Goal: Task Accomplishment & Management: Manage account settings

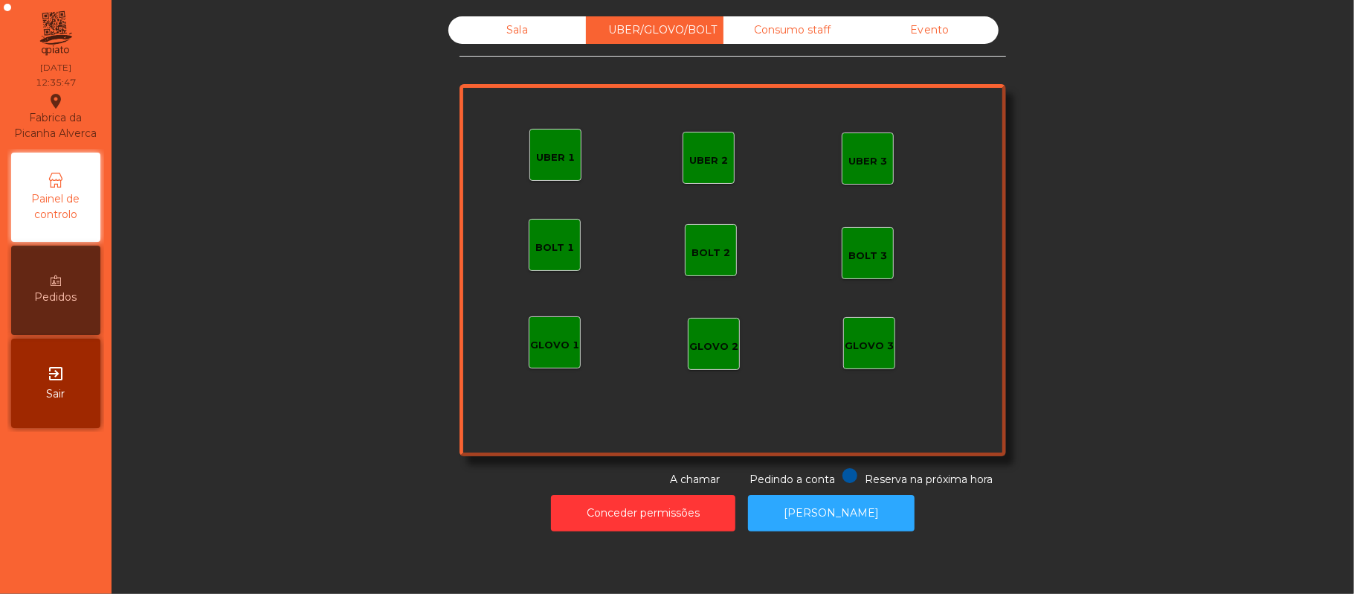
click at [543, 359] on div "GLOVO 1" at bounding box center [555, 342] width 52 height 52
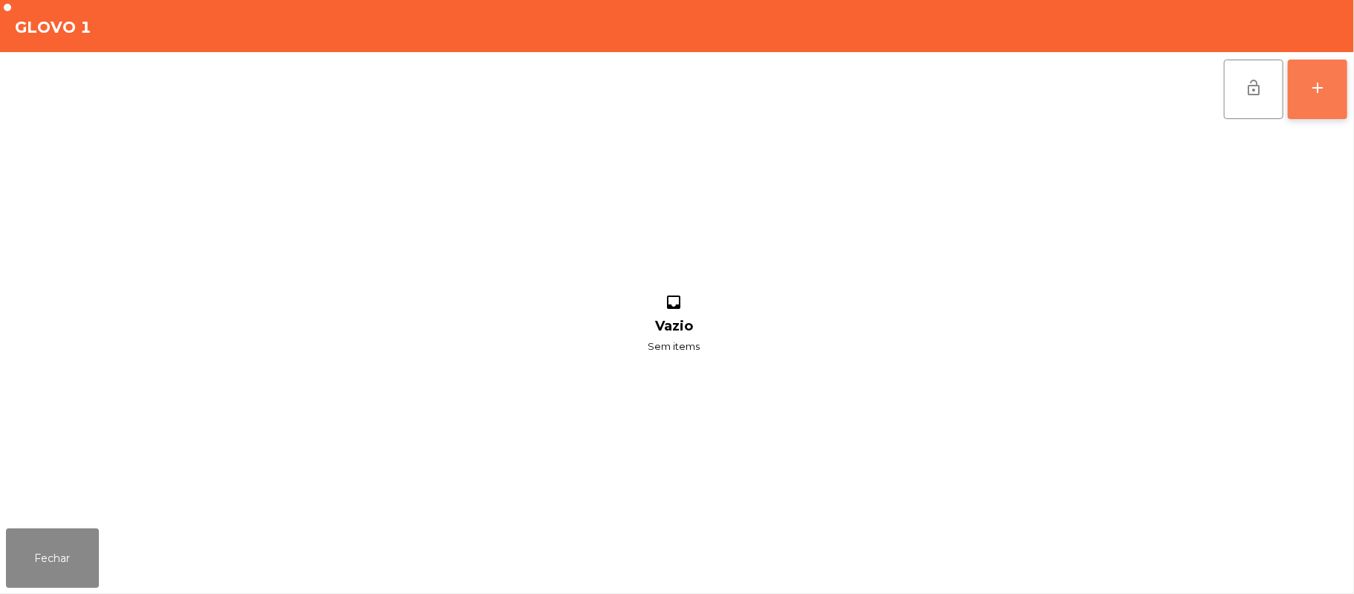
click at [1328, 95] on button "add" at bounding box center [1318, 90] width 60 height 60
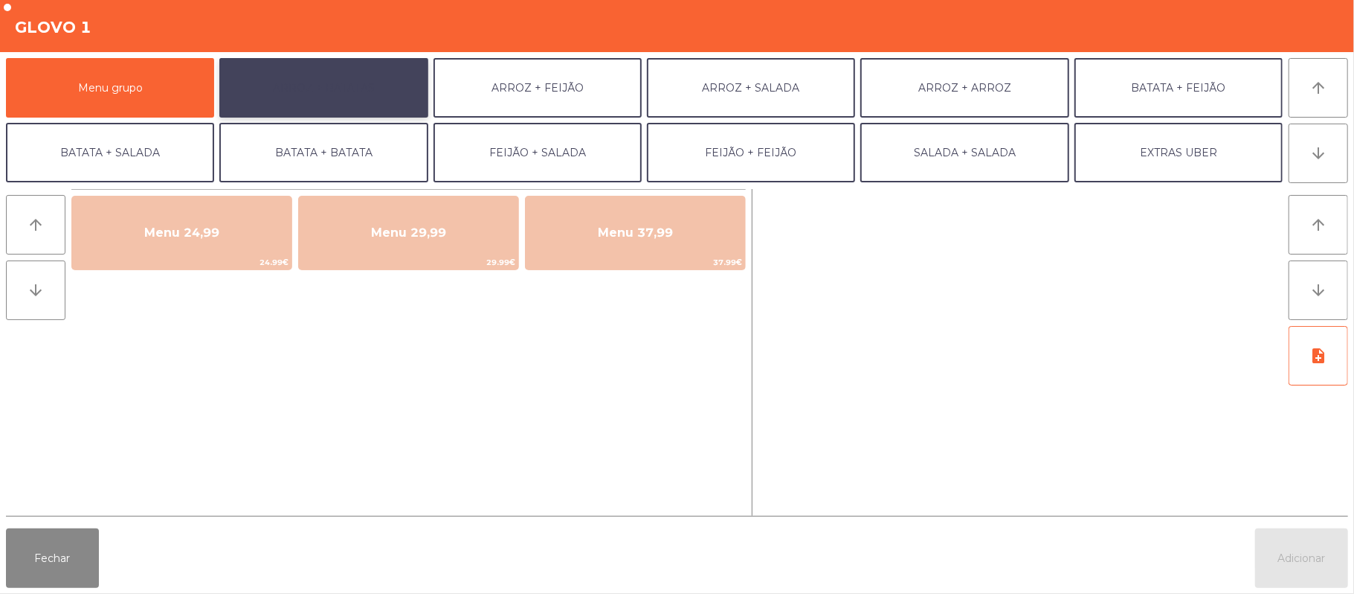
click at [277, 81] on button "ARROZ + BATATAS" at bounding box center [323, 88] width 208 height 60
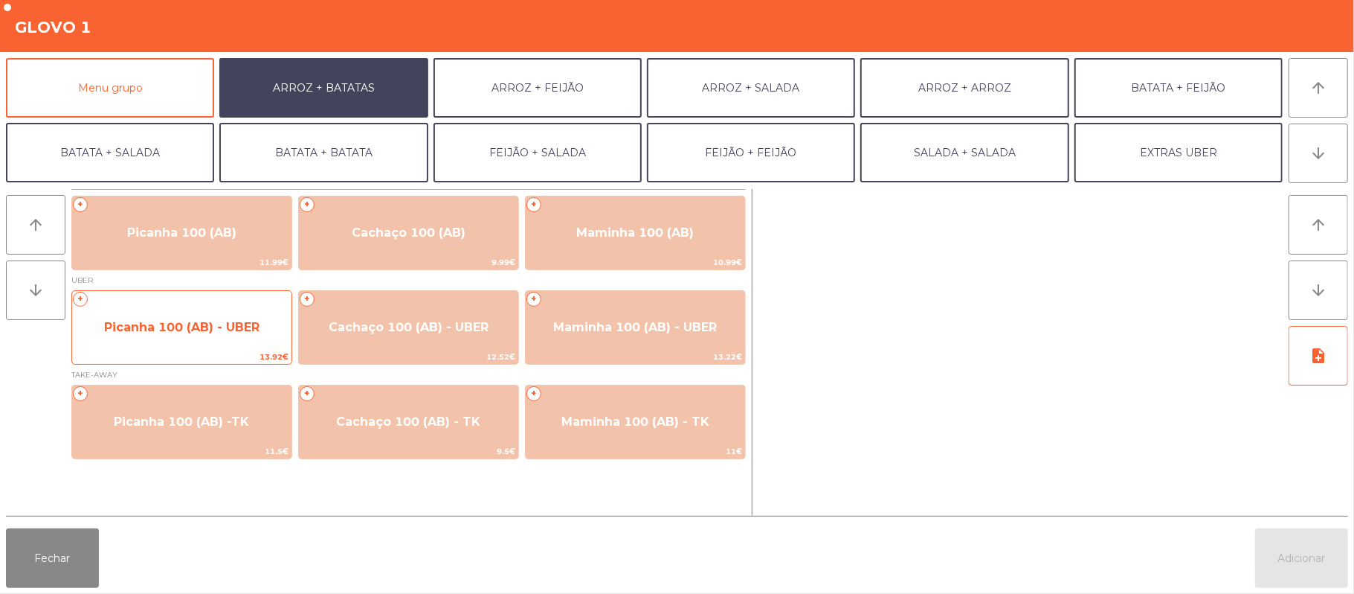
click at [173, 332] on span "Picanha 100 (AB) - UBER" at bounding box center [181, 327] width 155 height 14
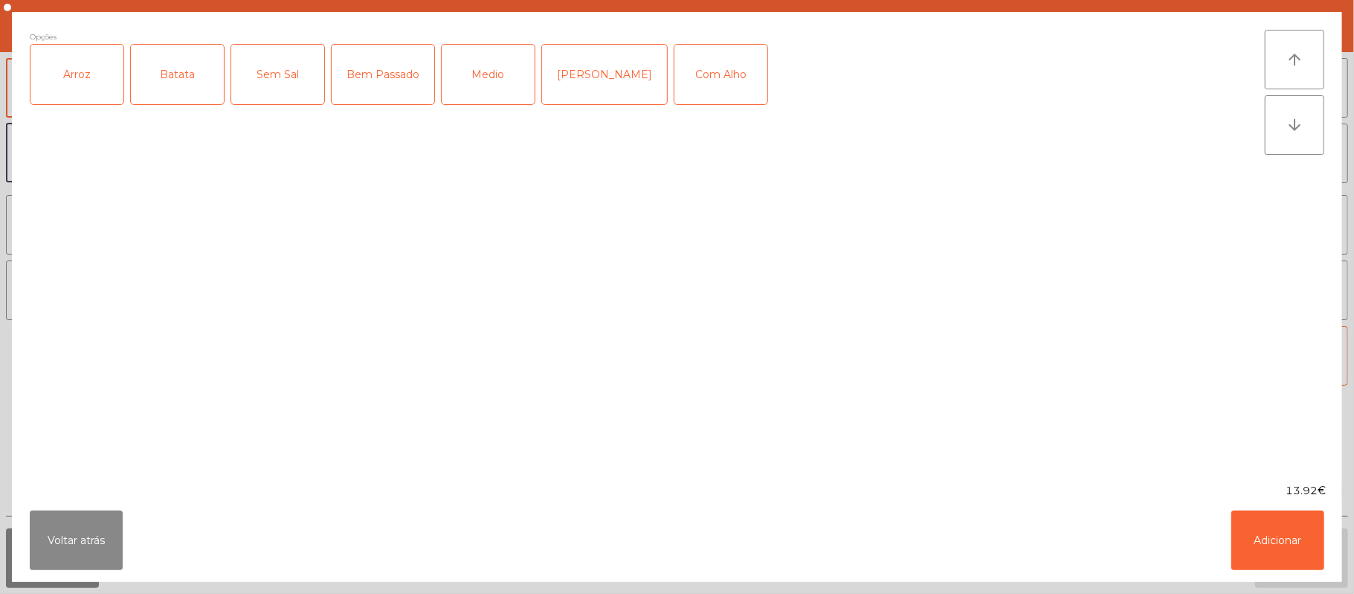
click at [91, 81] on div "Arroz" at bounding box center [76, 75] width 93 height 60
click at [181, 82] on div "Batata" at bounding box center [177, 75] width 93 height 60
click at [489, 88] on div "Medio" at bounding box center [488, 75] width 93 height 60
click at [675, 74] on div "Com Alho" at bounding box center [721, 75] width 93 height 60
click at [1303, 536] on button "Adicionar" at bounding box center [1278, 540] width 93 height 60
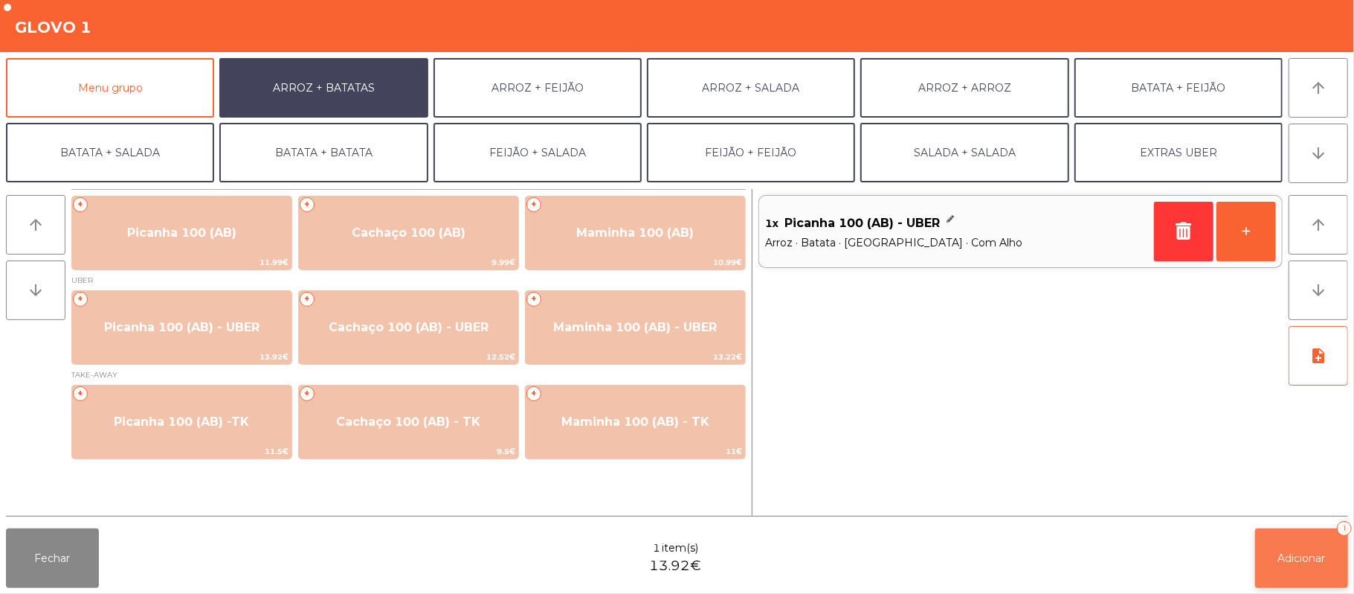
click at [1293, 559] on span "Adicionar" at bounding box center [1303, 557] width 48 height 13
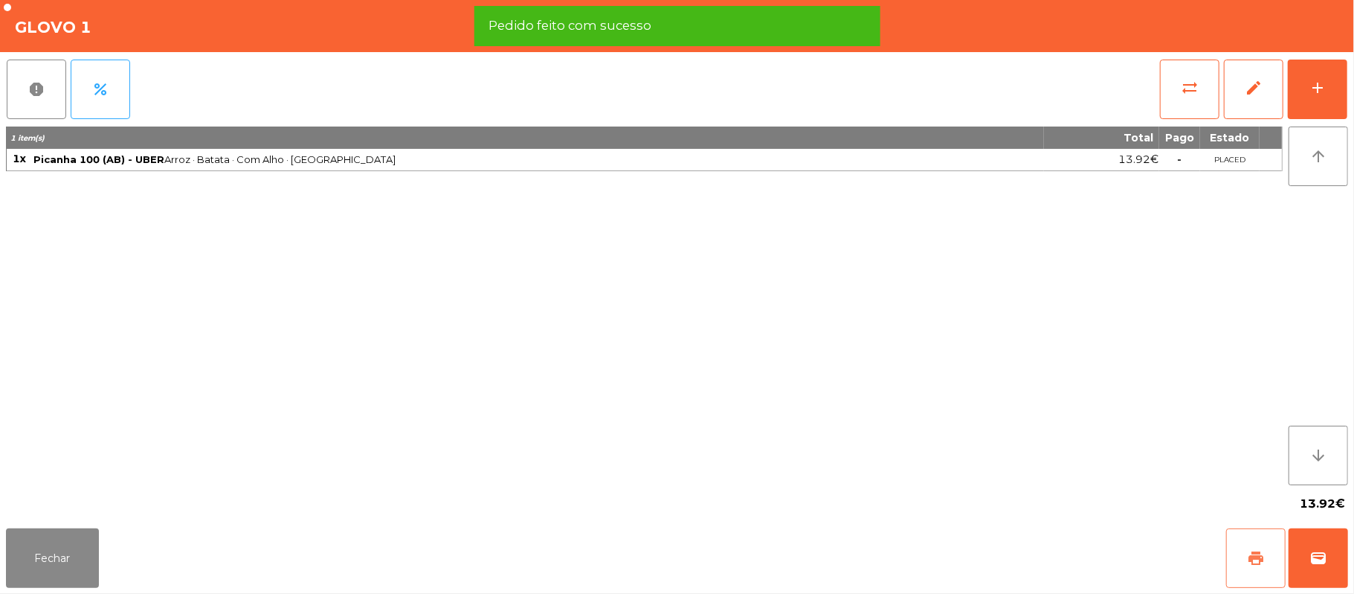
click at [1247, 553] on button "print" at bounding box center [1257, 558] width 60 height 60
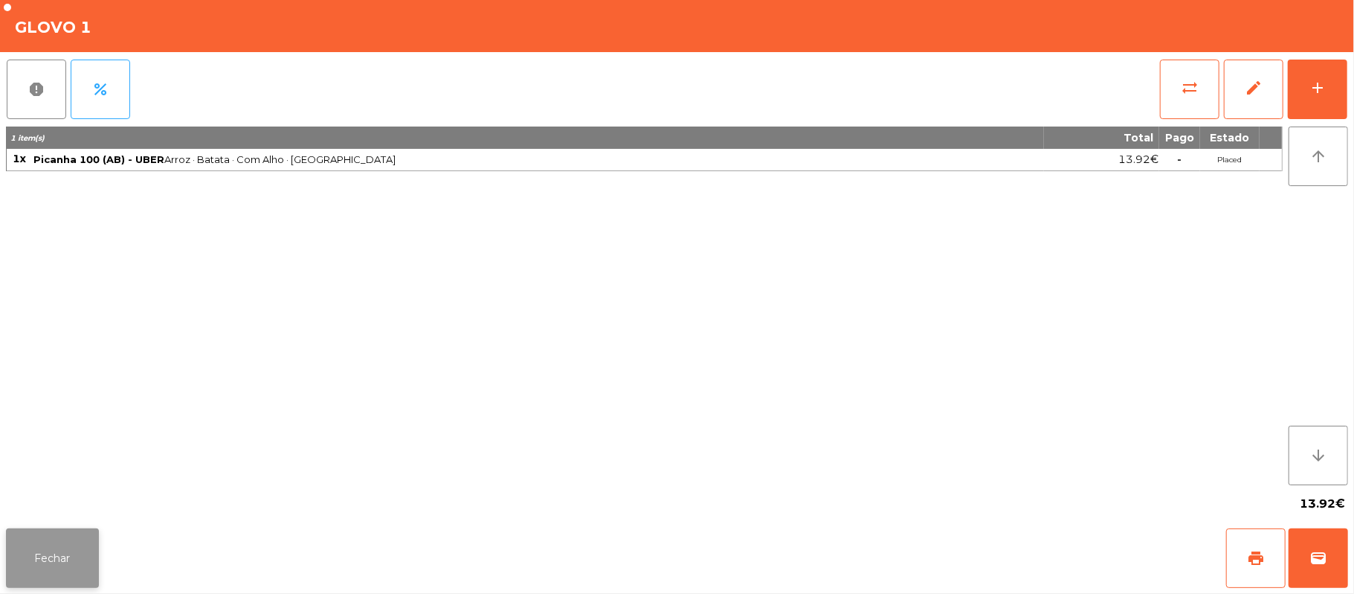
click at [49, 575] on button "Fechar" at bounding box center [52, 558] width 93 height 60
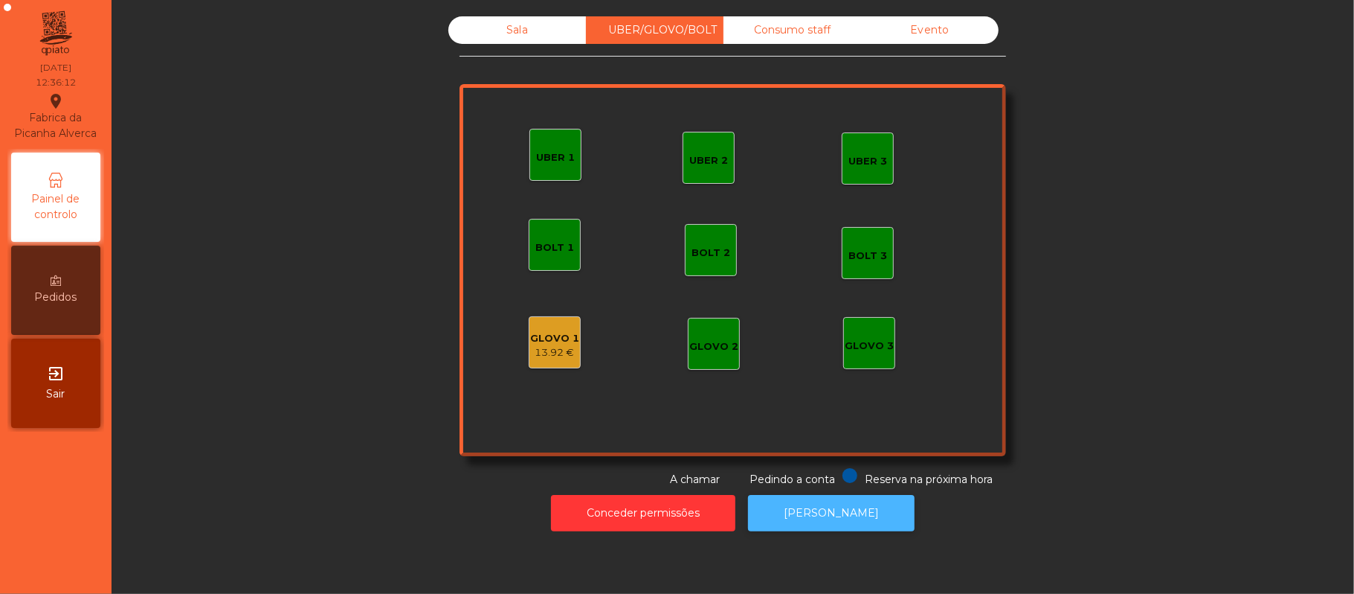
click at [870, 510] on button "[PERSON_NAME]" at bounding box center [831, 513] width 167 height 36
click at [533, 338] on div "GLOVO 1" at bounding box center [554, 338] width 49 height 15
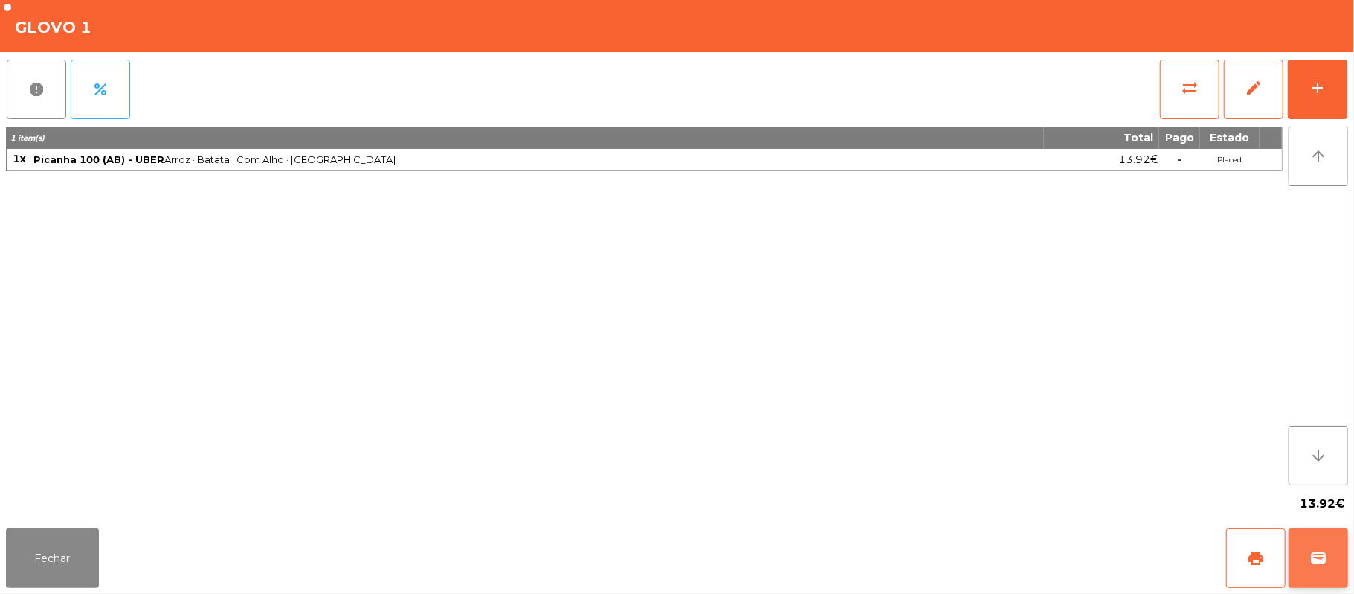
click at [1312, 566] on span "wallet" at bounding box center [1319, 558] width 18 height 18
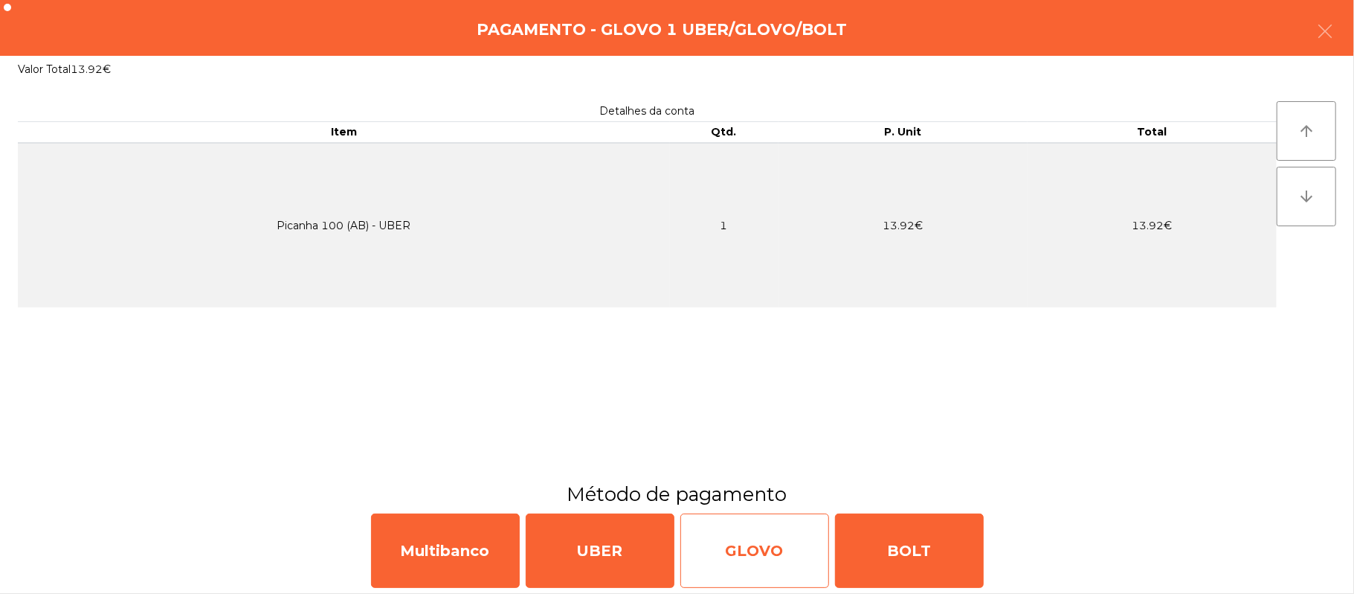
click at [756, 552] on div "GLOVO" at bounding box center [755, 550] width 149 height 74
select select "**"
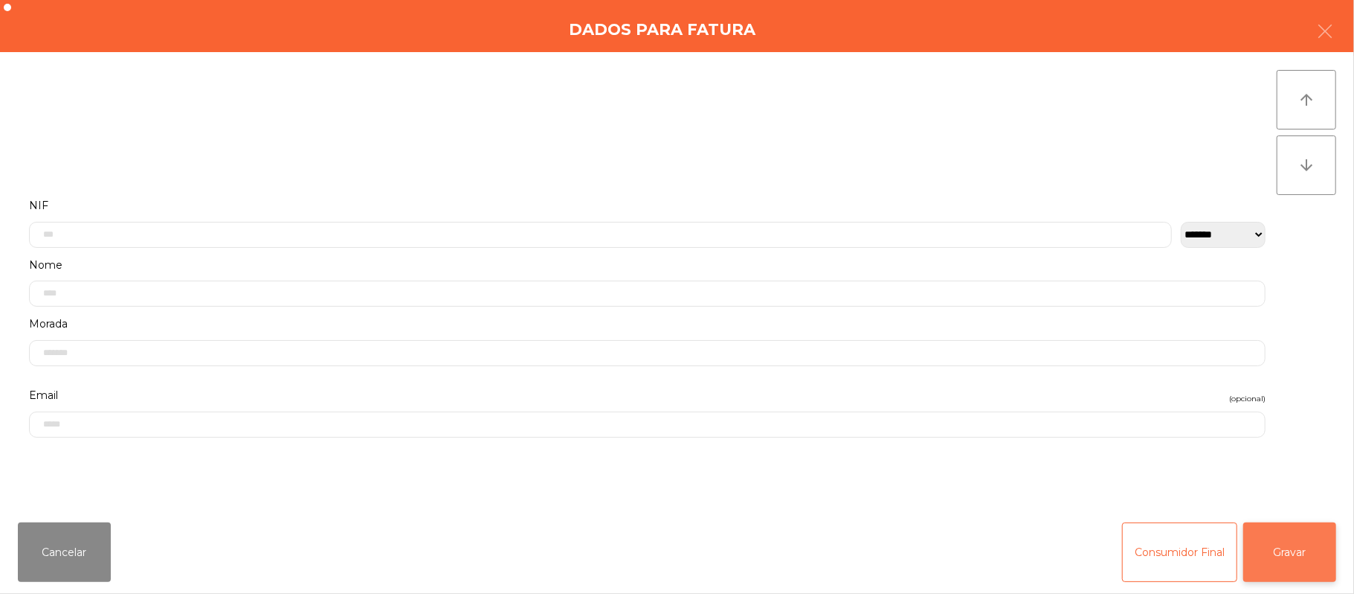
click at [1284, 556] on button "Gravar" at bounding box center [1290, 552] width 93 height 60
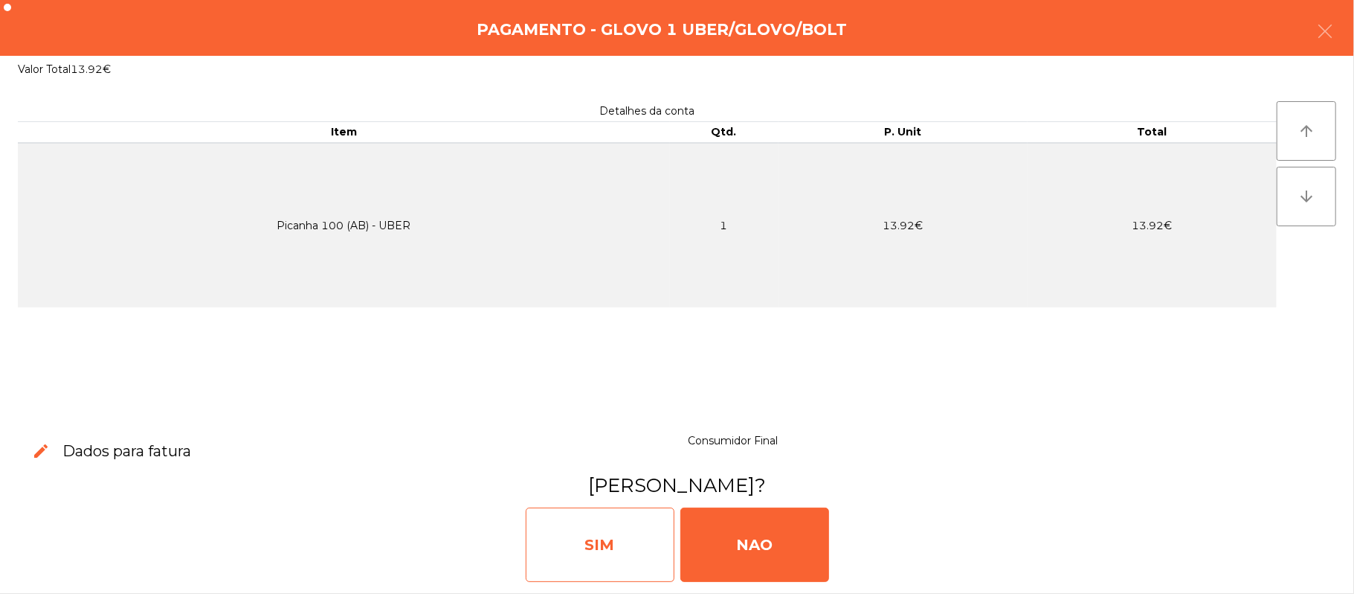
click at [593, 554] on div "SIM" at bounding box center [600, 544] width 149 height 74
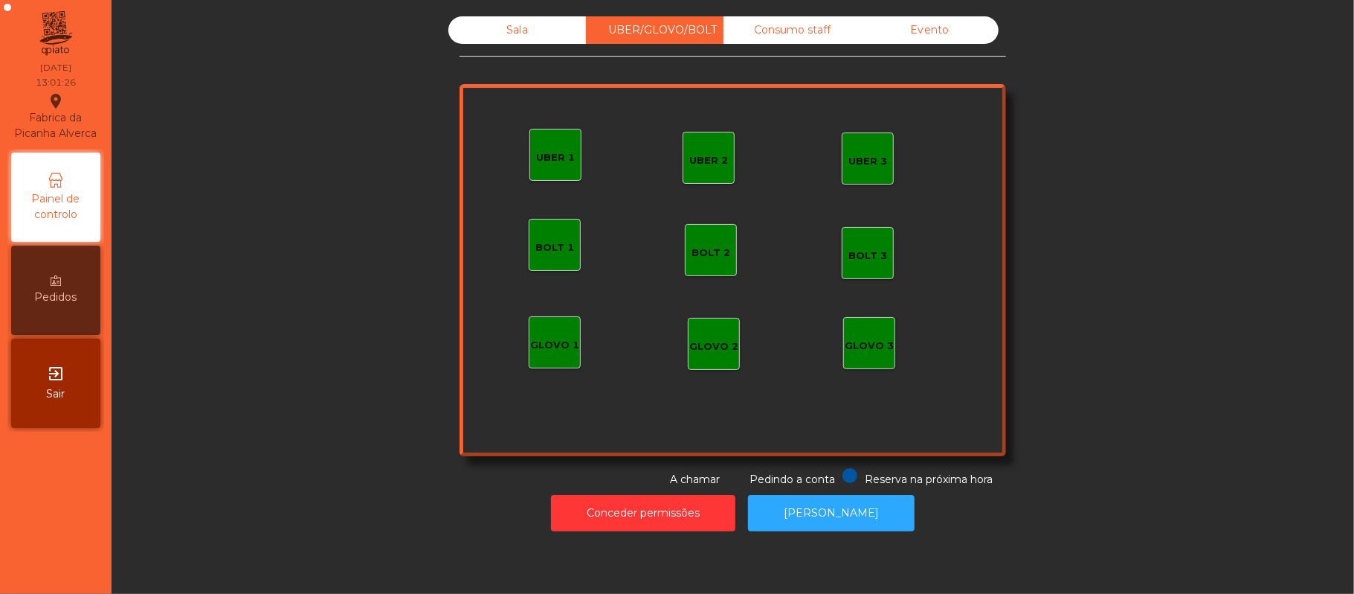
click at [541, 30] on div "Sala" at bounding box center [518, 30] width 138 height 28
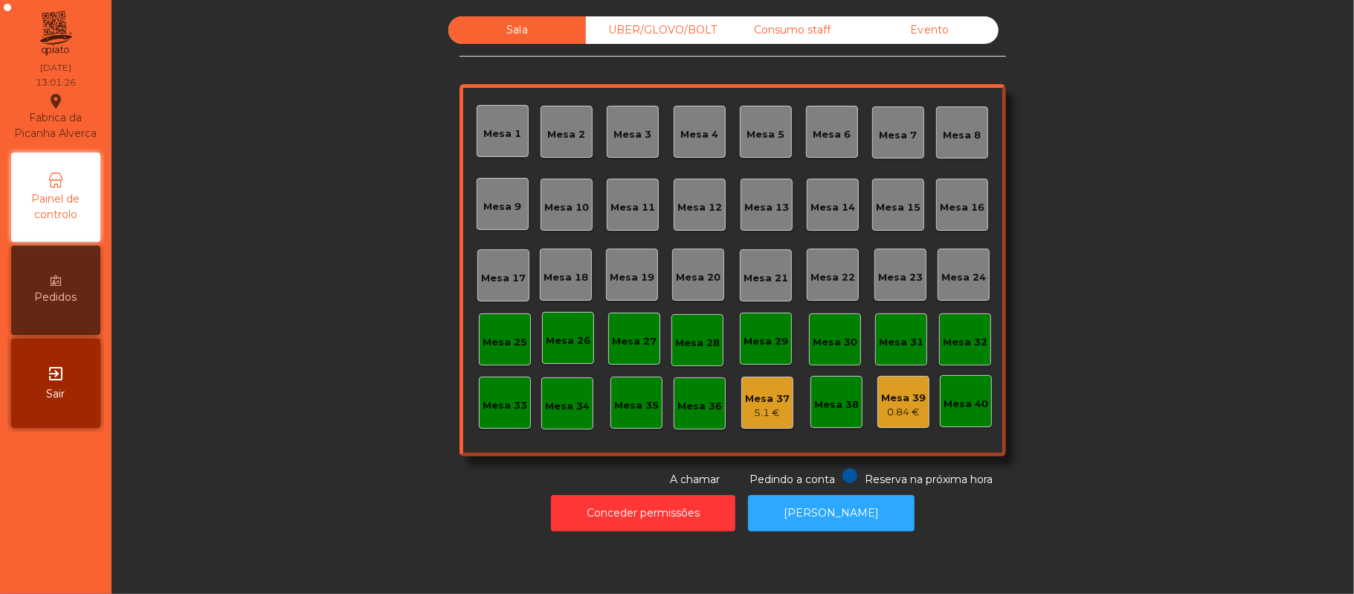
click at [904, 411] on div "0.84 €" at bounding box center [903, 412] width 45 height 15
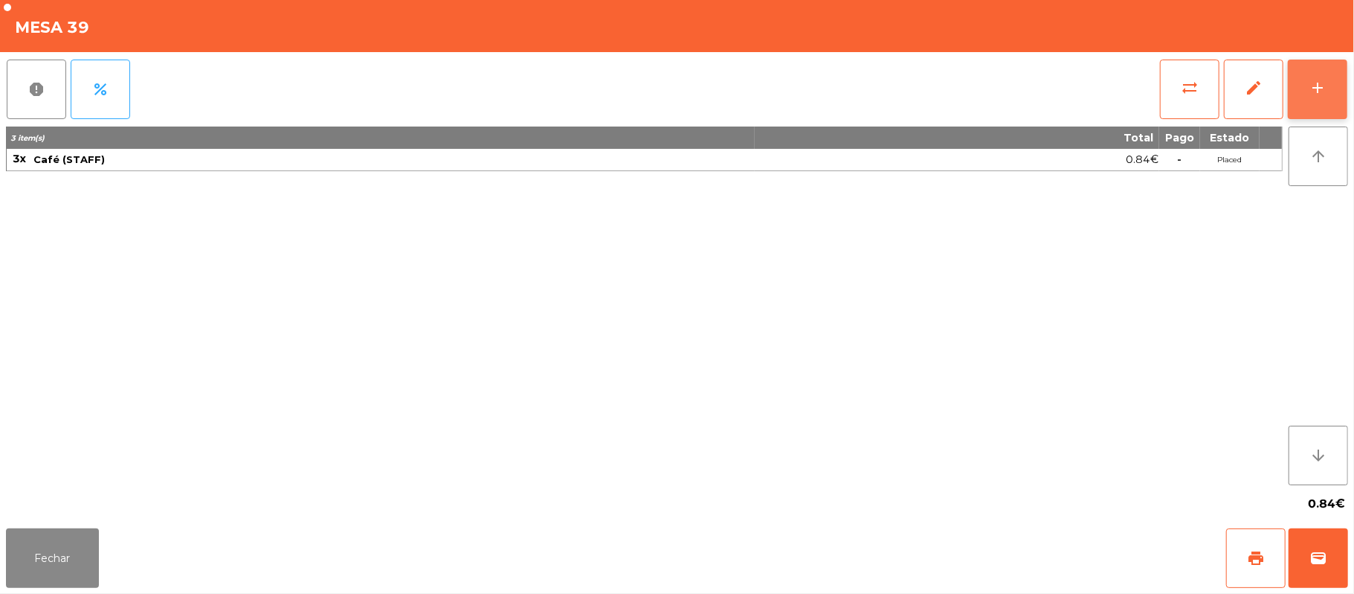
click at [1340, 89] on button "add" at bounding box center [1318, 90] width 60 height 60
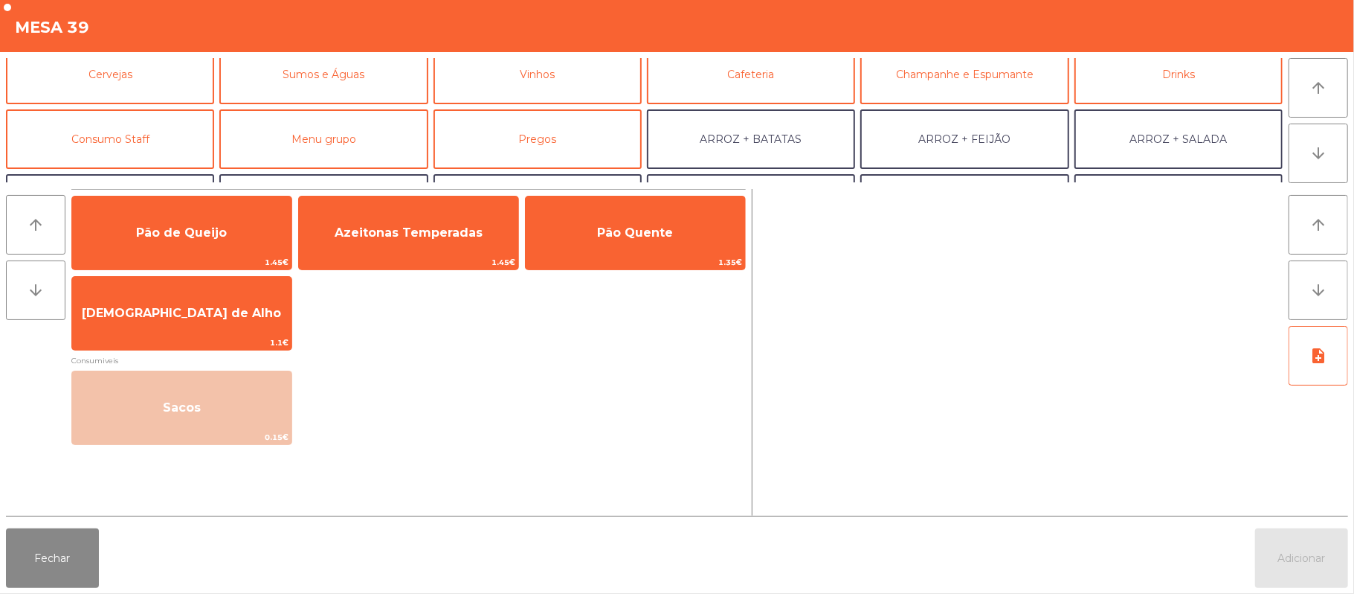
scroll to position [79, 0]
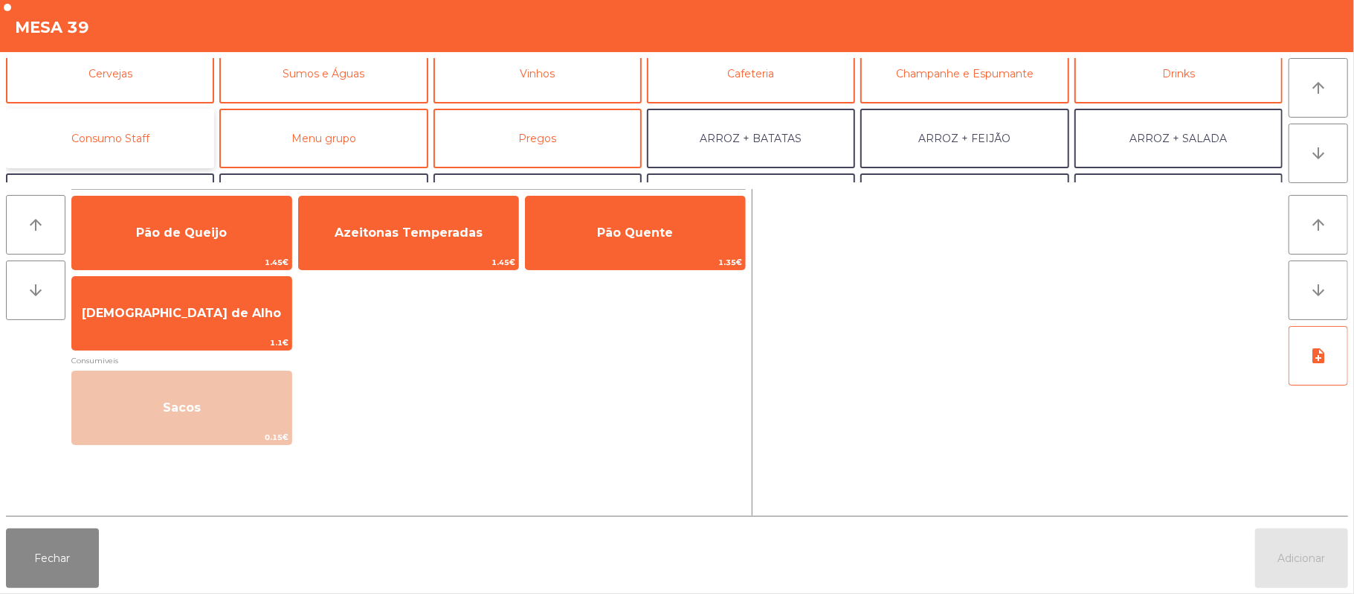
click at [149, 138] on button "Consumo Staff" at bounding box center [110, 139] width 208 height 60
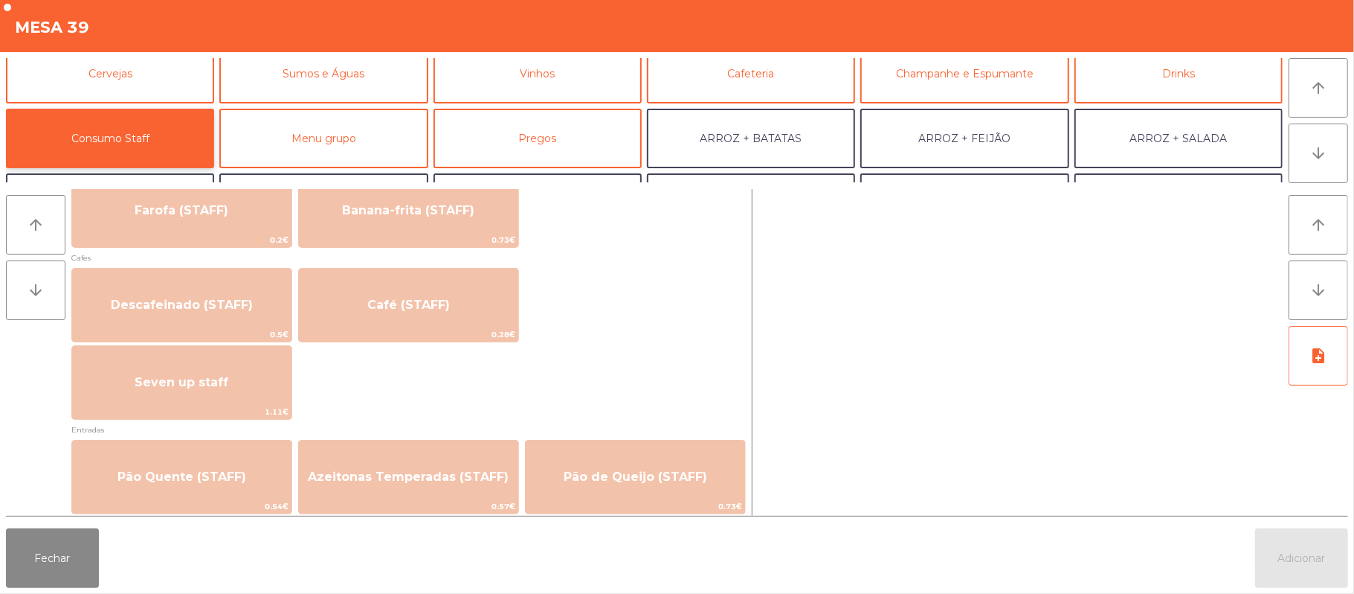
scroll to position [838, 0]
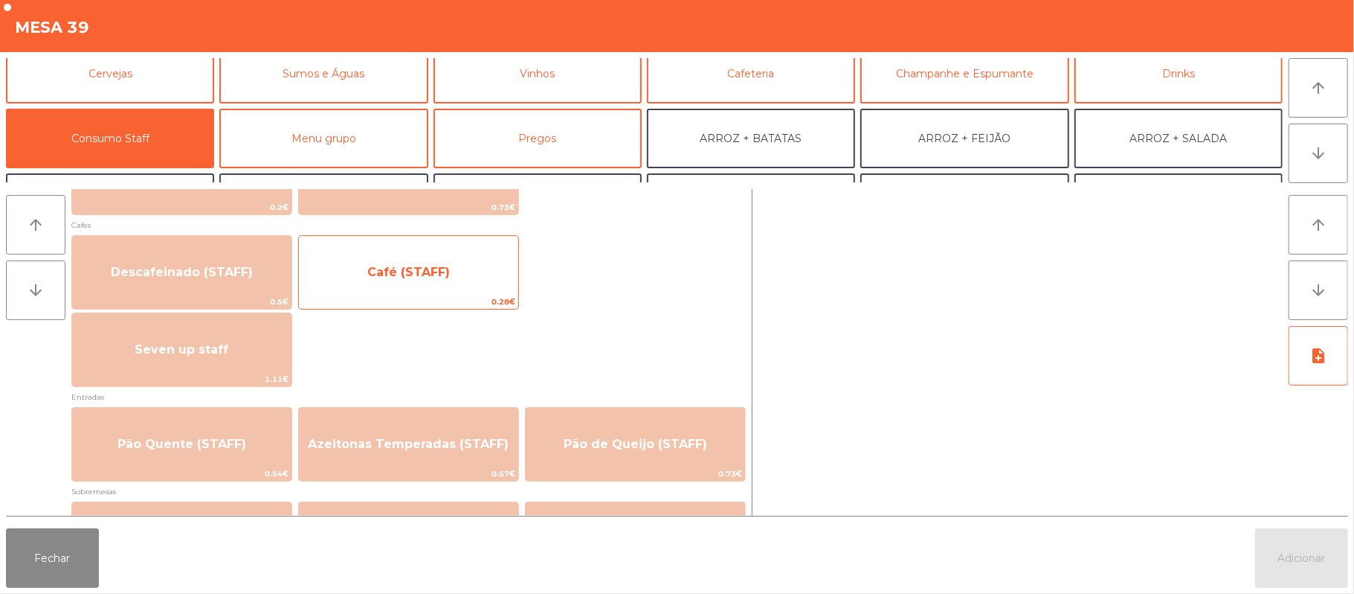
click at [406, 289] on span "Café (STAFF)" at bounding box center [408, 272] width 219 height 40
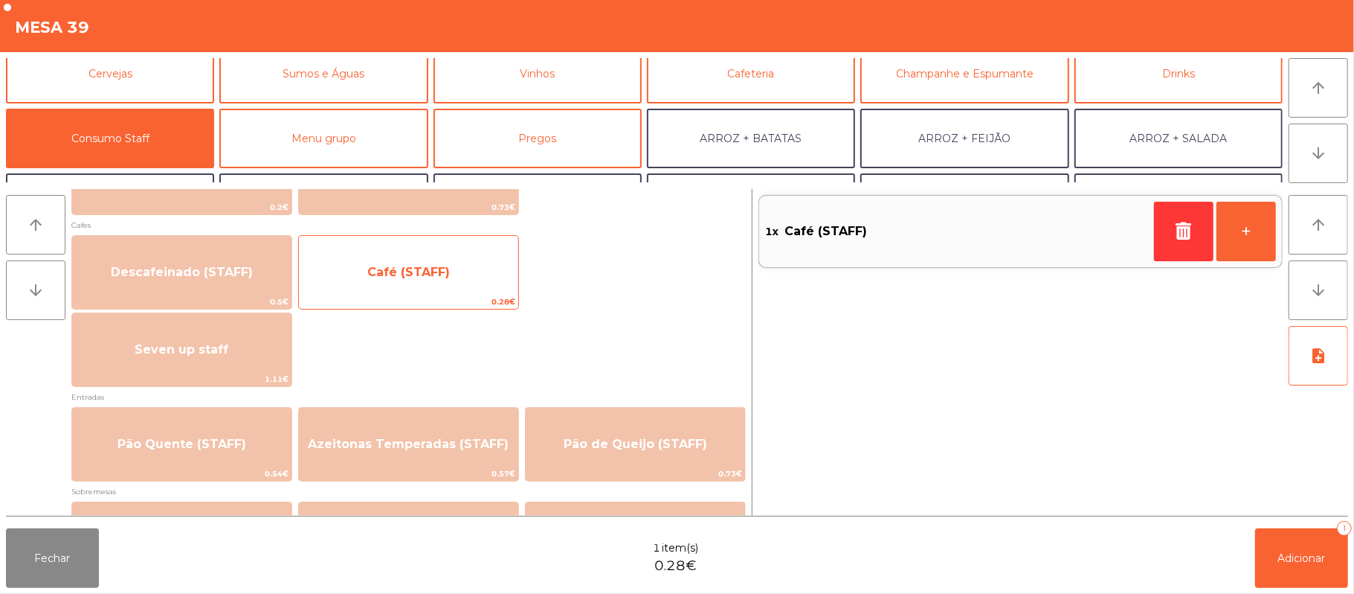
click at [417, 265] on span "Café (STAFF)" at bounding box center [408, 272] width 83 height 14
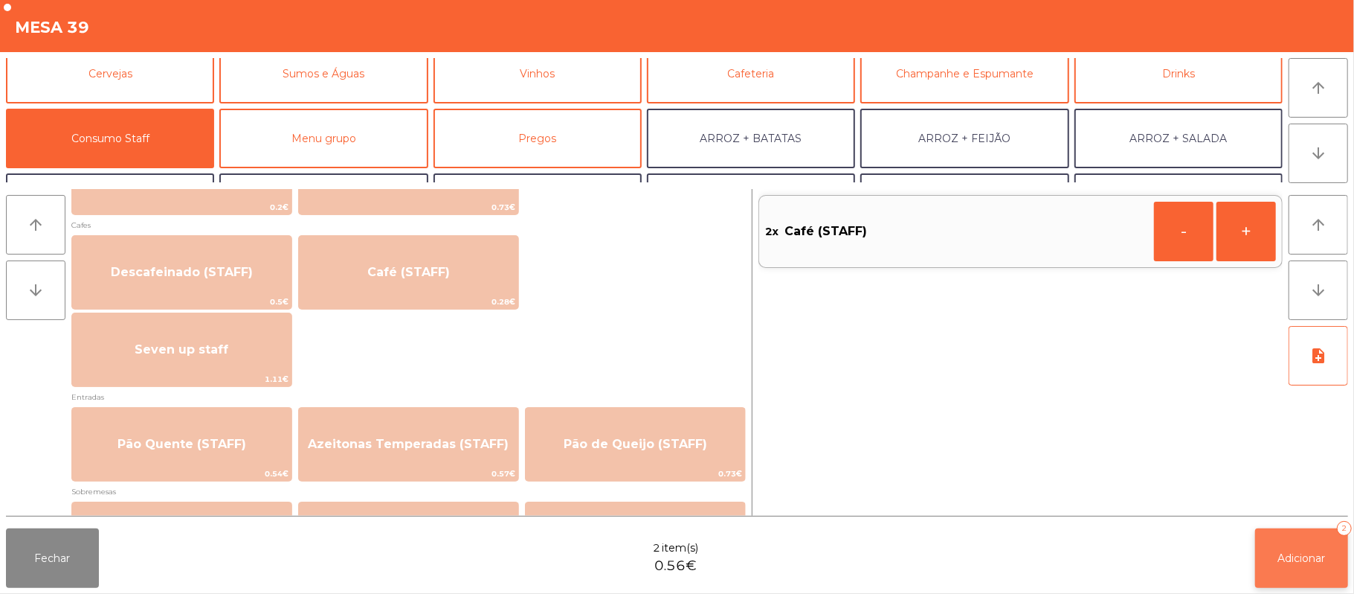
click at [1343, 574] on button "Adicionar 2" at bounding box center [1302, 558] width 93 height 60
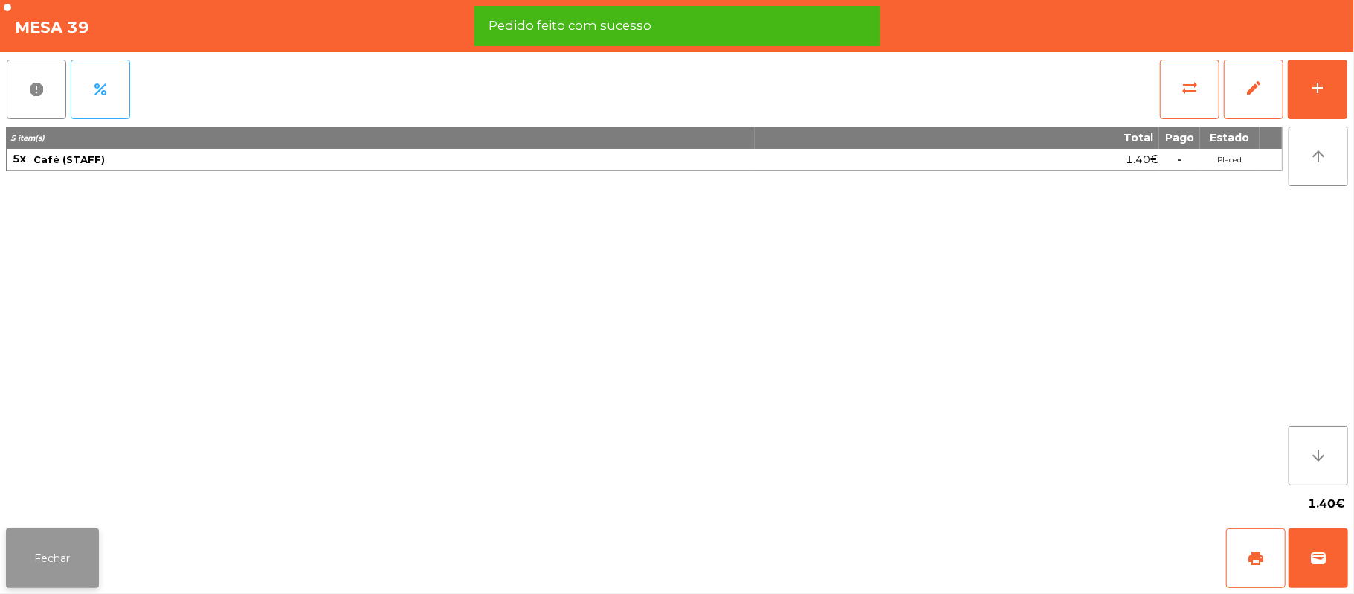
click at [60, 570] on button "Fechar" at bounding box center [52, 558] width 93 height 60
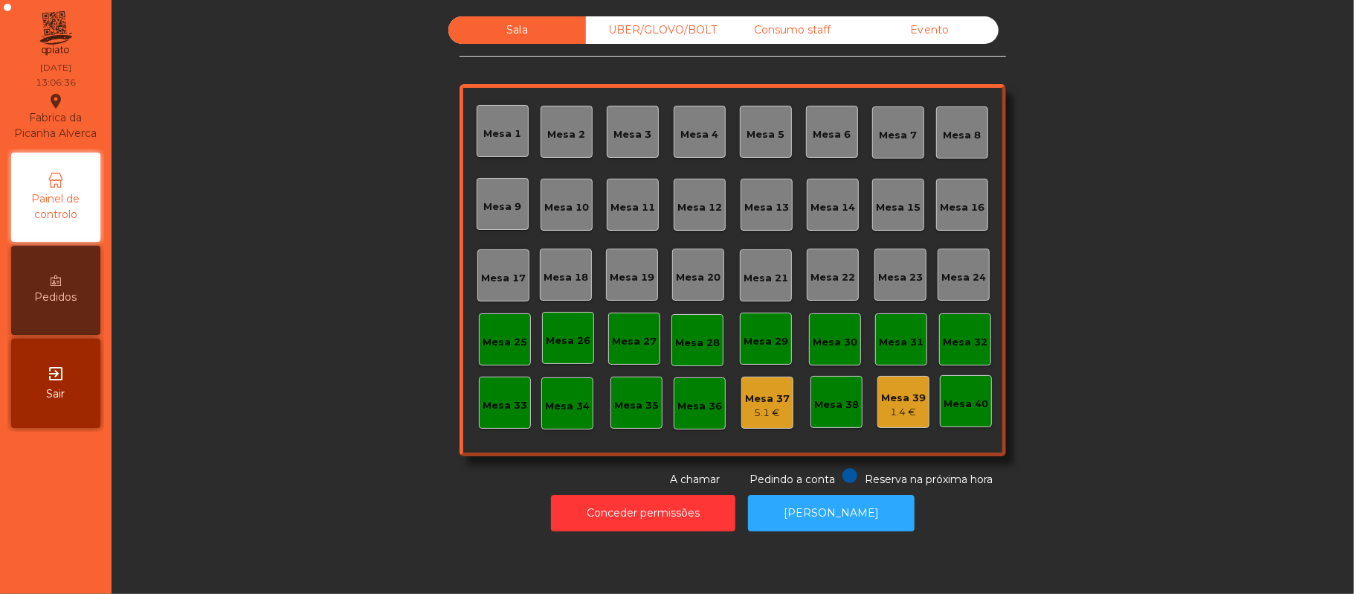
click at [941, 204] on div "Mesa 16" at bounding box center [962, 207] width 45 height 15
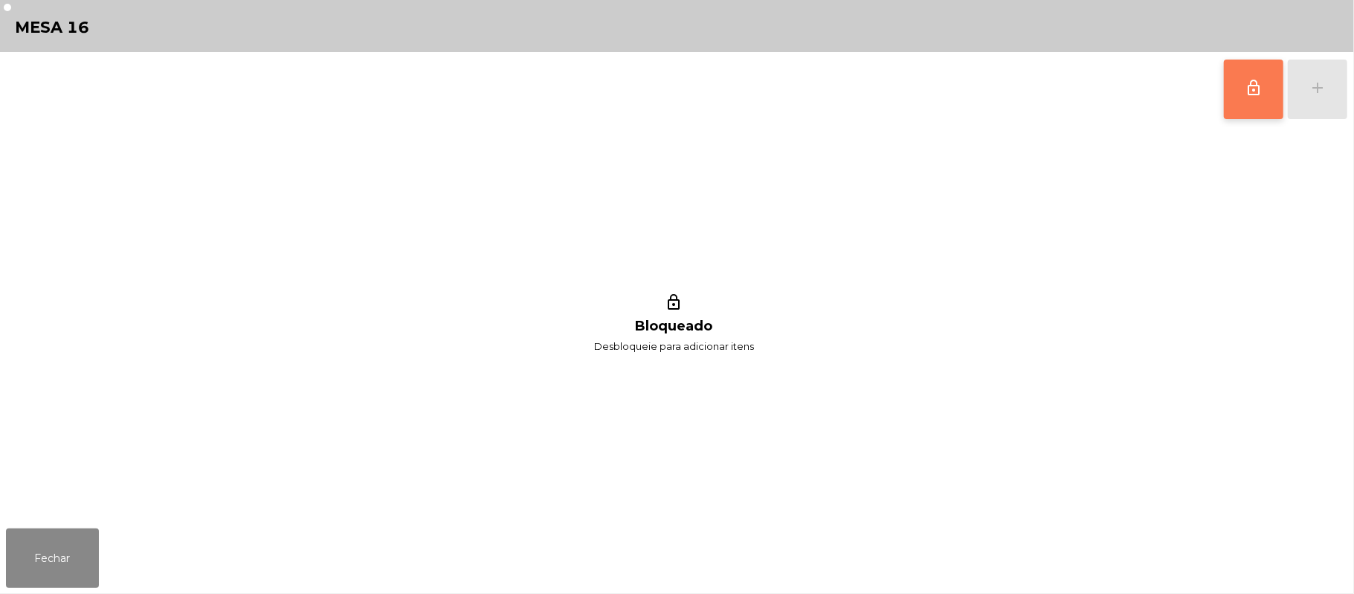
click at [1236, 90] on button "lock_outline" at bounding box center [1254, 90] width 60 height 60
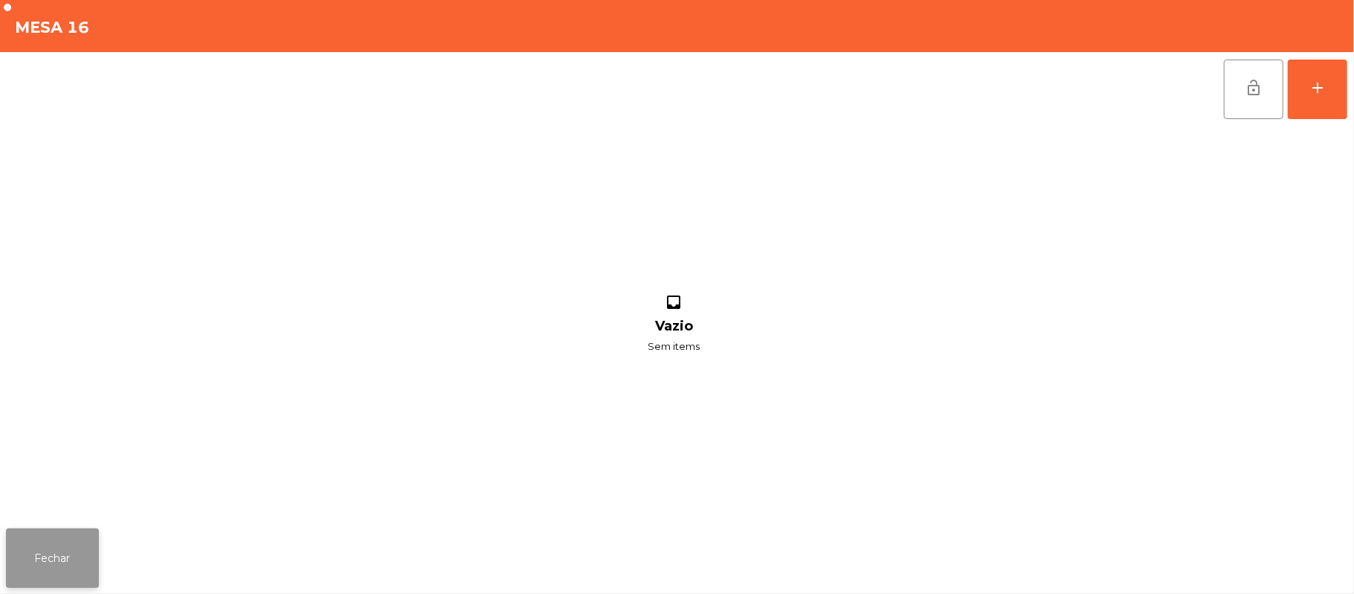
click at [39, 554] on button "Fechar" at bounding box center [52, 558] width 93 height 60
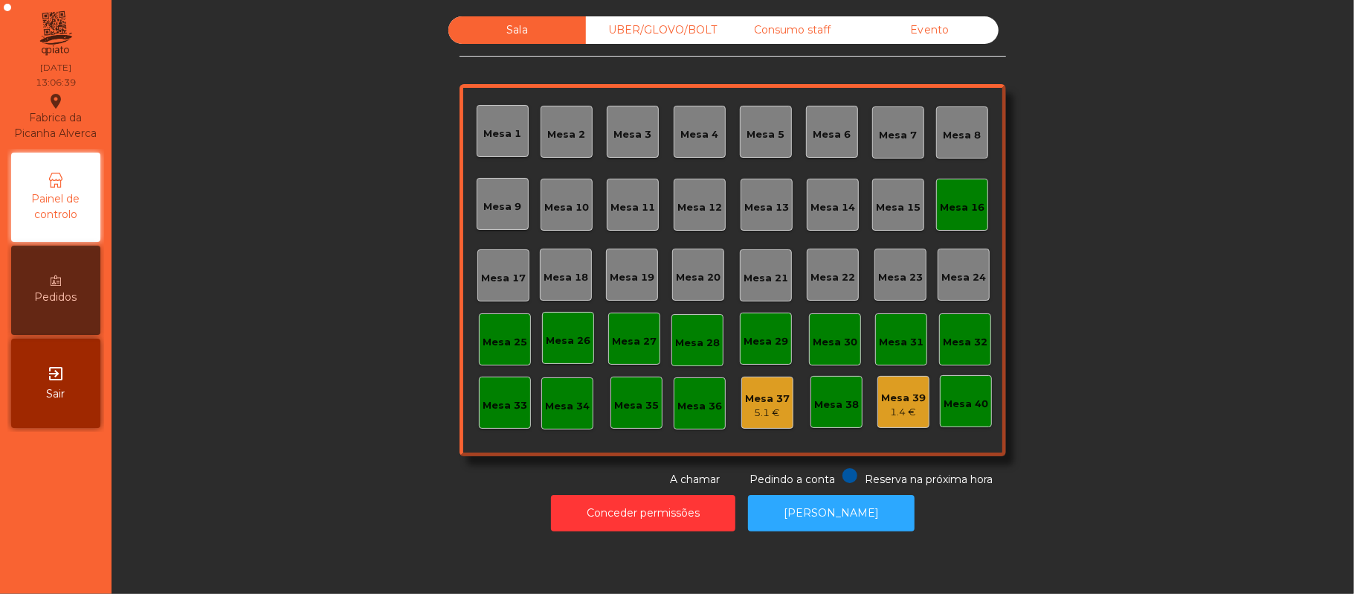
click at [958, 200] on div "Mesa 16" at bounding box center [962, 207] width 45 height 15
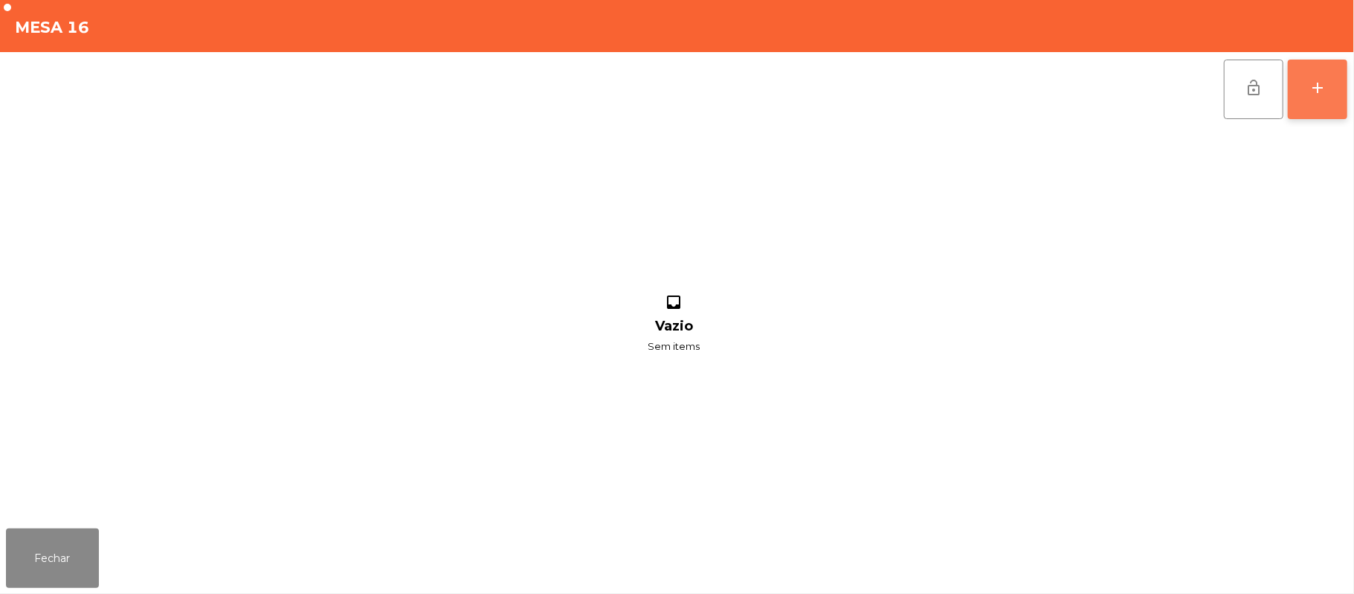
click at [1308, 91] on button "add" at bounding box center [1318, 90] width 60 height 60
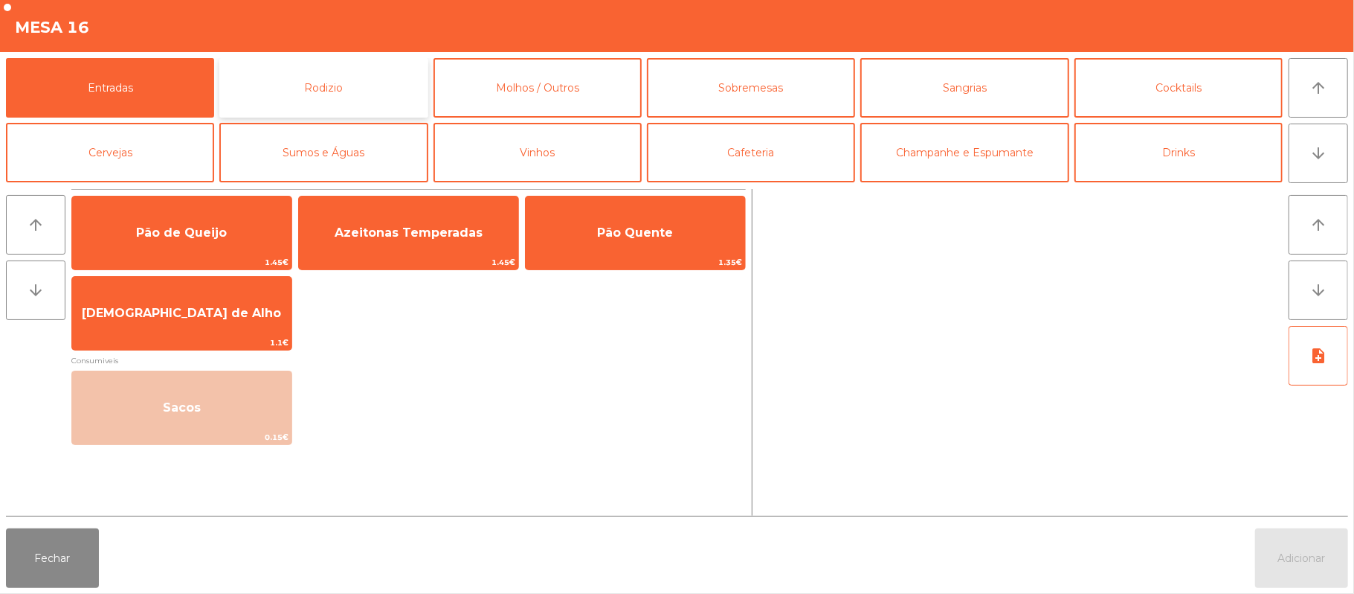
click at [331, 90] on button "Rodizio" at bounding box center [323, 88] width 208 height 60
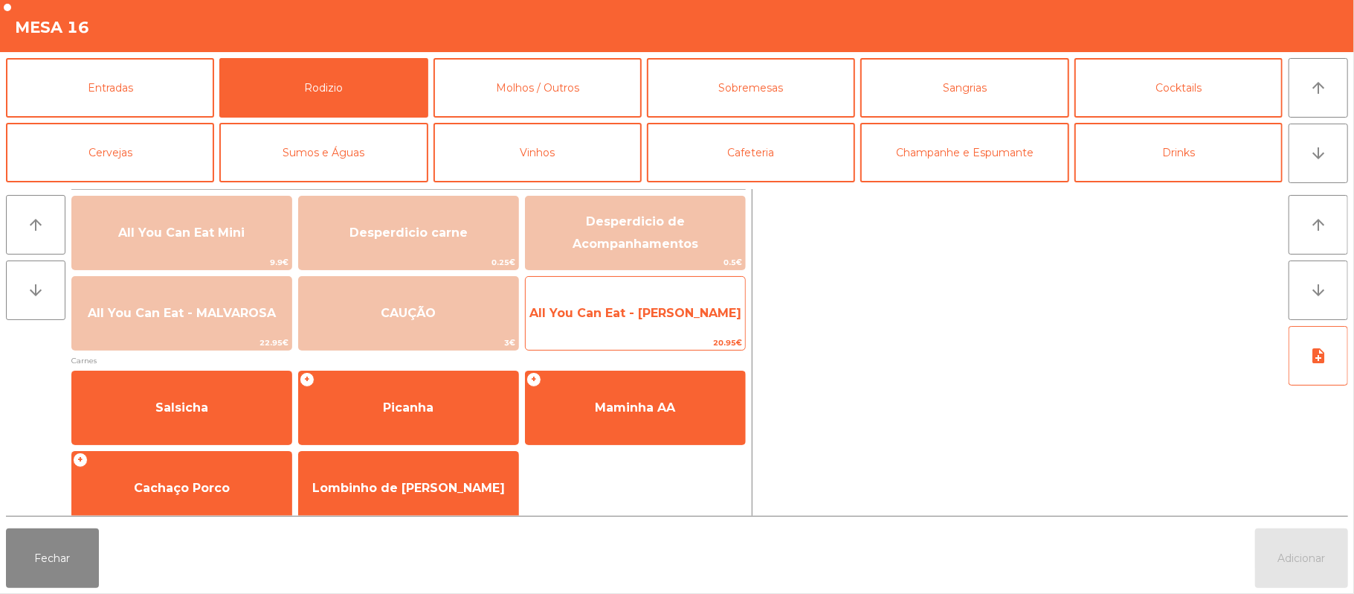
click at [663, 319] on span "All You Can Eat - [PERSON_NAME]" at bounding box center [636, 313] width 212 height 14
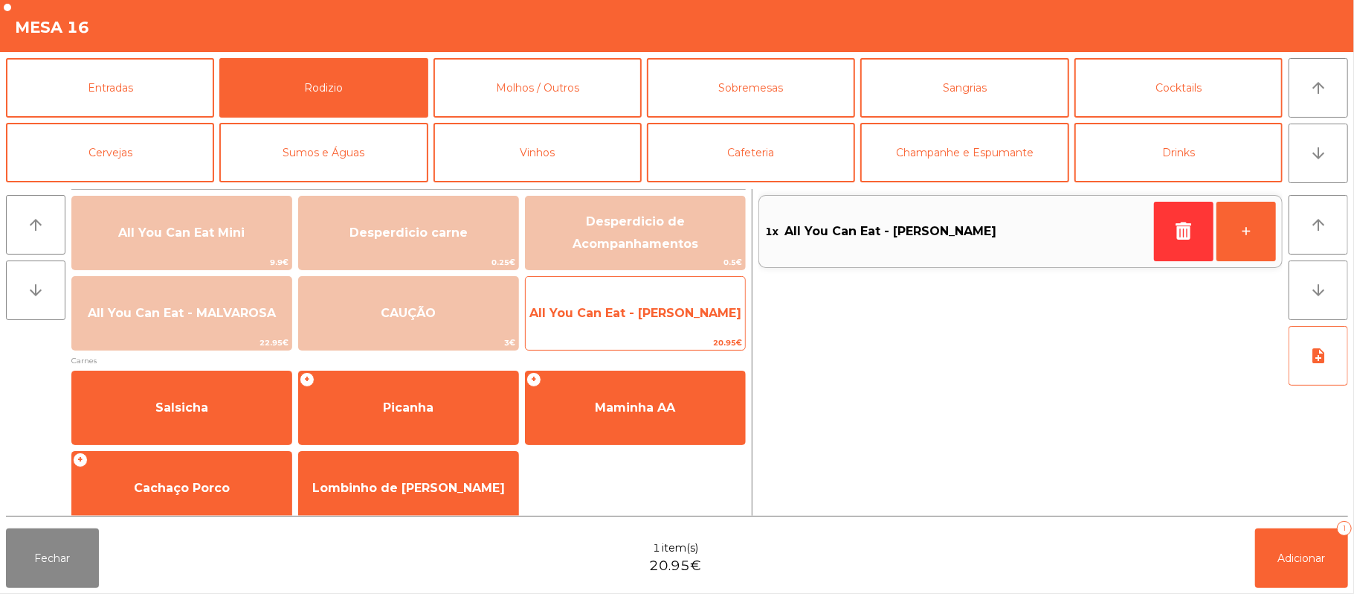
click at [650, 312] on span "All You Can Eat - [PERSON_NAME]" at bounding box center [636, 313] width 212 height 14
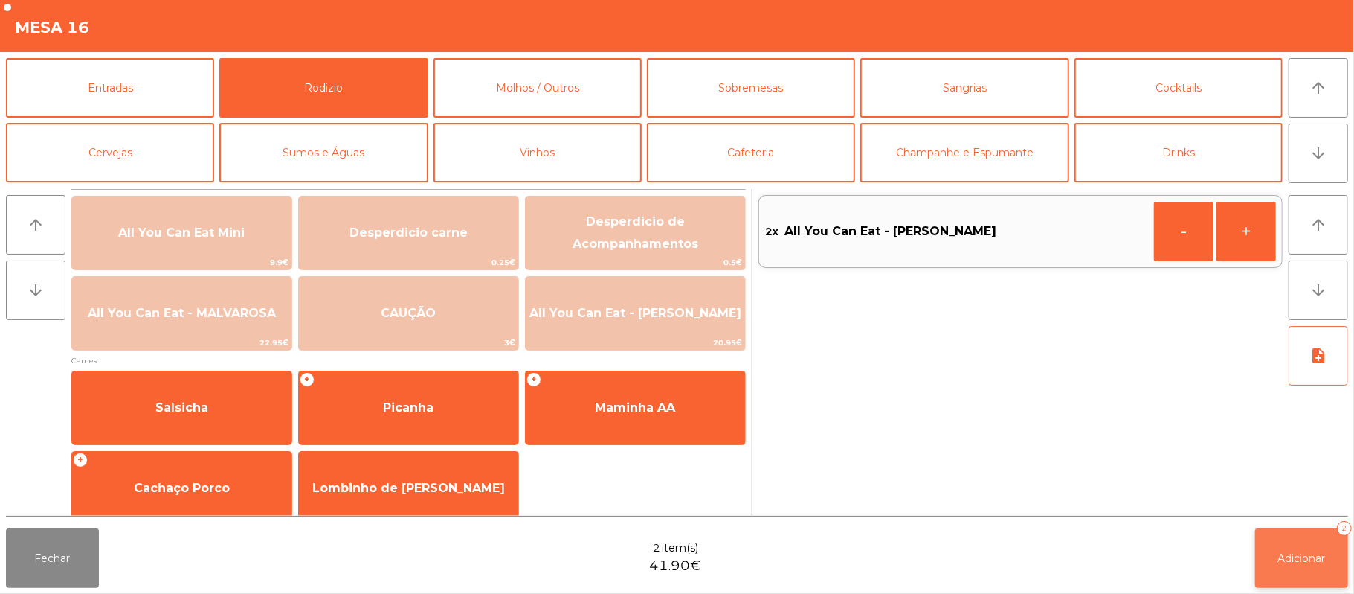
click at [1294, 549] on button "Adicionar 2" at bounding box center [1302, 558] width 93 height 60
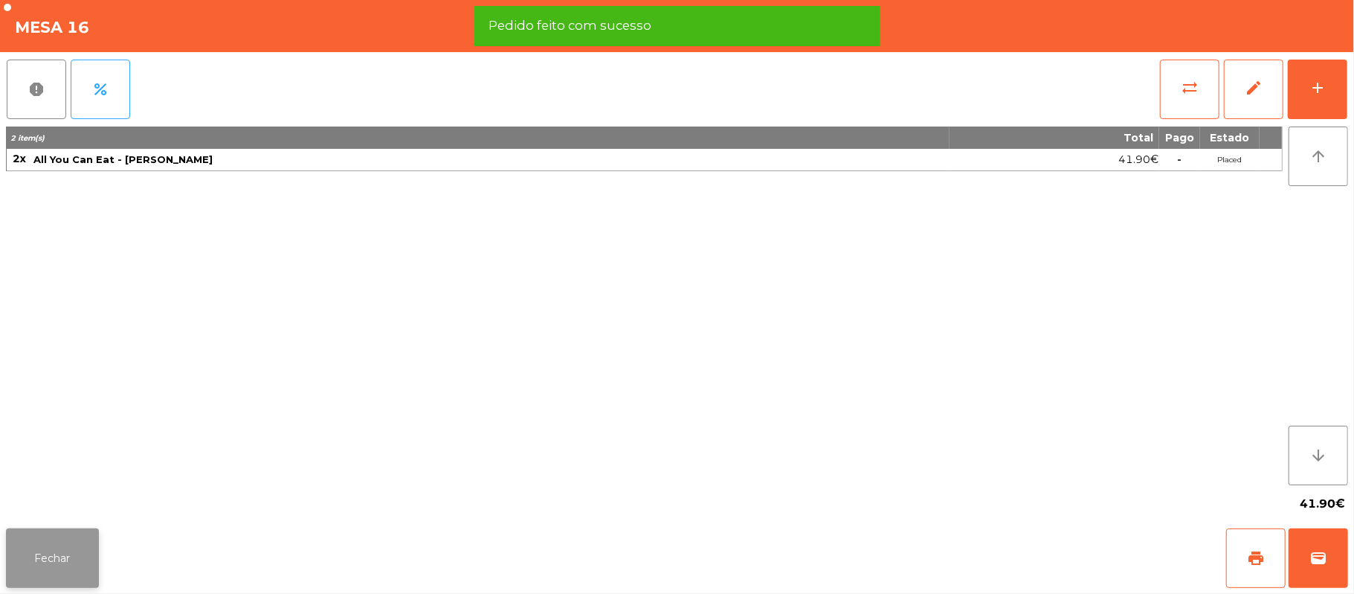
click at [52, 586] on button "Fechar" at bounding box center [52, 558] width 93 height 60
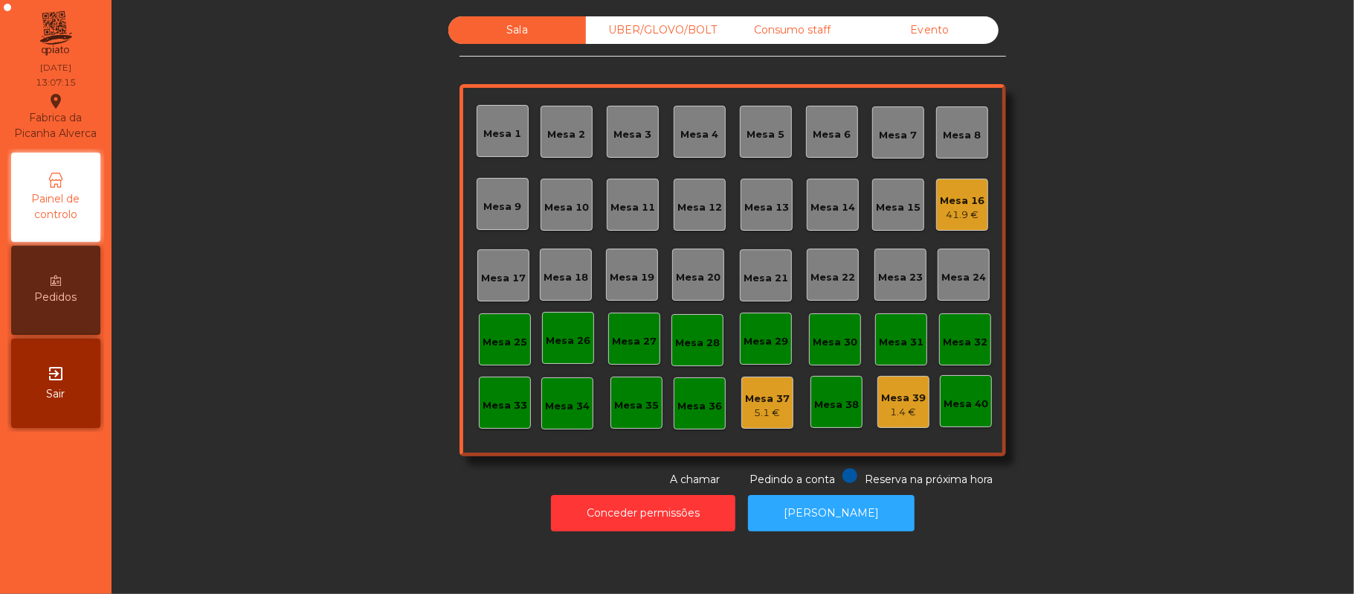
click at [674, 27] on div "UBER/GLOVO/BOLT" at bounding box center [655, 30] width 138 height 28
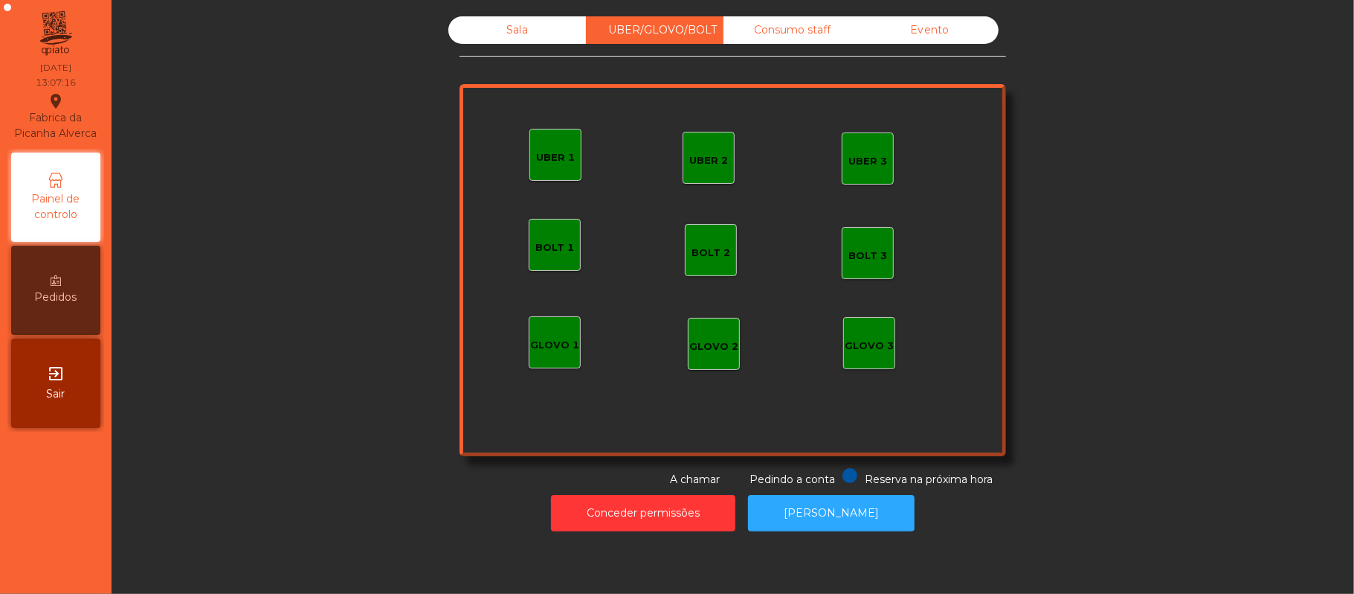
click at [855, 168] on div "UBER 3" at bounding box center [868, 158] width 52 height 52
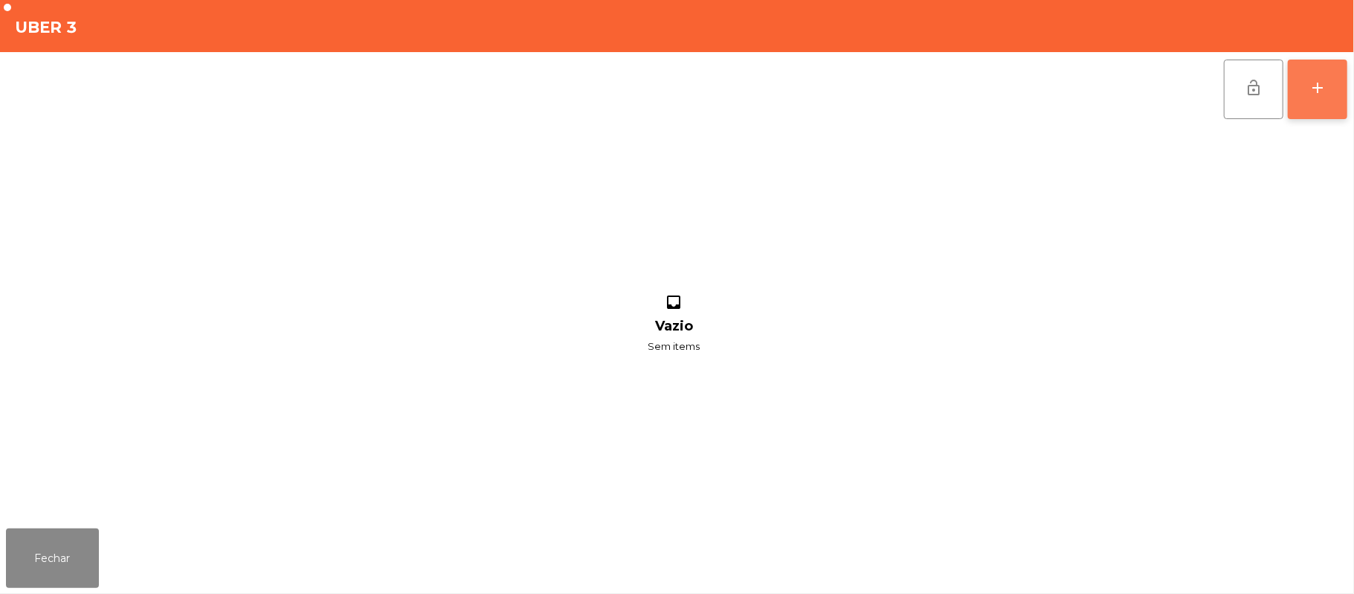
click at [1304, 98] on button "add" at bounding box center [1318, 90] width 60 height 60
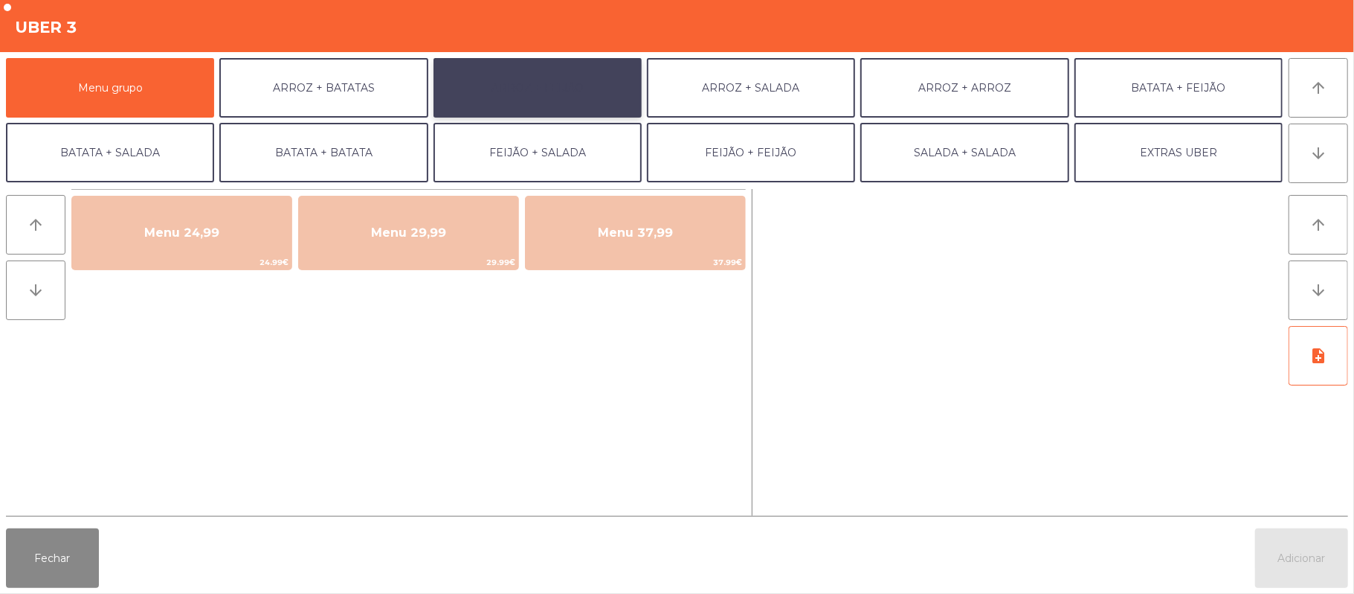
click at [577, 94] on button "ARROZ + FEIJÃO" at bounding box center [538, 88] width 208 height 60
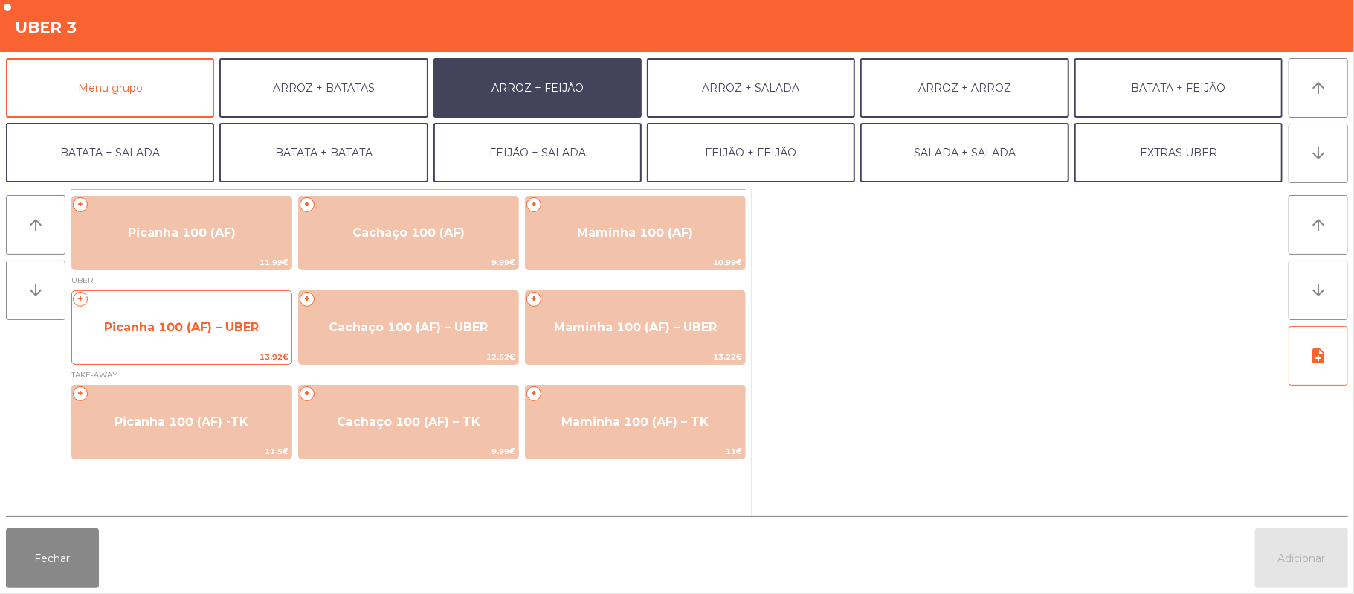
click at [147, 342] on span "Picanha 100 (AF) – UBER" at bounding box center [181, 327] width 219 height 40
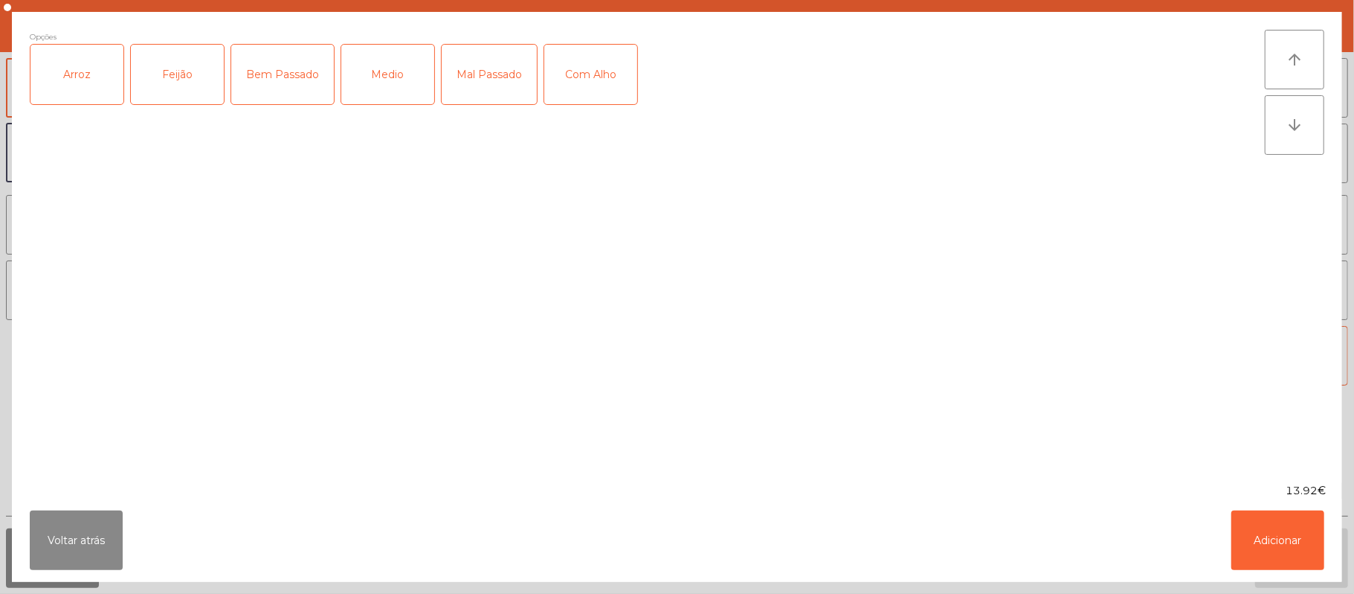
click at [102, 90] on div "Arroz" at bounding box center [76, 75] width 93 height 60
click at [189, 75] on div "Feijão" at bounding box center [177, 75] width 93 height 60
click at [492, 65] on div "Mal Passado" at bounding box center [489, 75] width 95 height 60
click at [1281, 533] on button "Adicionar" at bounding box center [1278, 540] width 93 height 60
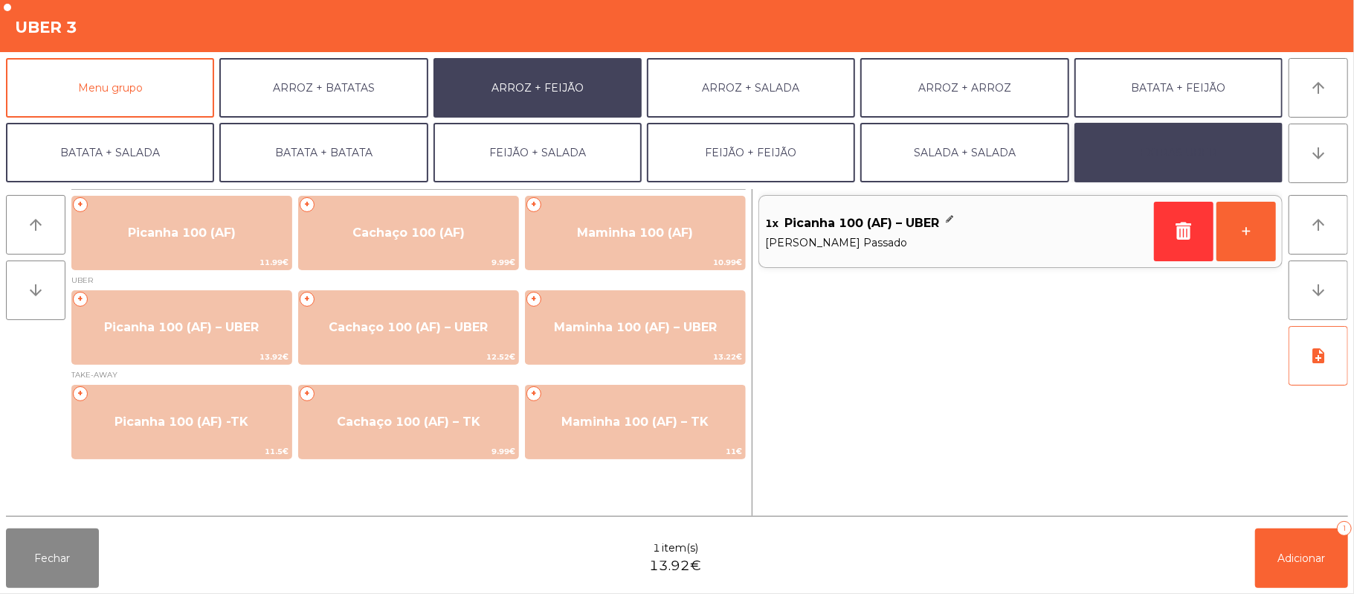
click at [1203, 141] on button "EXTRAS UBER" at bounding box center [1179, 153] width 208 height 60
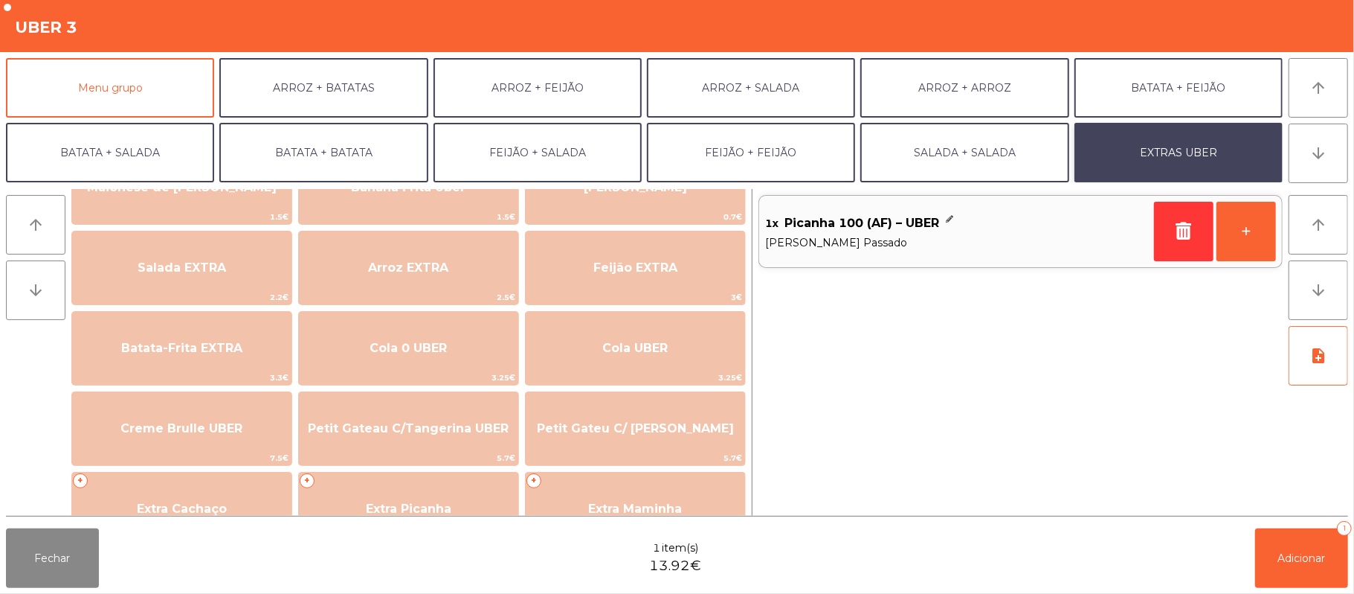
scroll to position [186, 0]
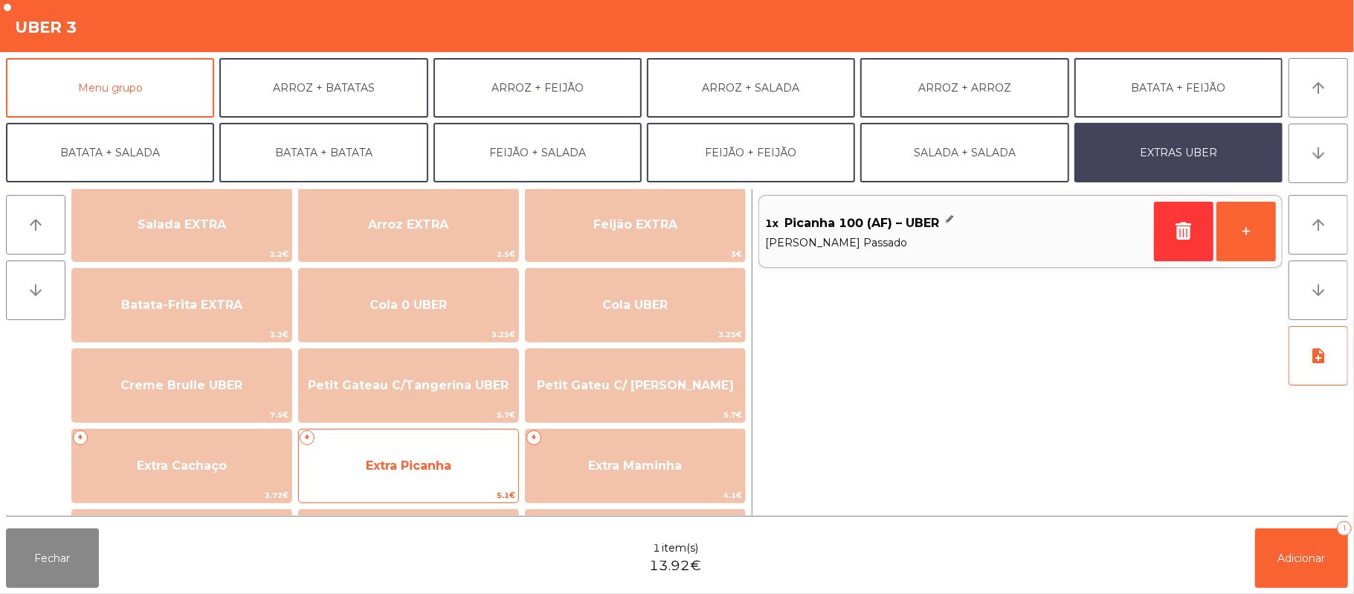
click at [373, 472] on span "Extra Picanha" at bounding box center [408, 466] width 219 height 40
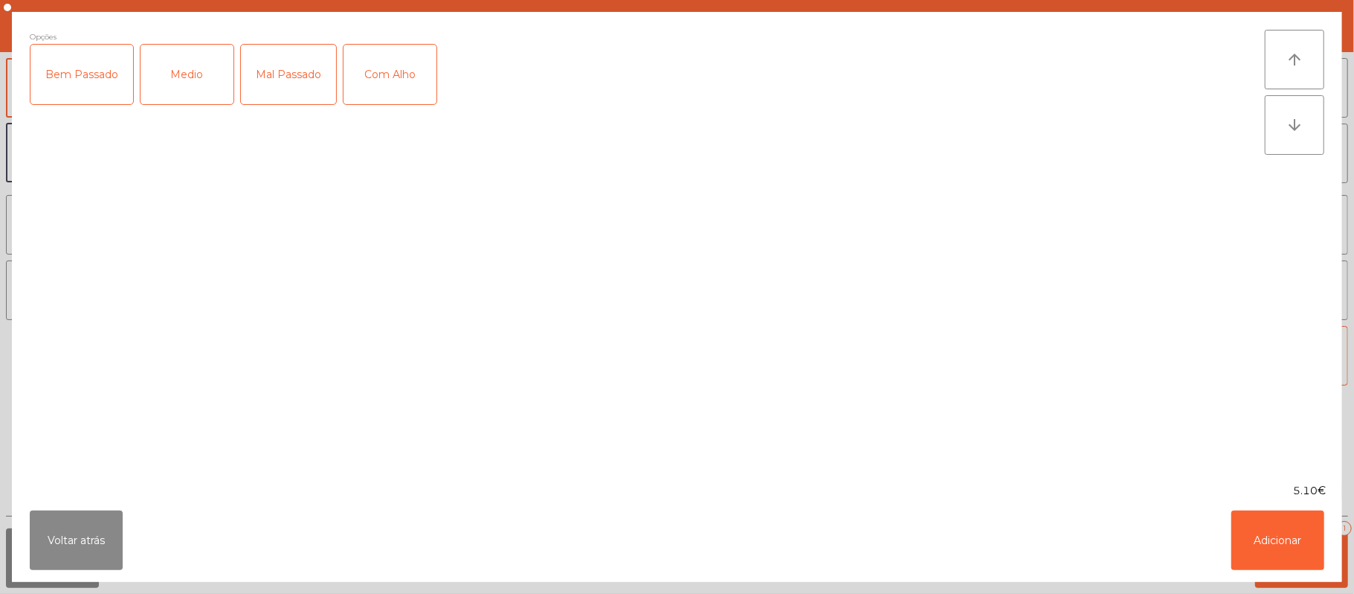
click at [286, 68] on div "Mal Passado" at bounding box center [288, 75] width 95 height 60
click at [1273, 533] on button "Adicionar" at bounding box center [1278, 540] width 93 height 60
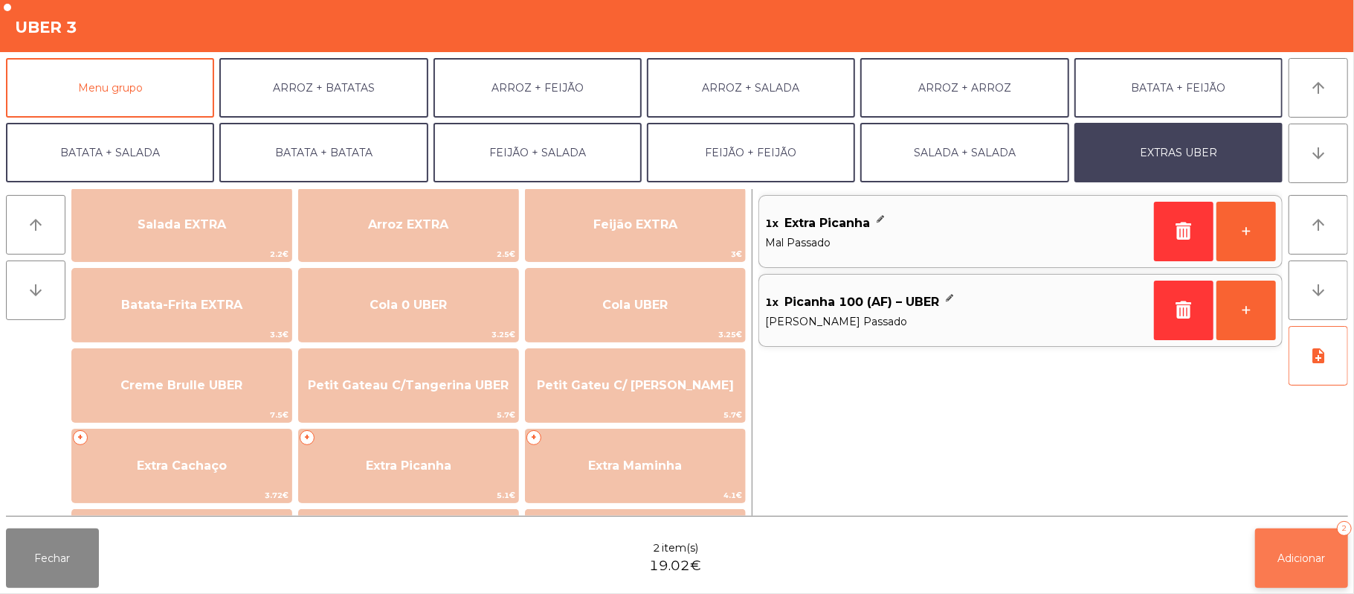
click at [1288, 548] on button "Adicionar 2" at bounding box center [1302, 558] width 93 height 60
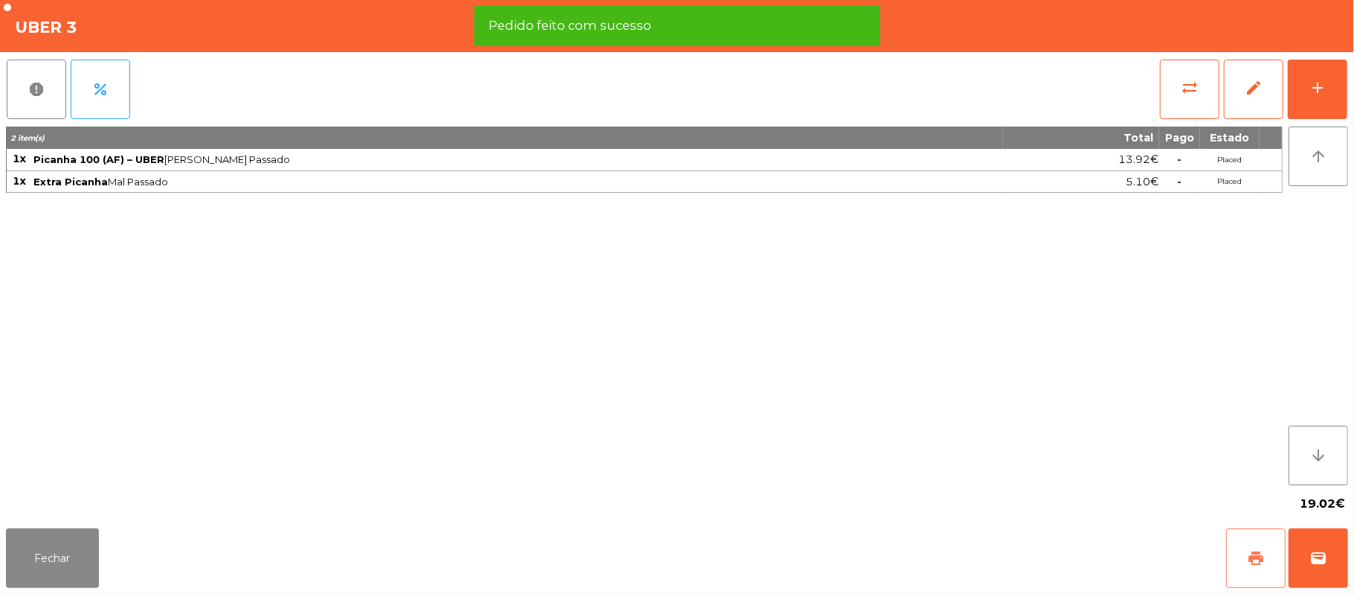
click at [1244, 550] on button "print" at bounding box center [1257, 558] width 60 height 60
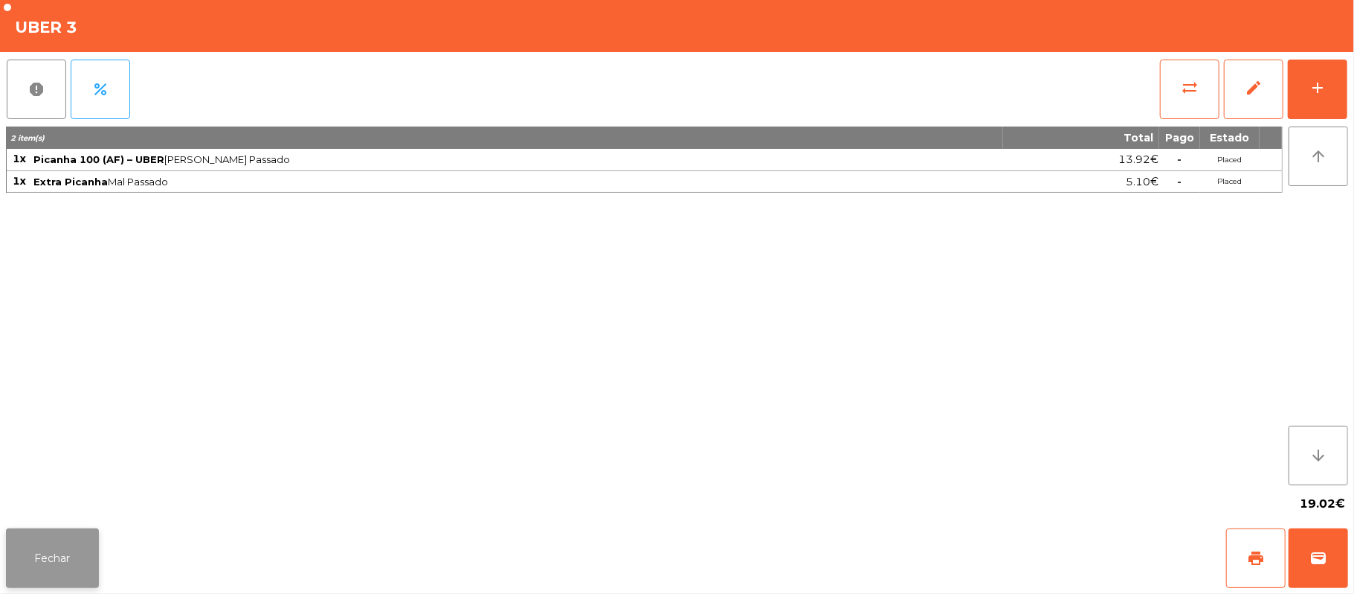
click at [85, 563] on button "Fechar" at bounding box center [52, 558] width 93 height 60
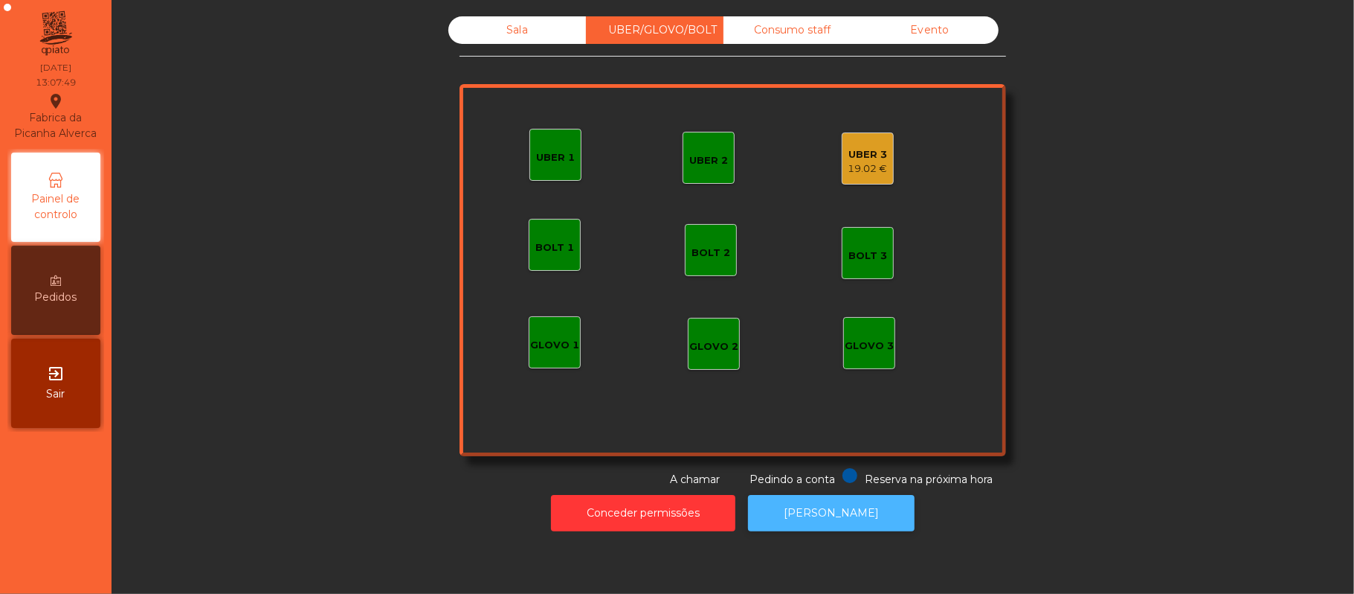
click at [839, 512] on button "[PERSON_NAME]" at bounding box center [831, 513] width 167 height 36
click at [852, 155] on div "UBER 3" at bounding box center [868, 154] width 39 height 15
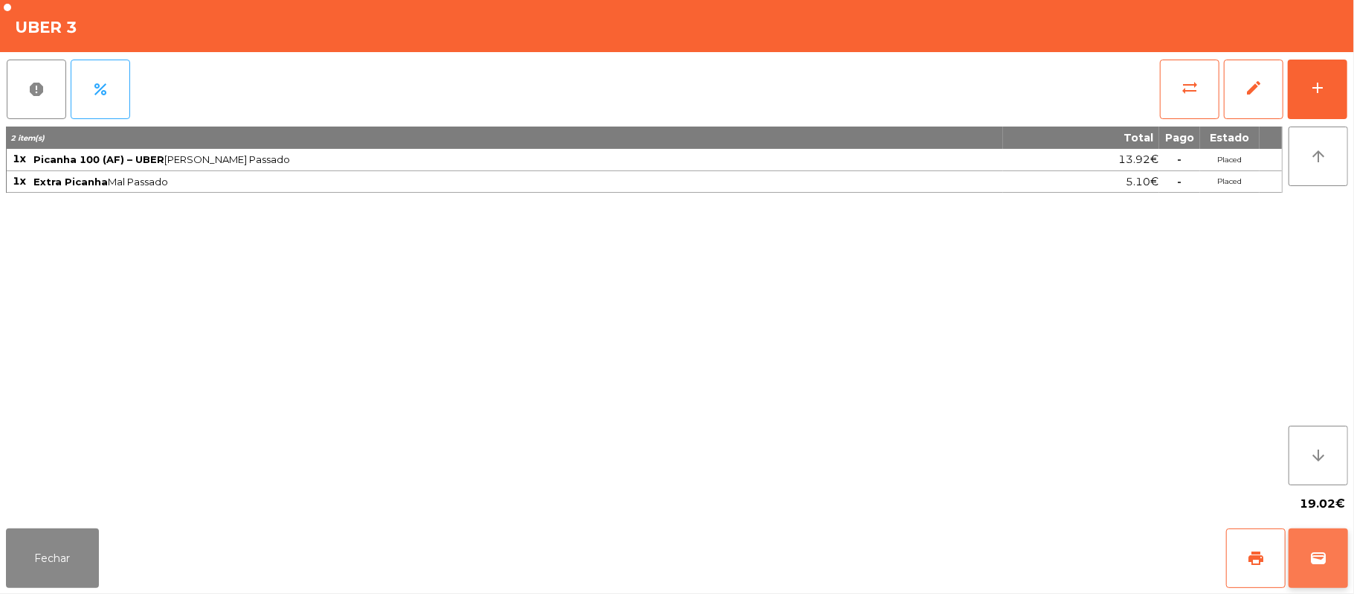
click at [1325, 587] on button "wallet" at bounding box center [1319, 558] width 60 height 60
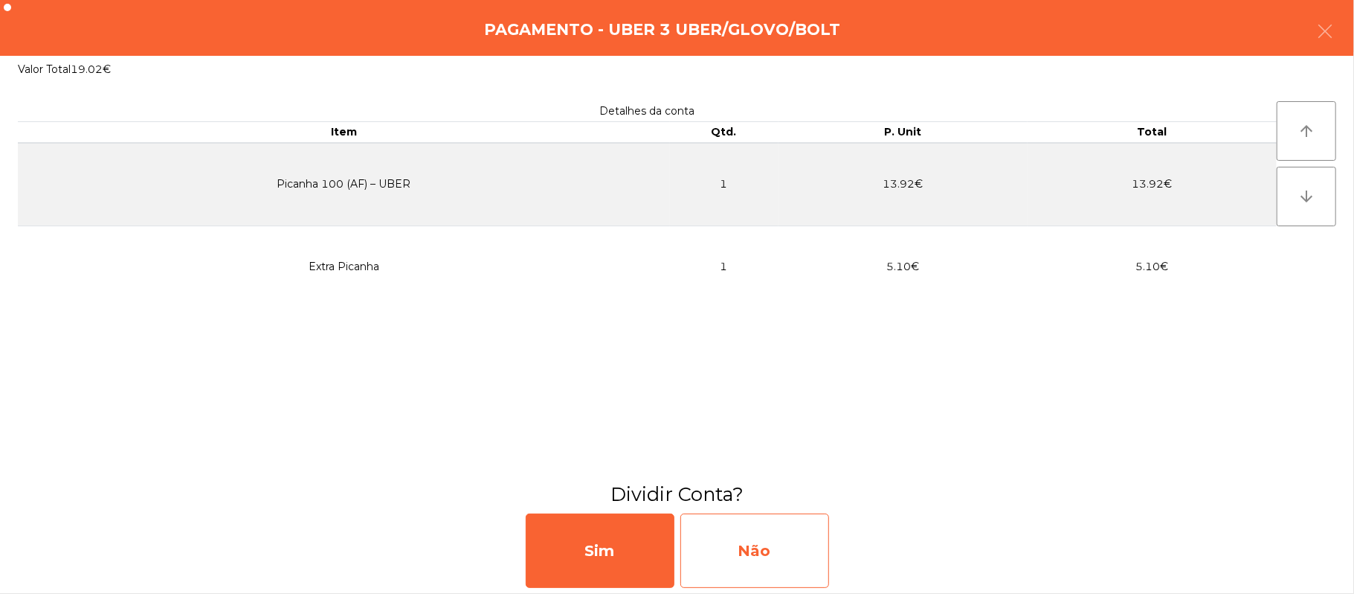
click at [748, 557] on div "Não" at bounding box center [755, 550] width 149 height 74
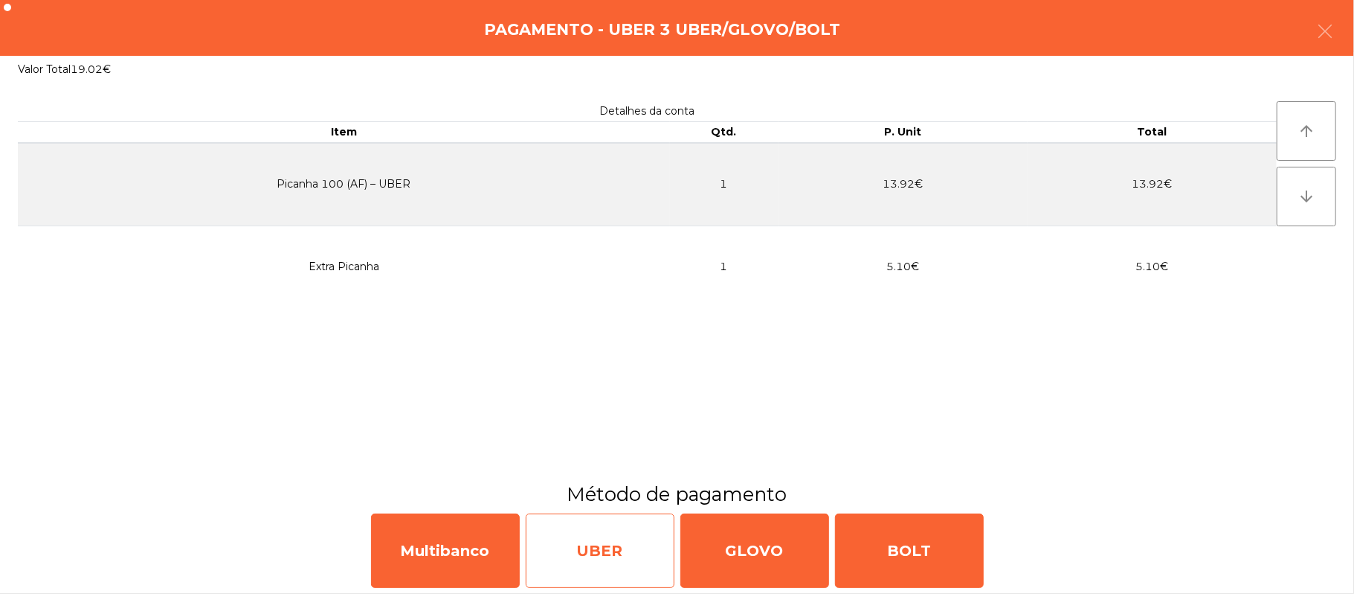
click at [554, 533] on div "UBER" at bounding box center [600, 550] width 149 height 74
select select "**"
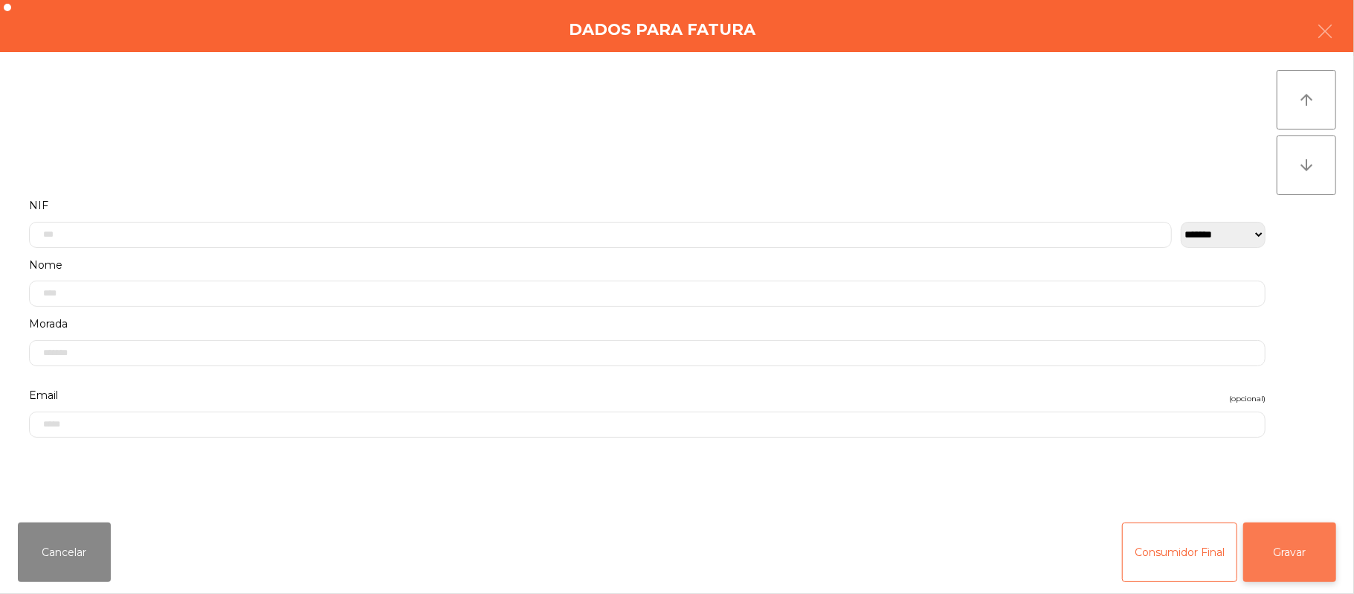
click at [1278, 568] on button "Gravar" at bounding box center [1290, 552] width 93 height 60
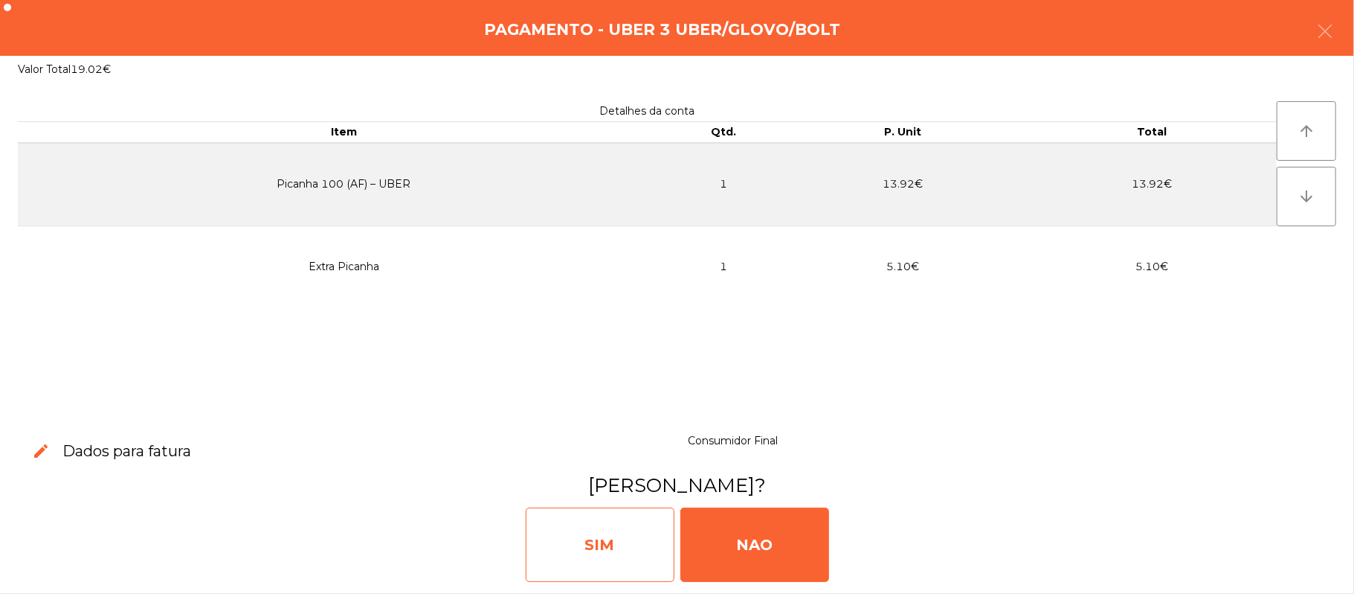
click at [591, 551] on div "SIM" at bounding box center [600, 544] width 149 height 74
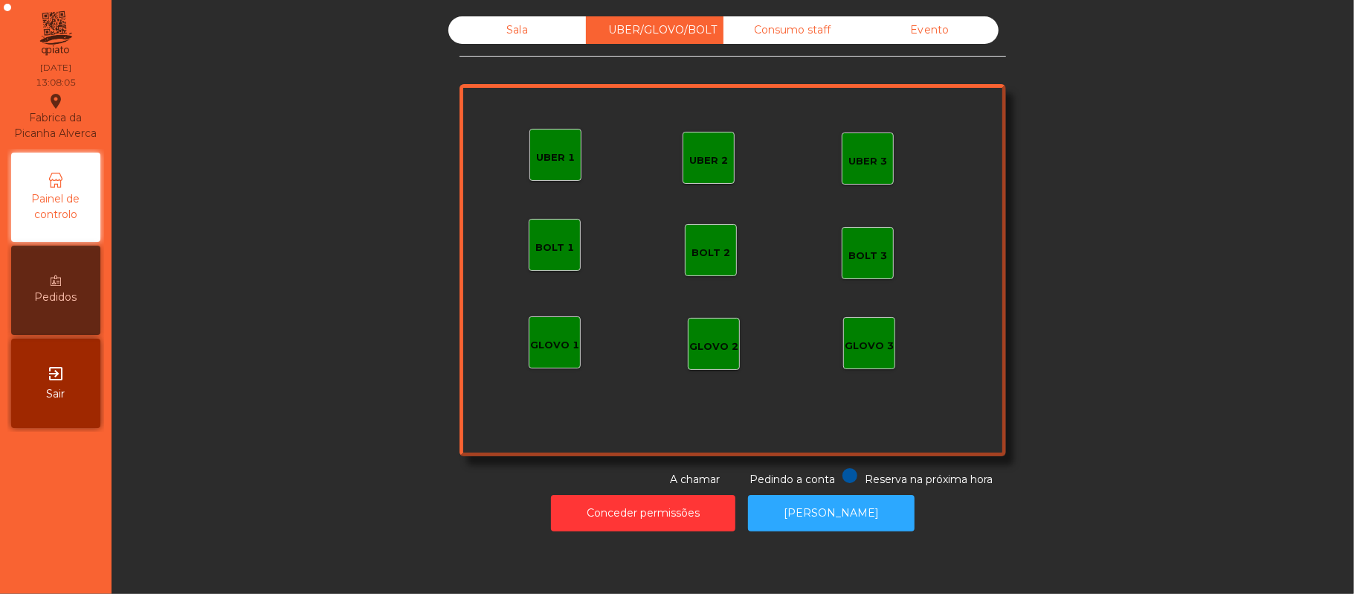
click at [528, 39] on div "Sala" at bounding box center [518, 30] width 138 height 28
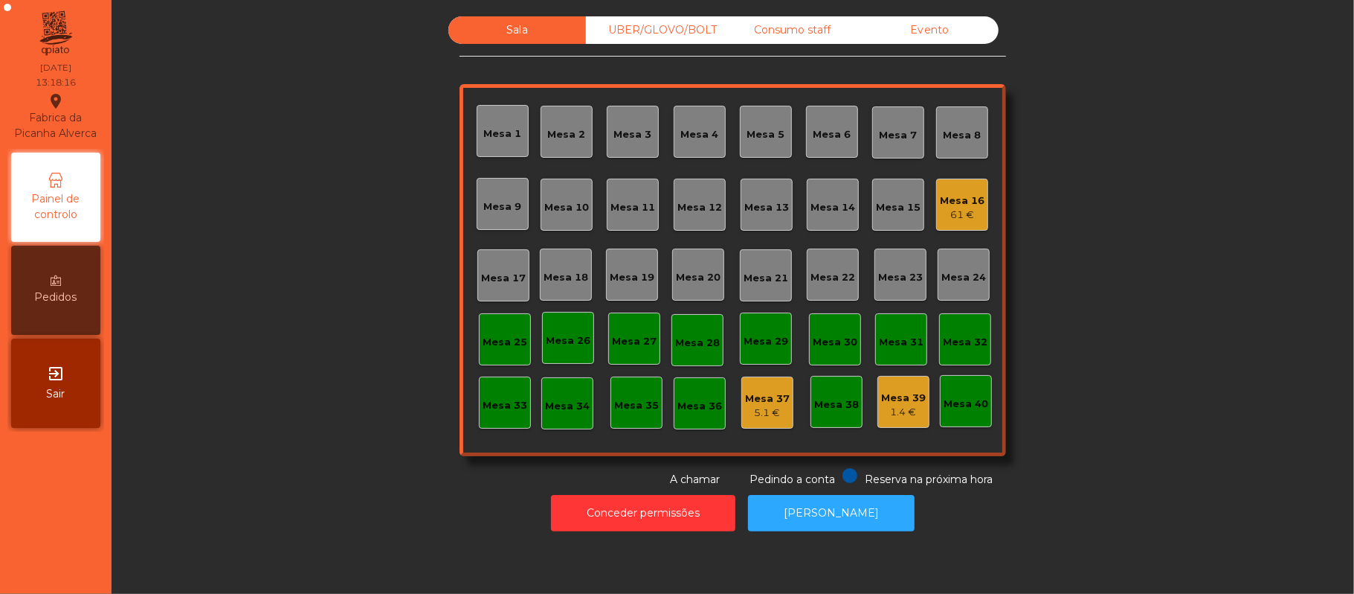
click at [817, 289] on div "Mesa 22" at bounding box center [833, 274] width 52 height 52
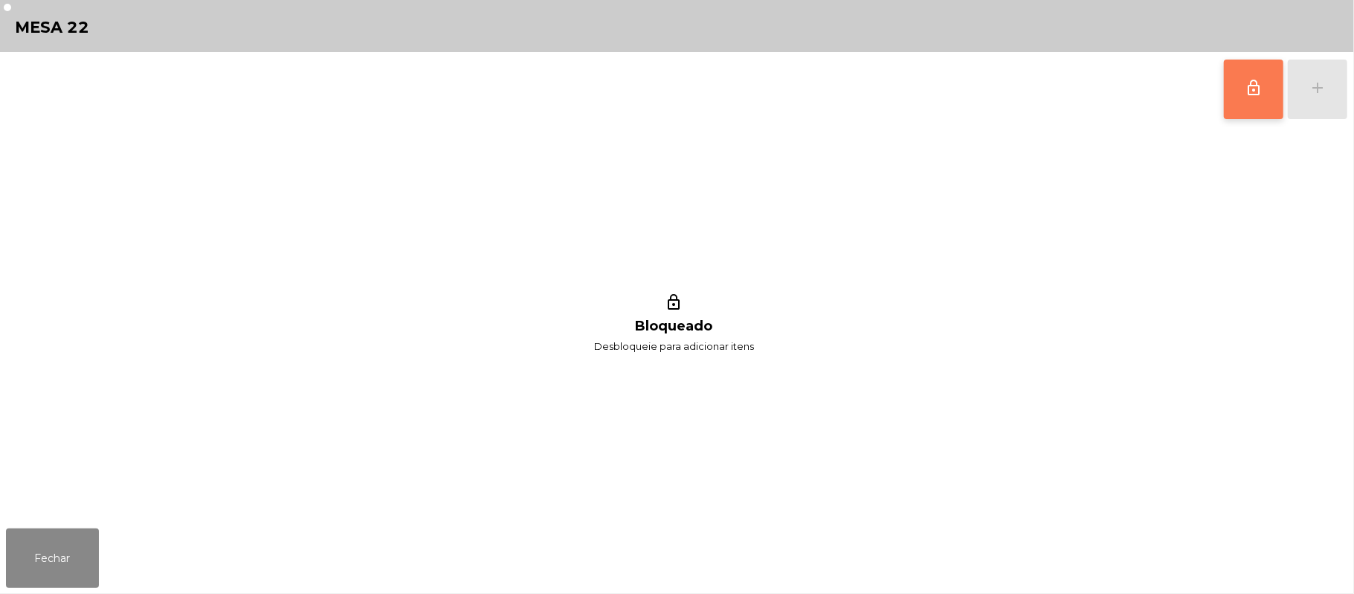
click at [1241, 102] on button "lock_outline" at bounding box center [1254, 90] width 60 height 60
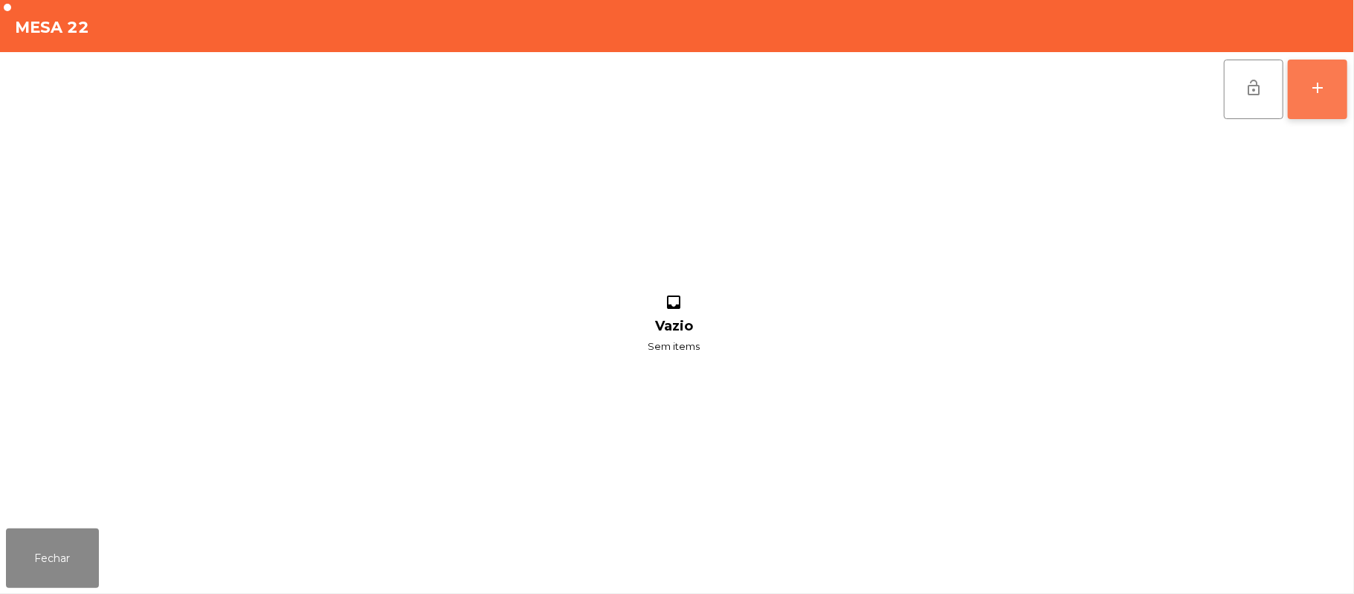
click at [1307, 92] on button "add" at bounding box center [1318, 90] width 60 height 60
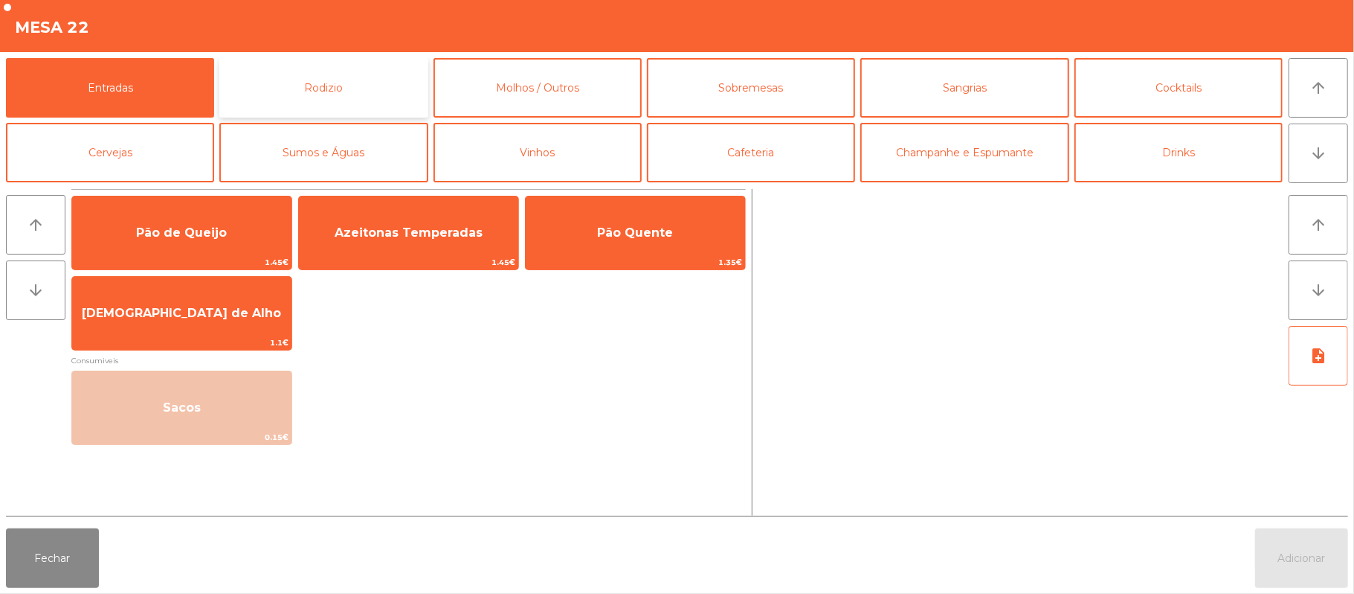
click at [367, 86] on button "Rodizio" at bounding box center [323, 88] width 208 height 60
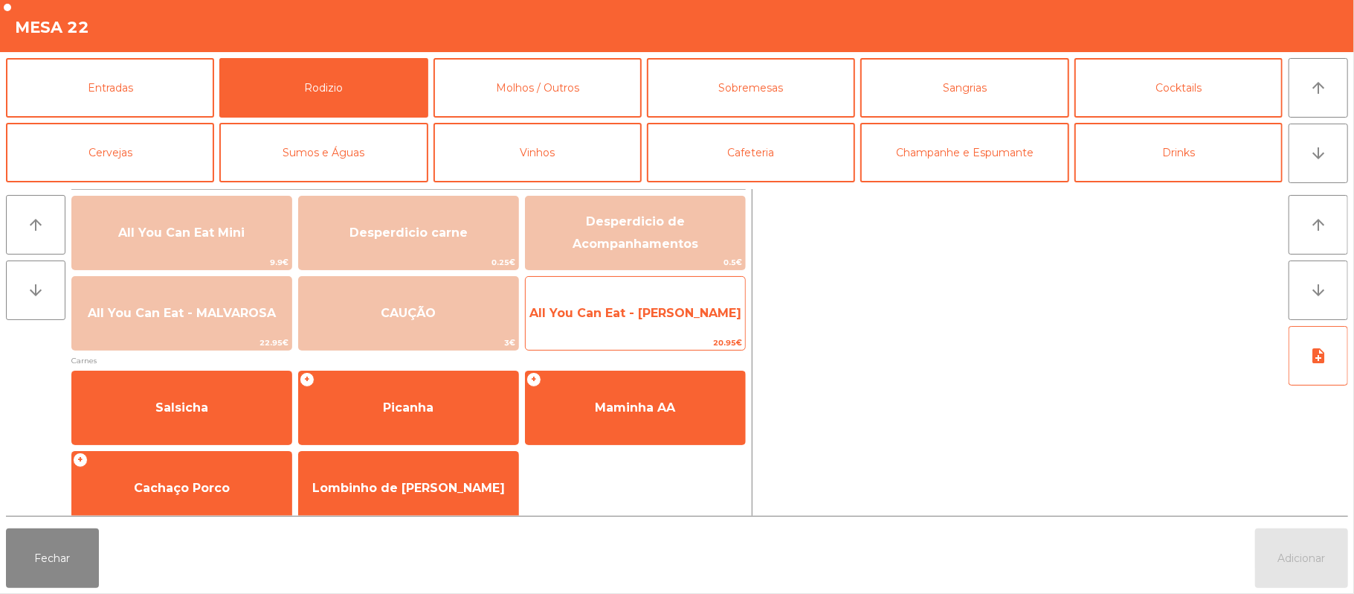
click at [684, 313] on span "All You Can Eat - [PERSON_NAME]" at bounding box center [636, 313] width 212 height 14
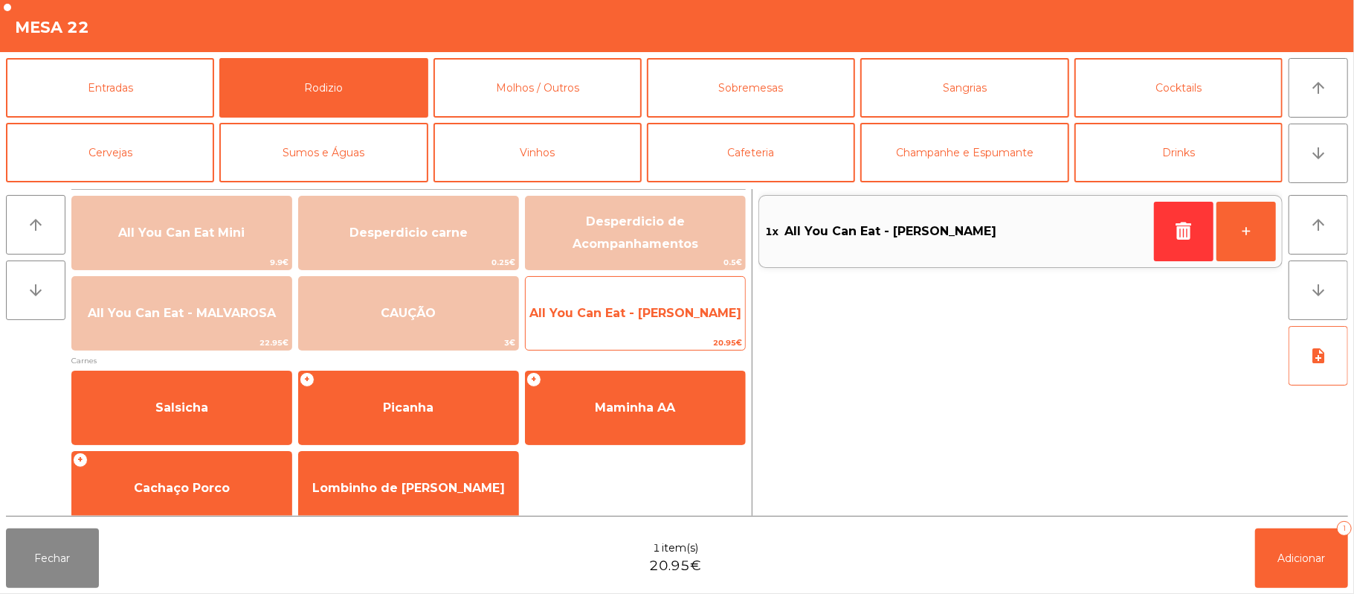
click at [677, 316] on span "All You Can Eat - [PERSON_NAME]" at bounding box center [636, 313] width 212 height 14
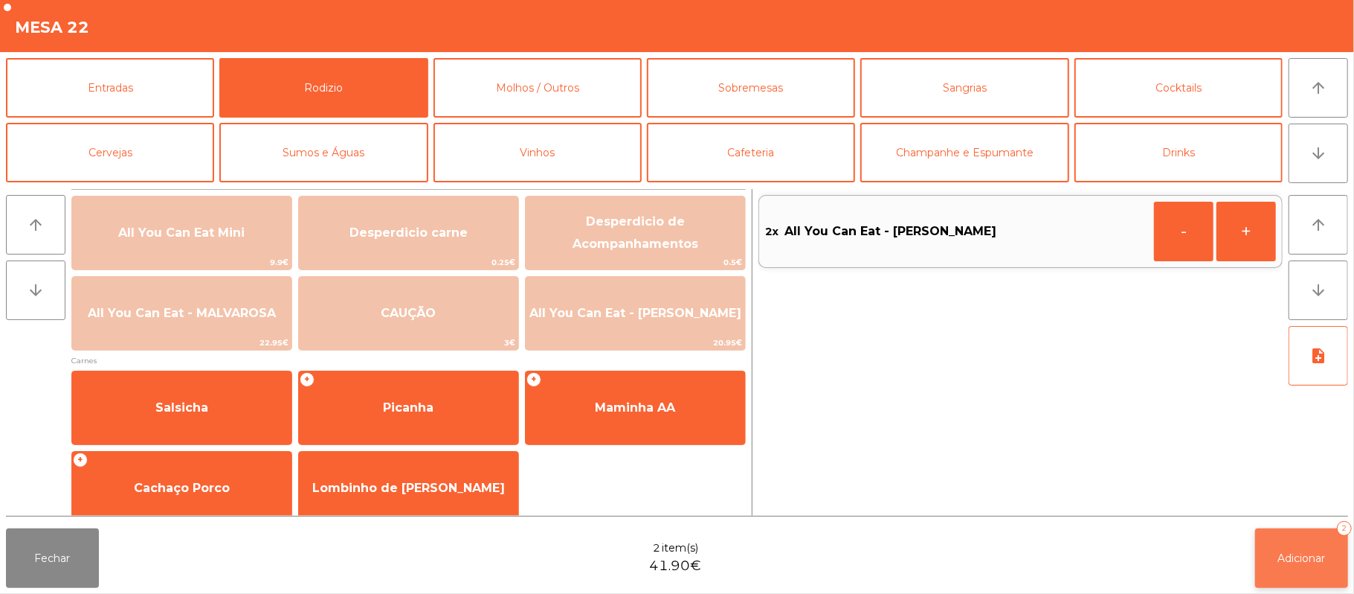
click at [1275, 544] on button "Adicionar 2" at bounding box center [1302, 558] width 93 height 60
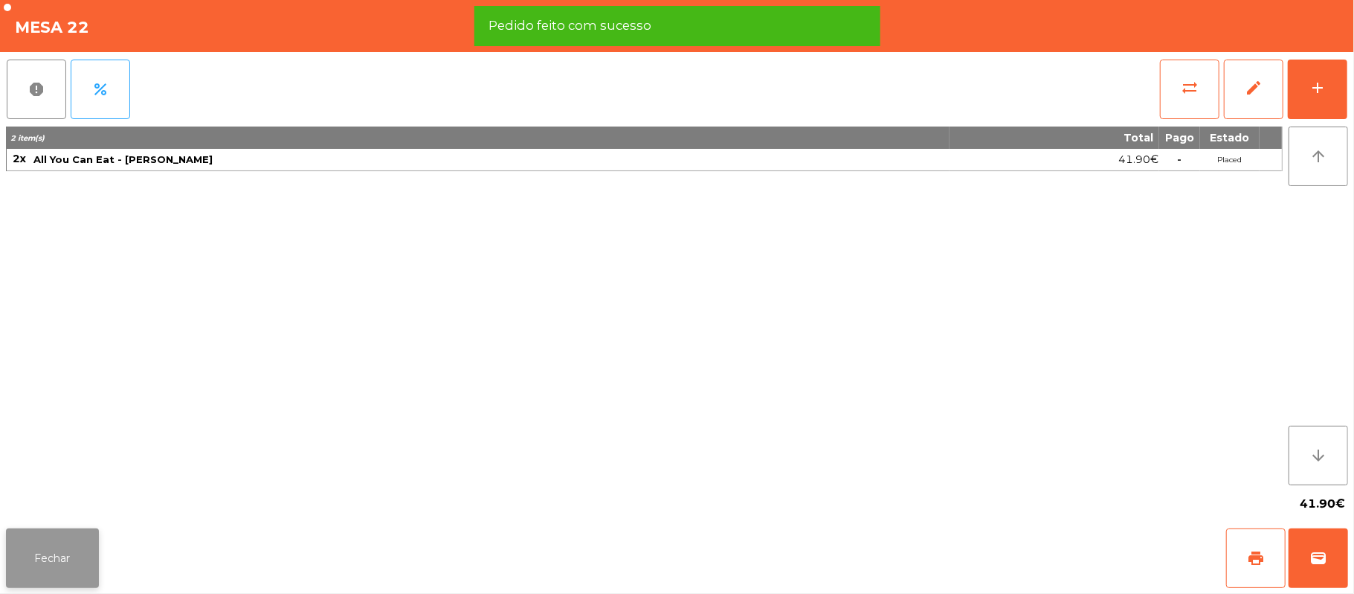
click at [73, 554] on button "Fechar" at bounding box center [52, 558] width 93 height 60
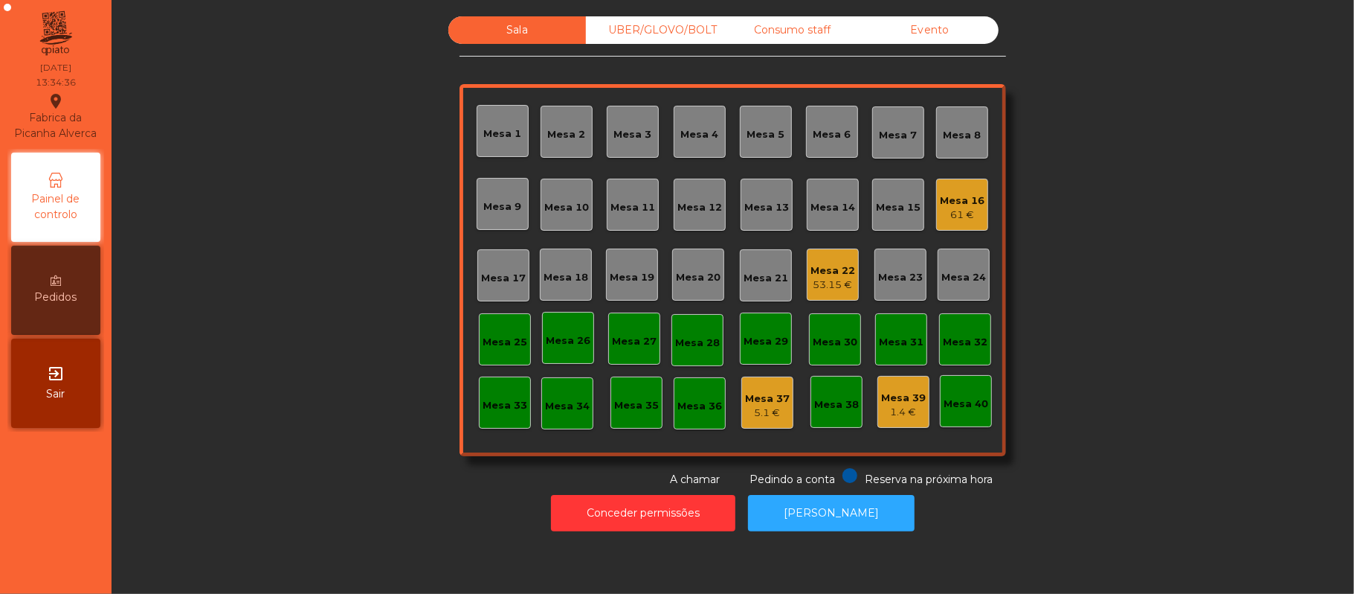
click at [576, 295] on div "Mesa 18" at bounding box center [566, 274] width 52 height 52
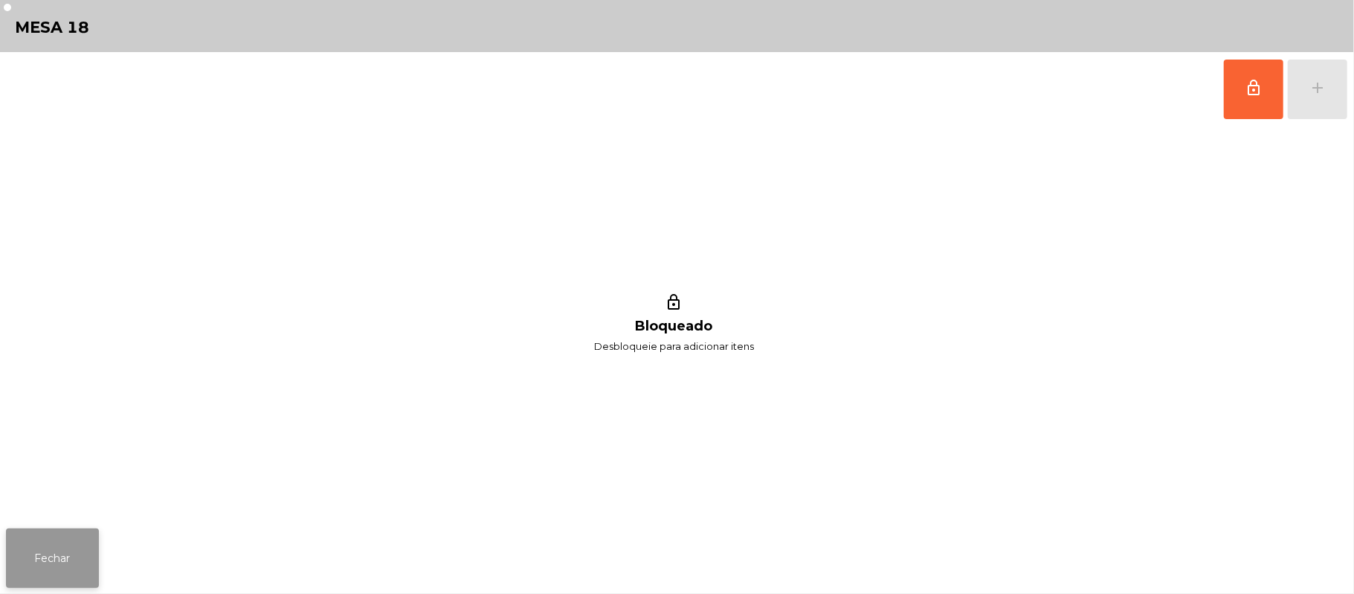
click at [43, 562] on button "Fechar" at bounding box center [52, 558] width 93 height 60
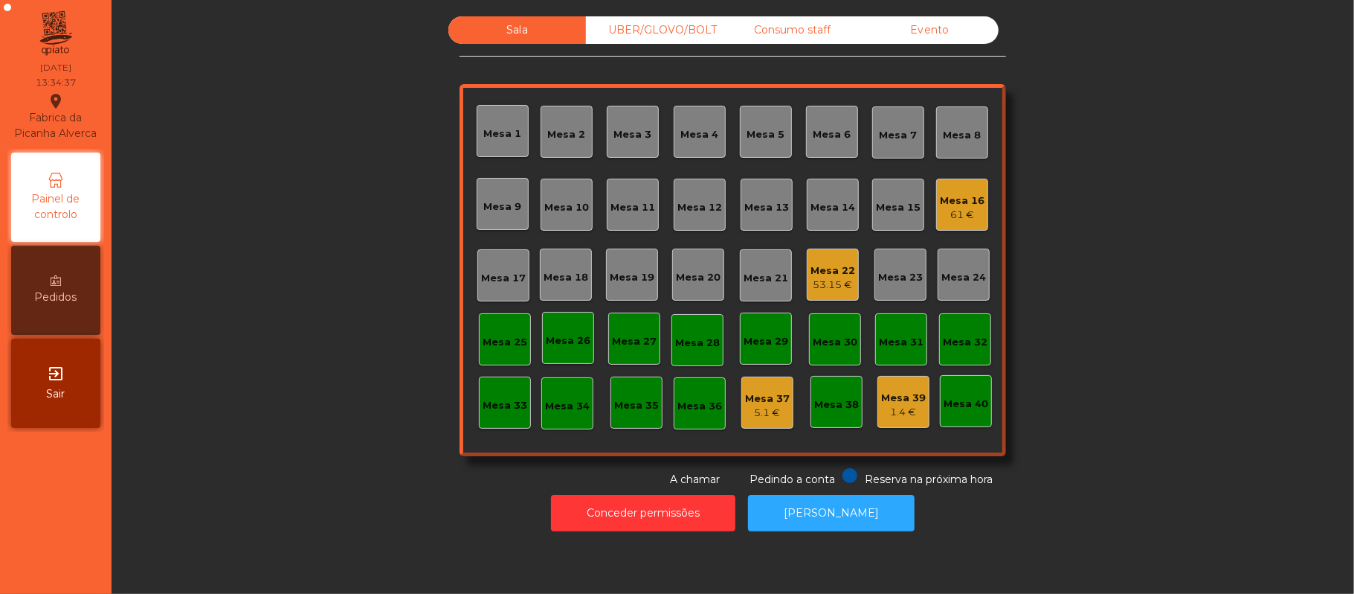
click at [504, 280] on div "Mesa 17" at bounding box center [503, 278] width 45 height 15
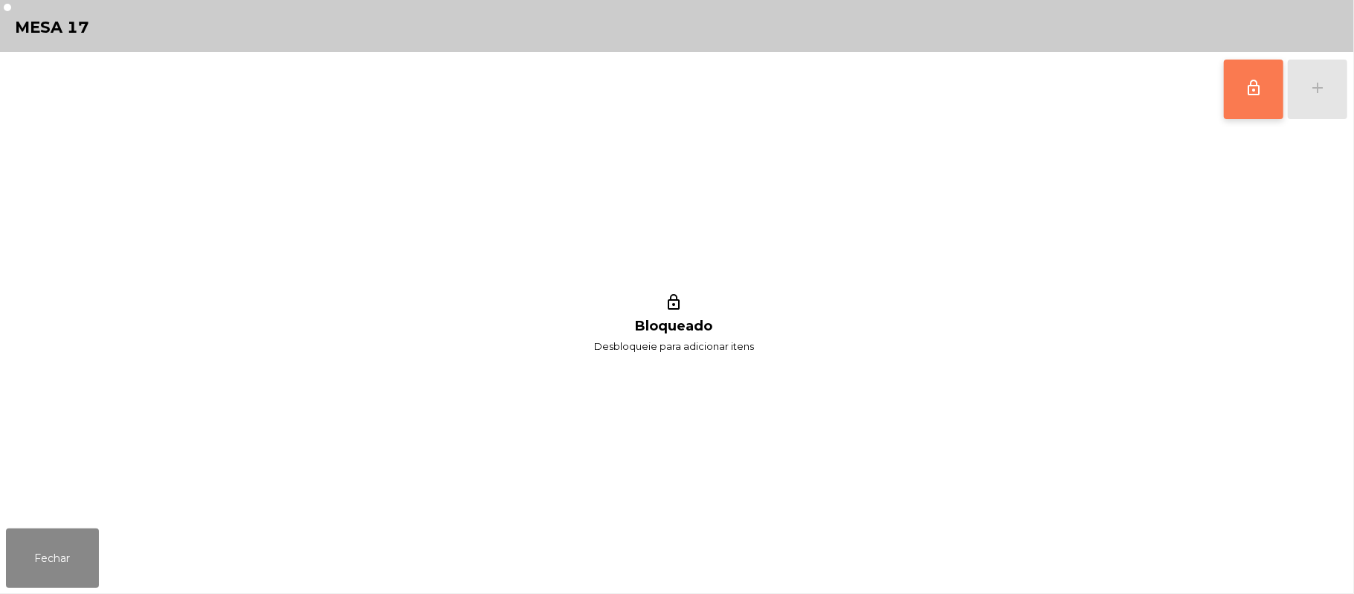
click at [1264, 92] on button "lock_outline" at bounding box center [1254, 90] width 60 height 60
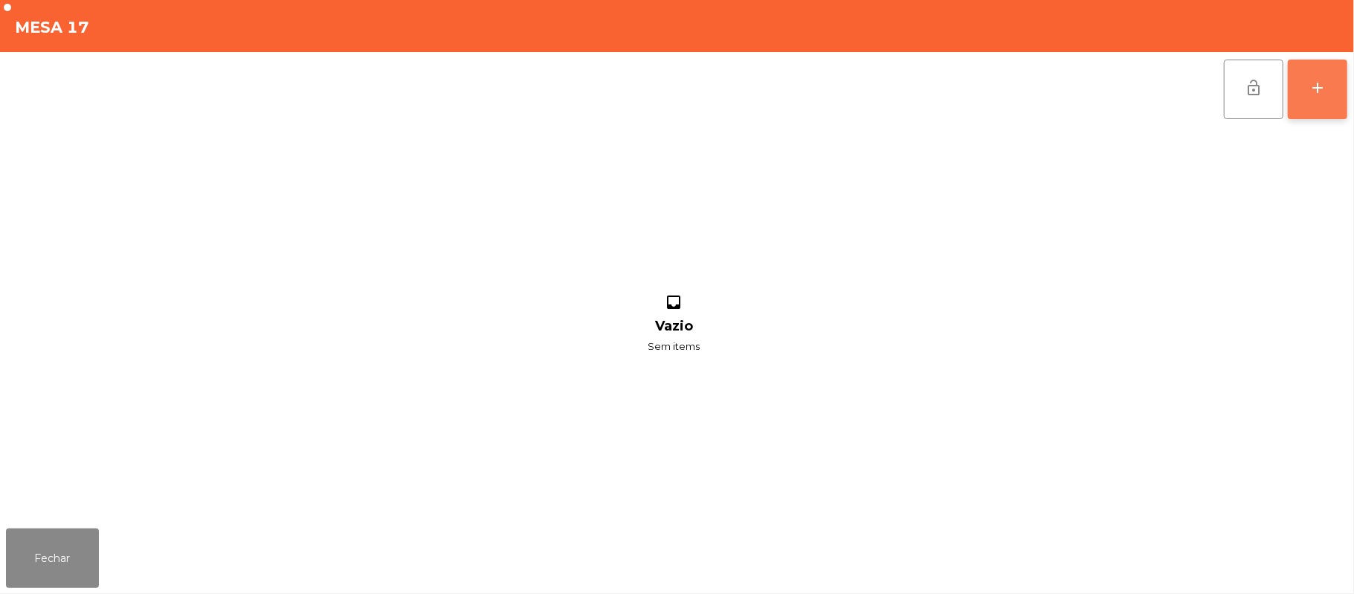
click at [1310, 98] on button "add" at bounding box center [1318, 90] width 60 height 60
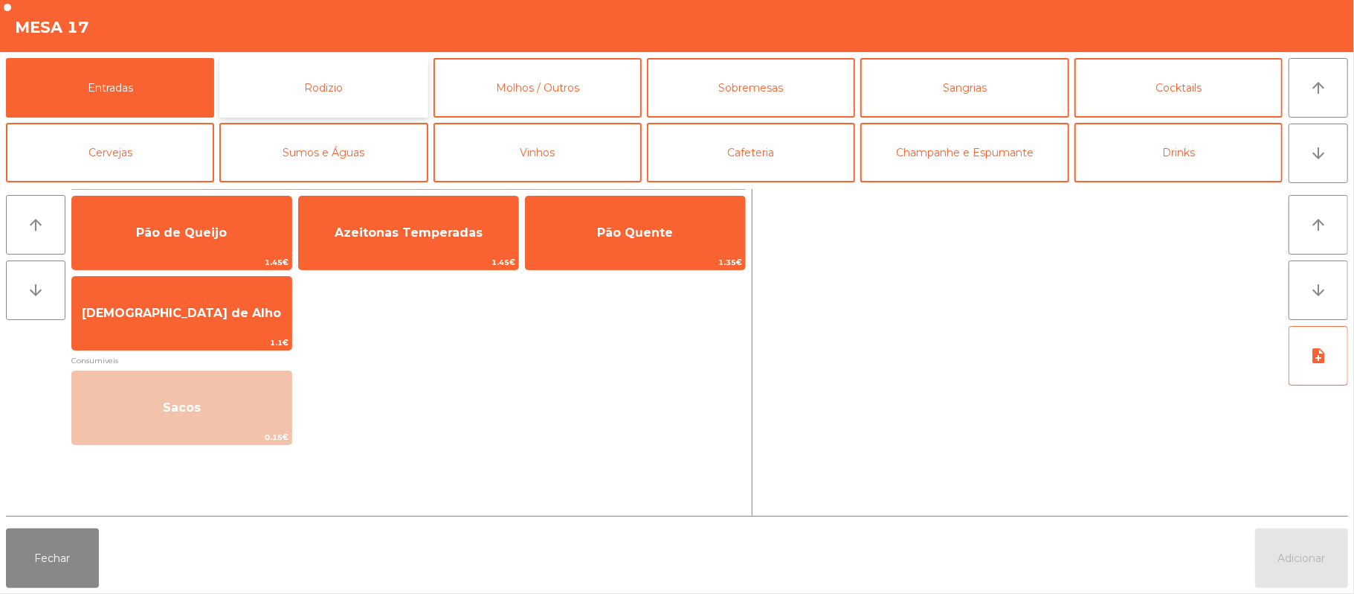
click at [332, 98] on button "Rodizio" at bounding box center [323, 88] width 208 height 60
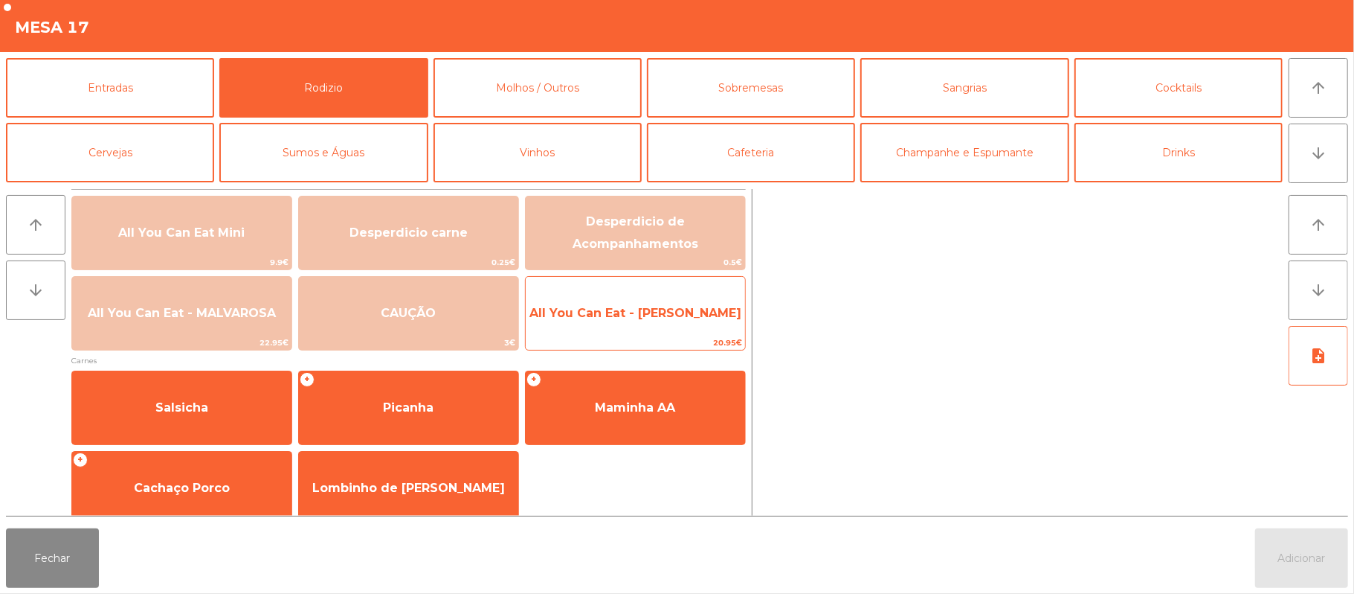
click at [643, 303] on span "All You Can Eat - [PERSON_NAME]" at bounding box center [635, 313] width 219 height 40
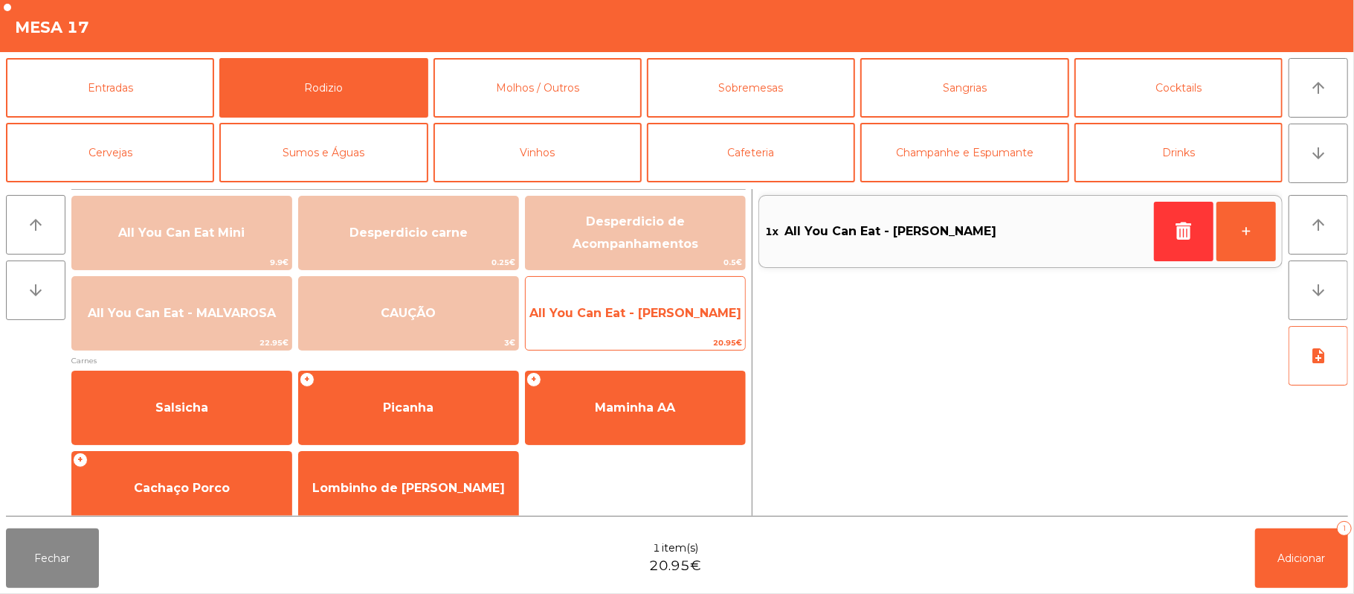
click at [643, 309] on span "All You Can Eat - [PERSON_NAME]" at bounding box center [636, 313] width 212 height 14
click at [649, 312] on span "All You Can Eat - [PERSON_NAME]" at bounding box center [636, 313] width 212 height 14
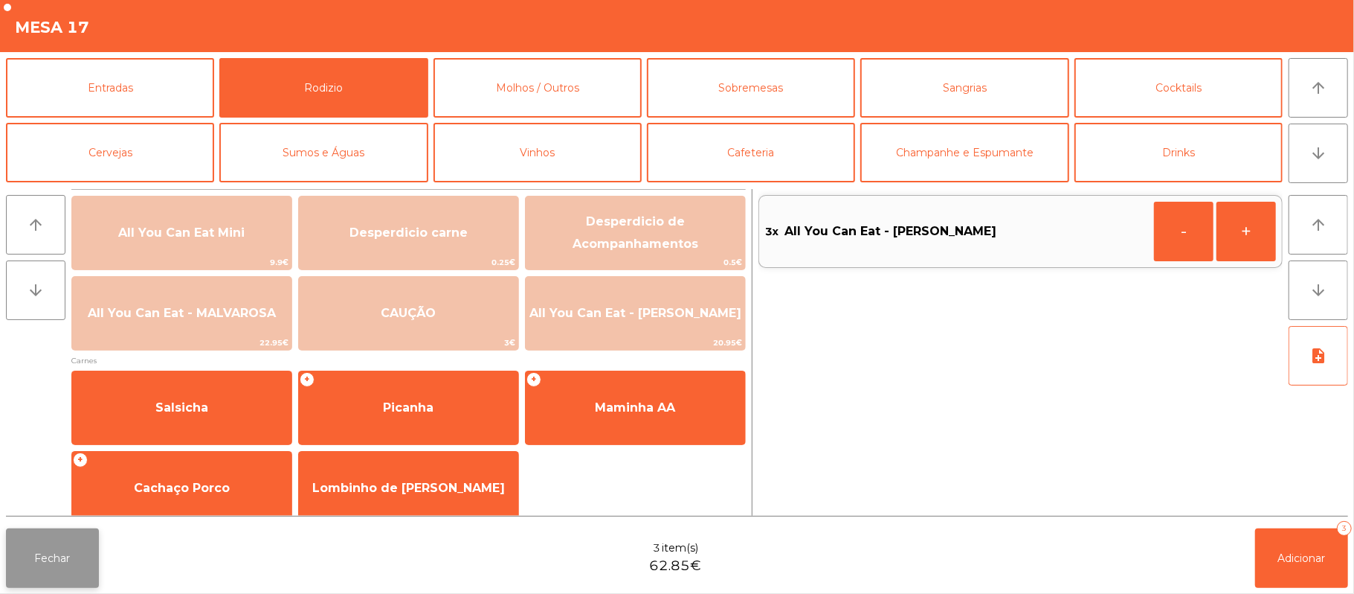
click at [12, 566] on button "Fechar" at bounding box center [52, 558] width 93 height 60
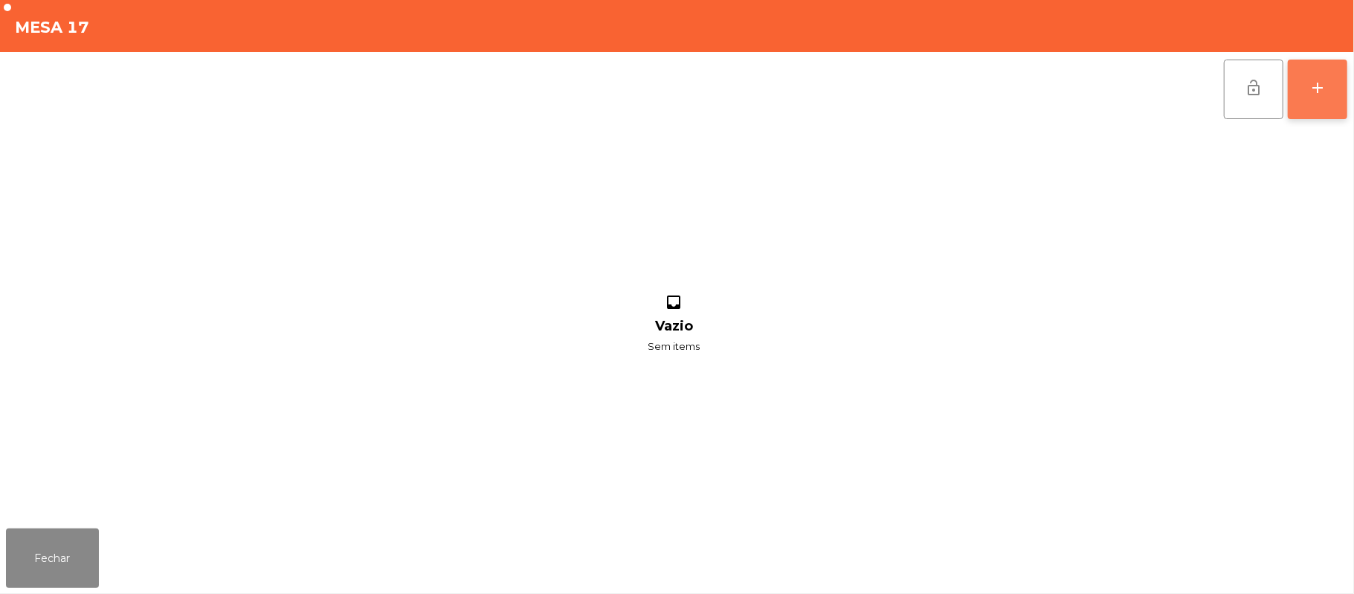
click at [1304, 104] on button "add" at bounding box center [1318, 90] width 60 height 60
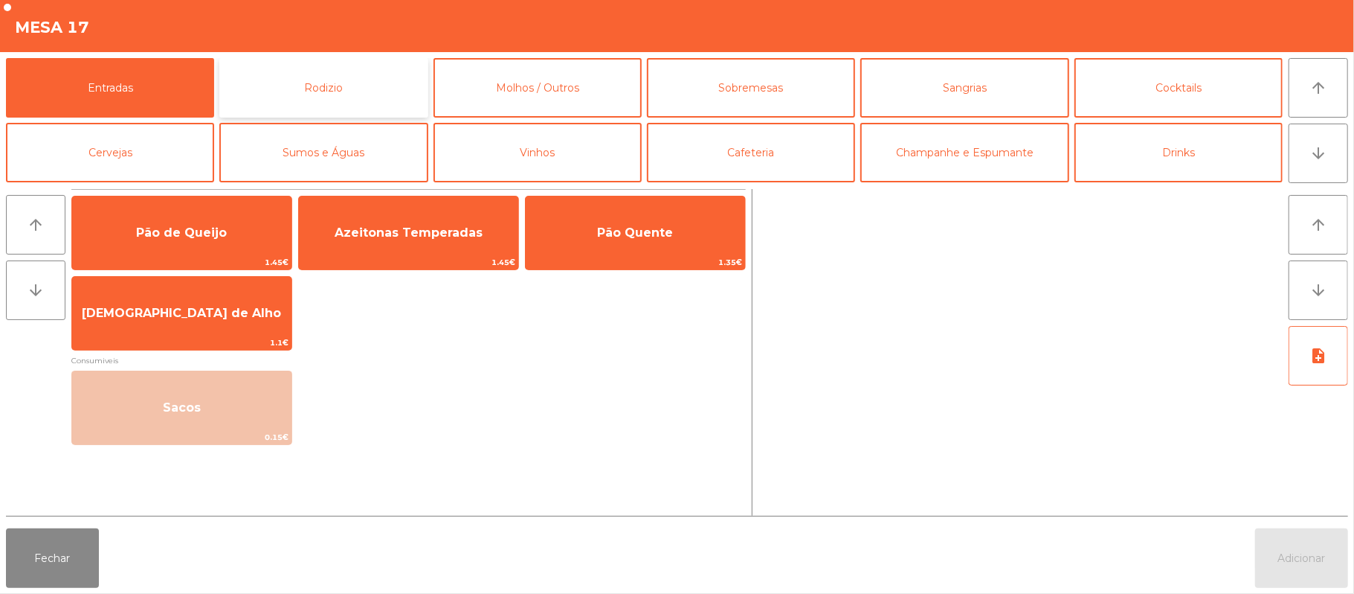
click at [304, 91] on button "Rodizio" at bounding box center [323, 88] width 208 height 60
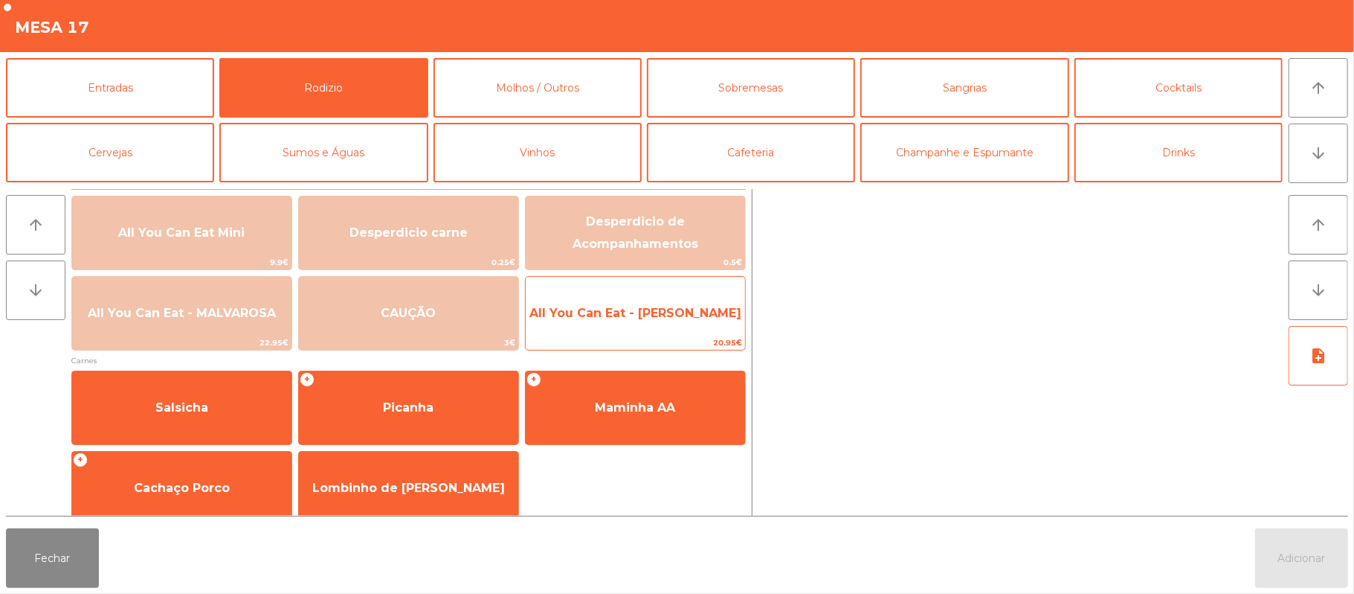
click at [611, 329] on span "All You Can Eat - [PERSON_NAME]" at bounding box center [635, 313] width 219 height 40
click at [613, 312] on span "All You Can Eat - [PERSON_NAME]" at bounding box center [636, 313] width 212 height 14
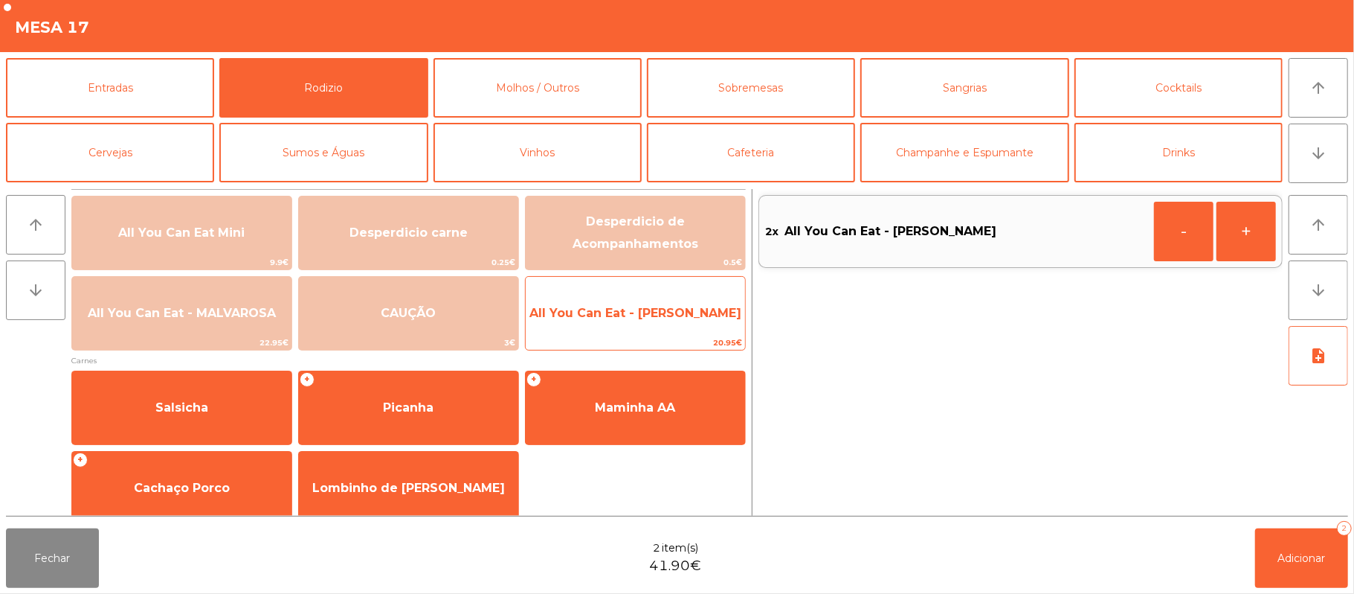
click at [632, 316] on span "All You Can Eat - [PERSON_NAME]" at bounding box center [636, 313] width 212 height 14
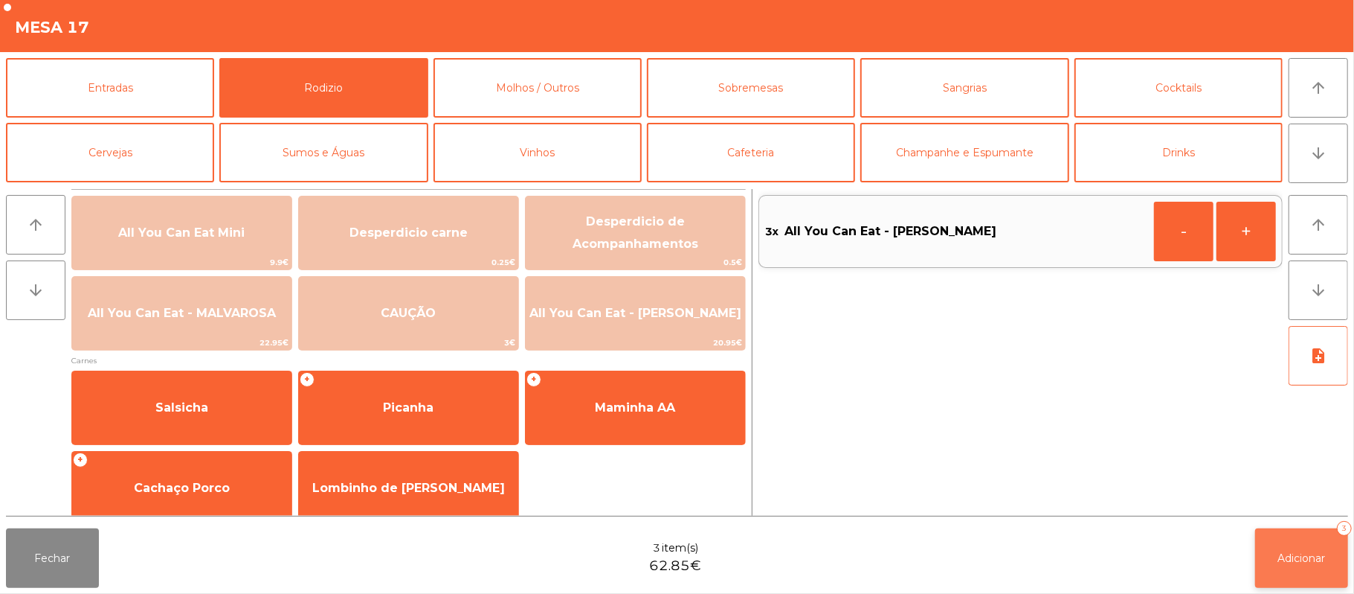
click at [1299, 572] on button "Adicionar 3" at bounding box center [1302, 558] width 93 height 60
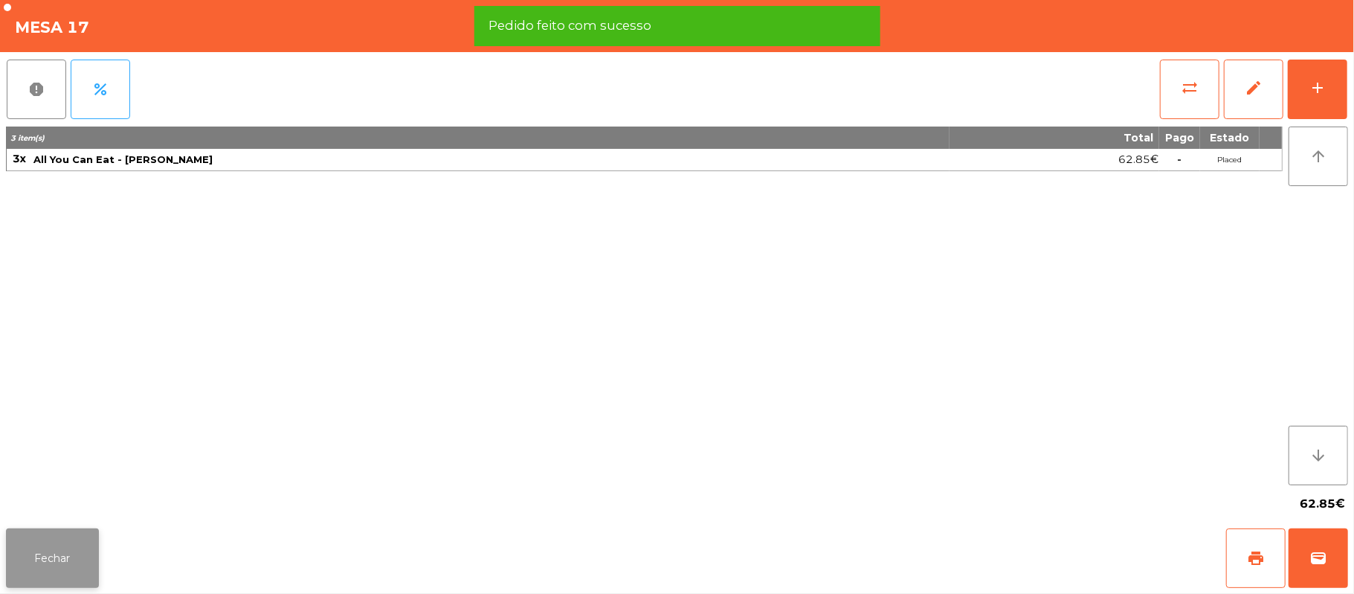
click at [40, 550] on button "Fechar" at bounding box center [52, 558] width 93 height 60
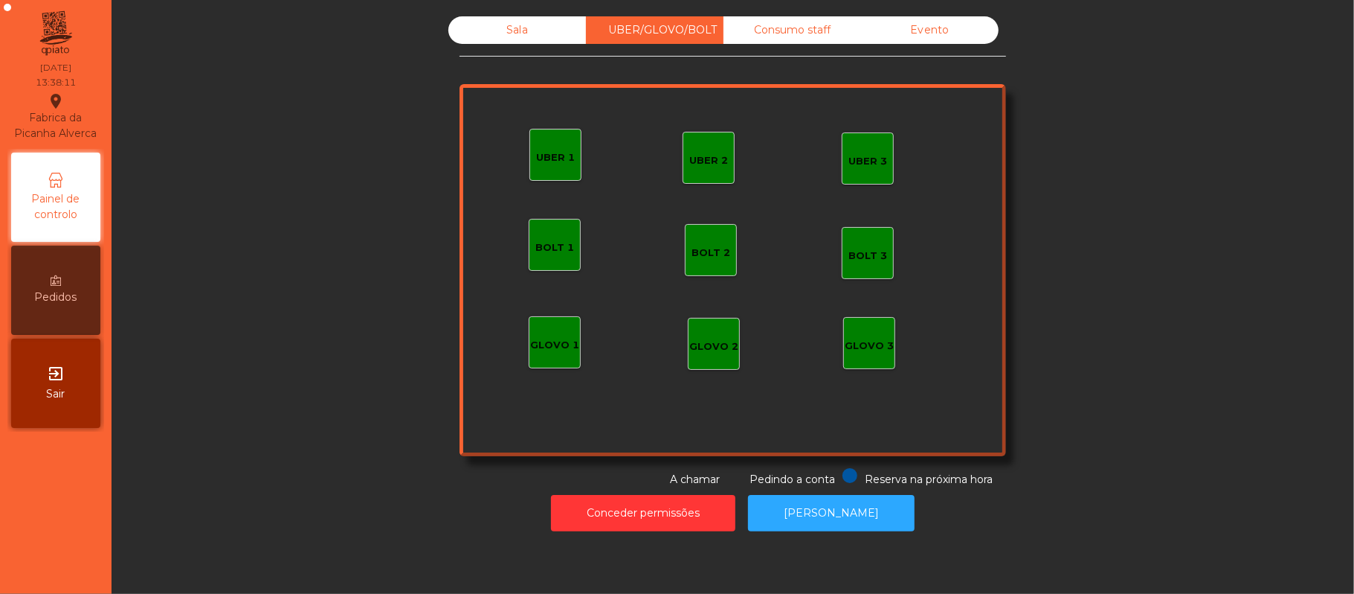
click at [780, 31] on div "Consumo staff" at bounding box center [793, 30] width 138 height 28
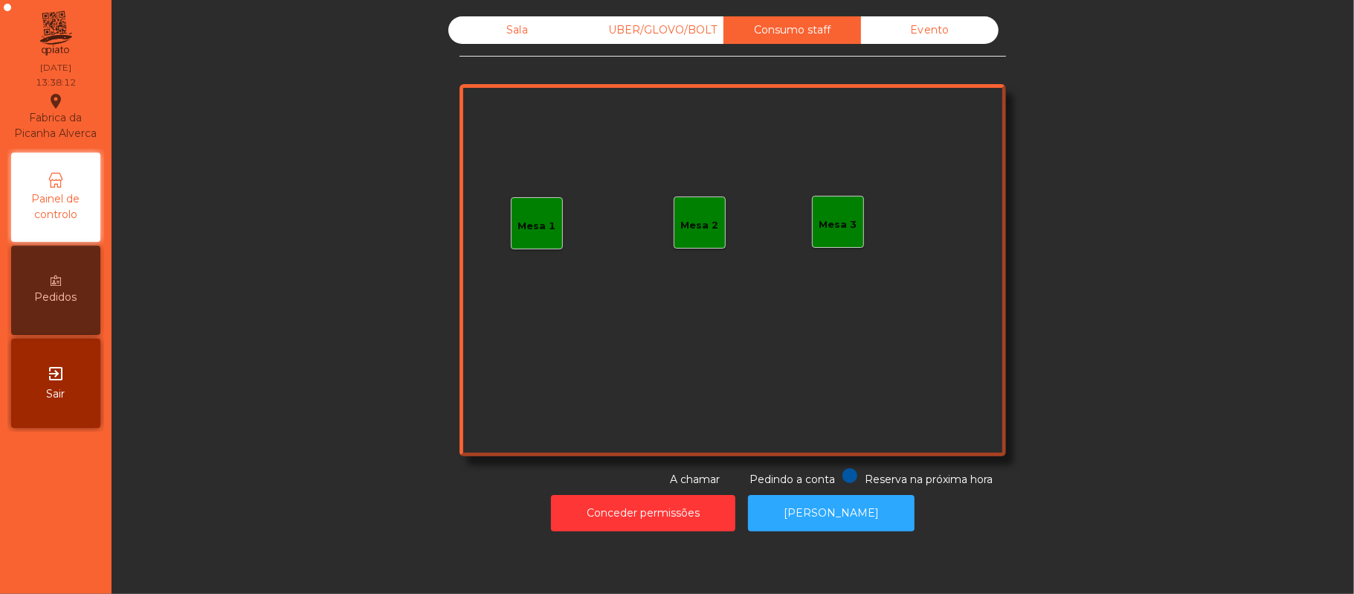
click at [827, 220] on div "Mesa 3" at bounding box center [839, 224] width 38 height 15
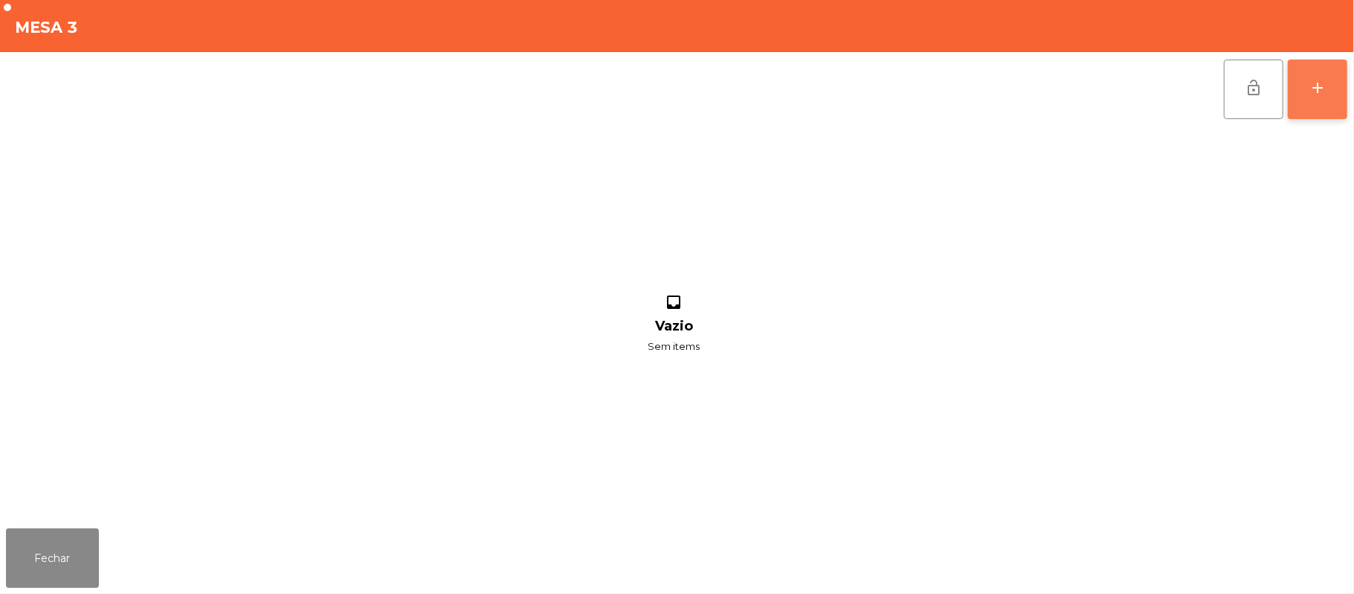
click at [1314, 88] on div "add" at bounding box center [1318, 88] width 18 height 18
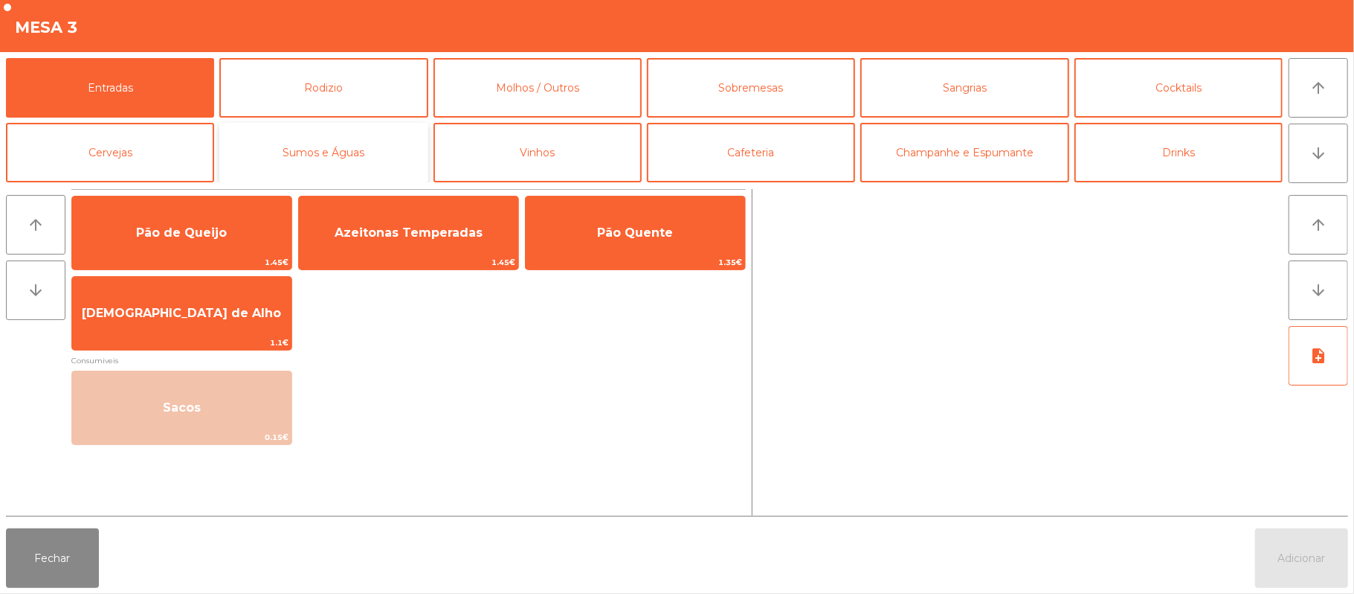
click at [350, 138] on button "Sumos e Águas" at bounding box center [323, 153] width 208 height 60
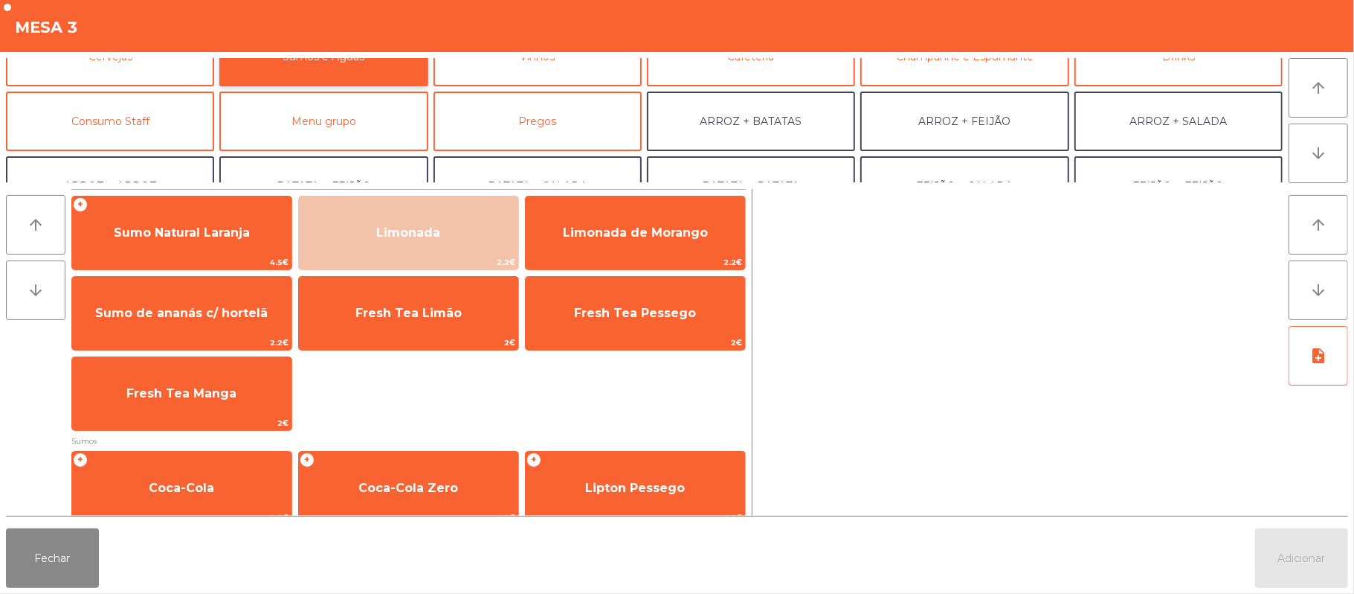
scroll to position [98, 0]
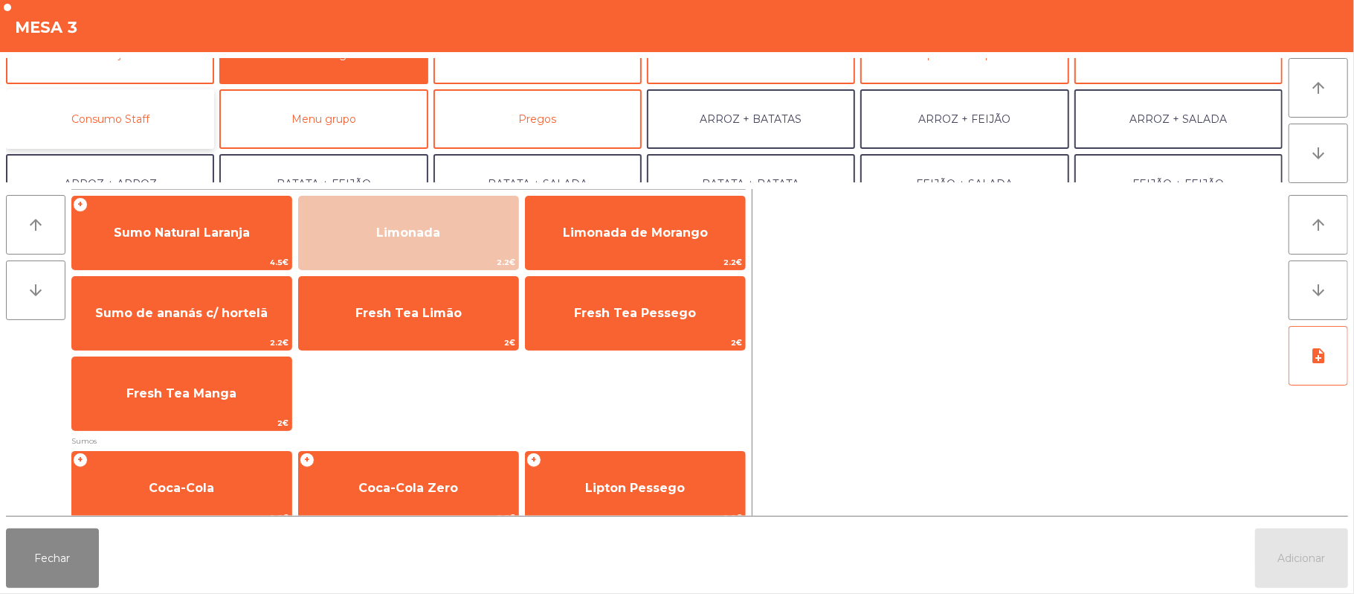
click at [150, 120] on button "Consumo Staff" at bounding box center [110, 119] width 208 height 60
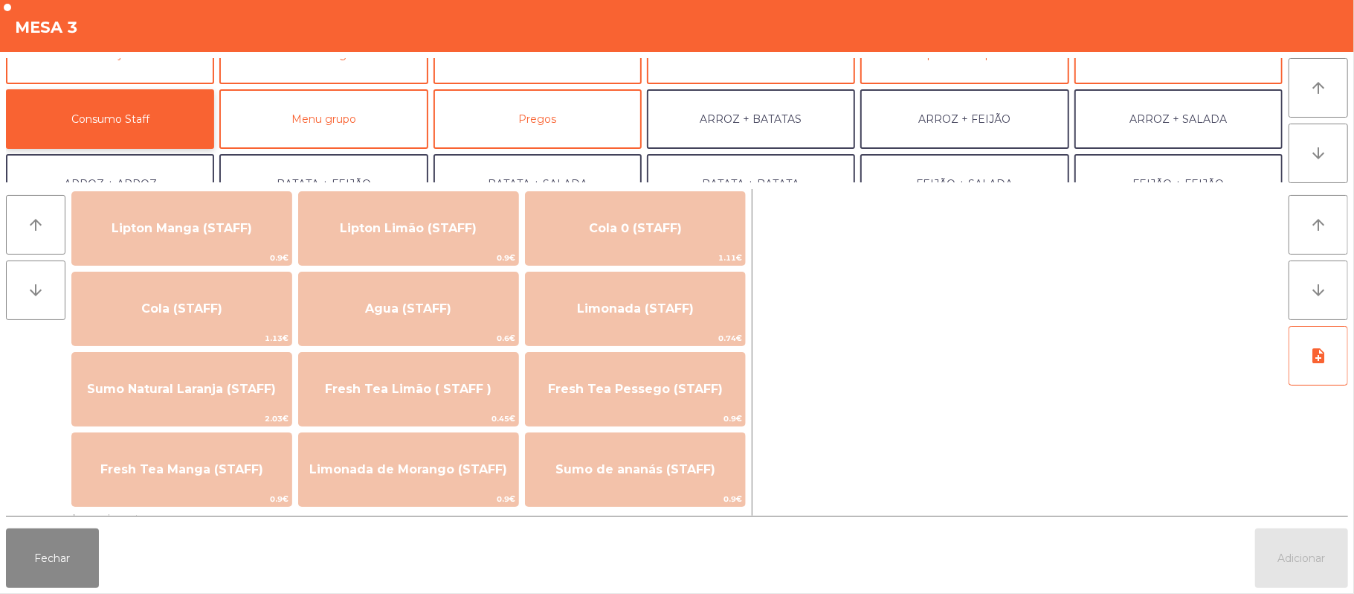
scroll to position [281, 0]
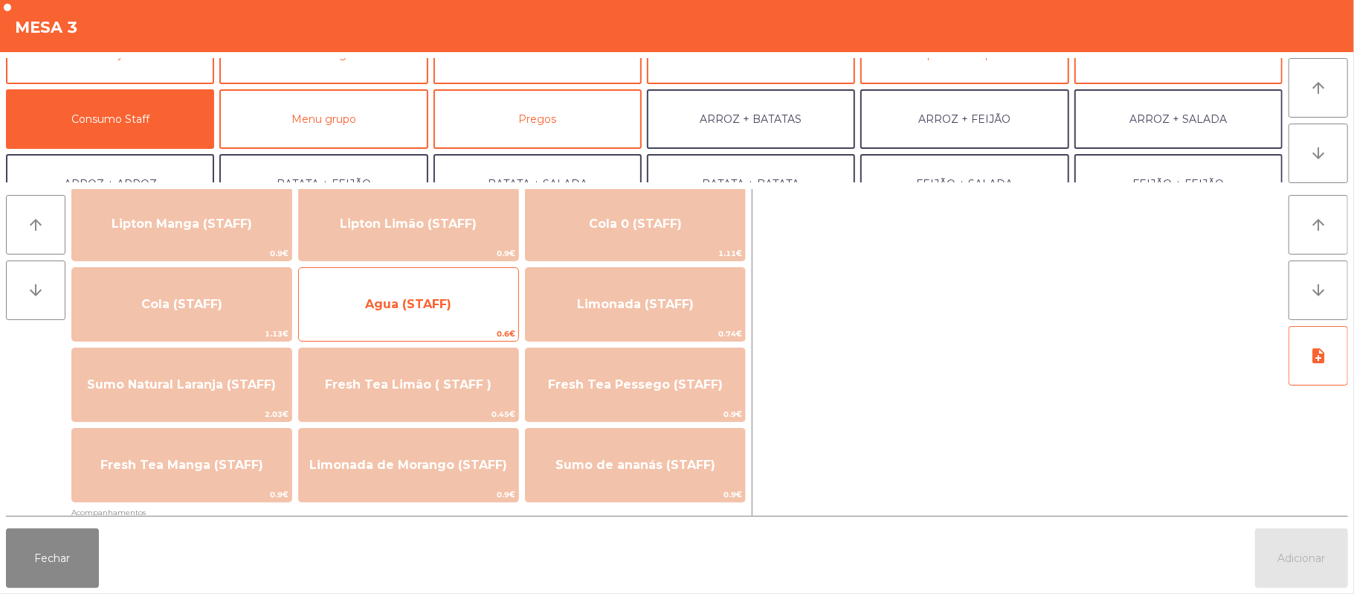
click at [420, 297] on span "Agua (STAFF)" at bounding box center [408, 304] width 86 height 14
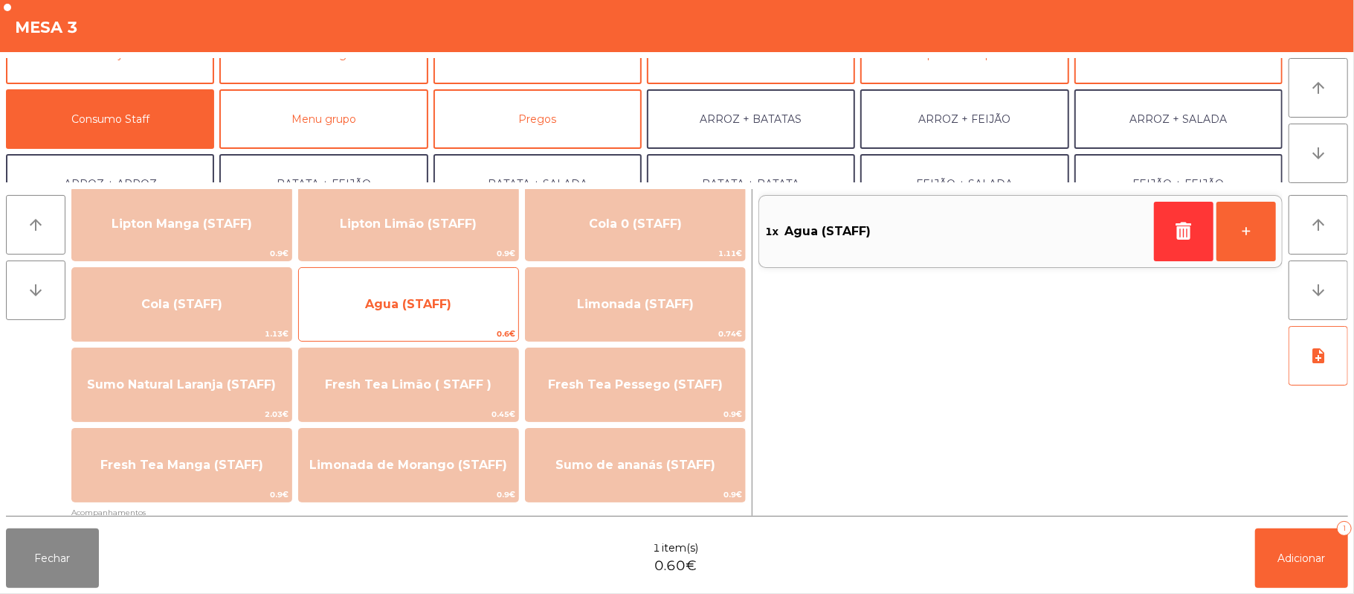
click at [441, 292] on span "Agua (STAFF)" at bounding box center [408, 304] width 219 height 40
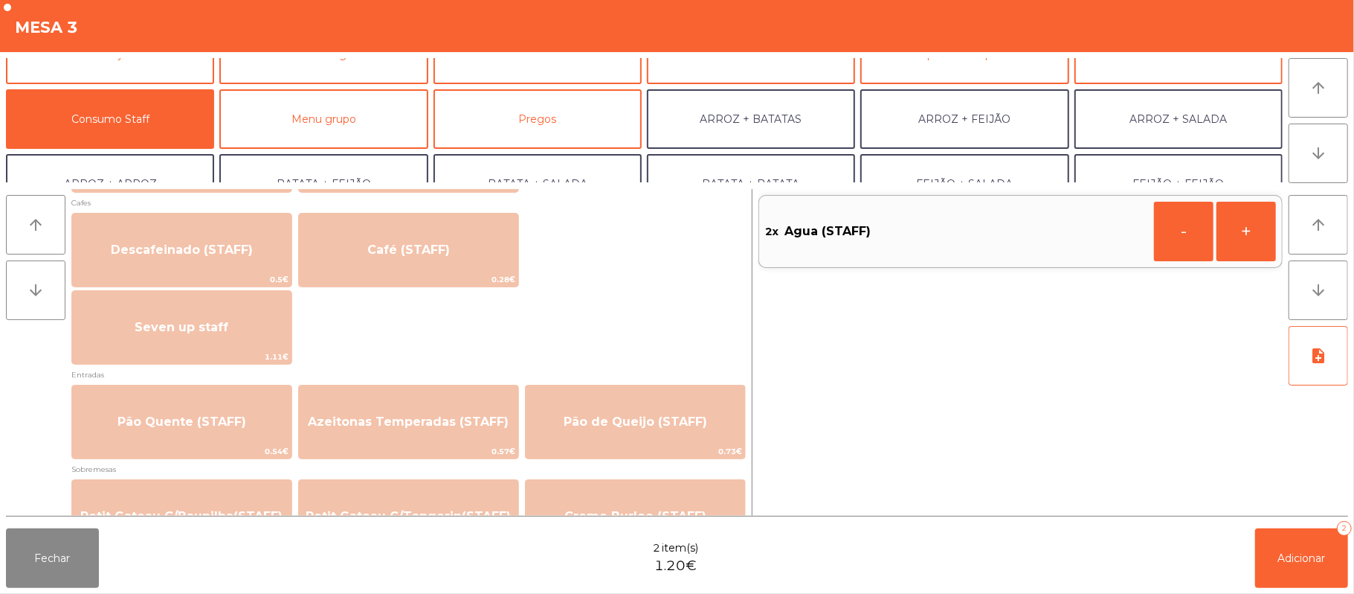
scroll to position [887, 0]
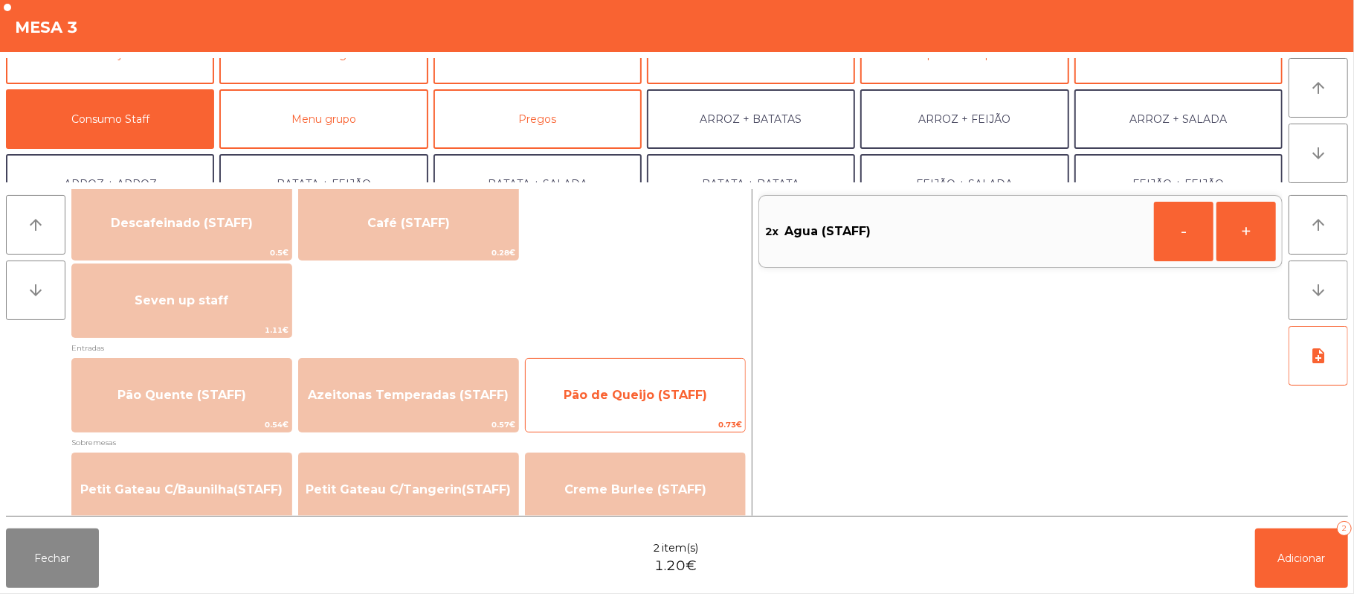
click at [640, 393] on span "Pão de Queijo (STAFF)" at bounding box center [636, 395] width 144 height 14
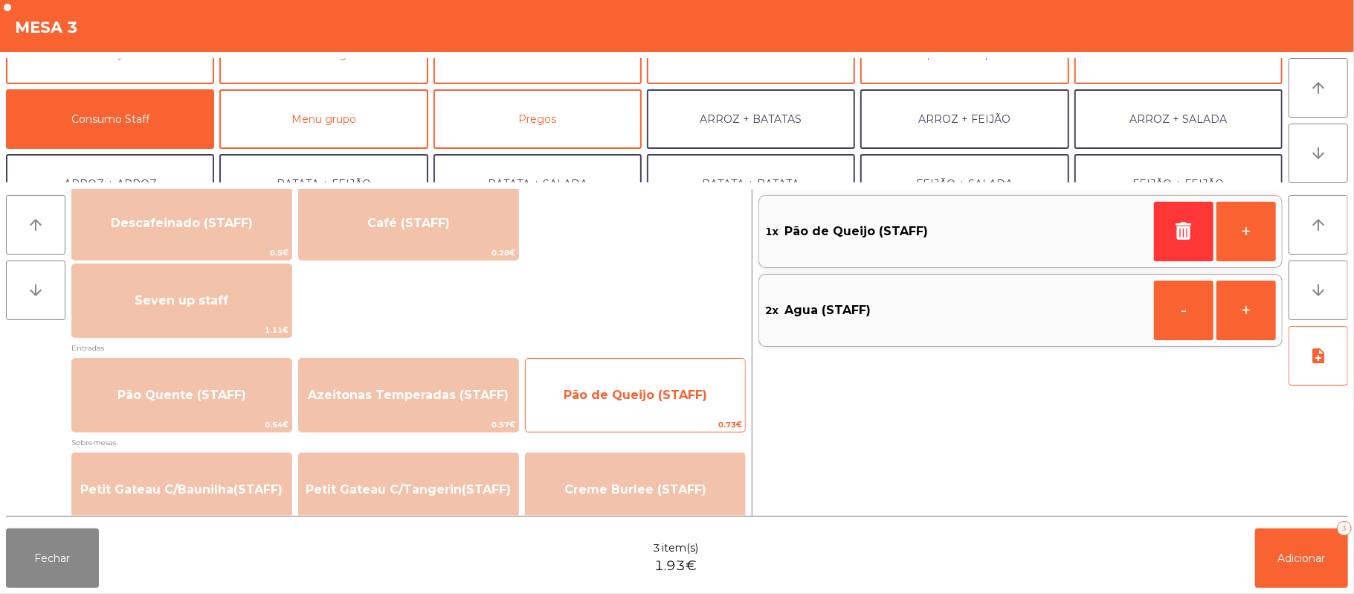
click at [655, 378] on span "Pão de Queijo (STAFF)" at bounding box center [635, 395] width 219 height 40
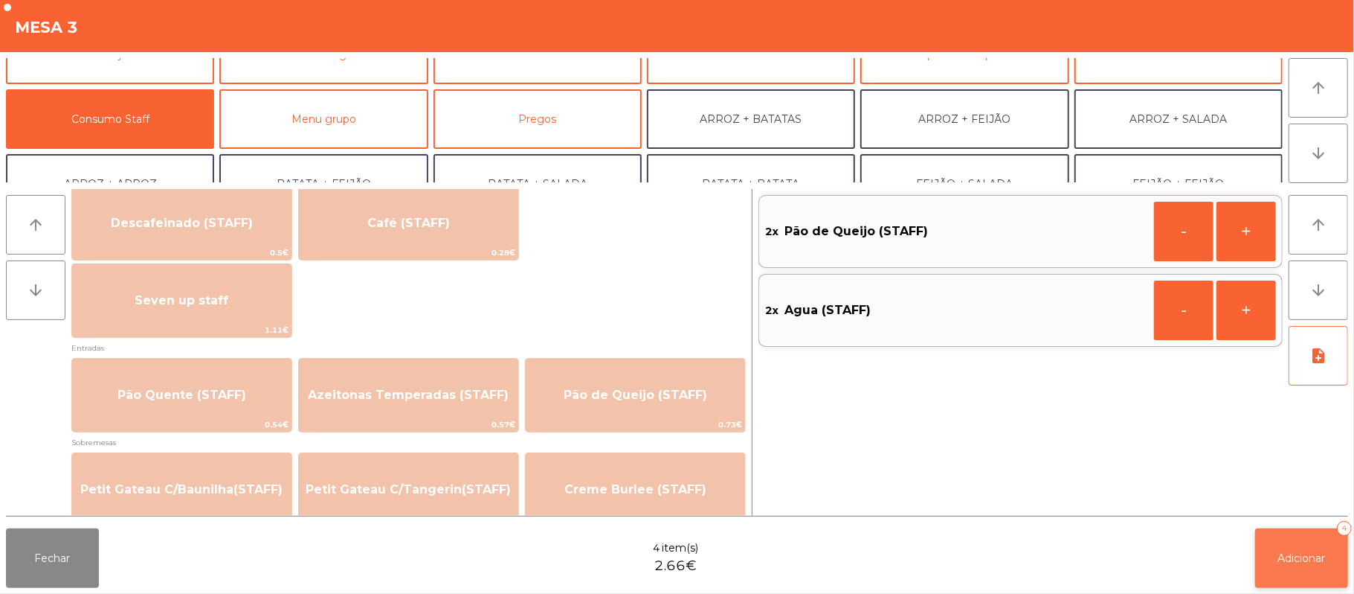
click at [1303, 555] on span "Adicionar" at bounding box center [1303, 557] width 48 height 13
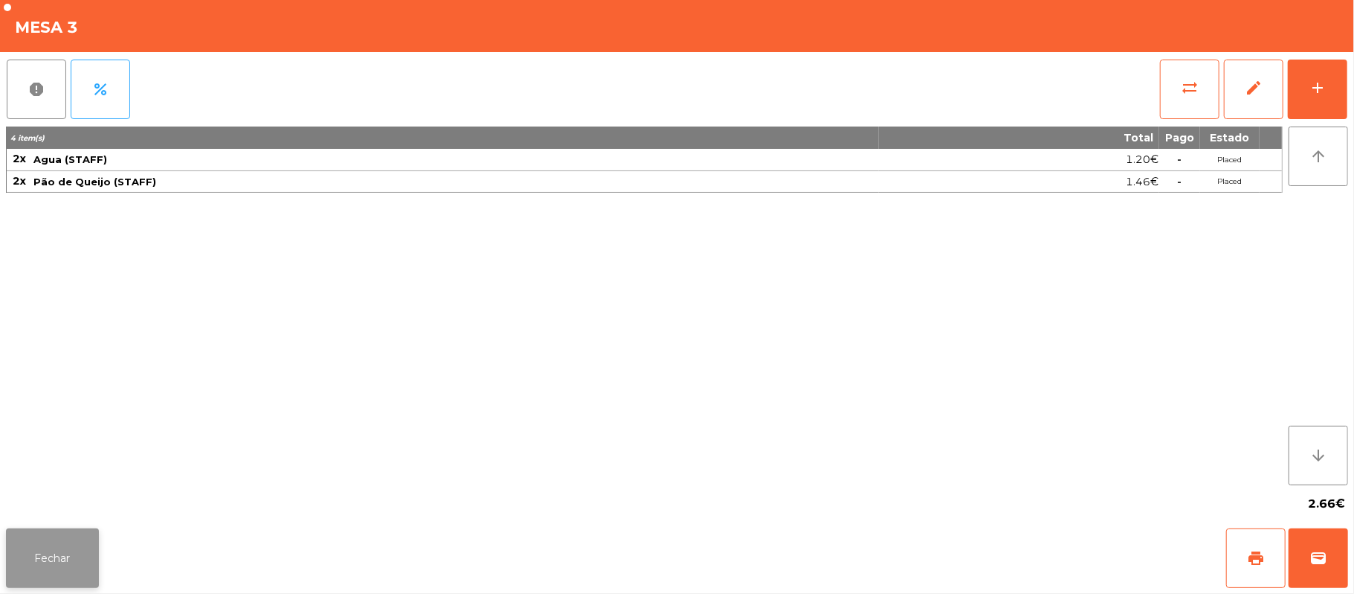
click at [48, 545] on button "Fechar" at bounding box center [52, 558] width 93 height 60
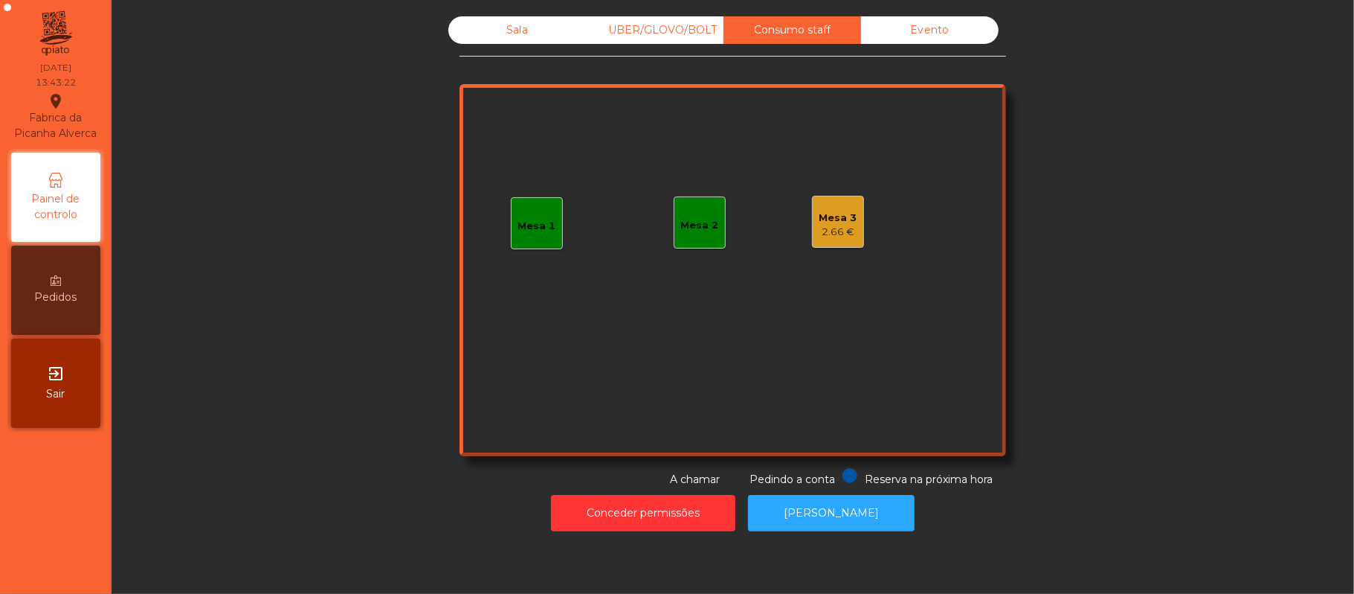
click at [512, 30] on div "Sala" at bounding box center [518, 30] width 138 height 28
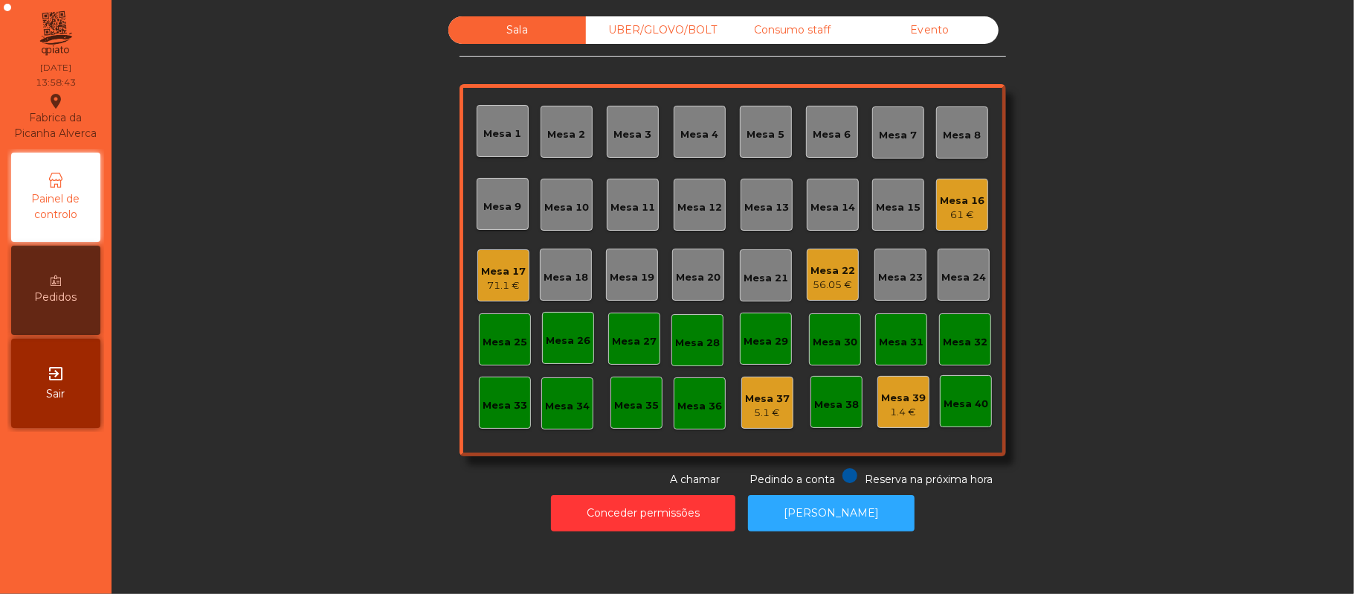
click at [824, 269] on div "Mesa 22" at bounding box center [833, 270] width 45 height 15
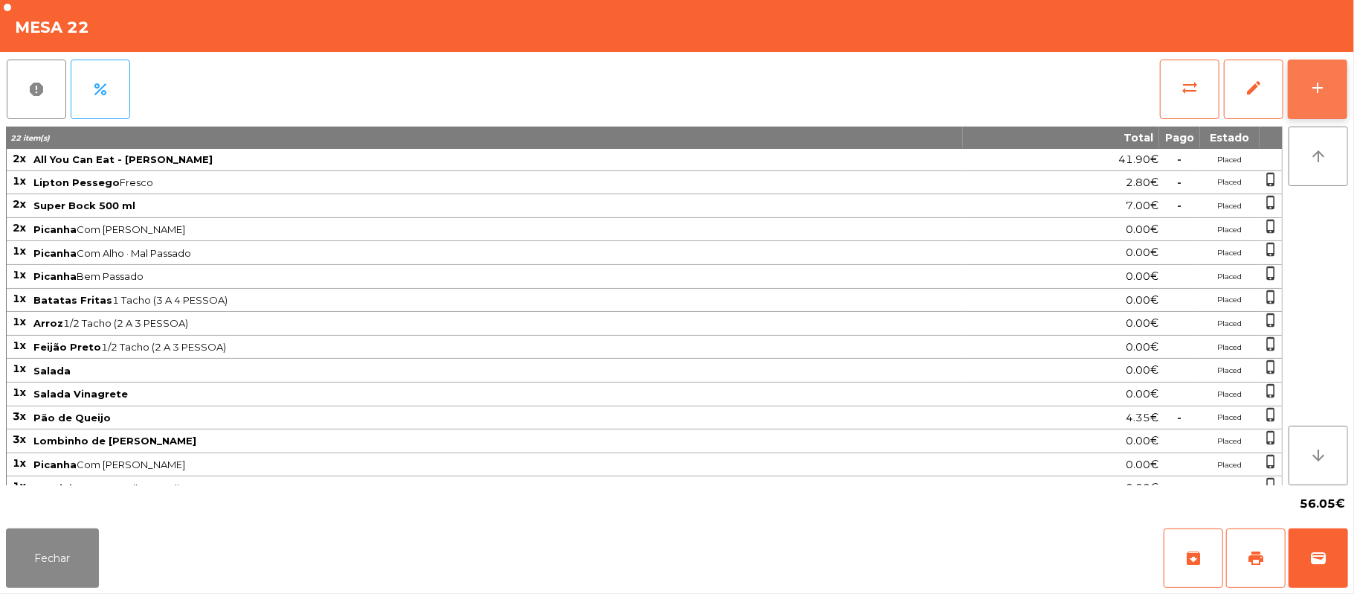
click at [1315, 88] on div "add" at bounding box center [1318, 88] width 18 height 18
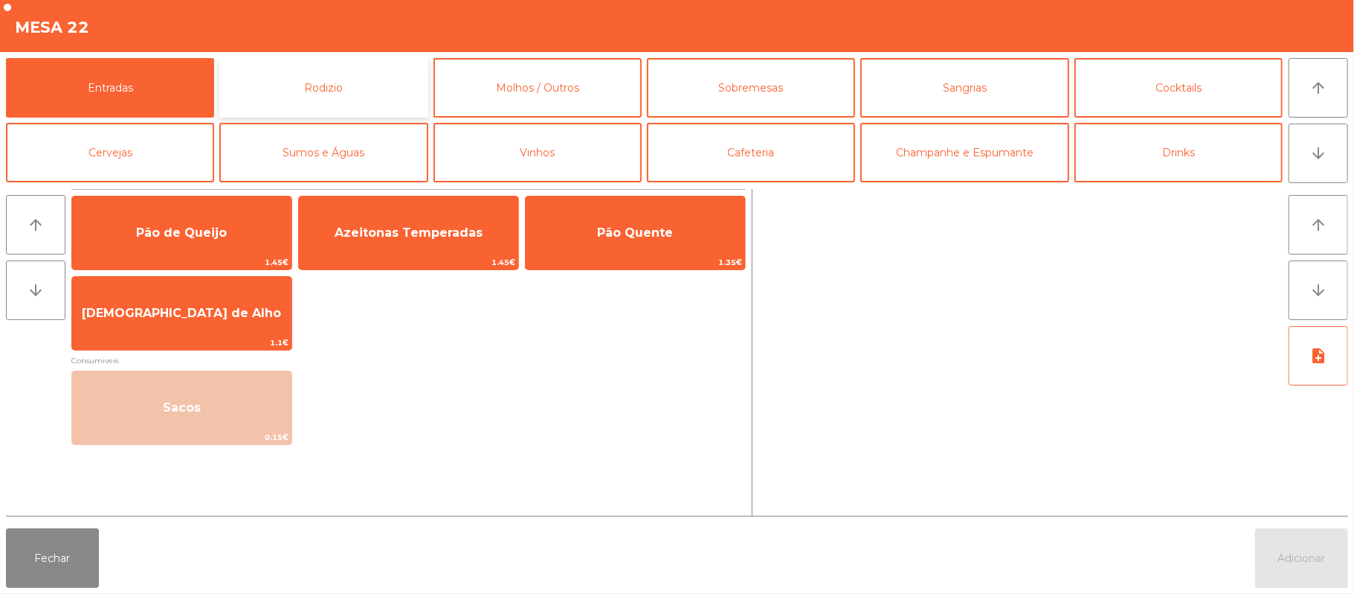
click at [325, 92] on button "Rodizio" at bounding box center [323, 88] width 208 height 60
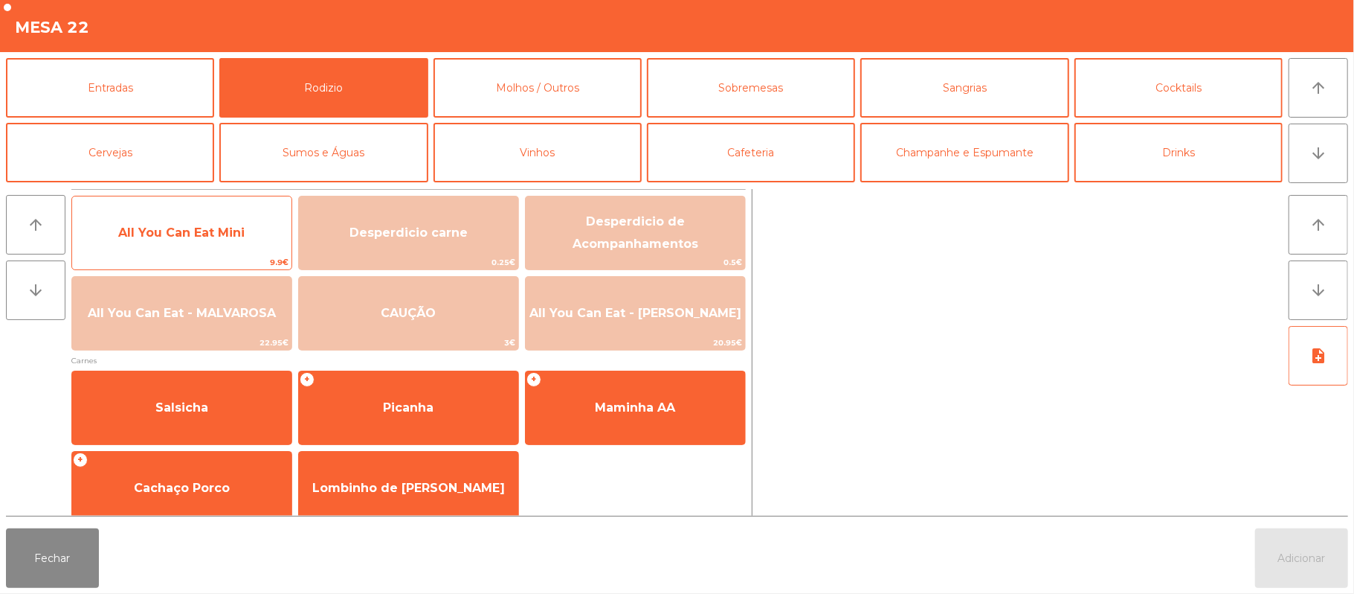
click at [212, 232] on span "All You Can Eat Mini" at bounding box center [181, 232] width 126 height 14
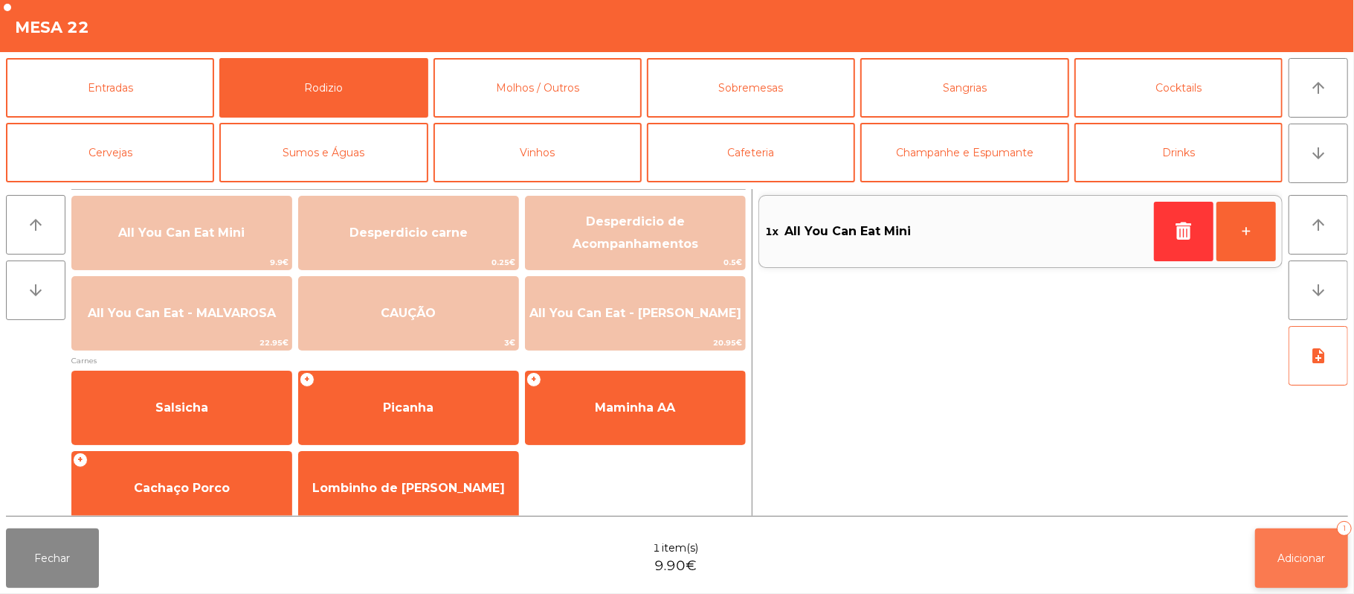
click at [1305, 563] on span "Adicionar" at bounding box center [1303, 557] width 48 height 13
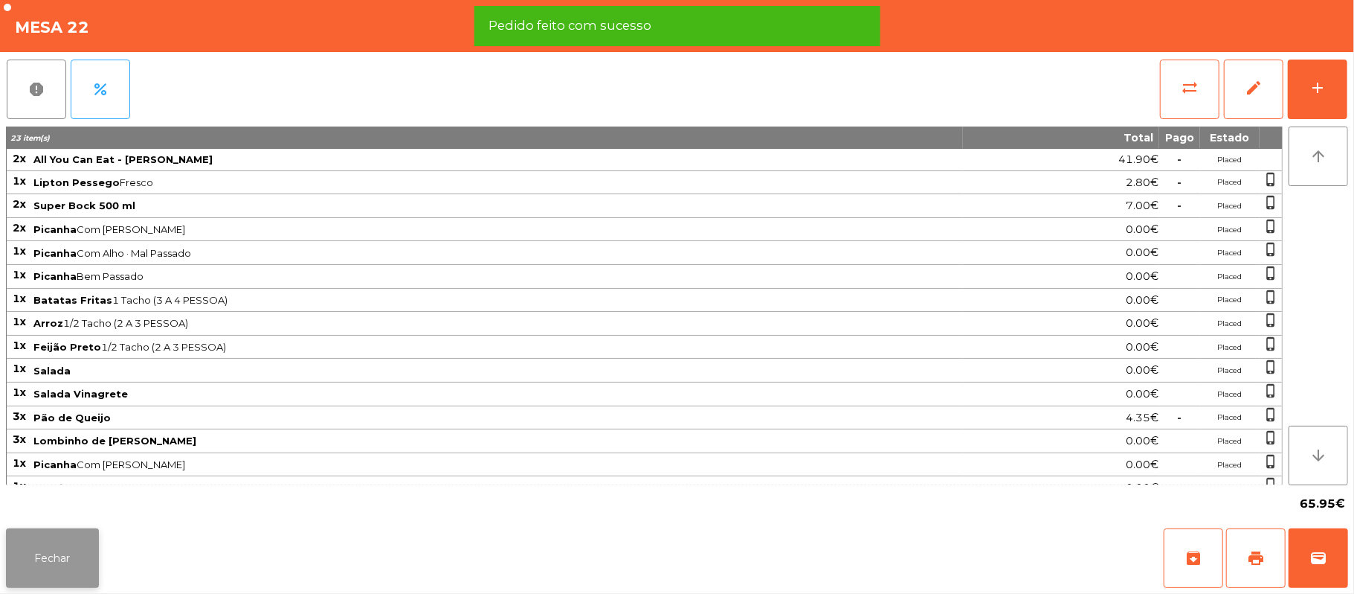
click at [51, 531] on button "Fechar" at bounding box center [52, 558] width 93 height 60
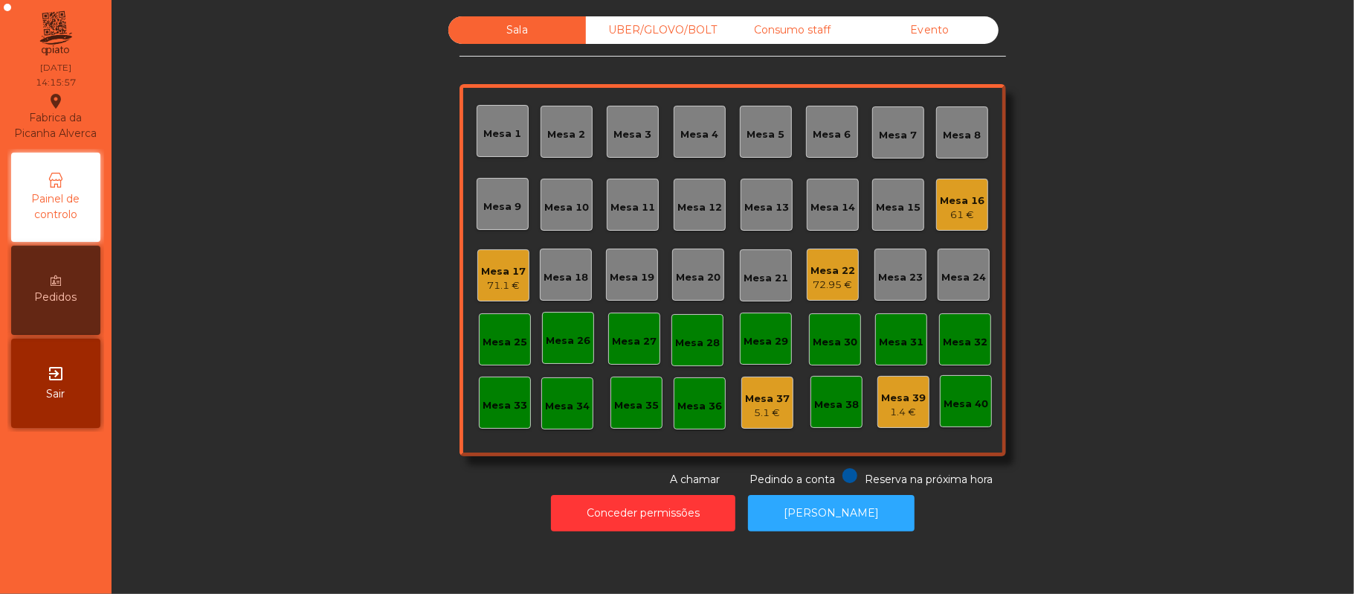
click at [965, 190] on div "Mesa 16 61 €" at bounding box center [962, 204] width 45 height 35
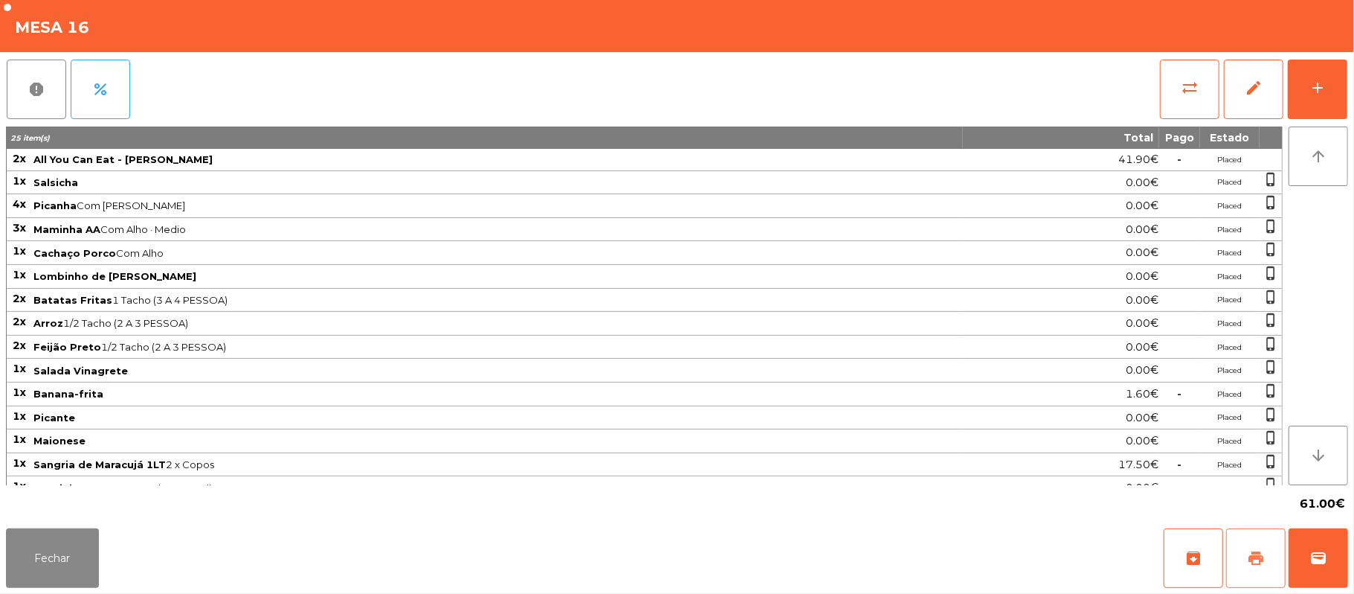
click at [1238, 550] on button "print" at bounding box center [1257, 558] width 60 height 60
click at [1178, 81] on button "sync_alt" at bounding box center [1190, 90] width 60 height 60
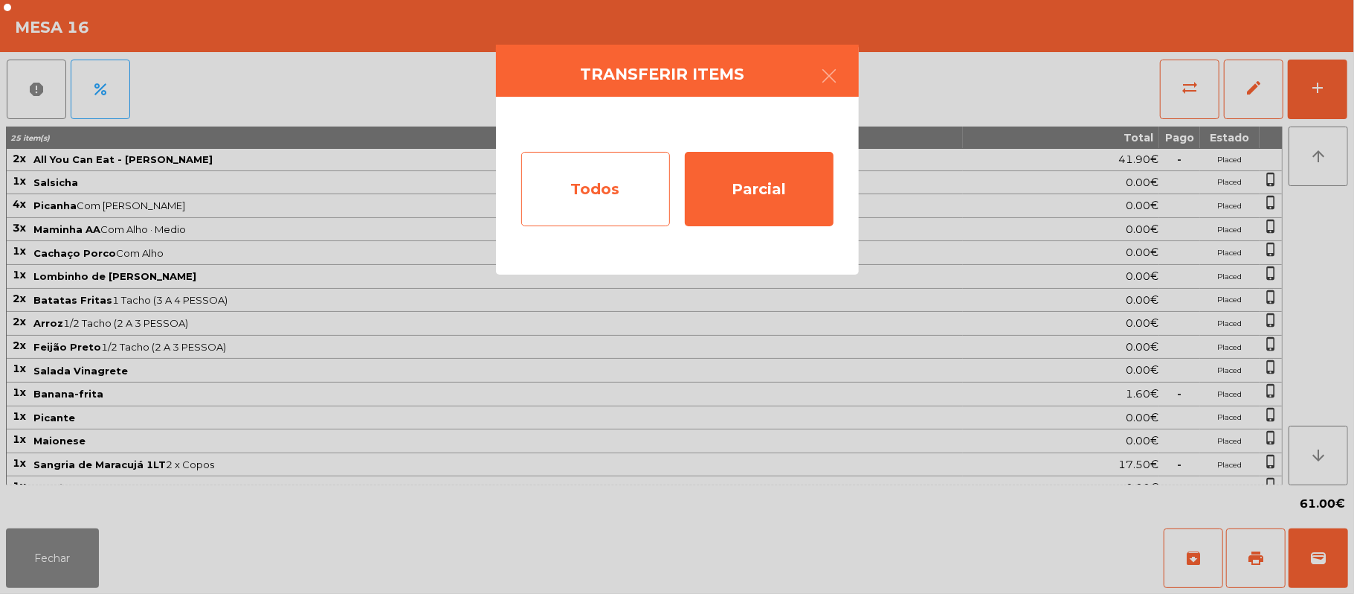
click at [608, 171] on div "Todos" at bounding box center [595, 189] width 149 height 74
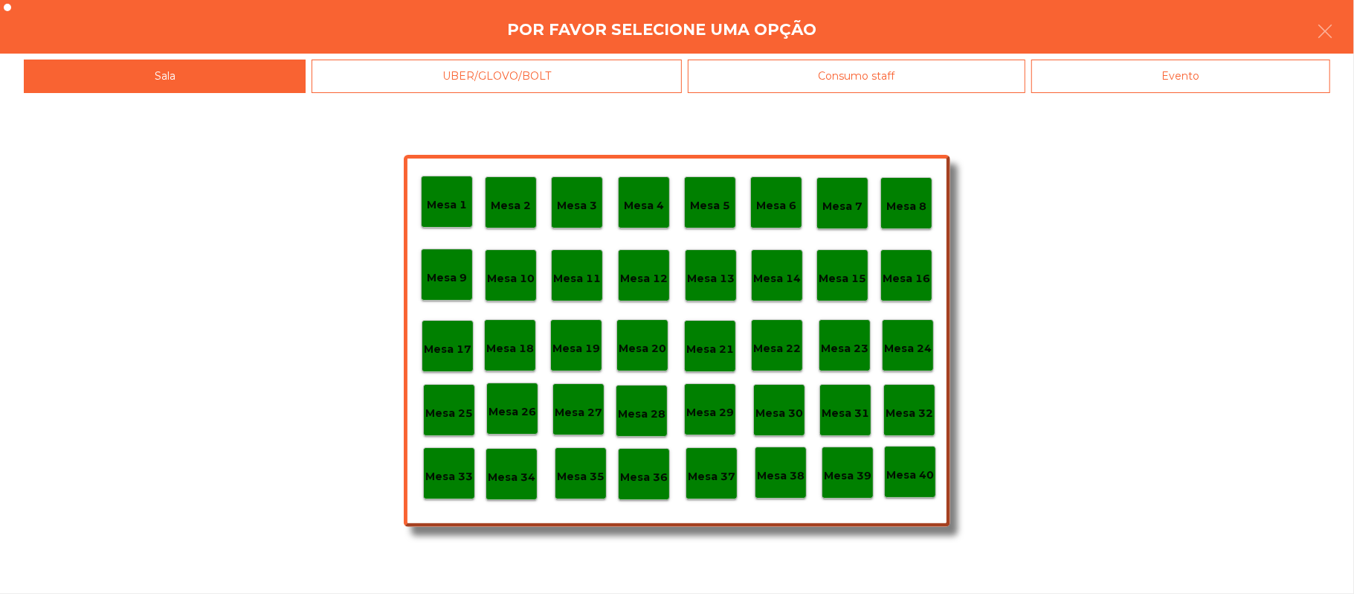
click at [1233, 73] on div "Evento" at bounding box center [1181, 76] width 299 height 33
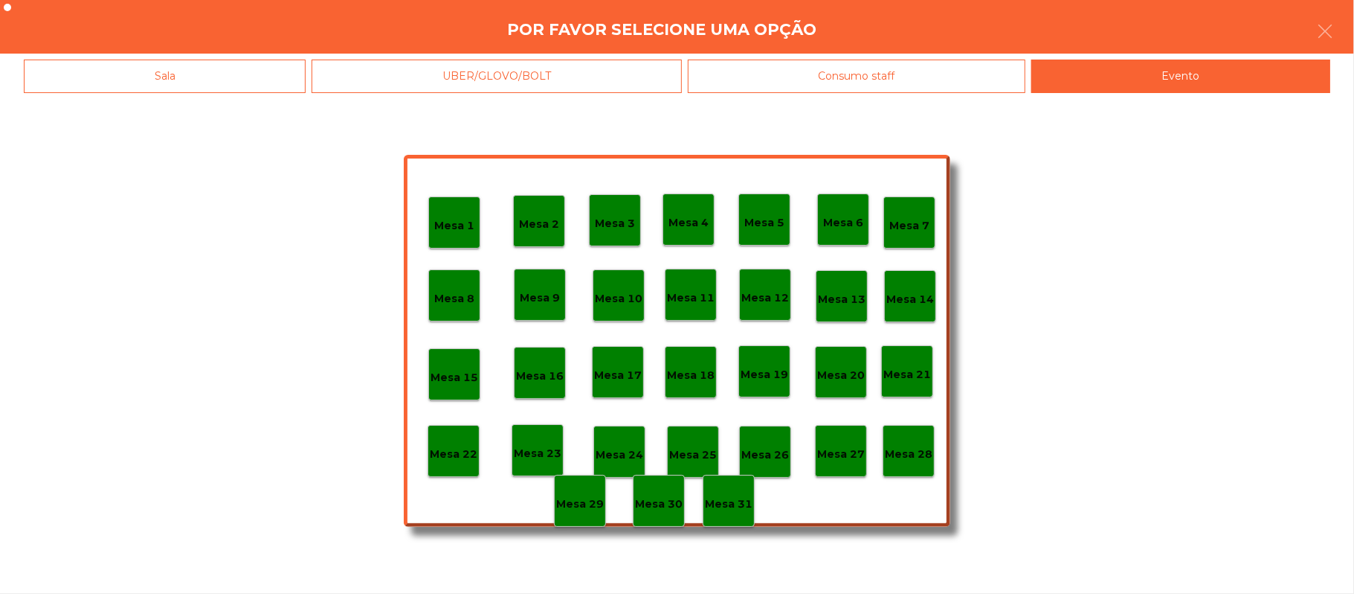
click at [911, 441] on div "Mesa 28" at bounding box center [909, 451] width 48 height 23
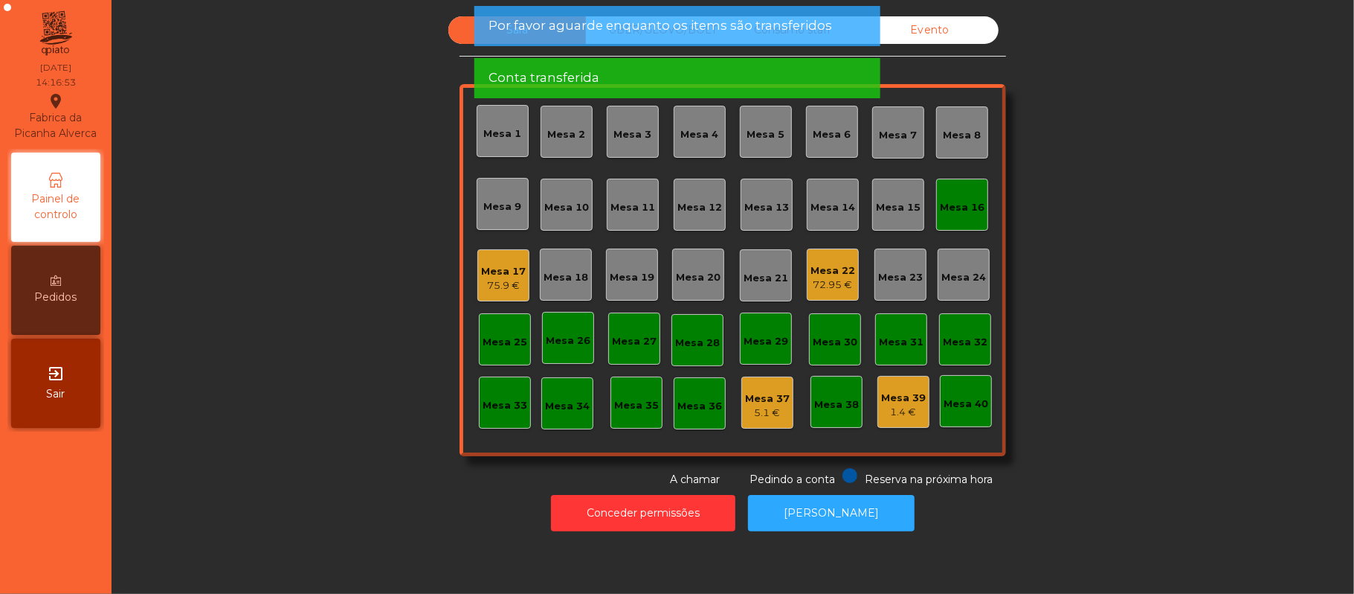
click at [960, 209] on div "Mesa 16" at bounding box center [962, 207] width 45 height 15
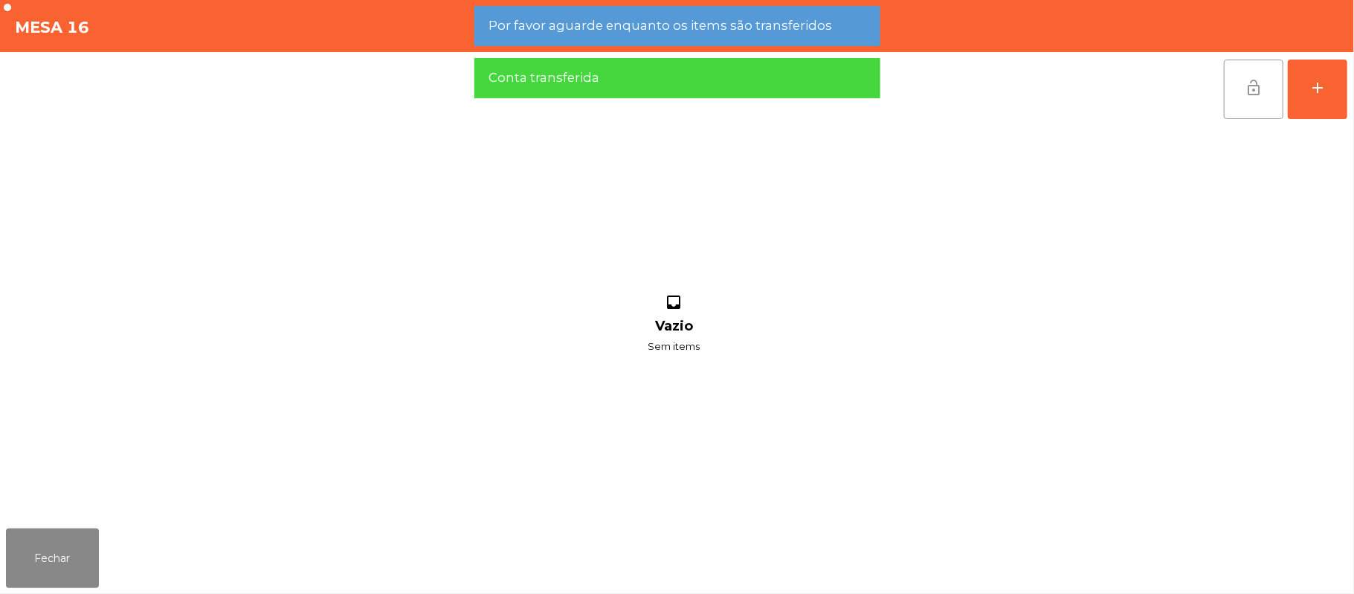
click at [1247, 96] on button "lock_open" at bounding box center [1254, 90] width 60 height 60
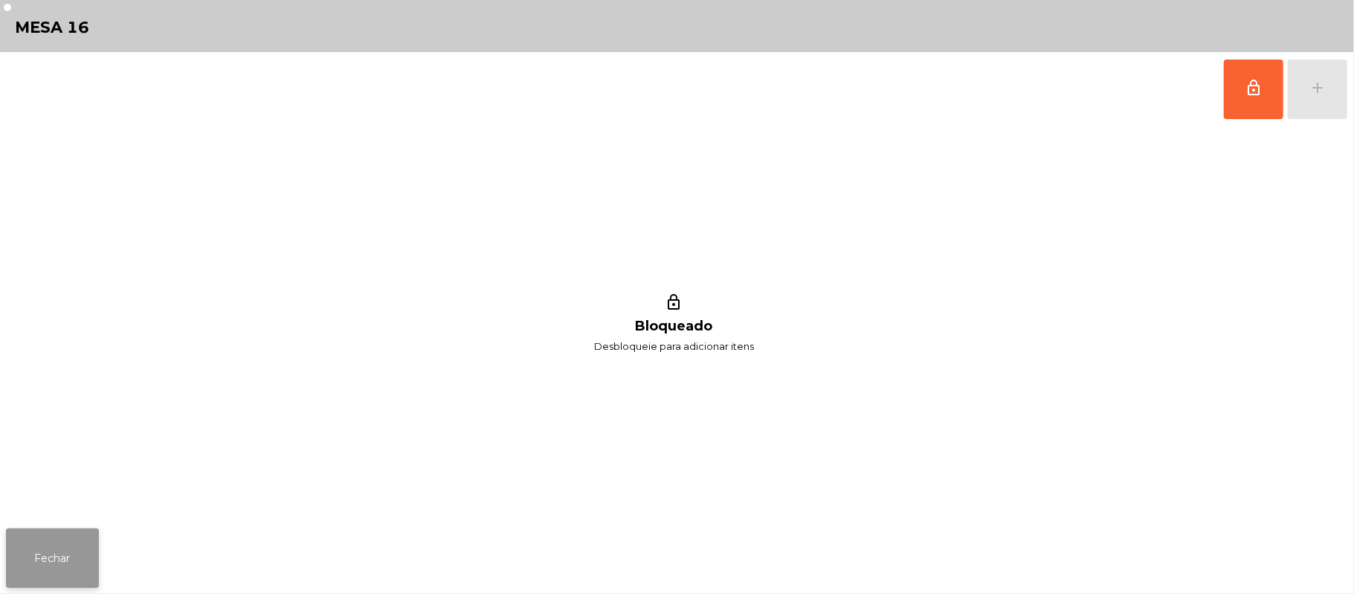
click at [42, 556] on button "Fechar" at bounding box center [52, 558] width 93 height 60
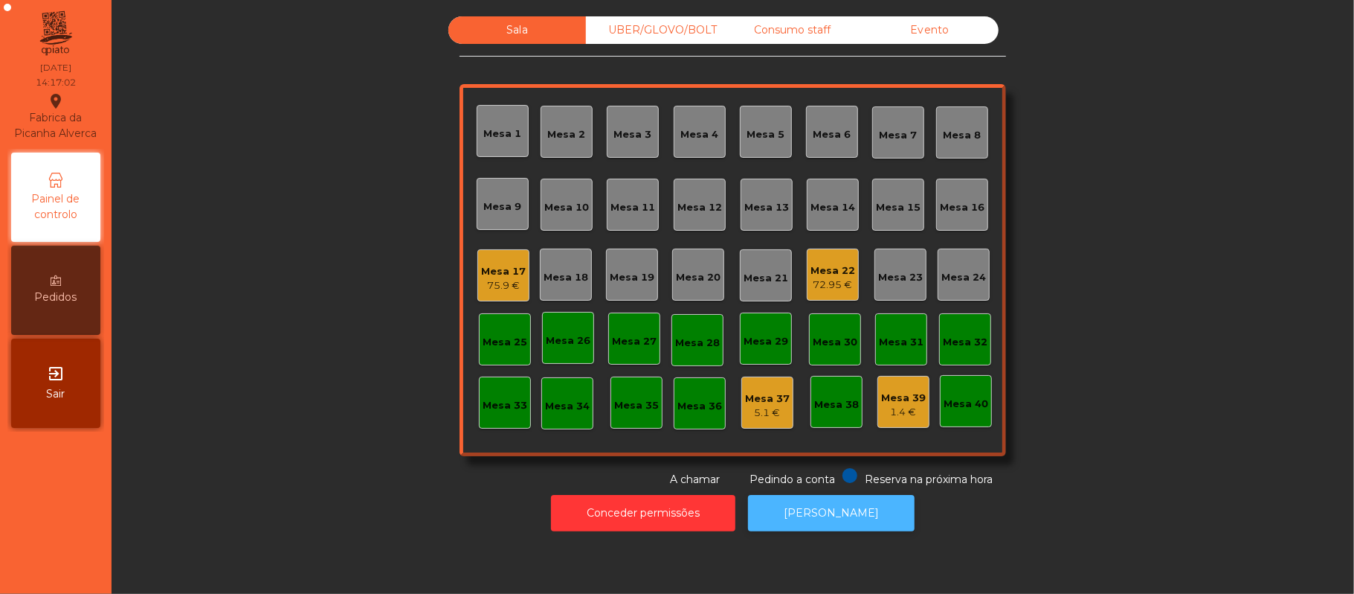
click at [830, 515] on button "[PERSON_NAME]" at bounding box center [831, 513] width 167 height 36
click at [506, 271] on div "Mesa 17" at bounding box center [503, 271] width 45 height 15
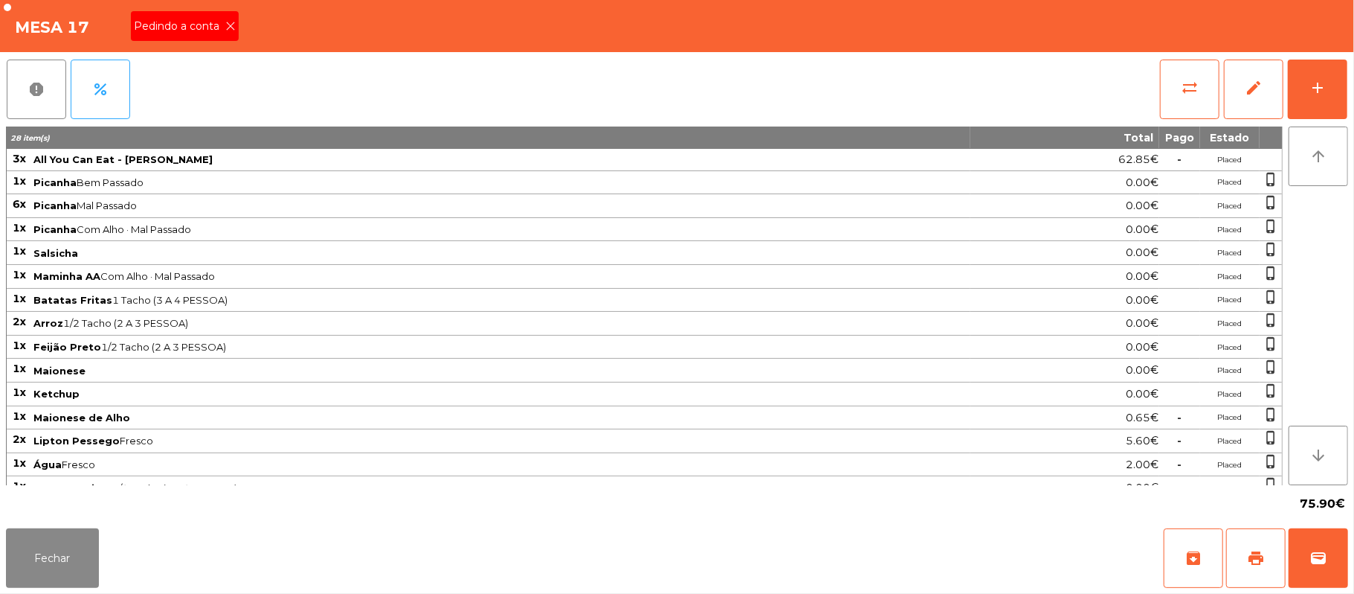
click at [231, 25] on icon at bounding box center [230, 26] width 10 height 10
click at [1244, 541] on button "print" at bounding box center [1257, 558] width 60 height 60
click at [1325, 550] on span "wallet" at bounding box center [1319, 558] width 18 height 18
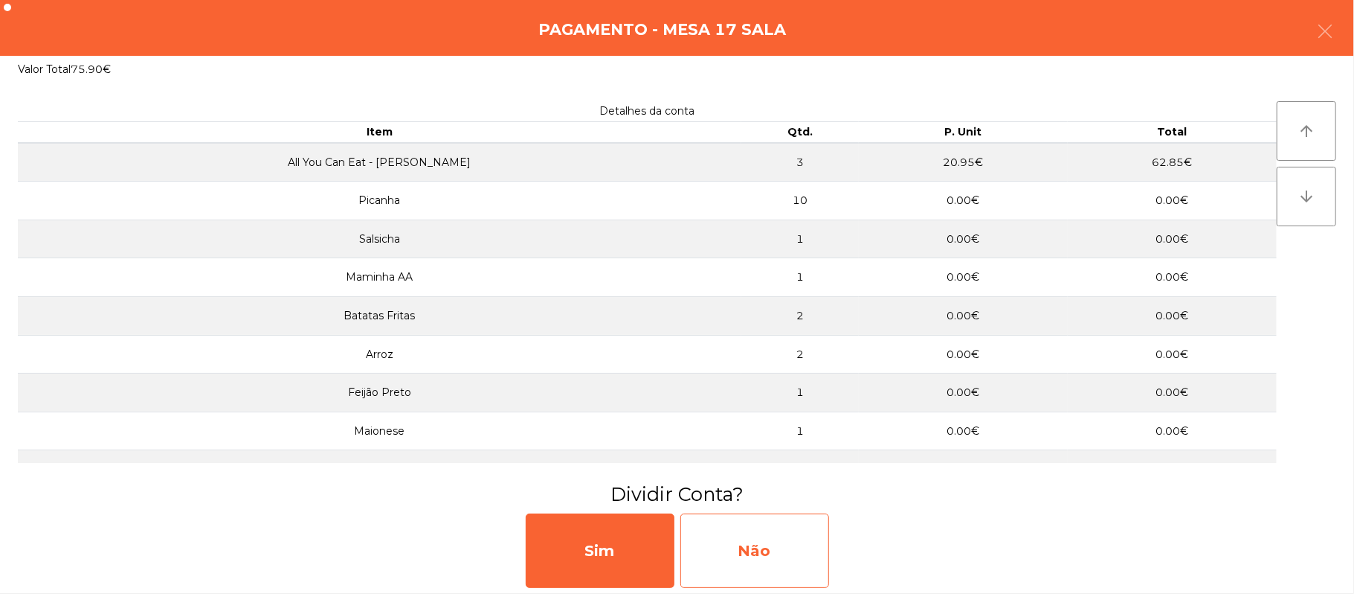
click at [800, 547] on div "Não" at bounding box center [755, 550] width 149 height 74
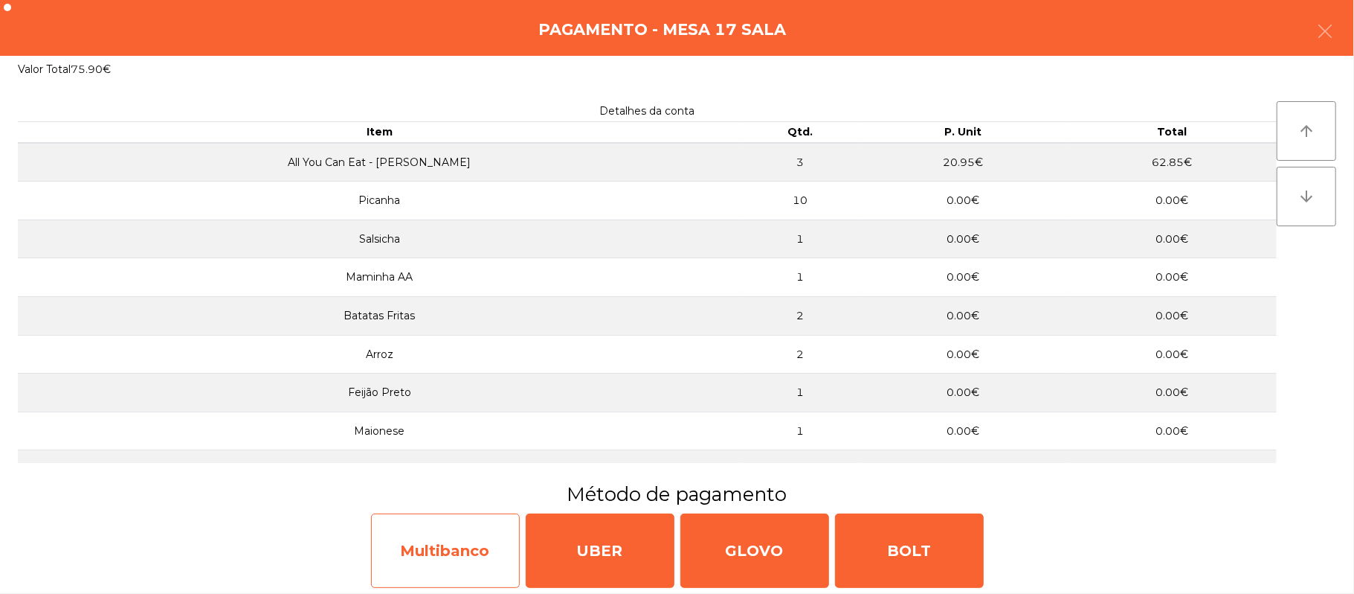
click at [437, 546] on div "Multibanco" at bounding box center [445, 550] width 149 height 74
select select "**"
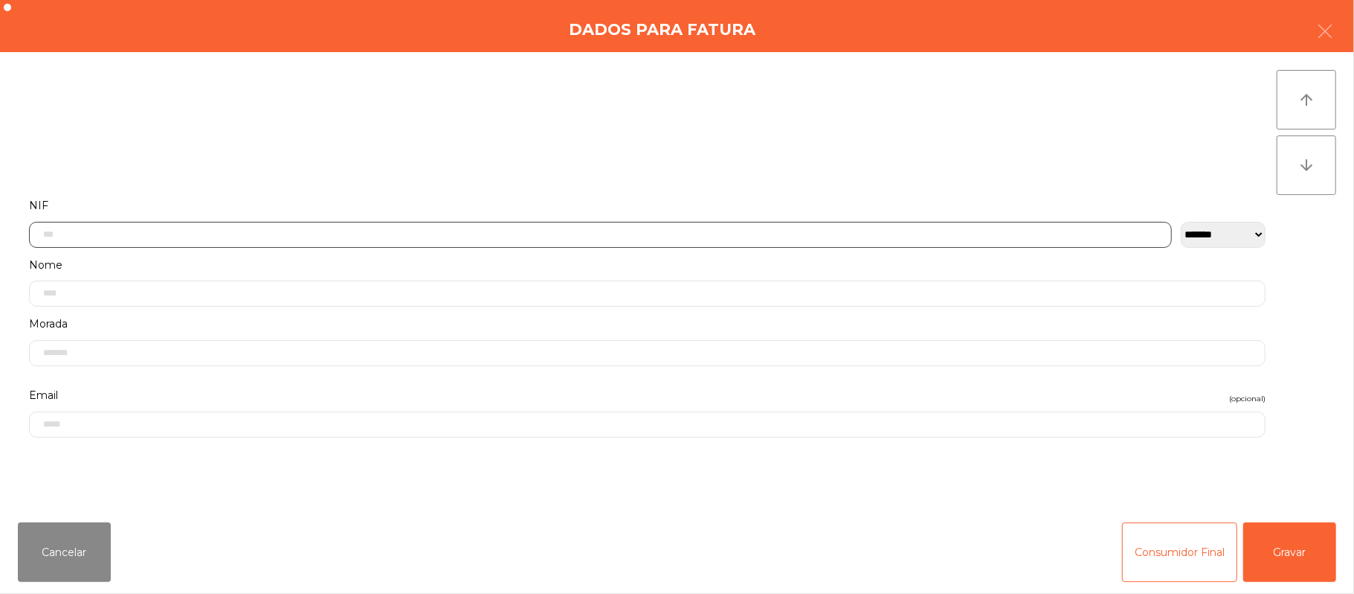
click at [319, 237] on input "text" at bounding box center [600, 235] width 1143 height 26
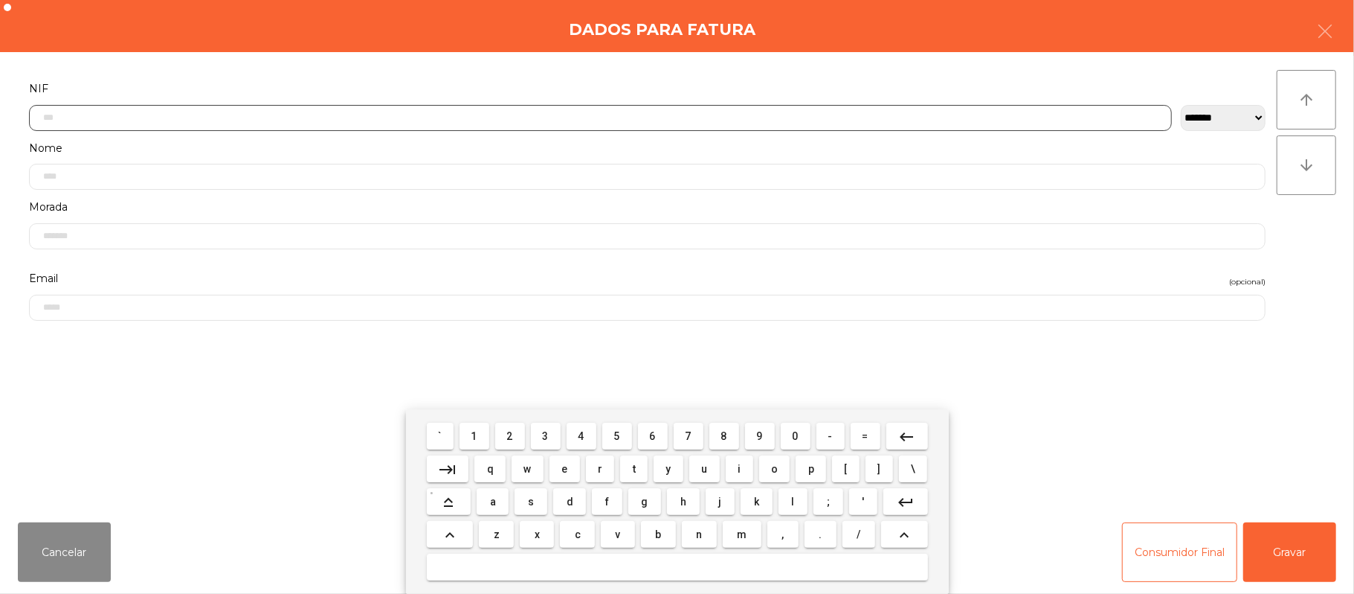
scroll to position [125, 0]
type input "*********"
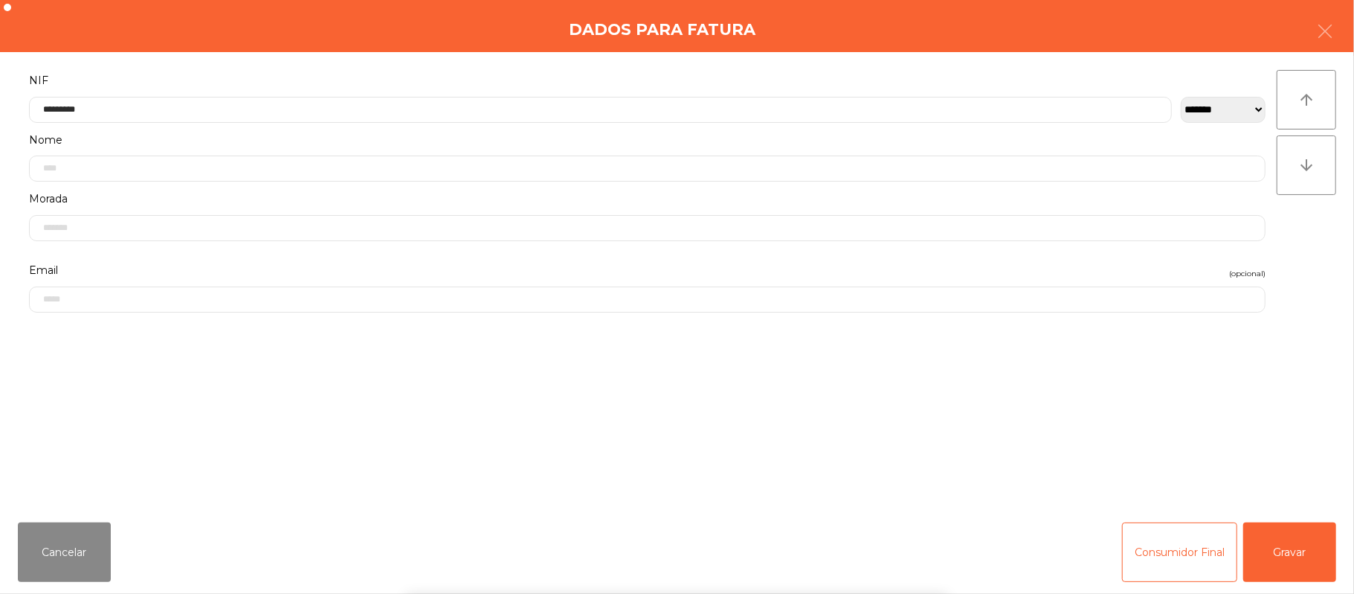
click at [1296, 558] on div "` 1 2 3 4 5 6 7 8 9 0 - = keyboard_backspace keyboard_tab q w e r t y u i o p […" at bounding box center [677, 501] width 1354 height 184
click at [1305, 549] on button "Gravar" at bounding box center [1290, 552] width 93 height 60
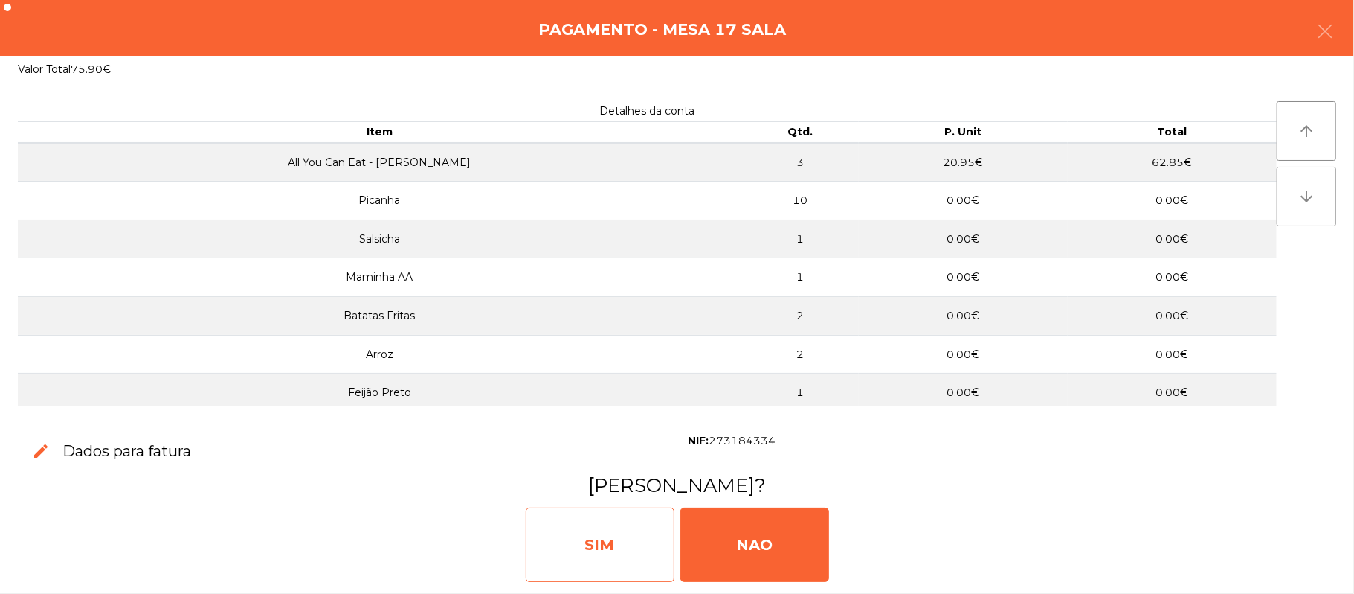
click at [605, 534] on div "SIM" at bounding box center [600, 544] width 149 height 74
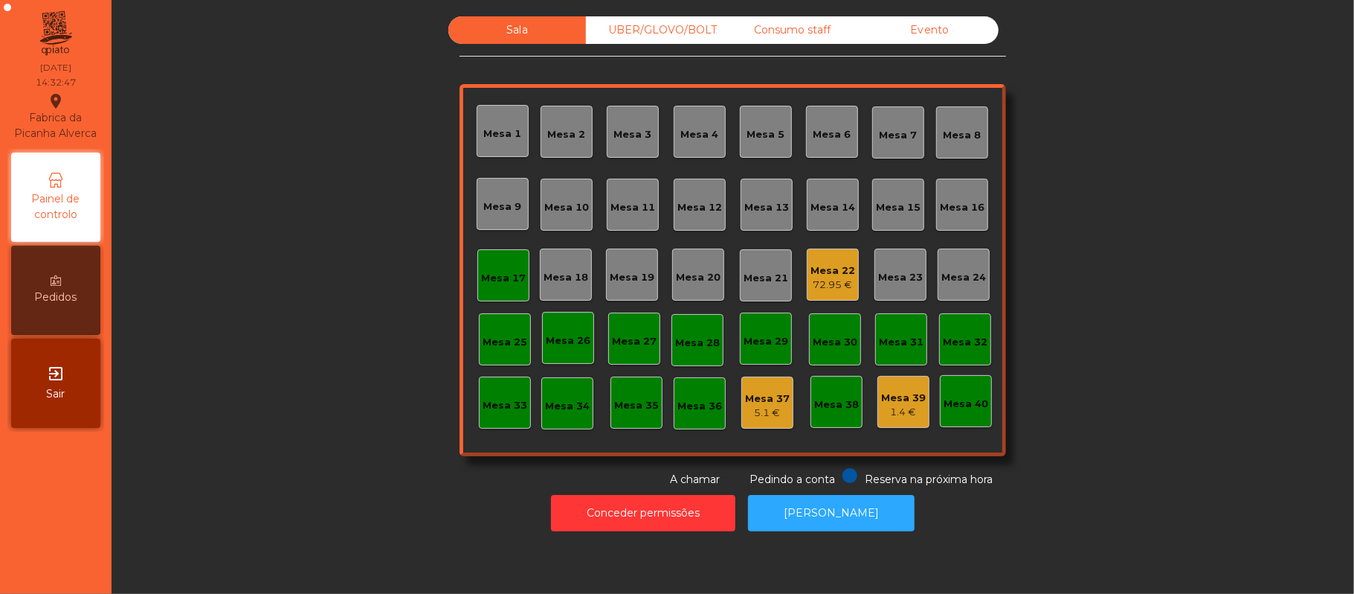
click at [500, 253] on div "Mesa 17" at bounding box center [504, 275] width 52 height 52
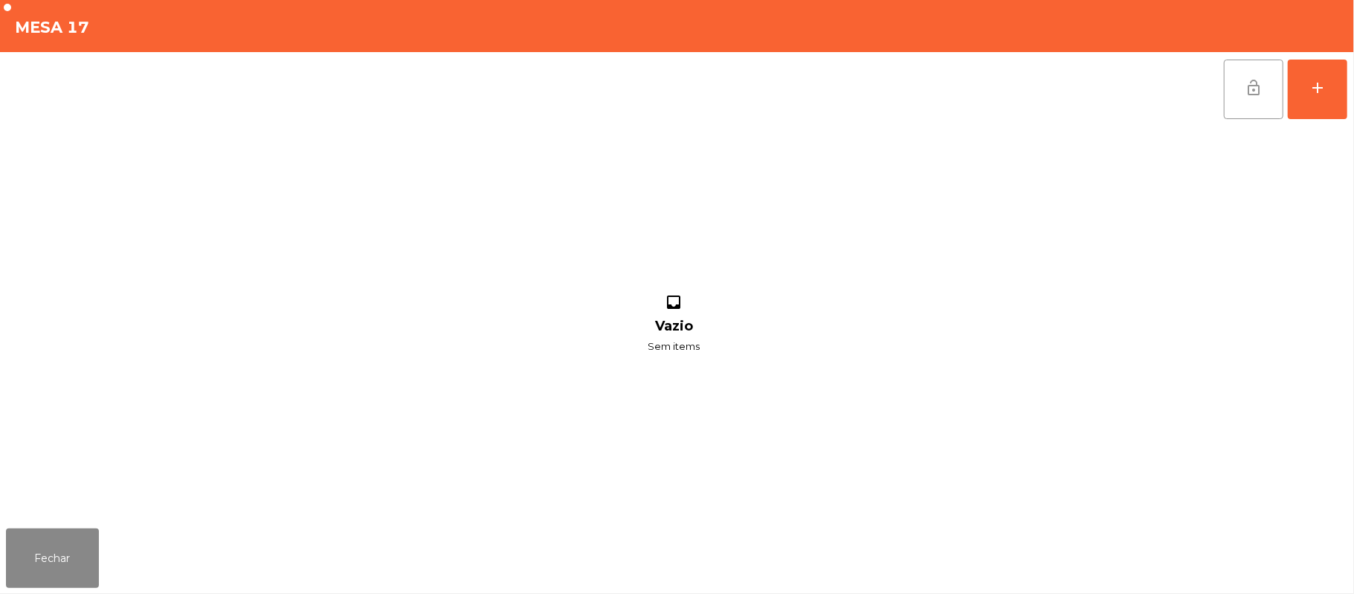
click at [1242, 90] on button "lock_open" at bounding box center [1254, 90] width 60 height 60
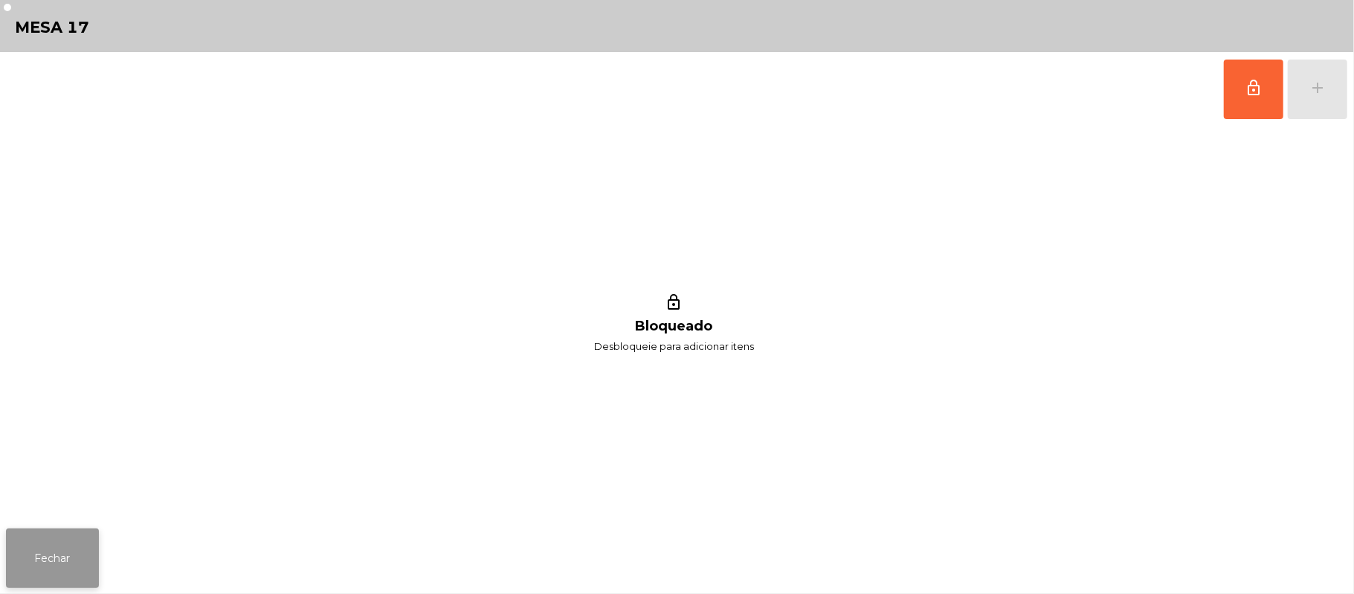
click at [28, 533] on button "Fechar" at bounding box center [52, 558] width 93 height 60
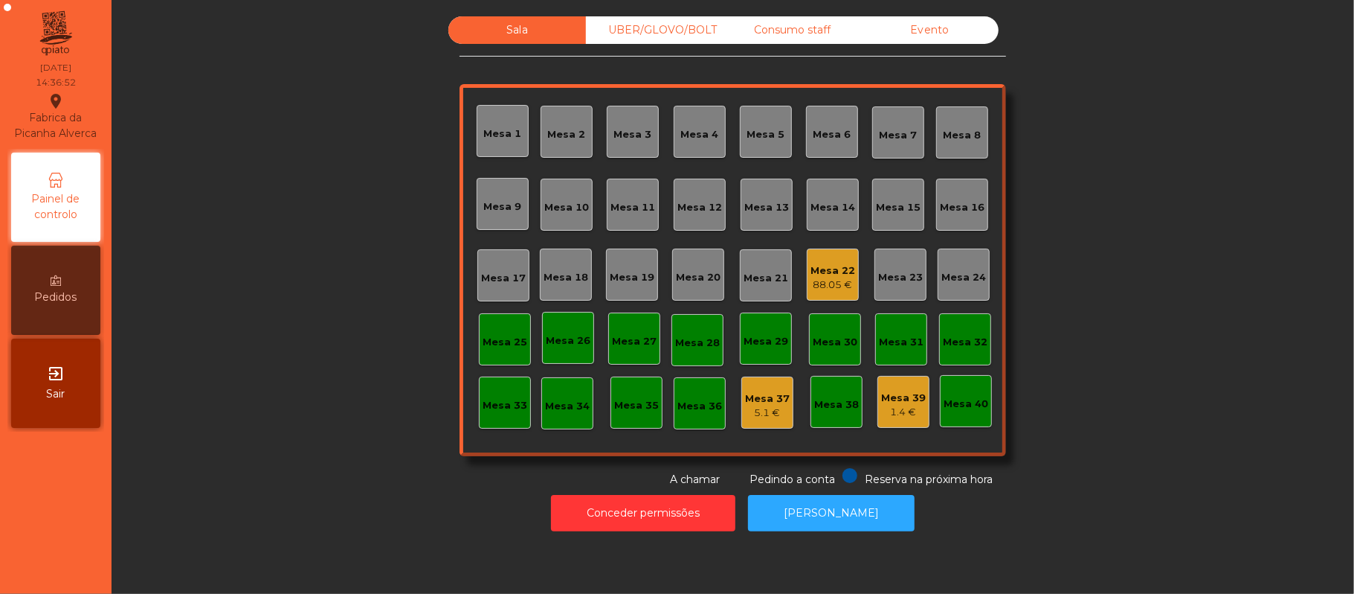
click at [837, 272] on div "Mesa 22" at bounding box center [833, 270] width 45 height 15
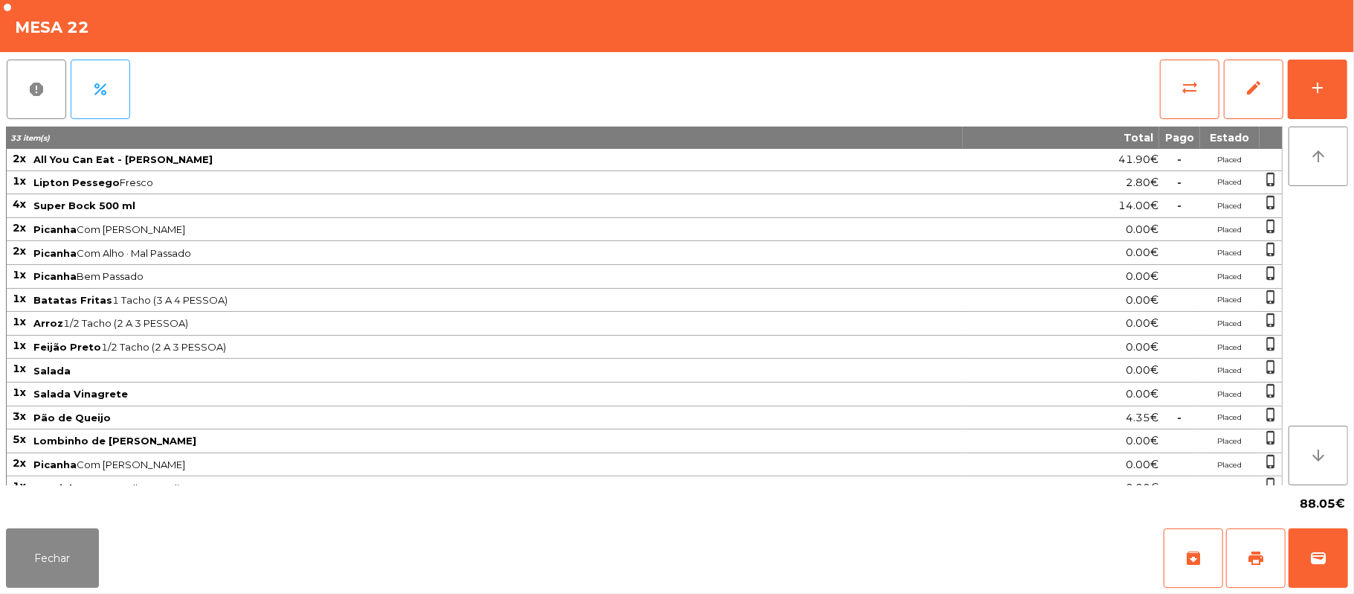
scroll to position [144, 0]
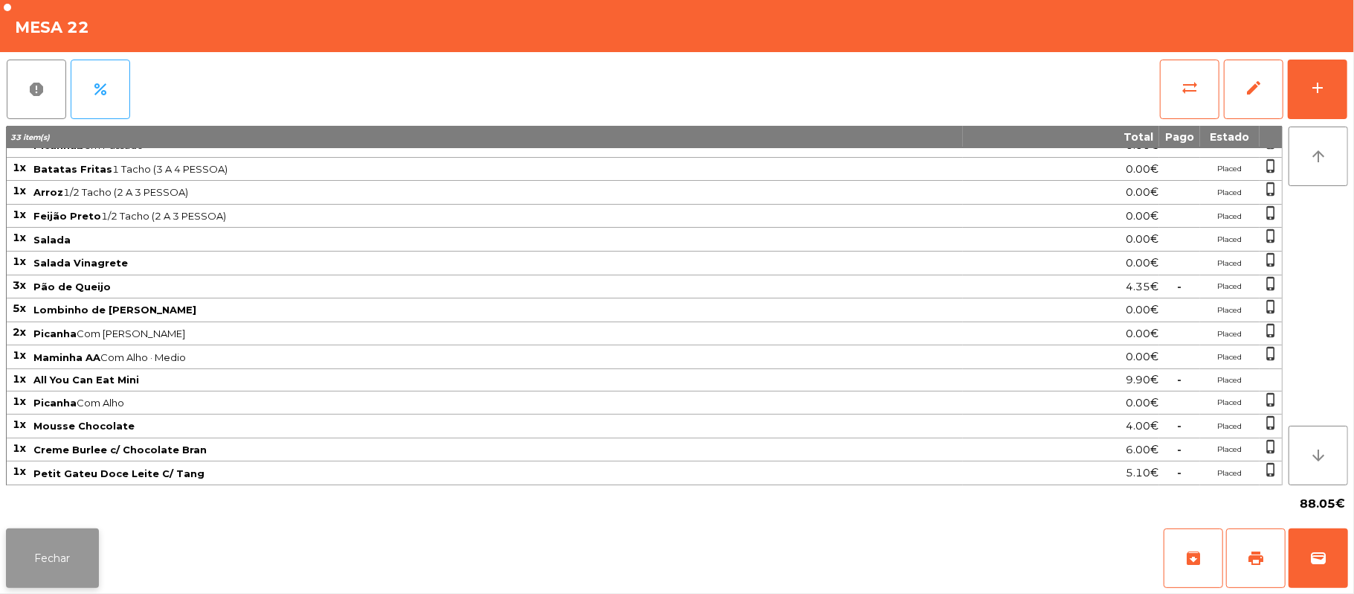
click at [51, 553] on button "Fechar" at bounding box center [52, 558] width 93 height 60
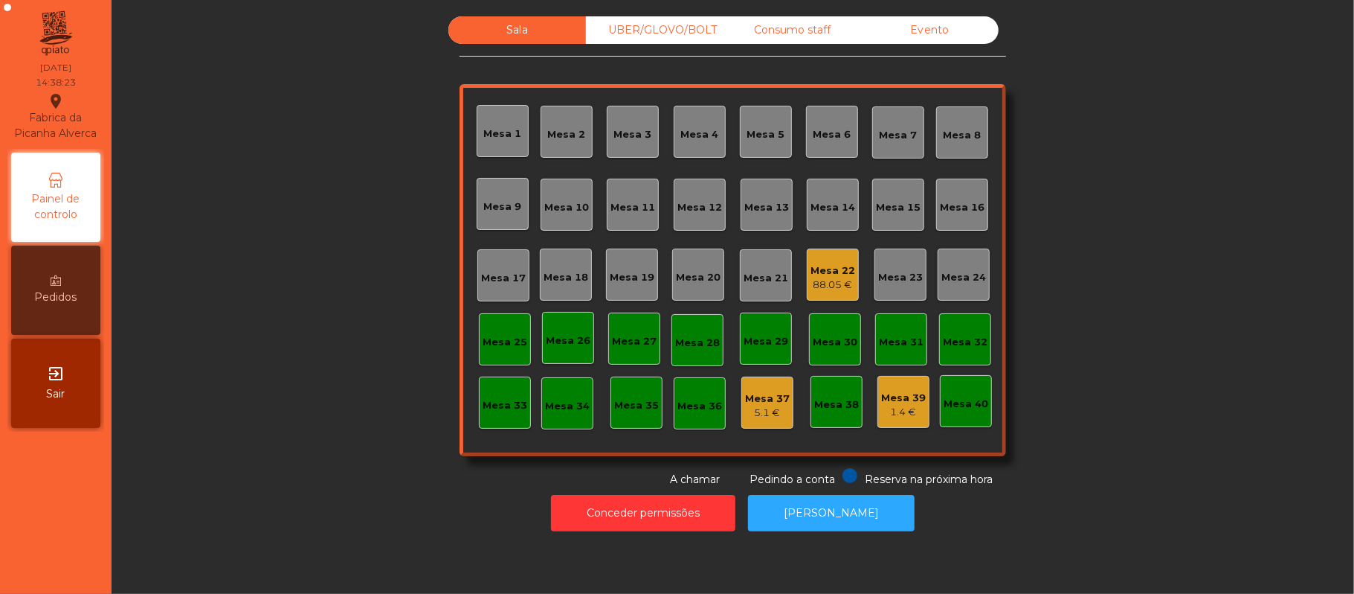
click at [822, 284] on div "88.05 €" at bounding box center [833, 284] width 45 height 15
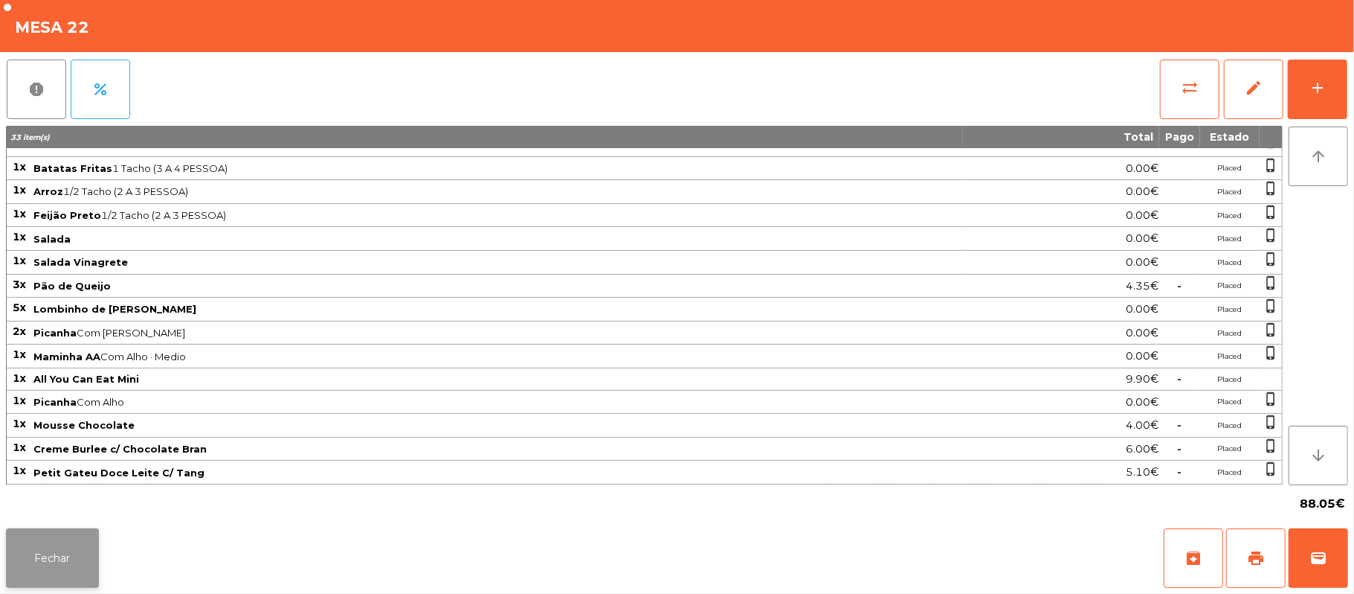
click at [65, 585] on button "Fechar" at bounding box center [52, 558] width 93 height 60
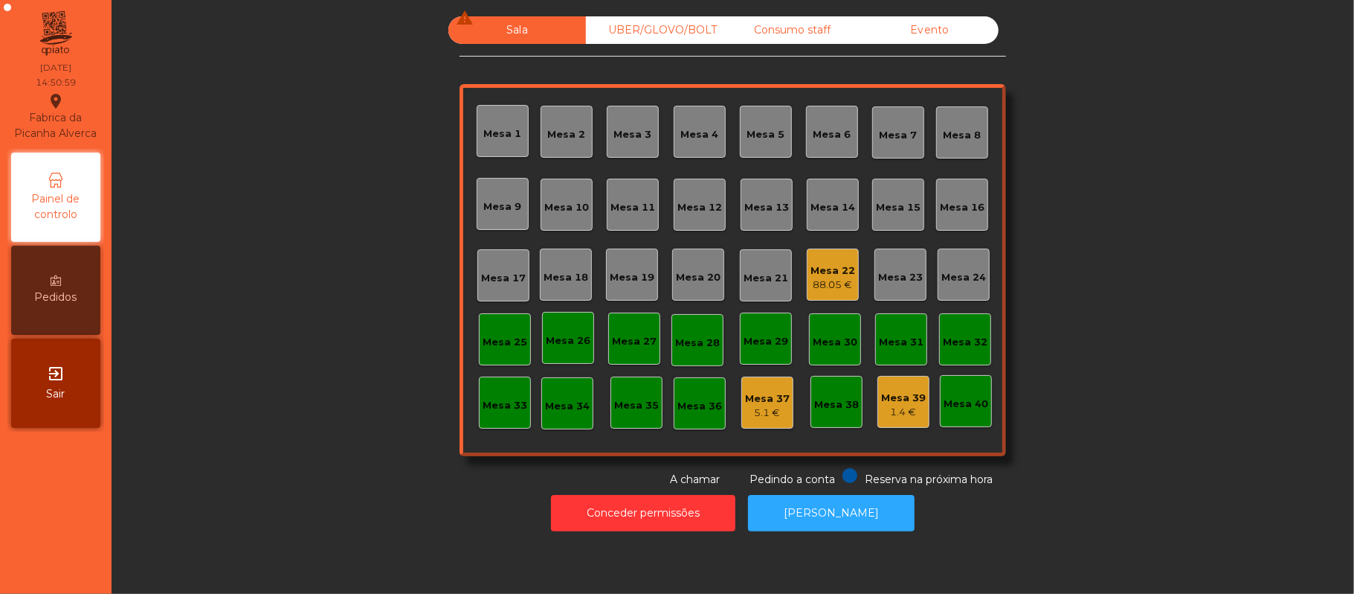
click at [816, 287] on div "88.05 €" at bounding box center [833, 284] width 45 height 15
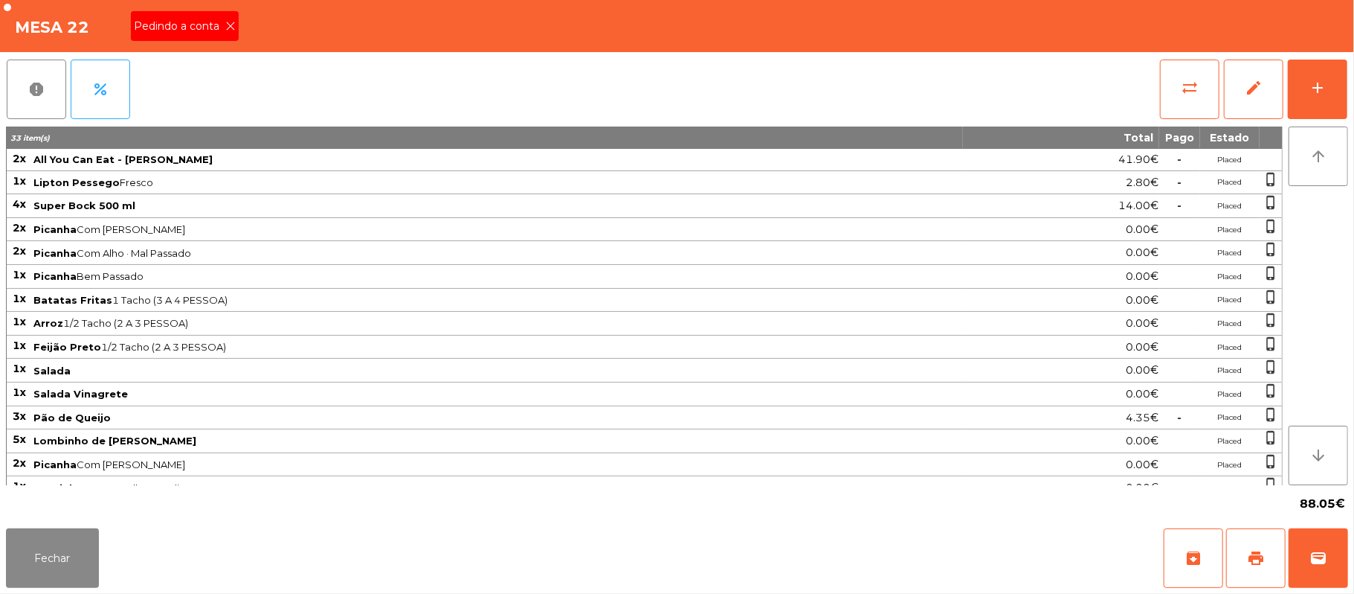
click at [206, 33] on span "Pedindo a conta" at bounding box center [179, 27] width 91 height 16
click at [49, 559] on button "Fechar" at bounding box center [52, 558] width 93 height 60
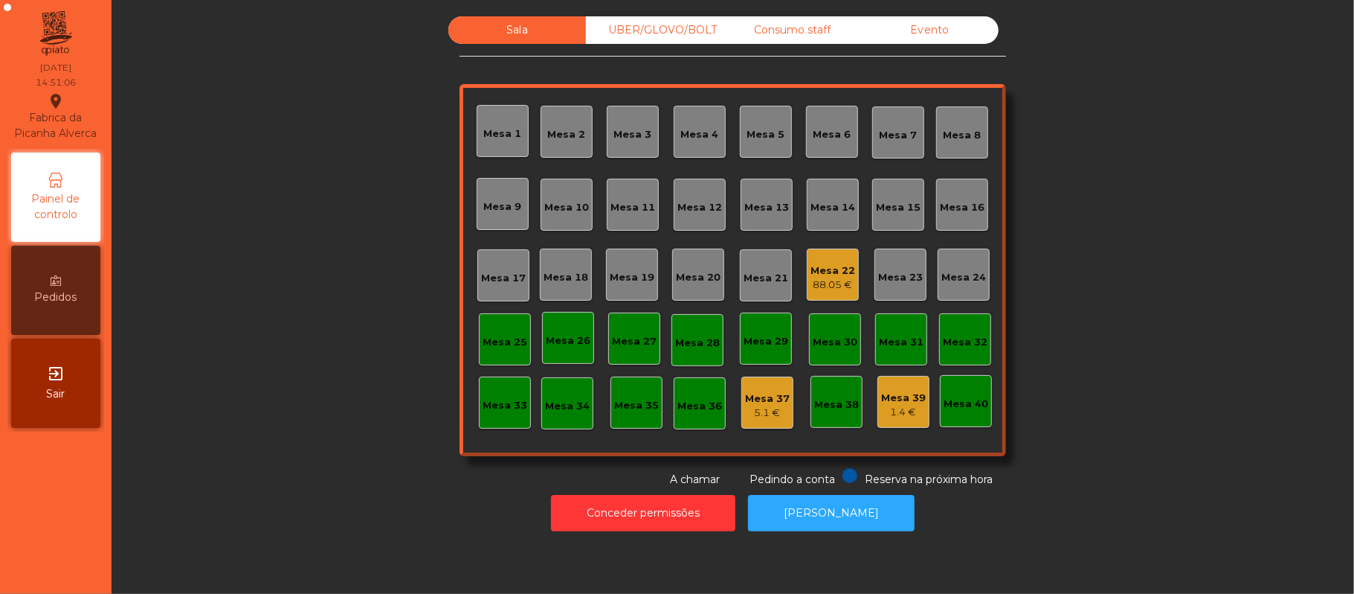
click at [678, 25] on div "UBER/GLOVO/BOLT" at bounding box center [655, 30] width 138 height 28
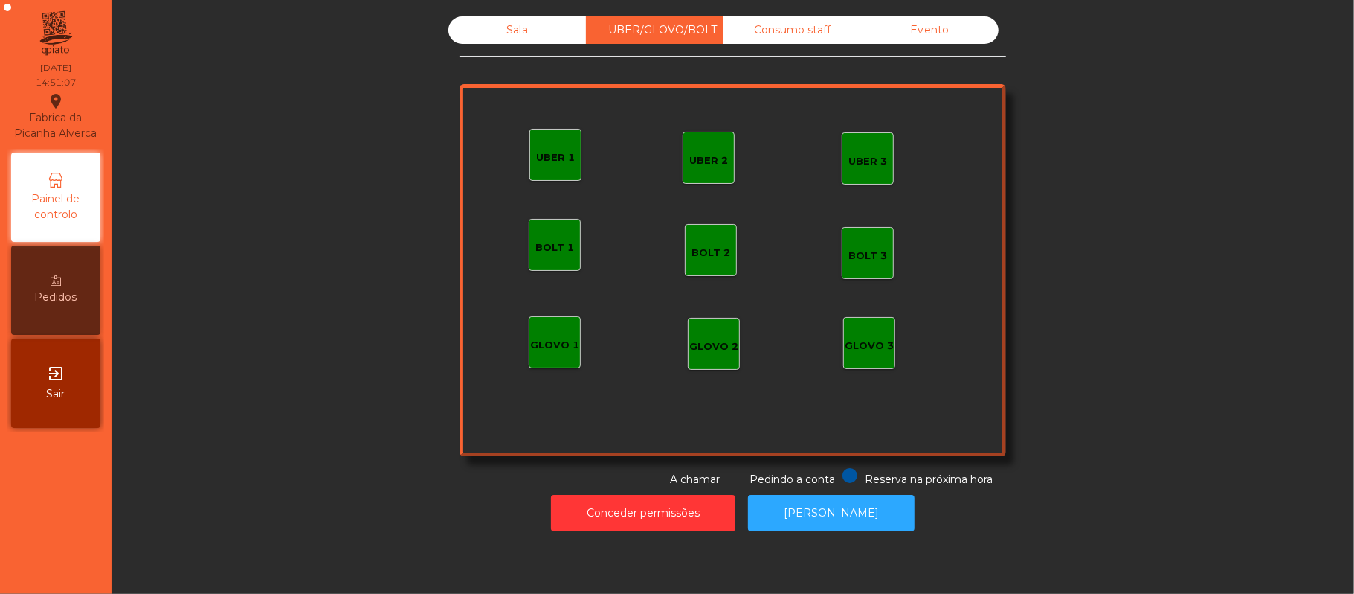
click at [801, 33] on div "Consumo staff" at bounding box center [793, 30] width 138 height 28
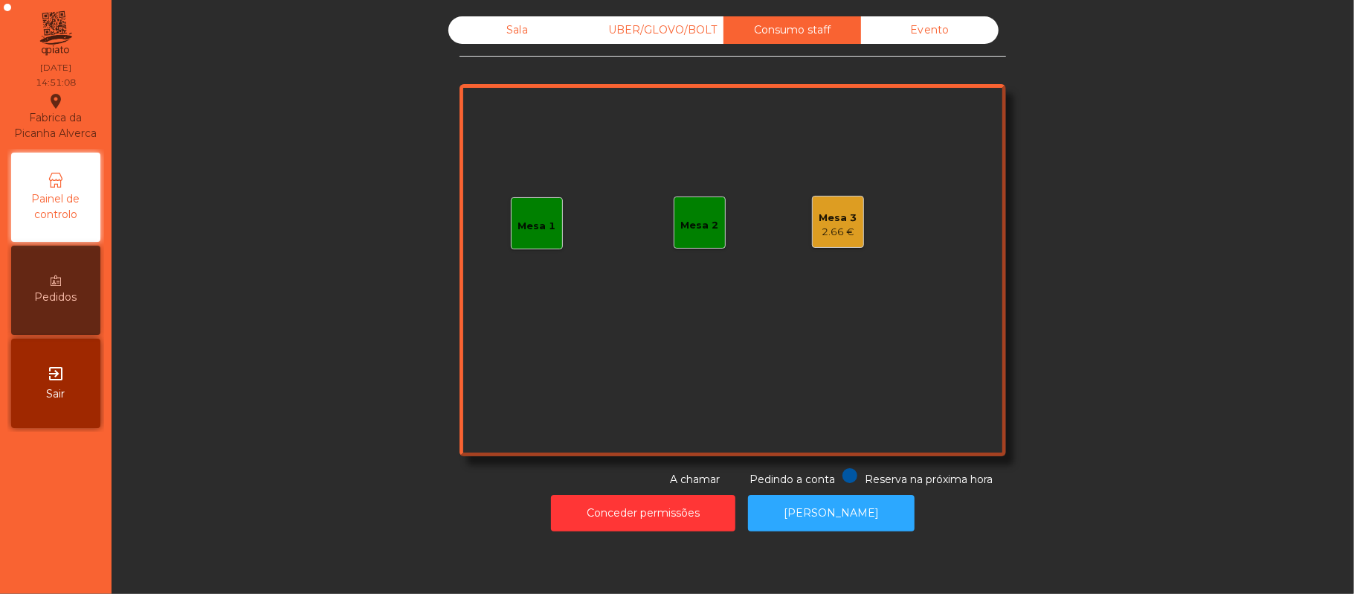
click at [832, 232] on div "2.66 €" at bounding box center [839, 232] width 38 height 15
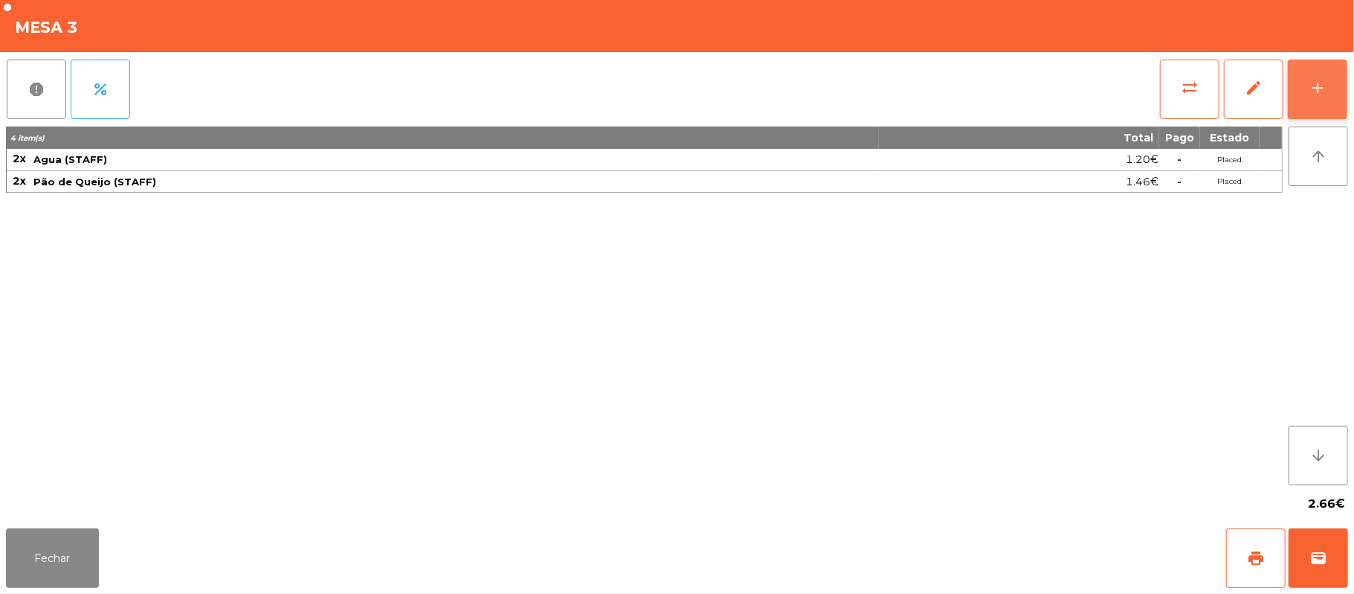
click at [1309, 89] on div "add" at bounding box center [1318, 88] width 18 height 18
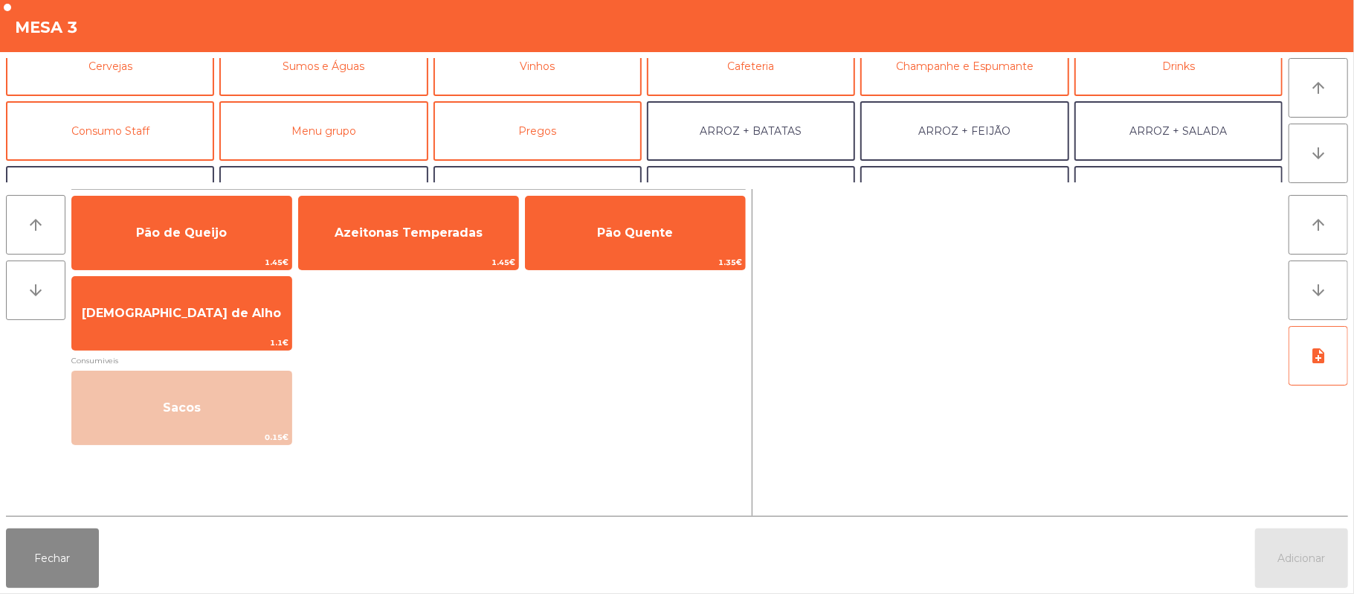
scroll to position [83, 0]
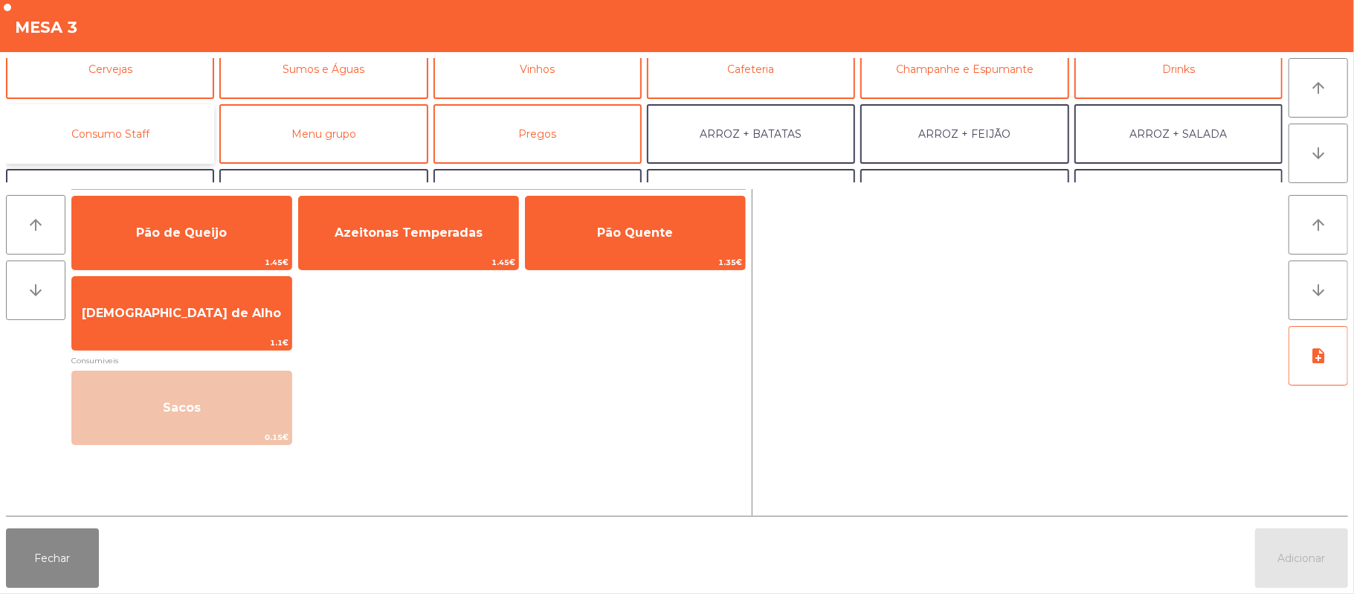
click at [155, 128] on button "Consumo Staff" at bounding box center [110, 134] width 208 height 60
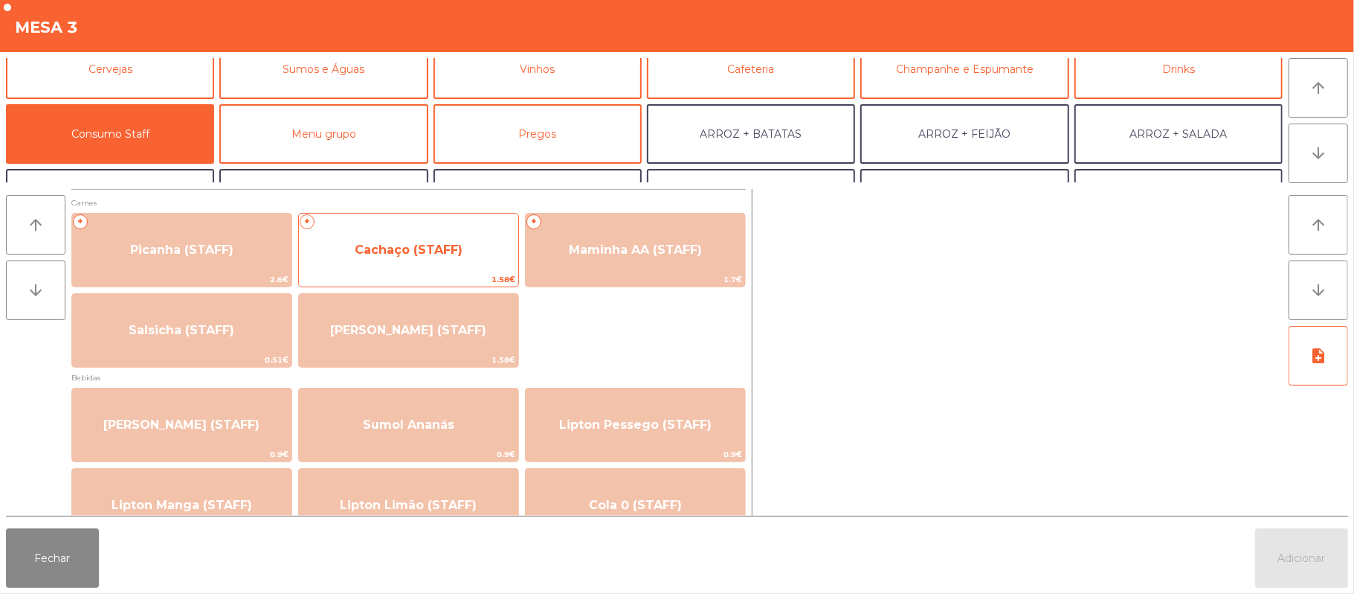
click at [429, 248] on span "Cachaço (STAFF)" at bounding box center [409, 249] width 108 height 14
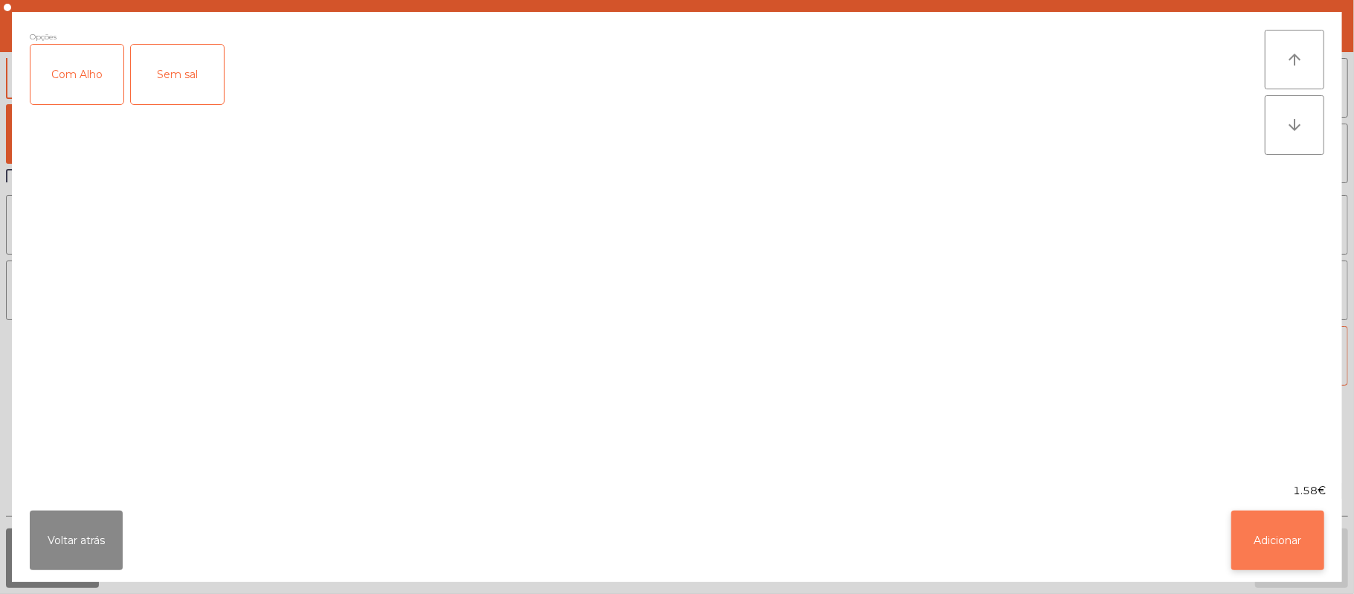
click at [1308, 524] on button "Adicionar" at bounding box center [1278, 540] width 93 height 60
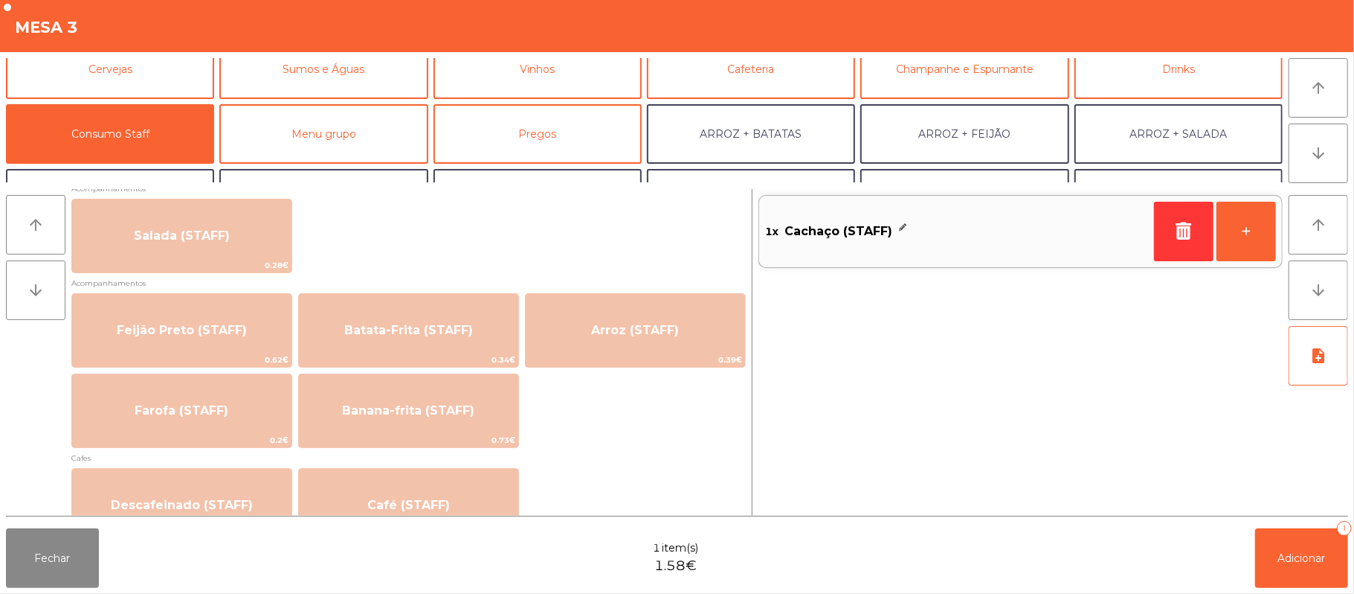
scroll to position [604, 0]
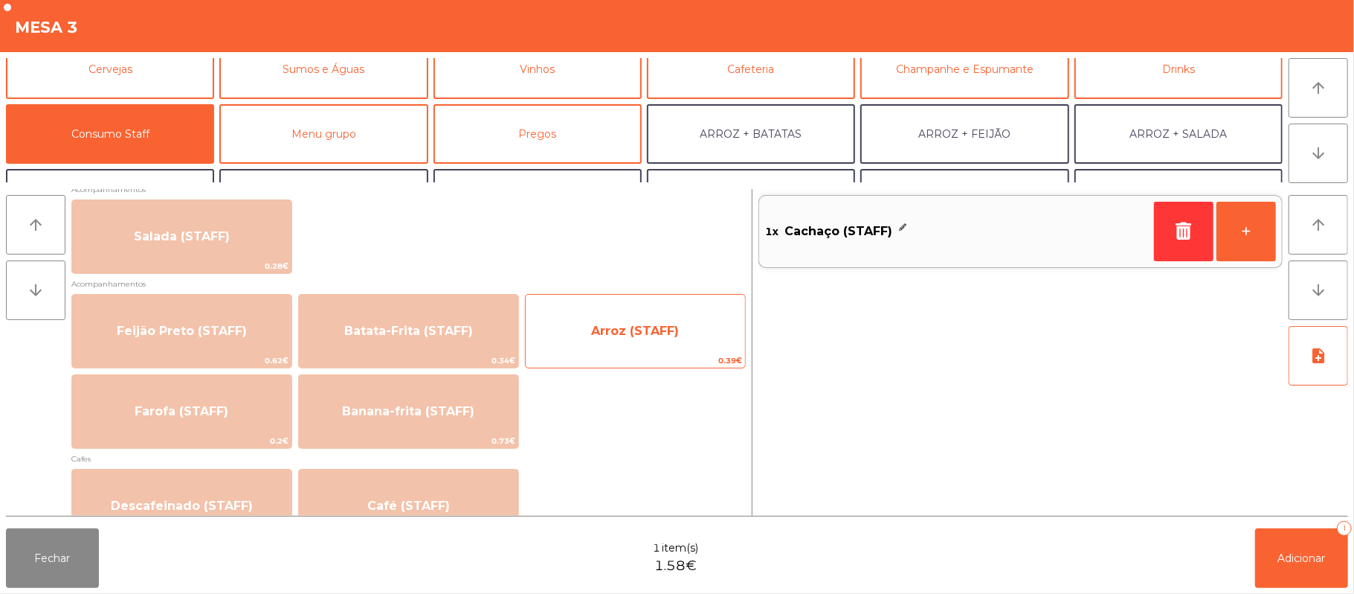
click at [644, 328] on span "Arroz (STAFF)" at bounding box center [635, 331] width 88 height 14
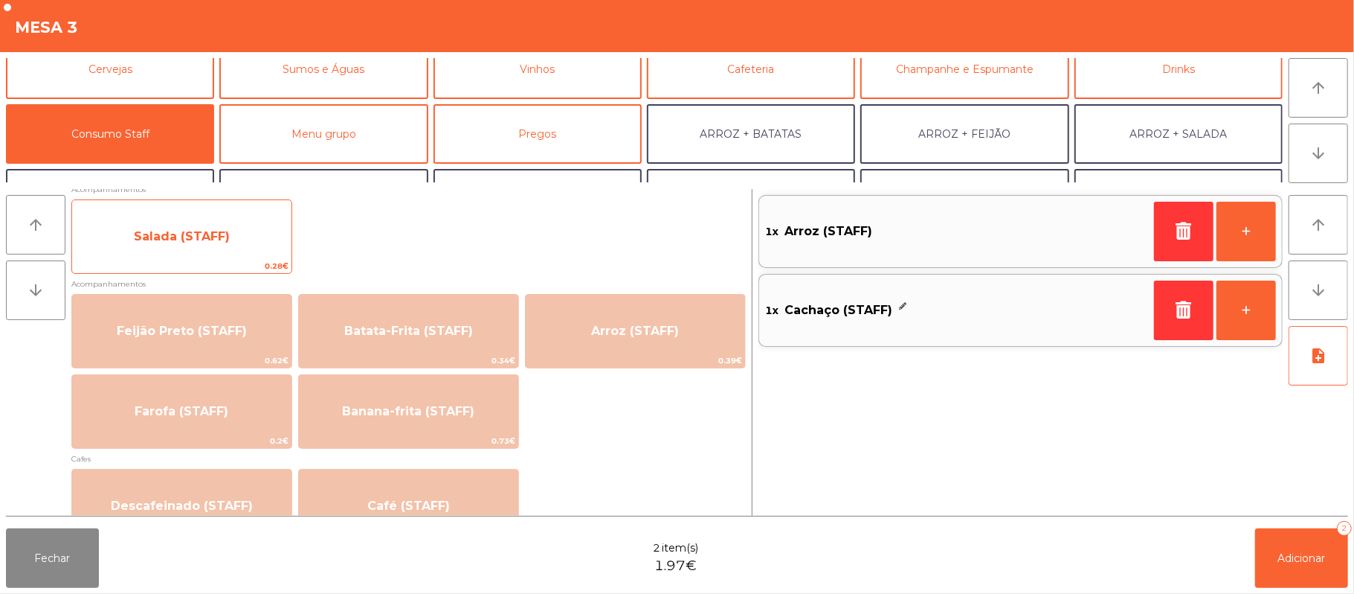
click at [244, 220] on span "Salada (STAFF)" at bounding box center [181, 236] width 219 height 40
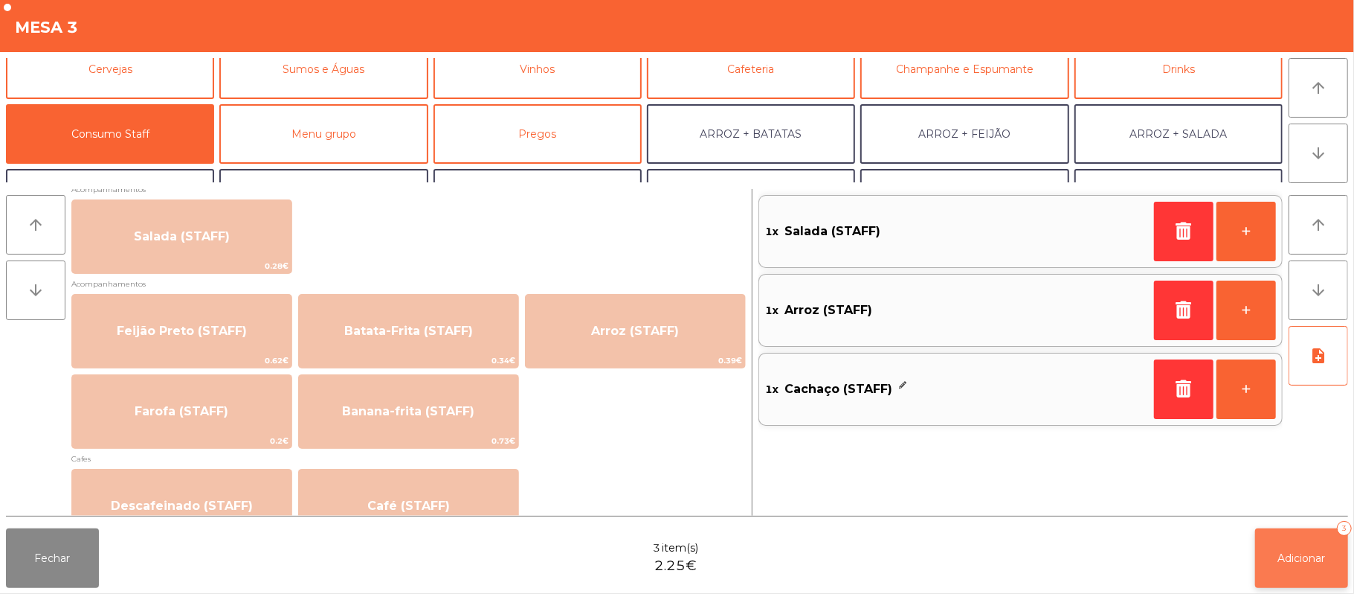
click at [1291, 557] on span "Adicionar" at bounding box center [1303, 557] width 48 height 13
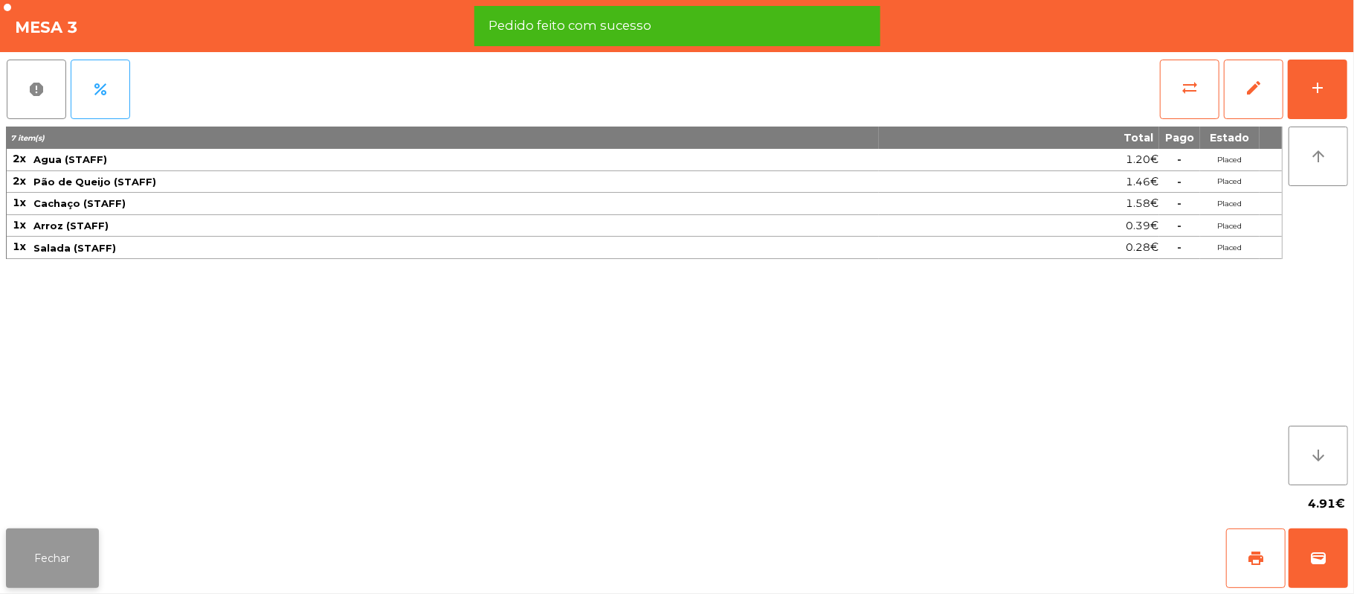
click at [61, 566] on button "Fechar" at bounding box center [52, 558] width 93 height 60
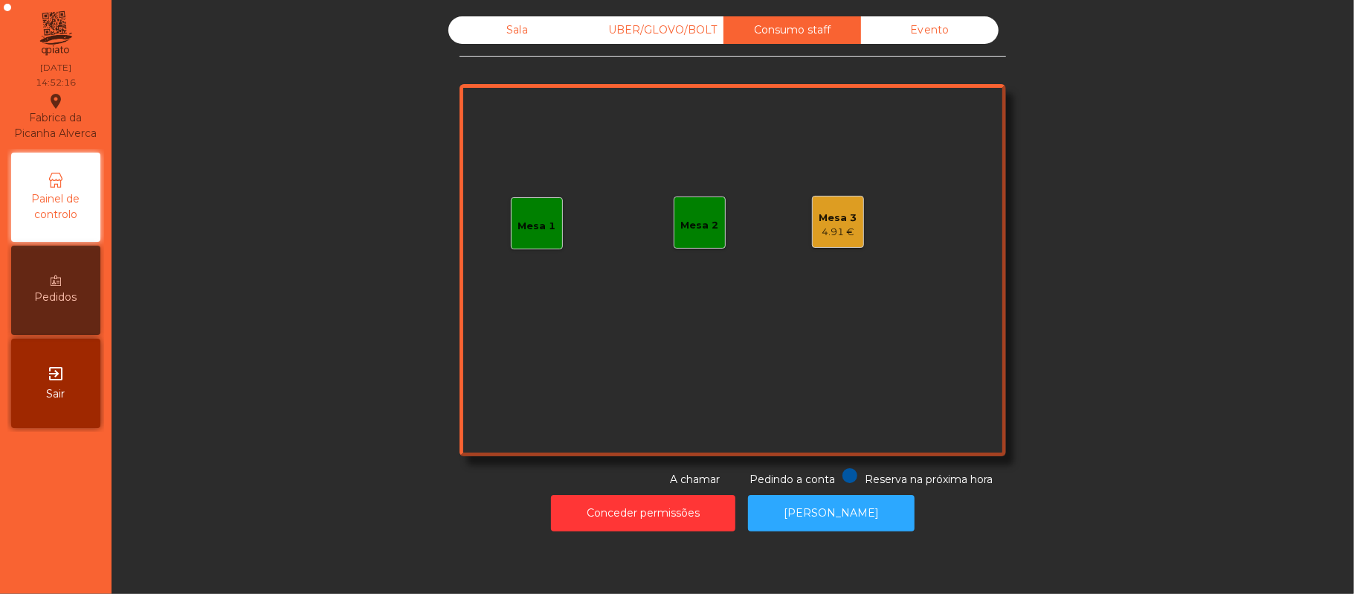
click at [512, 30] on div "Sala" at bounding box center [518, 30] width 138 height 28
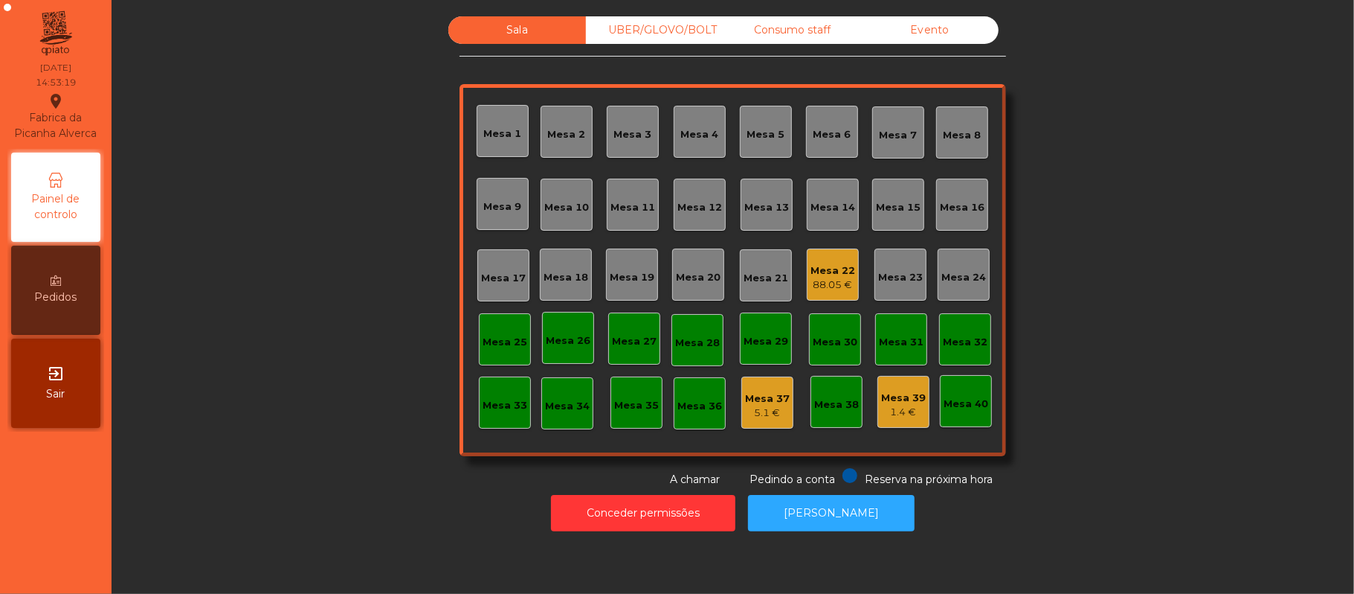
click at [753, 25] on div "Consumo staff" at bounding box center [793, 30] width 138 height 28
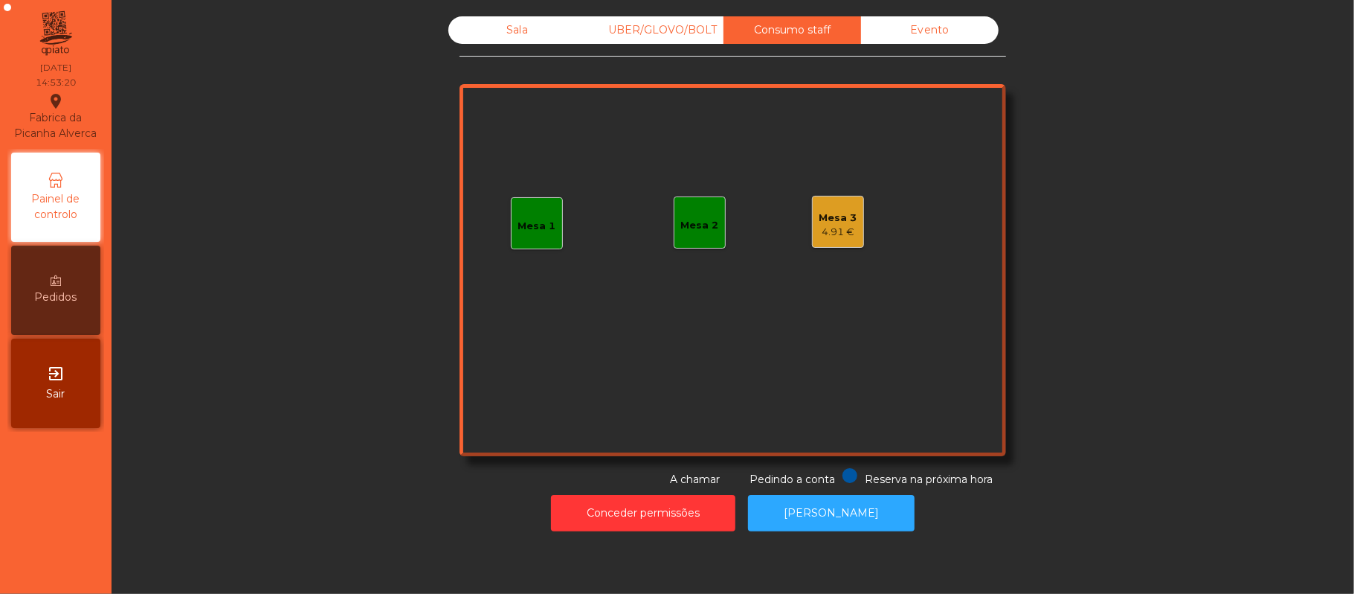
click at [832, 237] on div "4.91 €" at bounding box center [839, 232] width 38 height 15
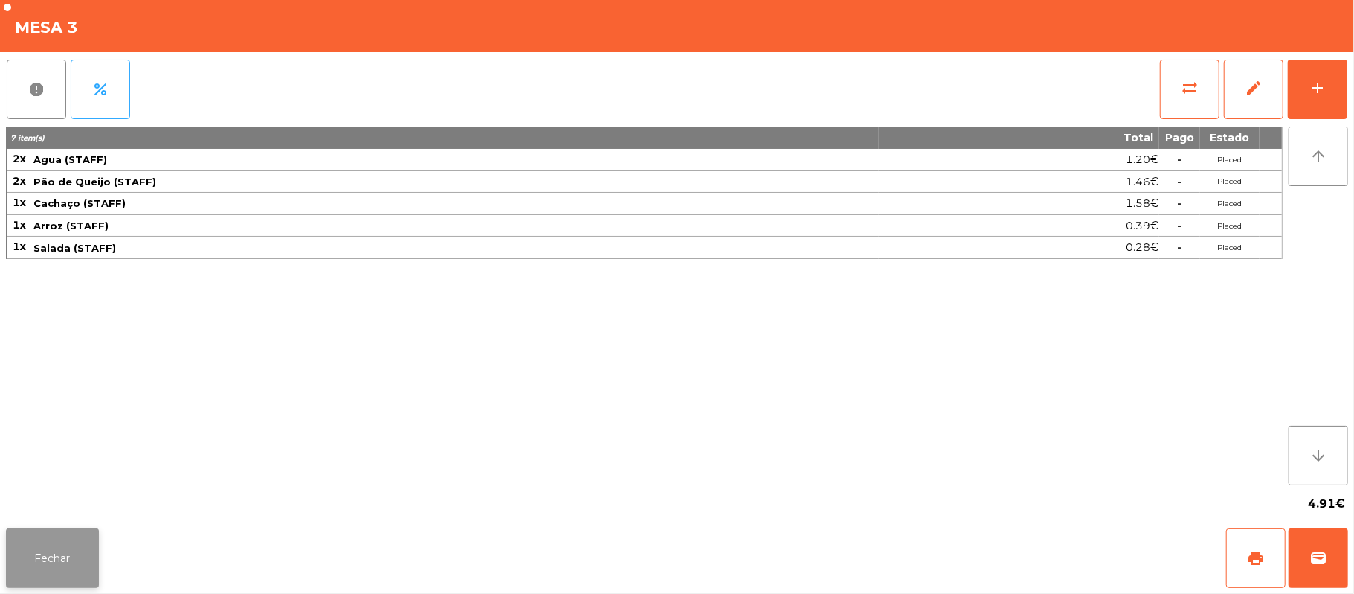
click at [48, 548] on button "Fechar" at bounding box center [52, 558] width 93 height 60
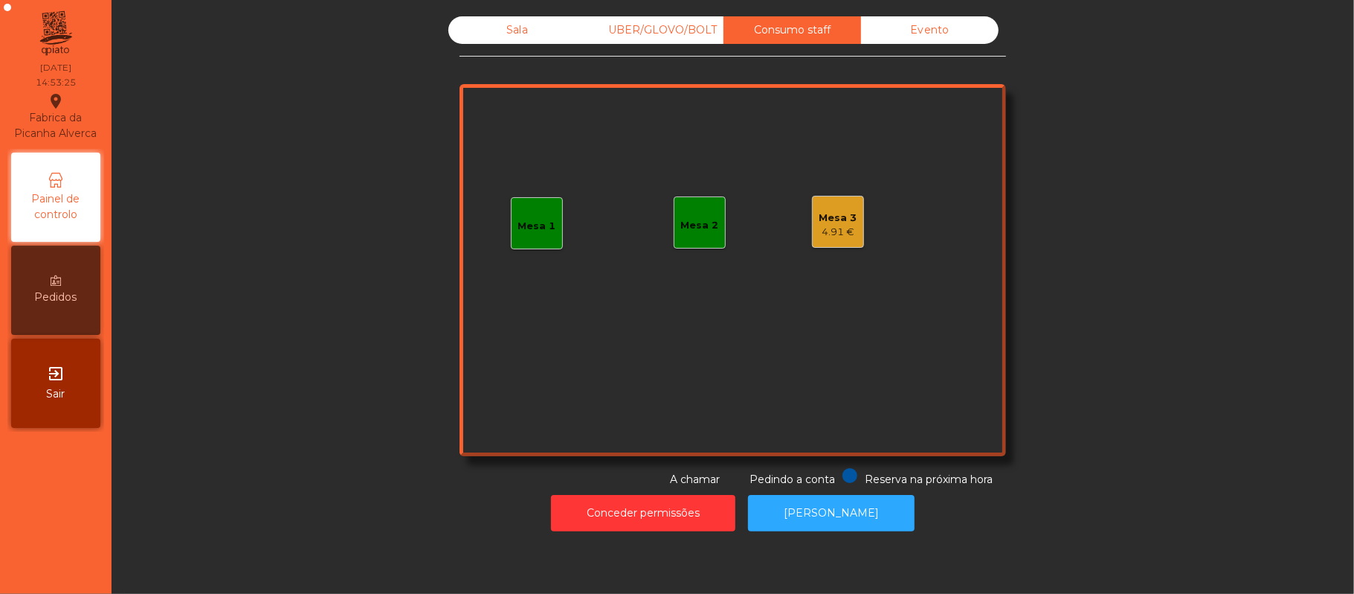
click at [512, 39] on div "Sala" at bounding box center [518, 30] width 138 height 28
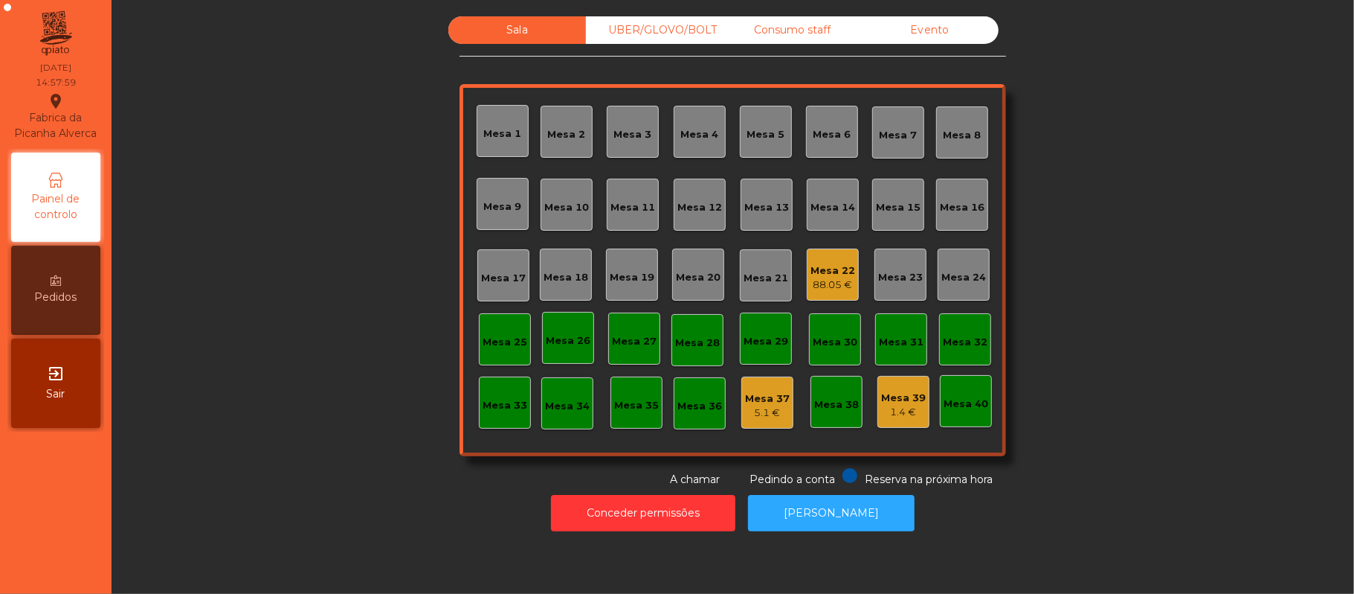
click at [811, 289] on div "88.05 €" at bounding box center [833, 284] width 45 height 15
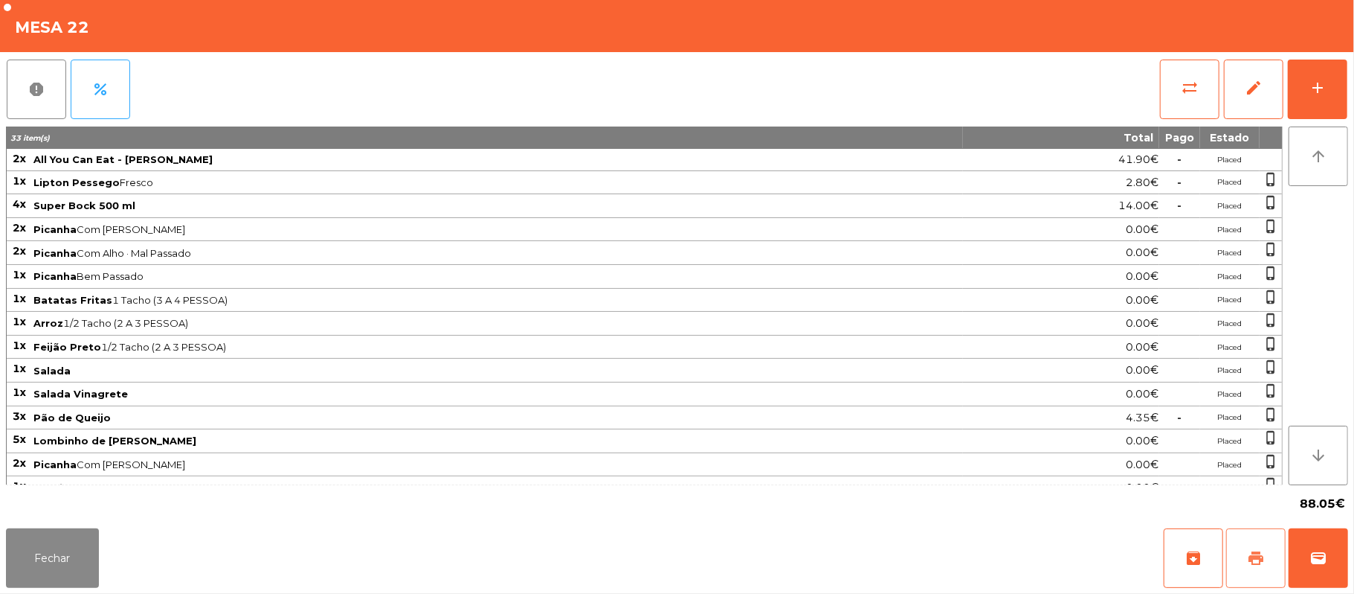
click at [1256, 552] on span "print" at bounding box center [1256, 558] width 18 height 18
click at [1305, 559] on button "wallet" at bounding box center [1319, 558] width 60 height 60
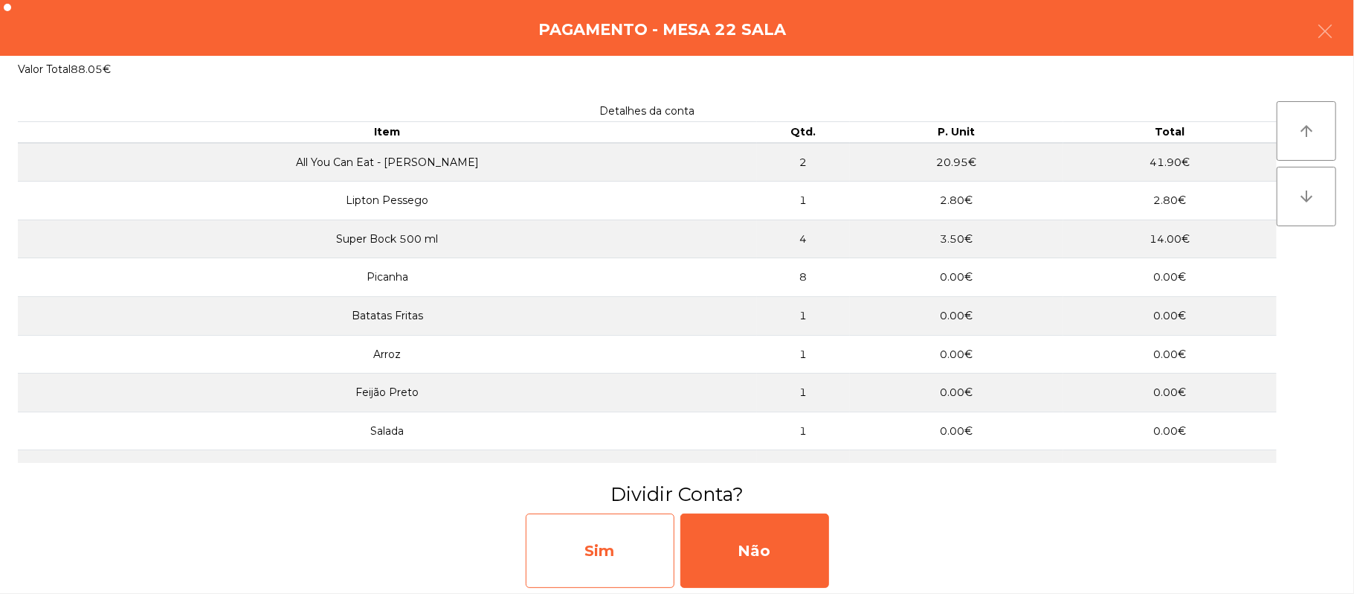
click at [604, 576] on div "Sim" at bounding box center [600, 550] width 149 height 74
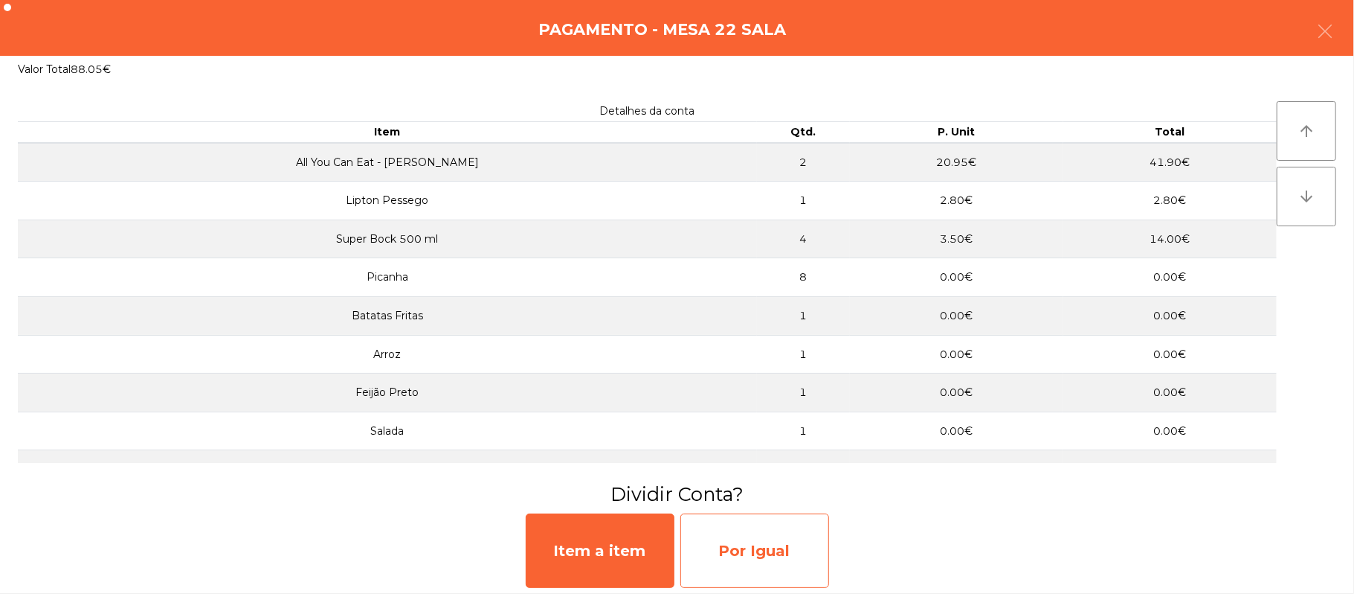
click at [769, 552] on div "Por Igual" at bounding box center [755, 550] width 149 height 74
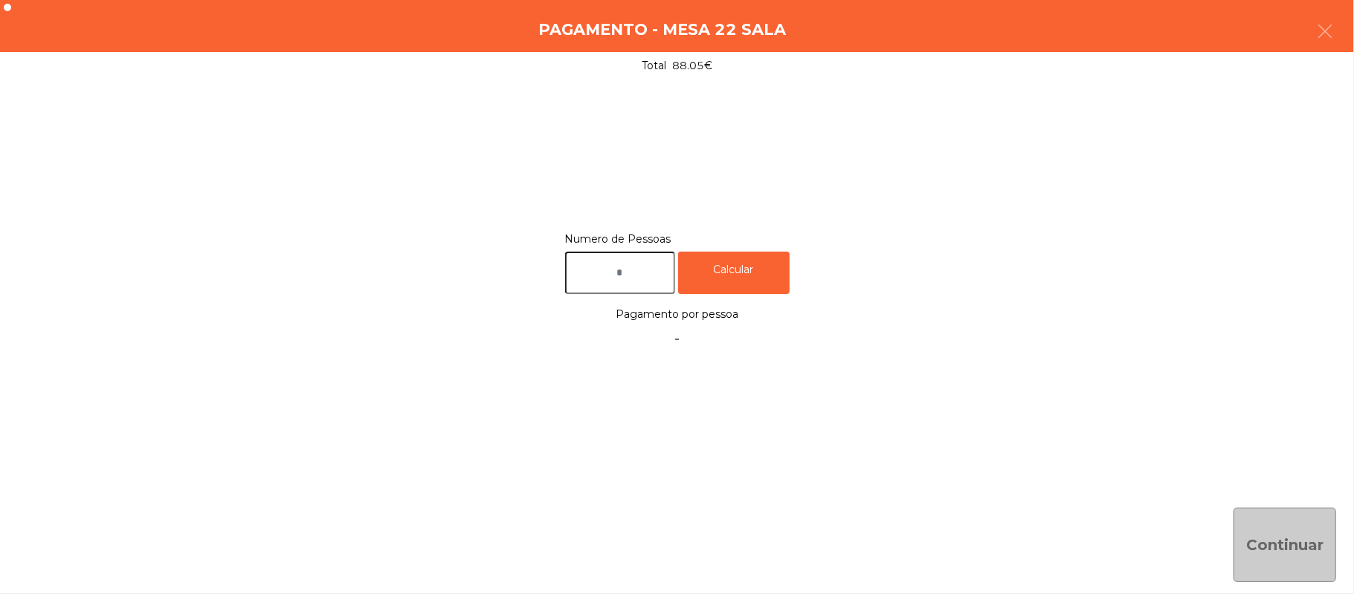
click at [647, 268] on input "text" at bounding box center [620, 272] width 110 height 42
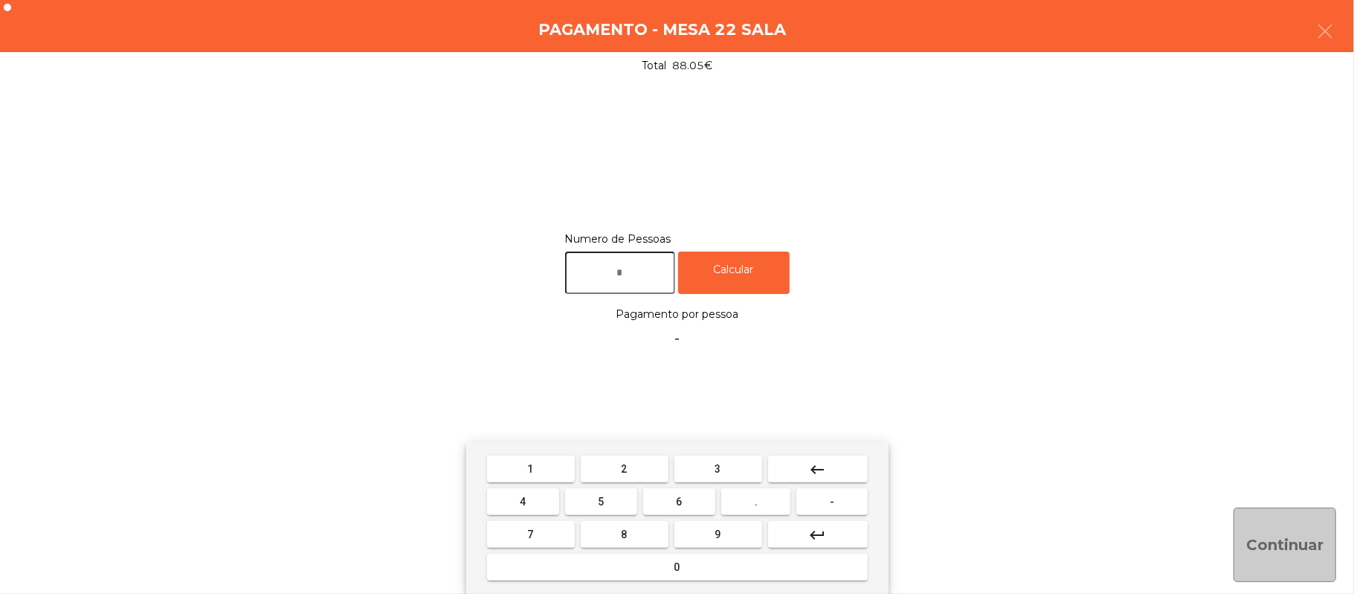
type input "*"
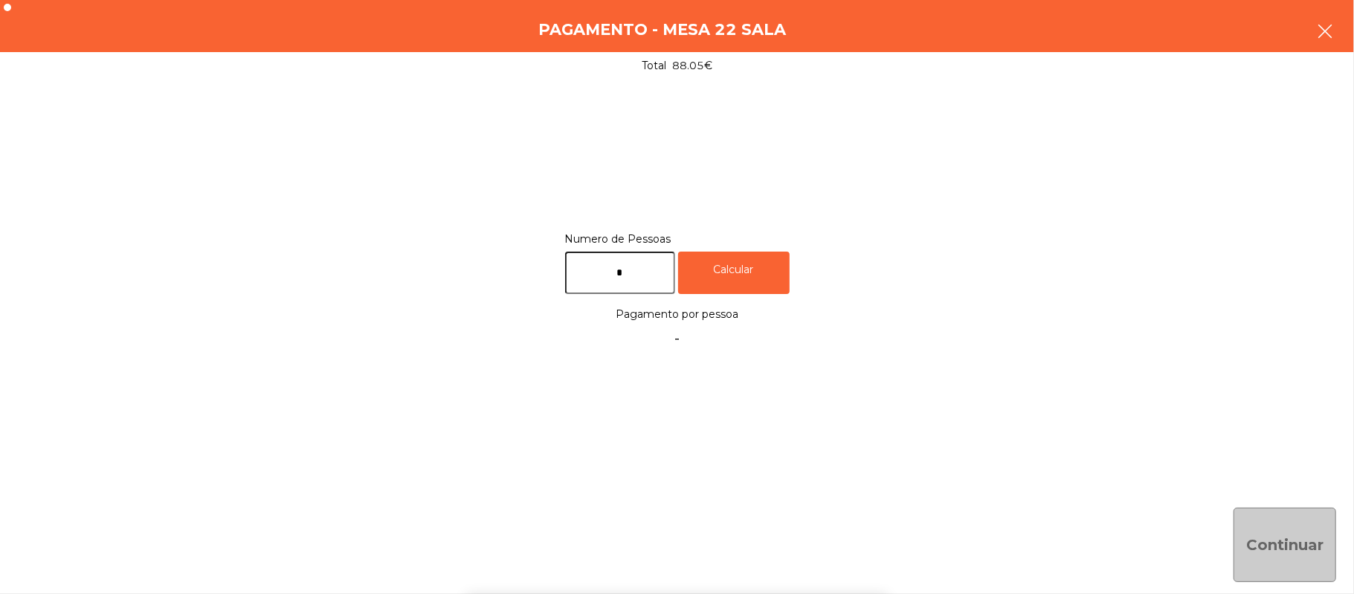
click at [1346, 21] on button "button" at bounding box center [1326, 32] width 42 height 45
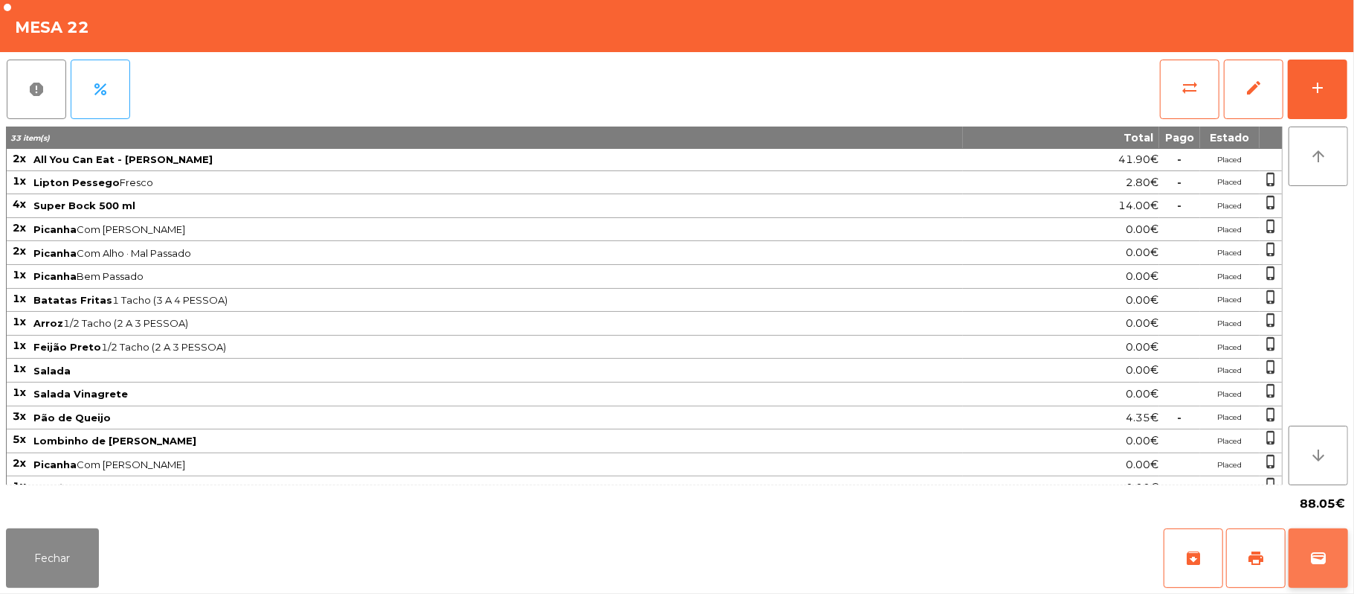
click at [1311, 574] on button "wallet" at bounding box center [1319, 558] width 60 height 60
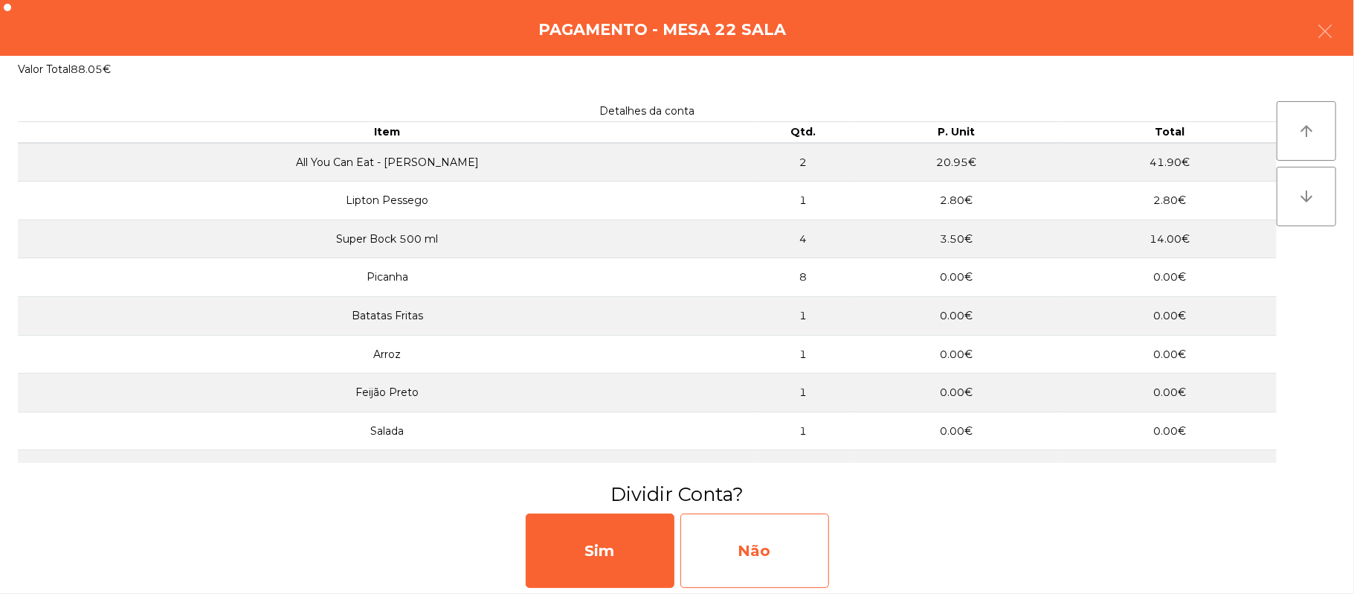
click at [751, 546] on div "Não" at bounding box center [755, 550] width 149 height 74
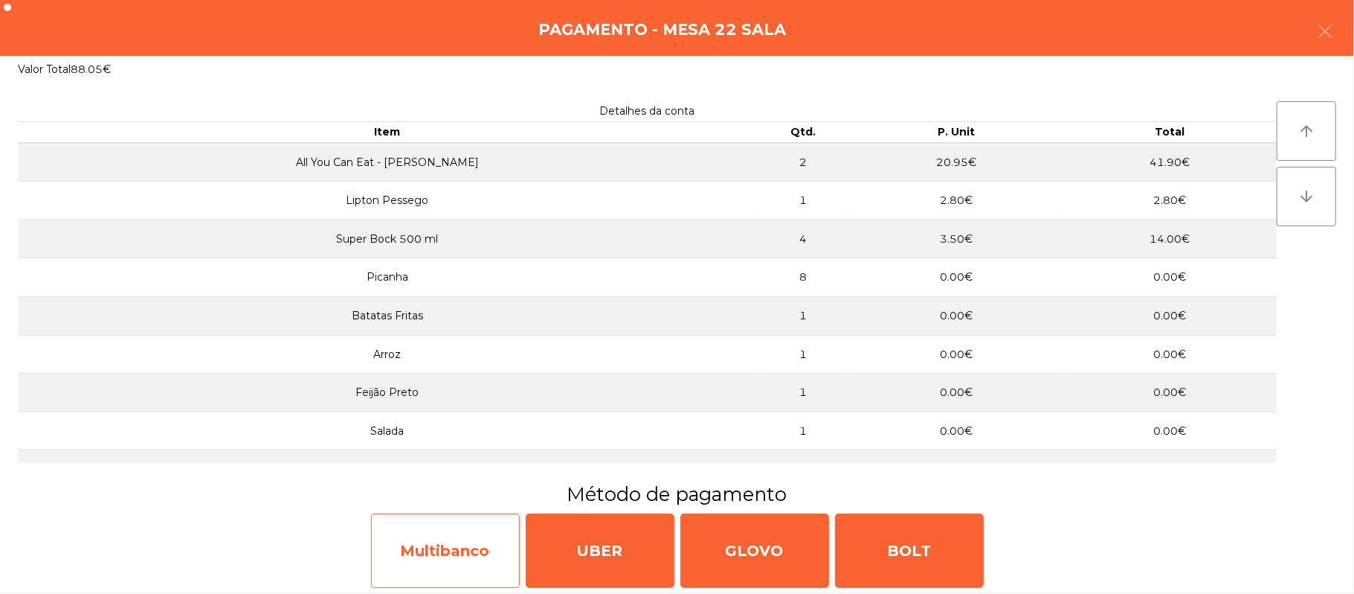
click at [474, 566] on div "Multibanco" at bounding box center [445, 550] width 149 height 74
select select "**"
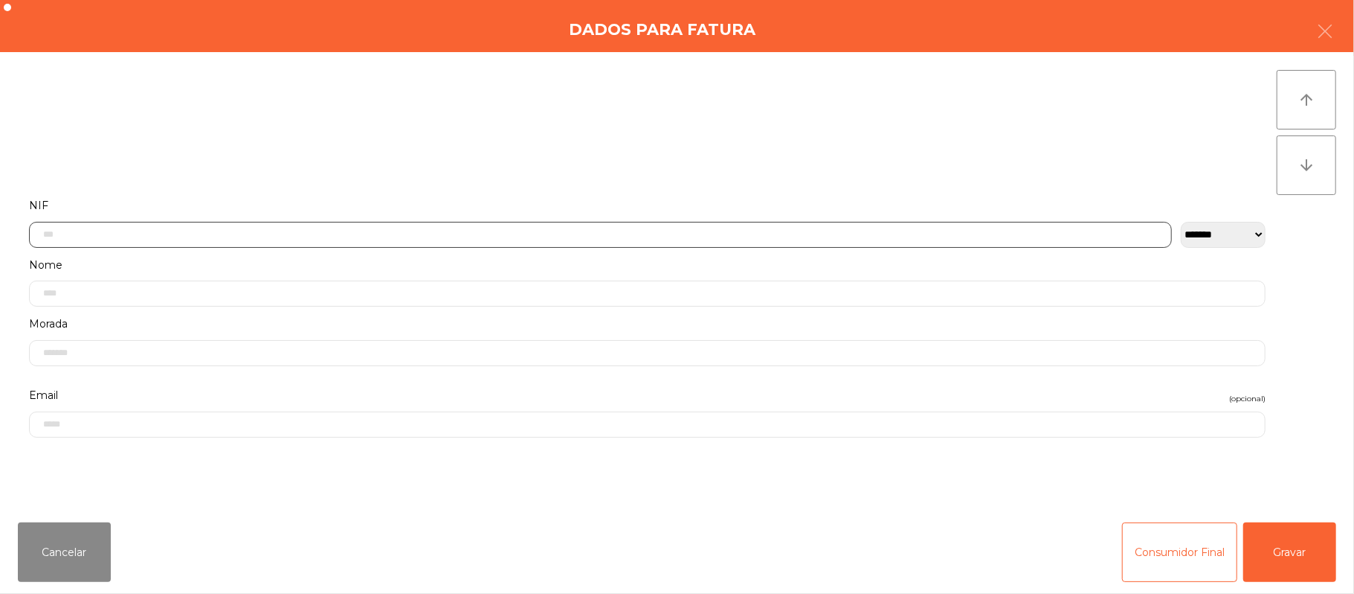
click at [400, 236] on input "text" at bounding box center [600, 235] width 1143 height 26
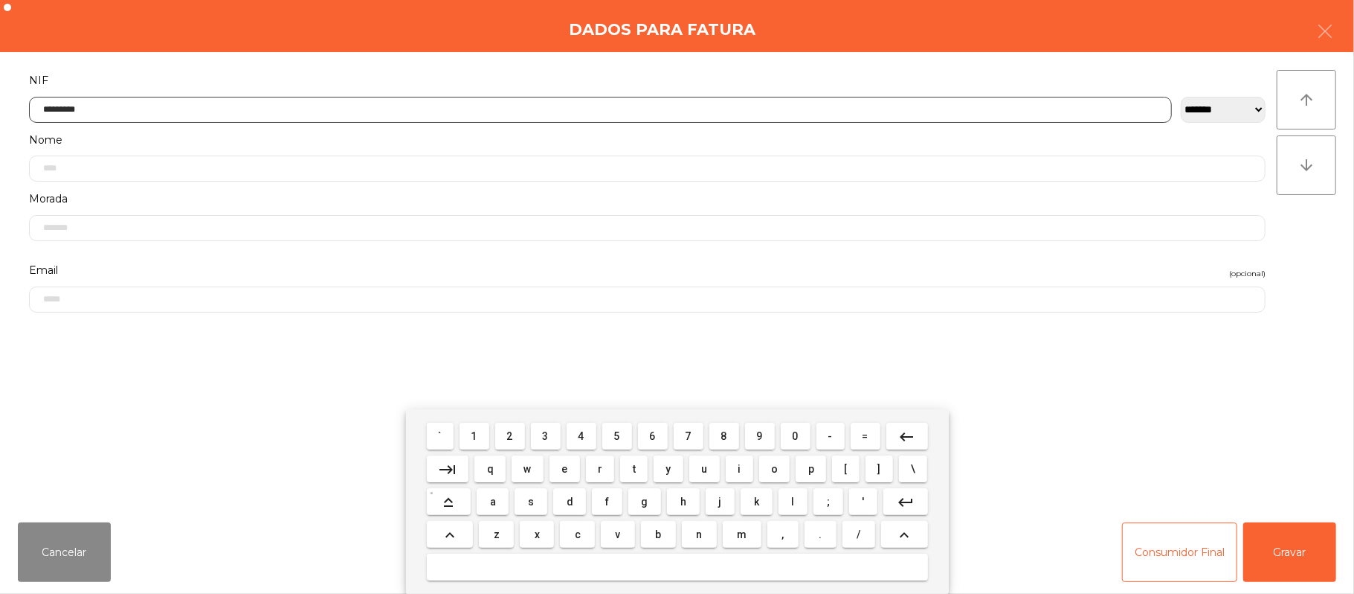
type input "*********"
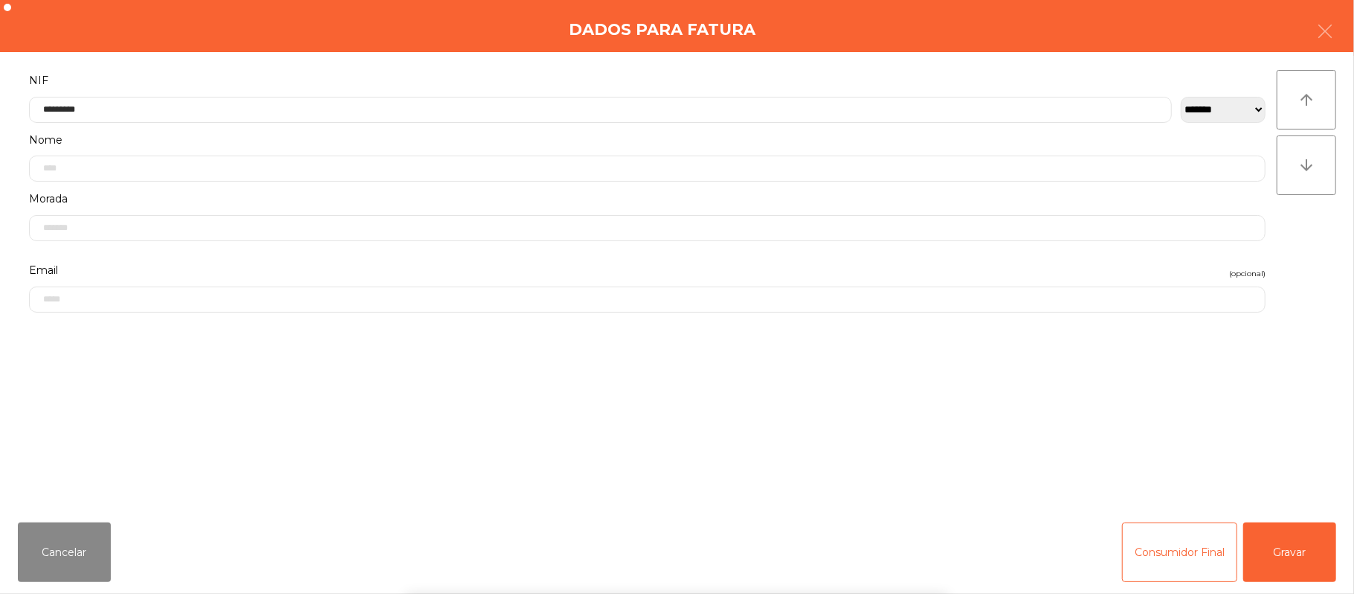
click at [1292, 549] on div "` 1 2 3 4 5 6 7 8 9 0 - = keyboard_backspace keyboard_tab q w e r t y u i o p […" at bounding box center [677, 501] width 1354 height 184
click at [1294, 542] on button "Gravar" at bounding box center [1290, 552] width 93 height 60
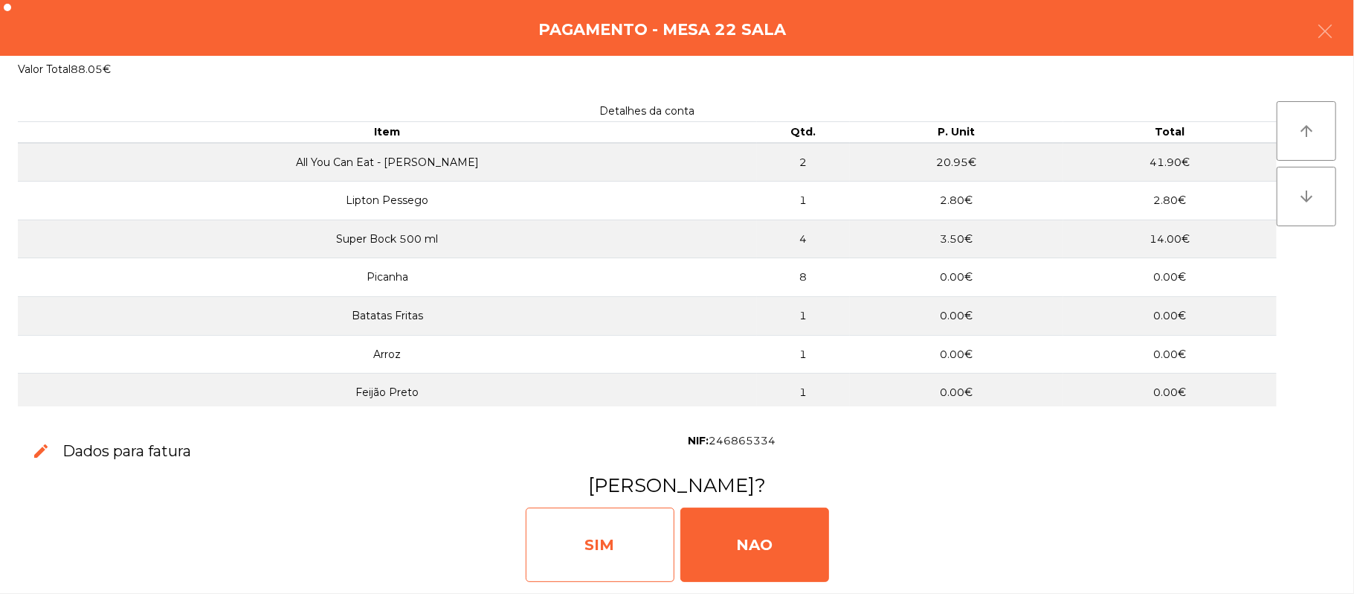
click at [594, 536] on div "SIM" at bounding box center [600, 544] width 149 height 74
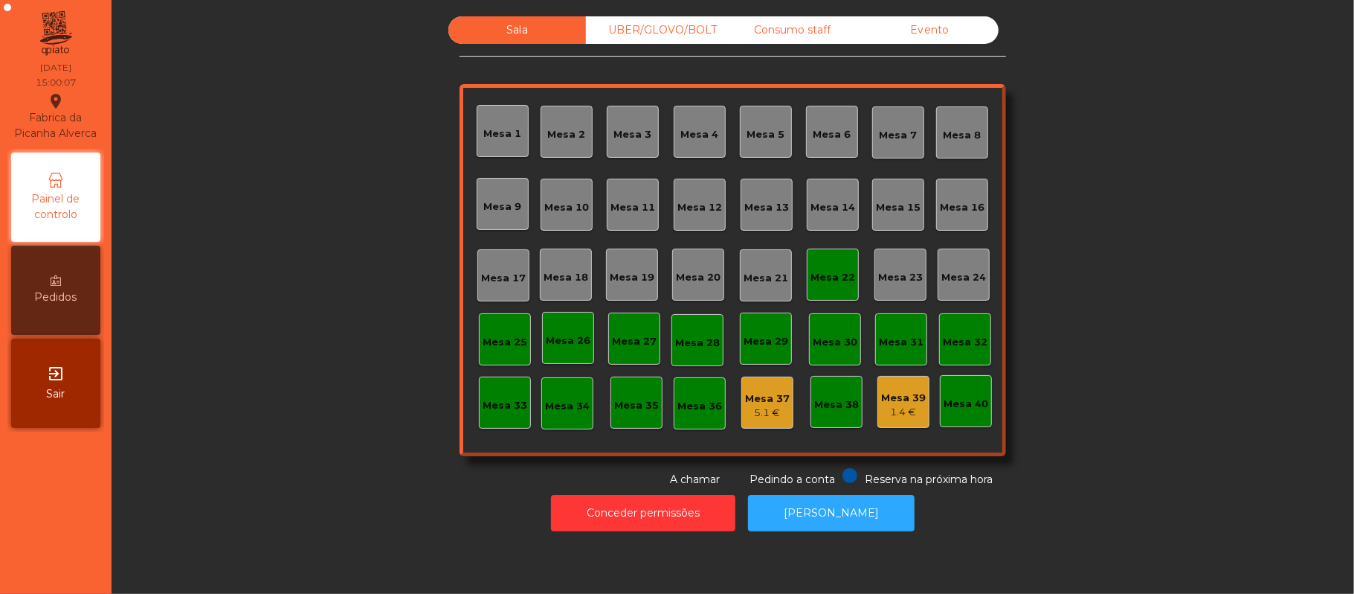
click at [824, 290] on div "Mesa 22" at bounding box center [833, 274] width 52 height 52
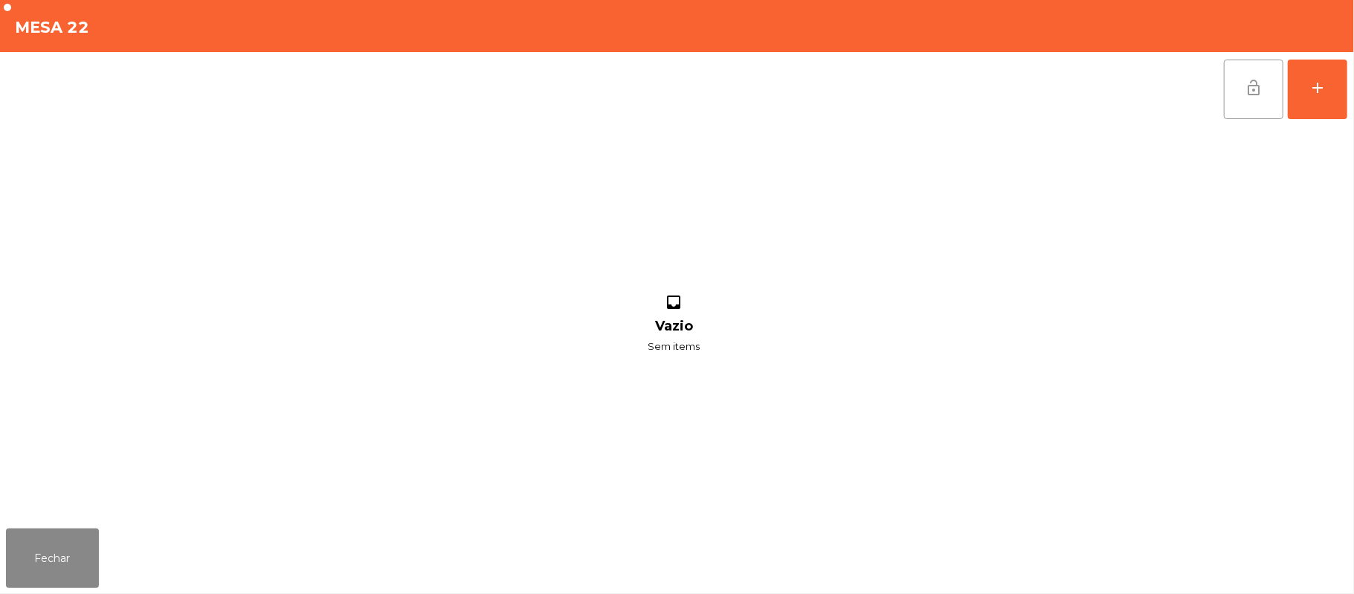
click at [1256, 95] on span "lock_open" at bounding box center [1254, 88] width 18 height 18
click at [39, 572] on button "Fechar" at bounding box center [52, 558] width 93 height 60
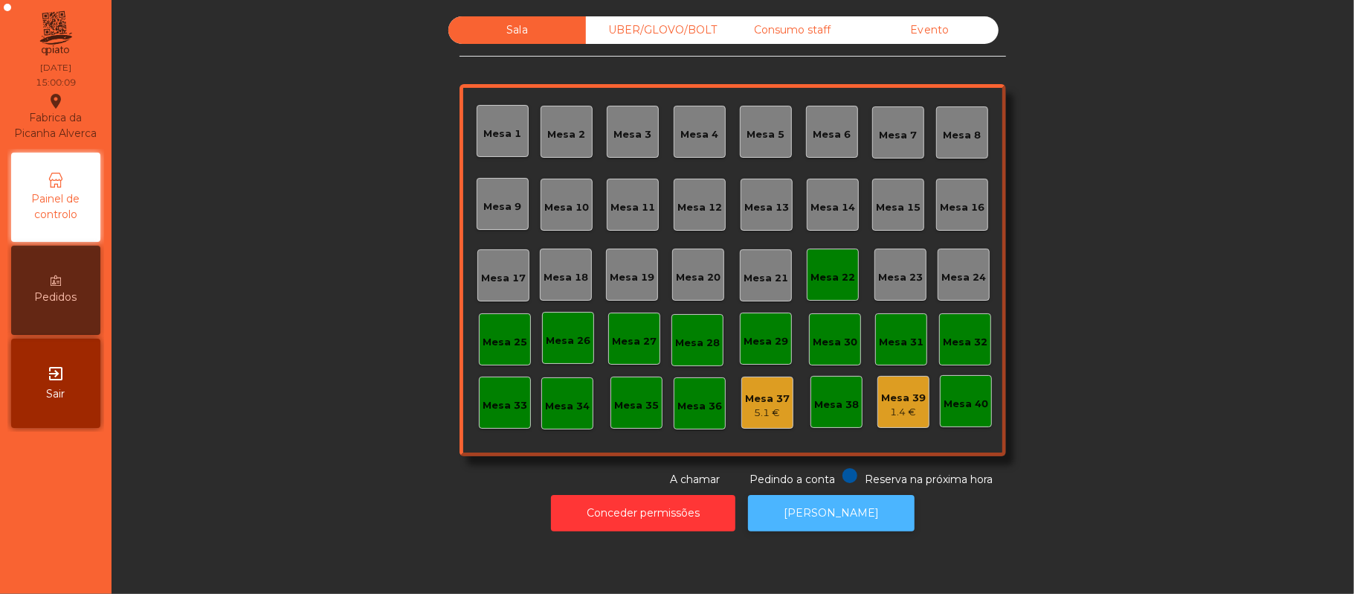
click at [827, 525] on button "[PERSON_NAME]" at bounding box center [831, 513] width 167 height 36
click at [846, 495] on button "[PERSON_NAME]" at bounding box center [831, 513] width 167 height 36
click at [927, 30] on div "Evento" at bounding box center [930, 30] width 138 height 28
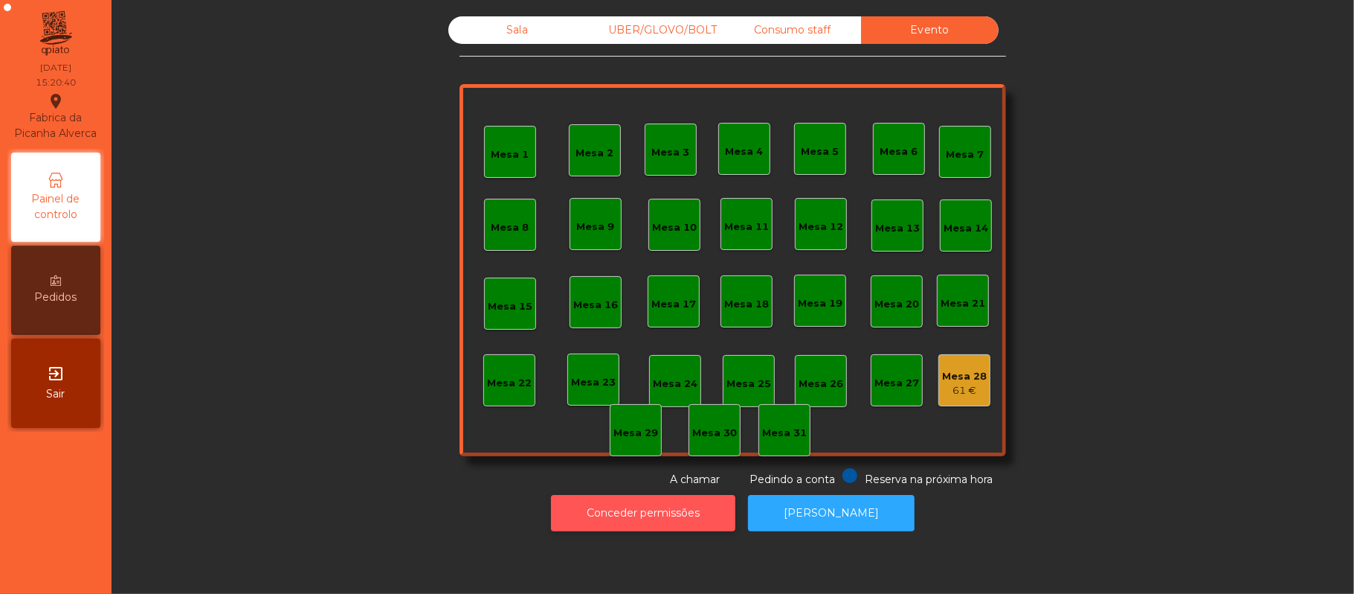
click at [646, 498] on button "Conceder permissões" at bounding box center [643, 513] width 184 height 36
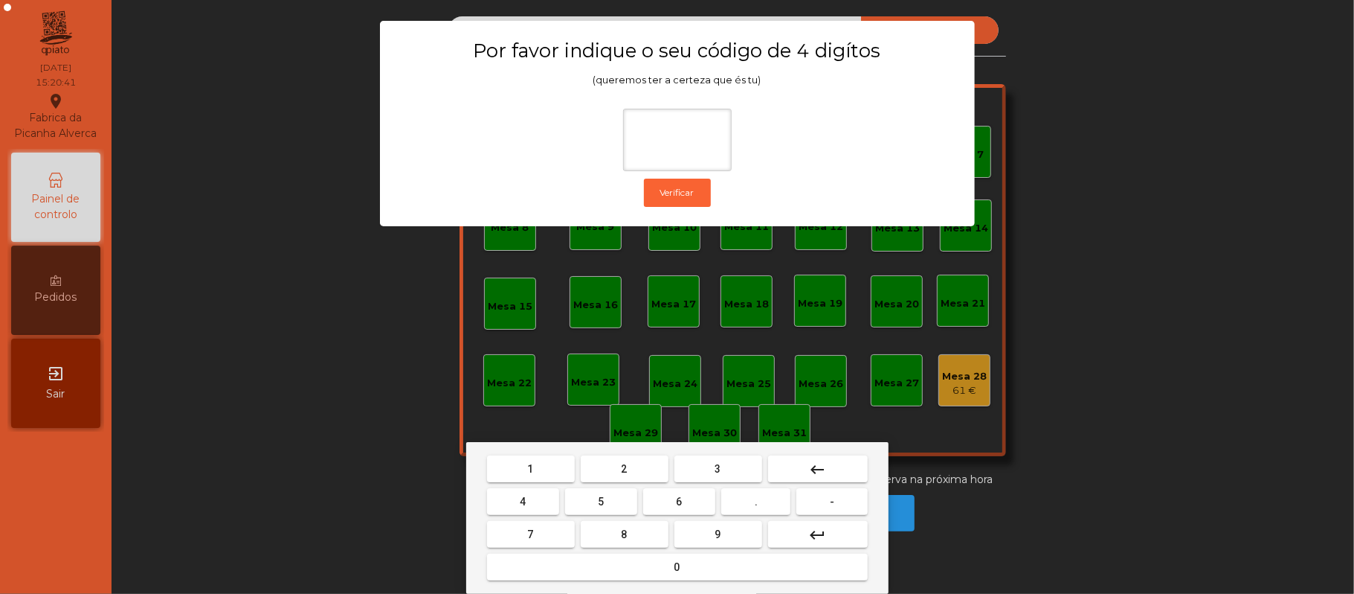
click at [623, 469] on span "2" at bounding box center [625, 469] width 6 height 12
click at [681, 498] on span "6" at bounding box center [680, 501] width 6 height 12
click at [549, 464] on button "1" at bounding box center [531, 468] width 88 height 27
click at [602, 501] on span "5" at bounding box center [601, 501] width 6 height 12
type input "****"
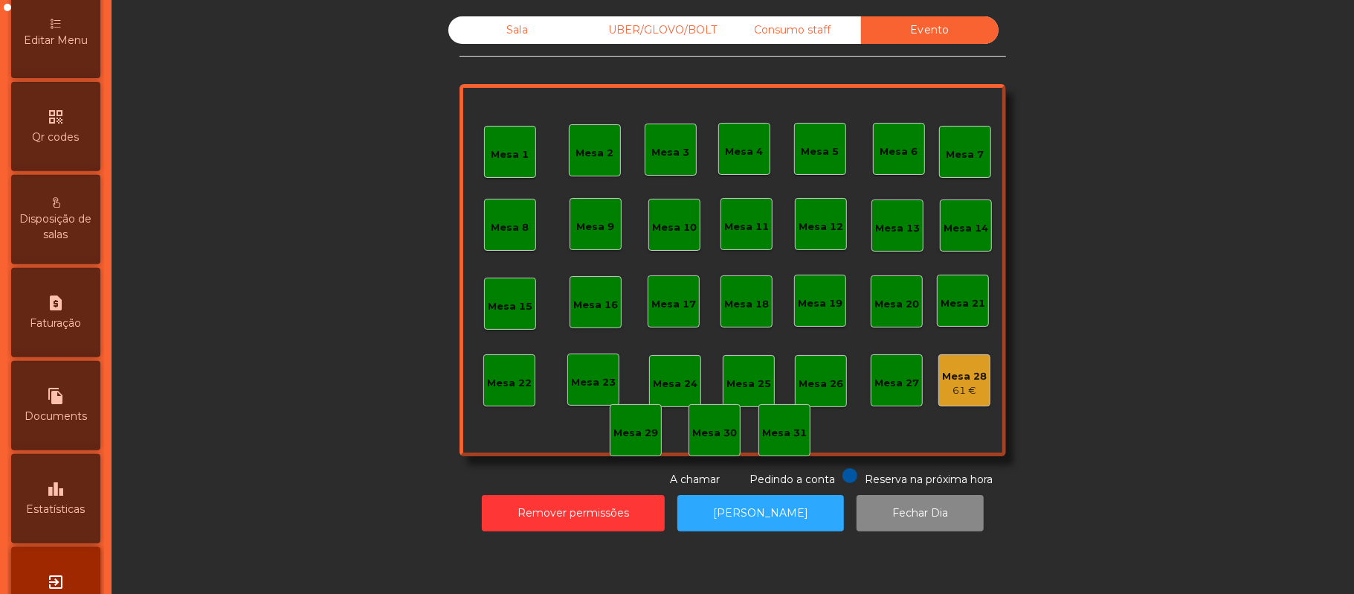
click at [74, 495] on div "leaderboard Estatísticas" at bounding box center [55, 498] width 89 height 89
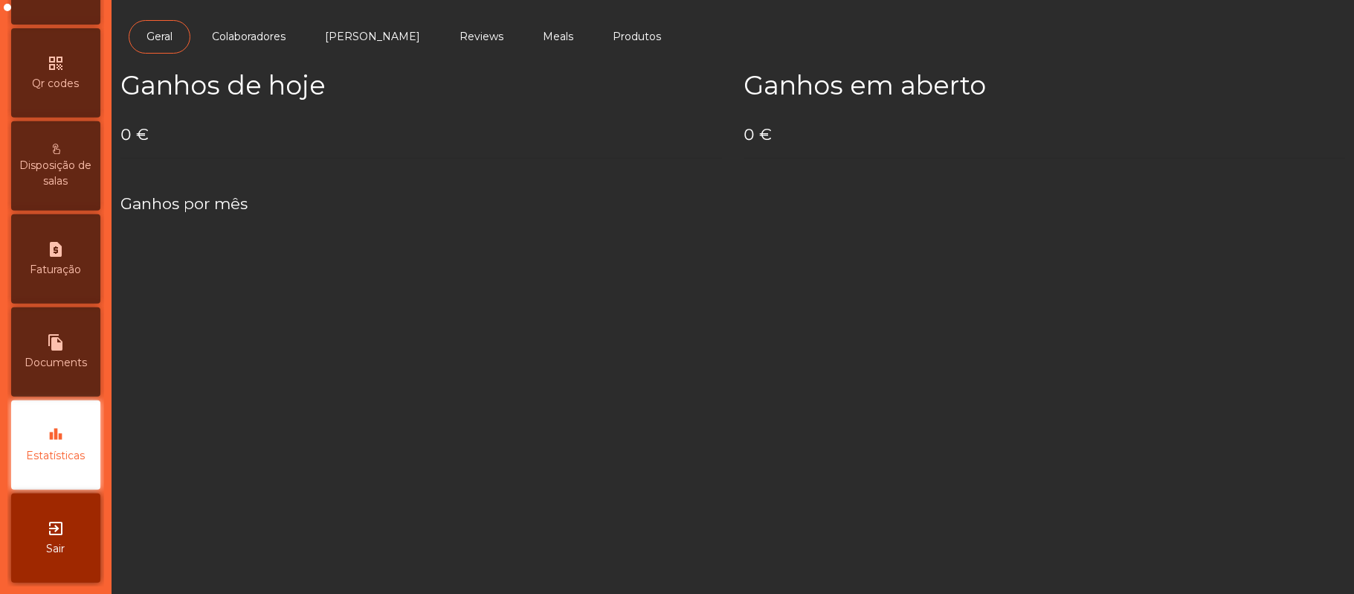
scroll to position [418, 0]
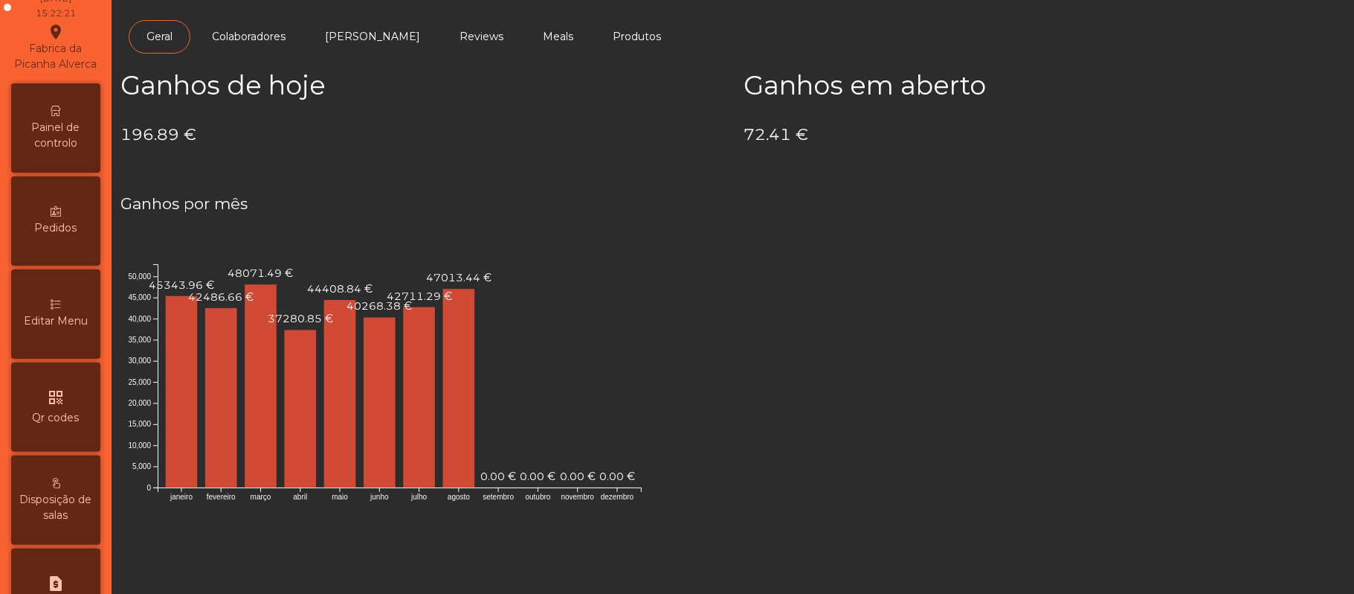
click at [78, 151] on span "Painel de controlo" at bounding box center [56, 135] width 82 height 31
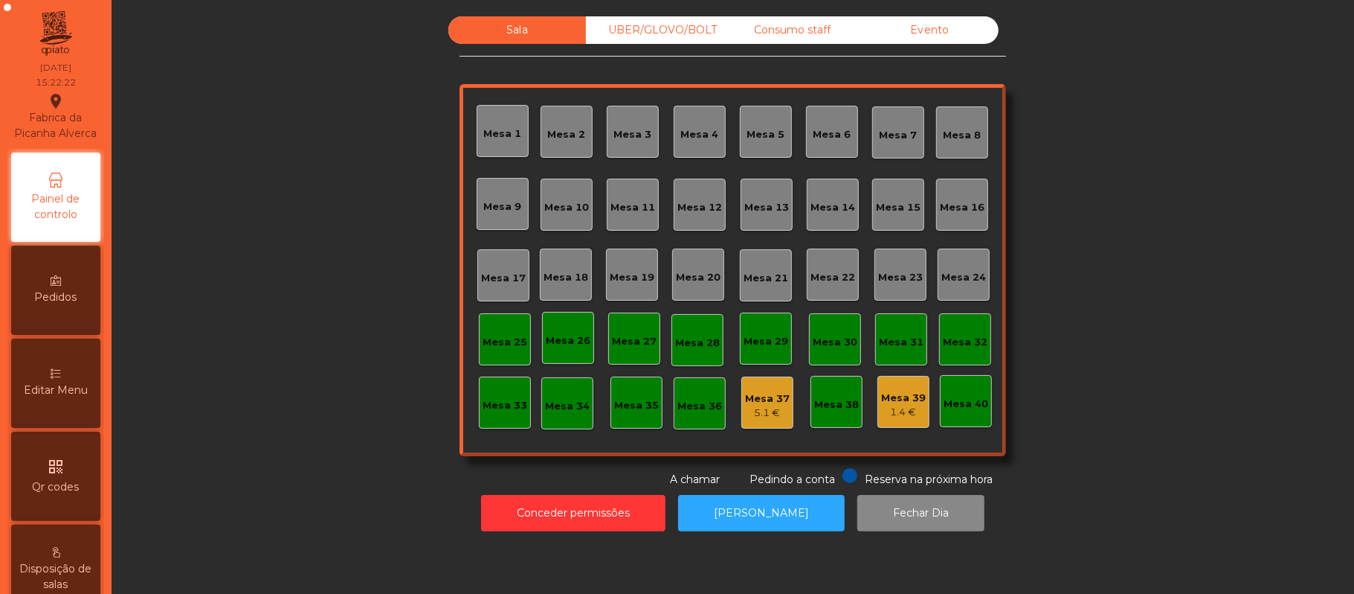
click at [937, 40] on div "Evento" at bounding box center [930, 30] width 138 height 28
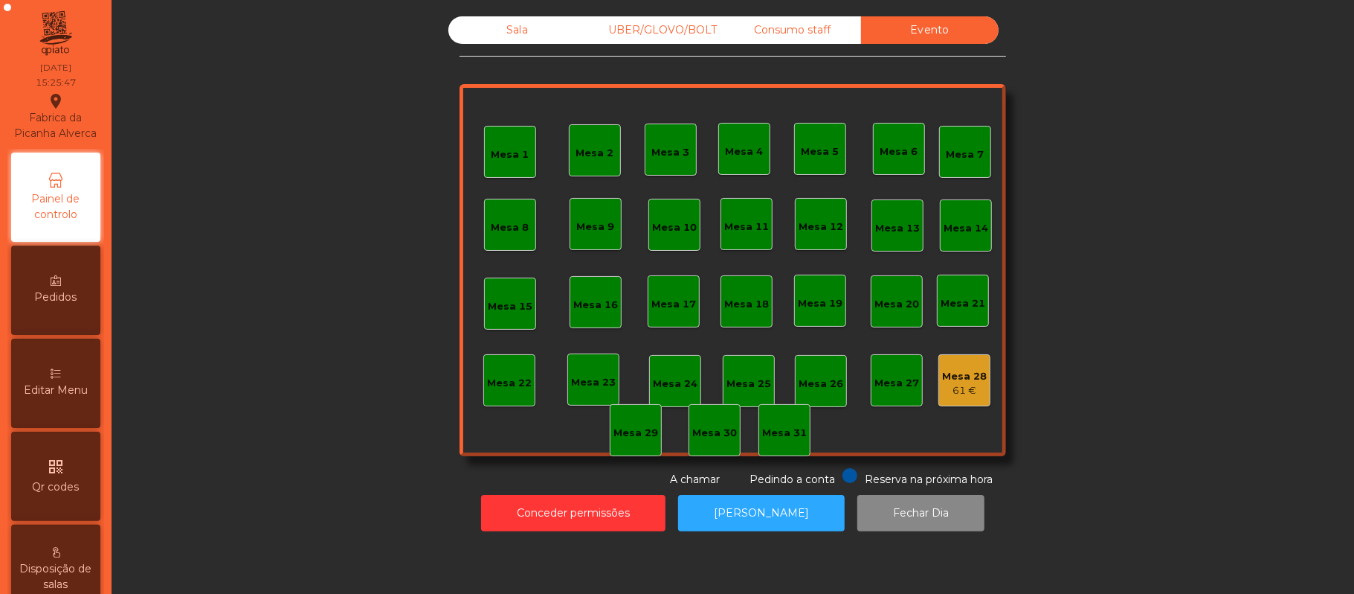
click at [510, 30] on div "Sala" at bounding box center [518, 30] width 138 height 28
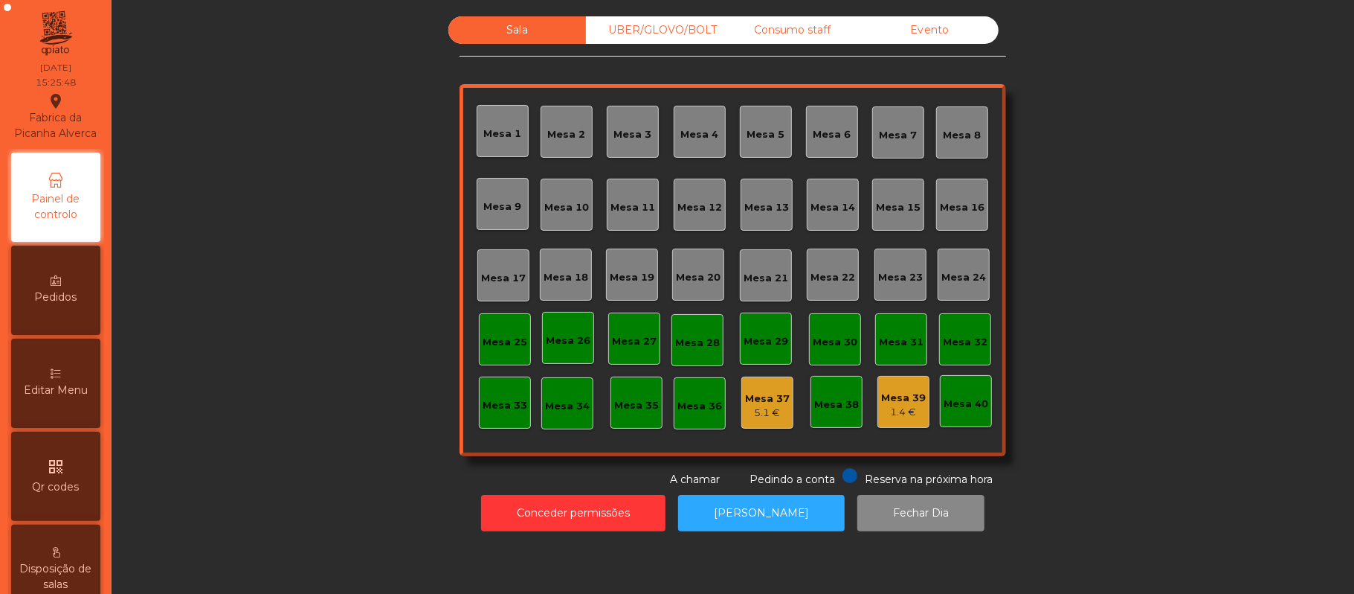
click at [649, 22] on div "UBER/GLOVO/BOLT" at bounding box center [655, 30] width 138 height 28
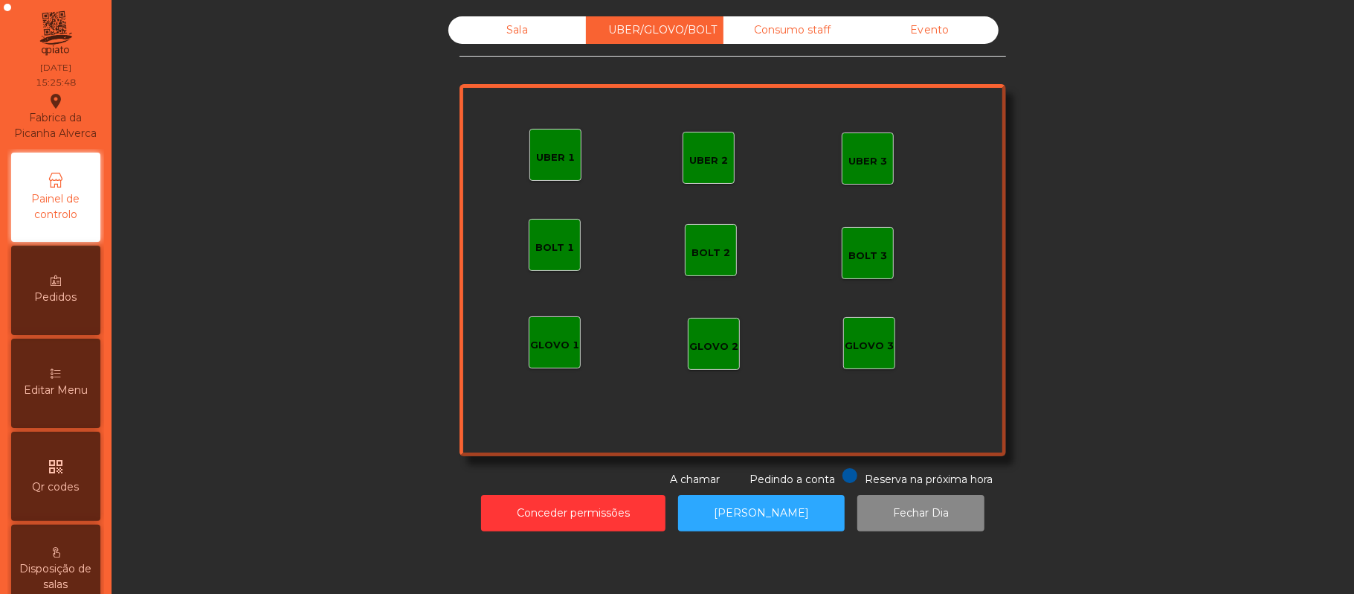
click at [801, 25] on div "Consumo staff" at bounding box center [793, 30] width 138 height 28
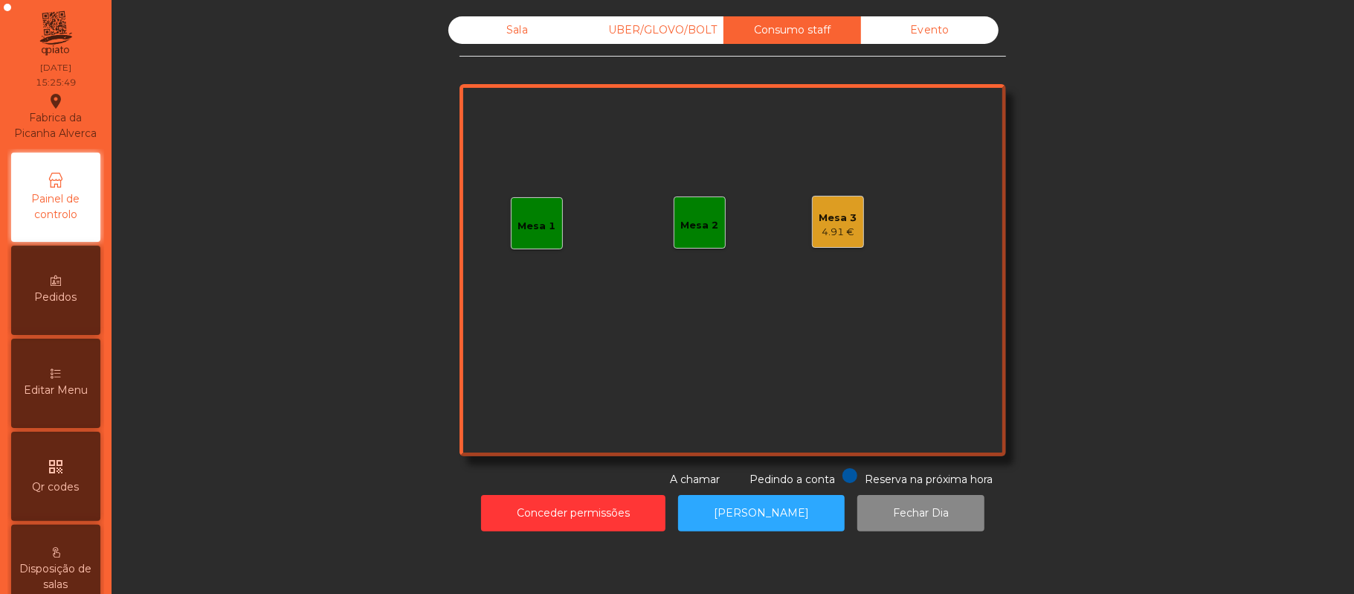
click at [941, 33] on div "Evento" at bounding box center [930, 30] width 138 height 28
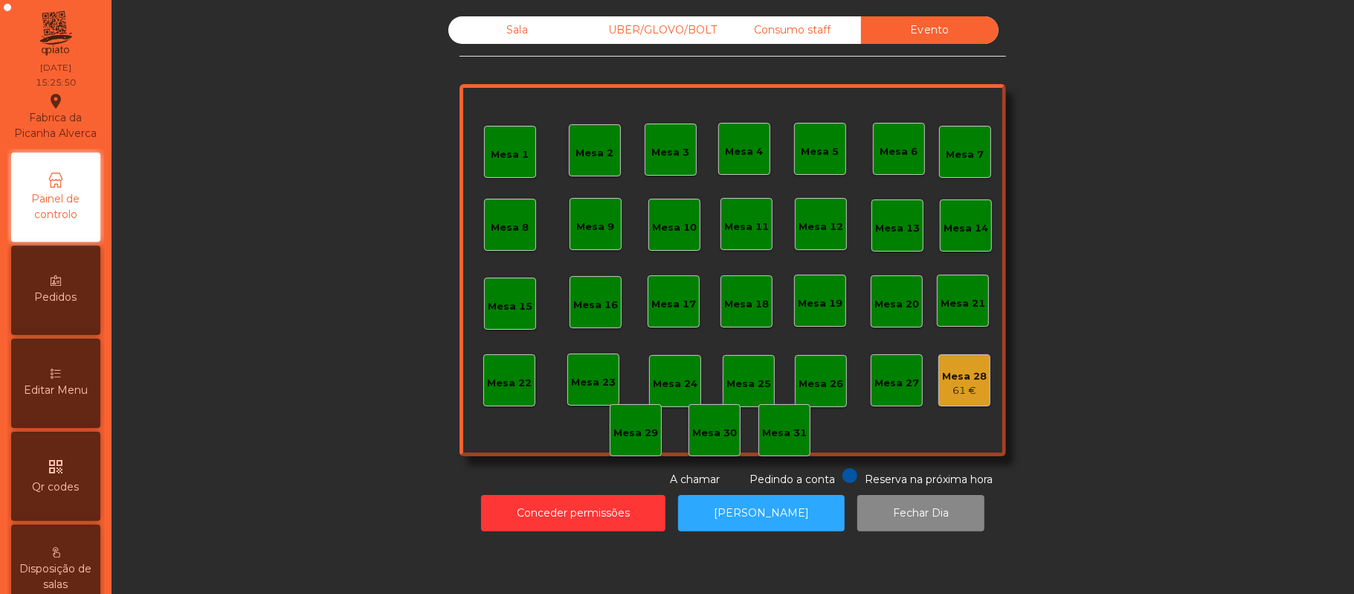
click at [806, 33] on div "Consumo staff" at bounding box center [793, 30] width 138 height 28
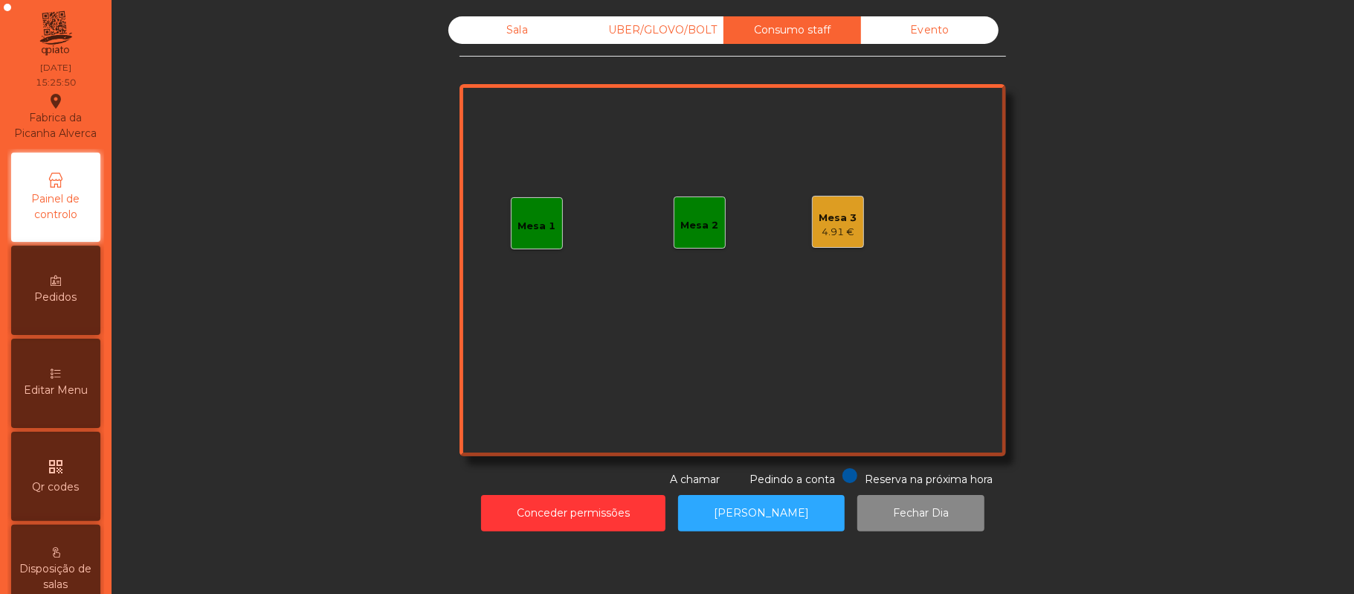
click at [836, 223] on div "Mesa 3" at bounding box center [839, 218] width 38 height 15
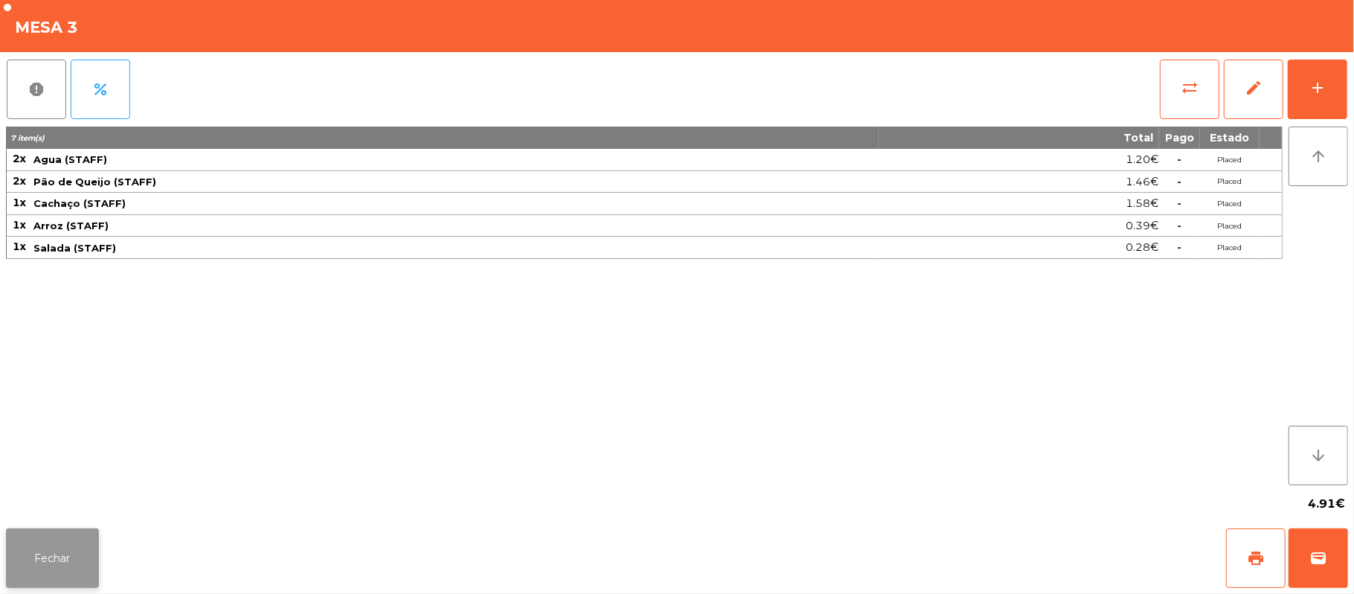
click at [73, 537] on button "Fechar" at bounding box center [52, 558] width 93 height 60
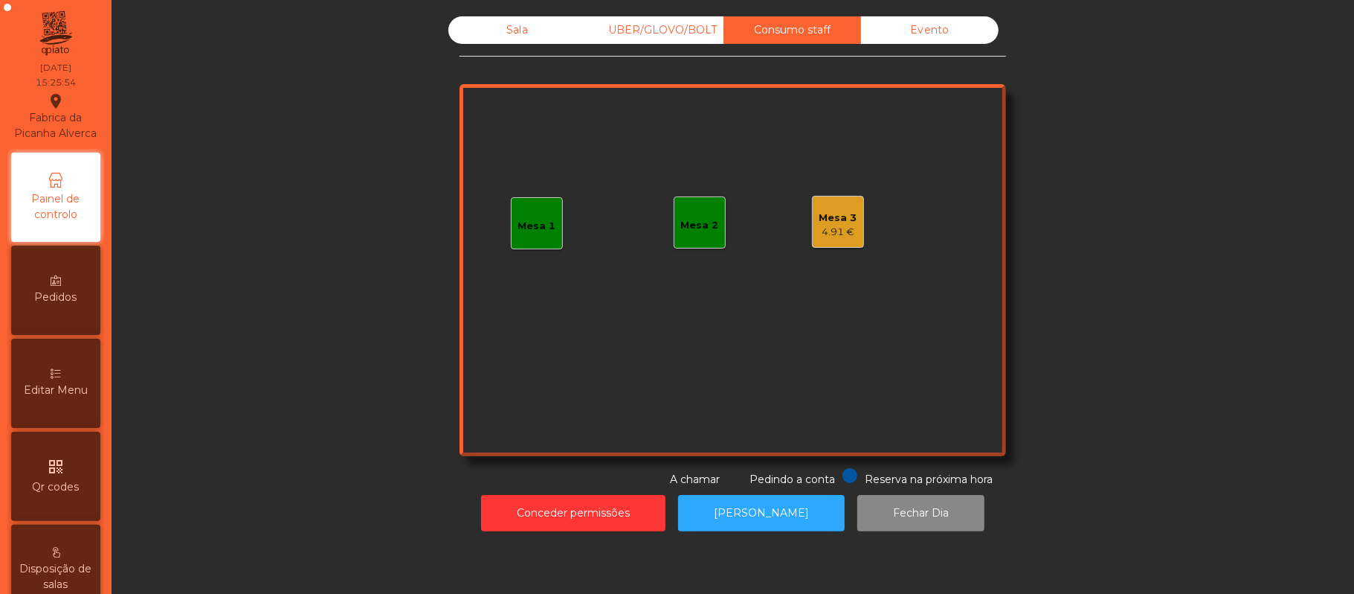
click at [655, 33] on div "UBER/GLOVO/BOLT" at bounding box center [655, 30] width 138 height 28
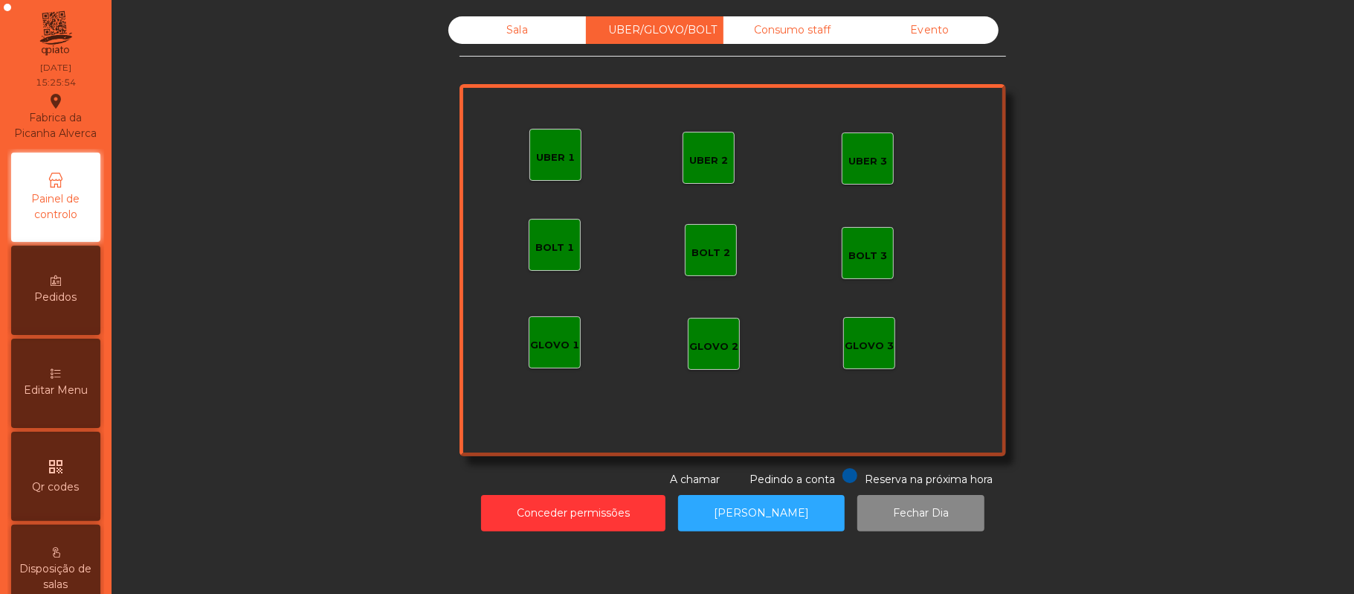
click at [509, 33] on div "Sala" at bounding box center [518, 30] width 138 height 28
